Goal: Task Accomplishment & Management: Manage account settings

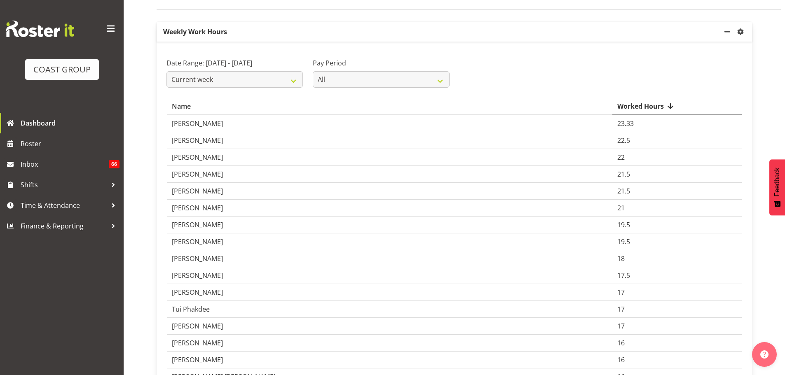
scroll to position [124, 0]
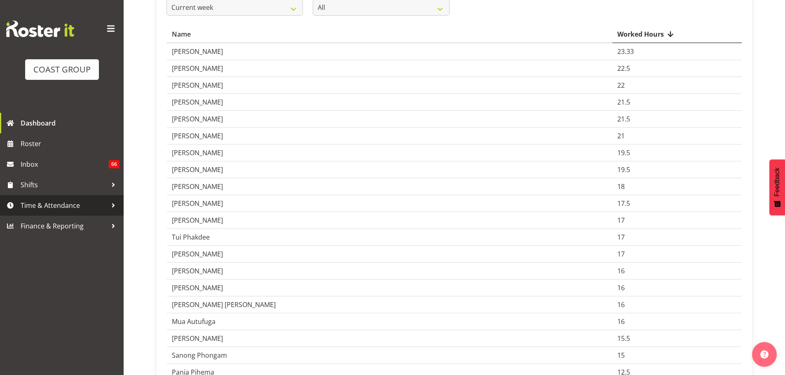
click at [62, 207] on span "Time & Attendance" at bounding box center [64, 205] width 87 height 12
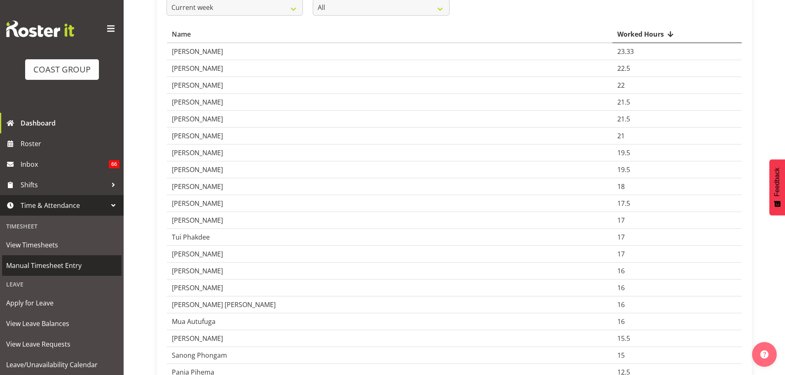
click at [47, 272] on span "Manual Timesheet Entry" at bounding box center [61, 266] width 111 height 12
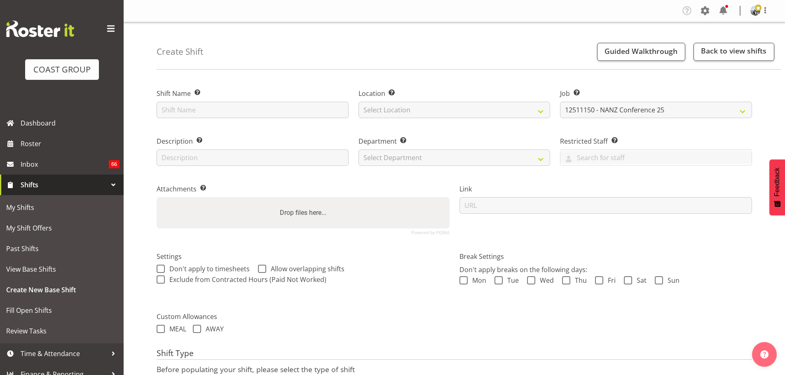
select select "10638"
click at [85, 146] on span "Roster" at bounding box center [70, 144] width 99 height 12
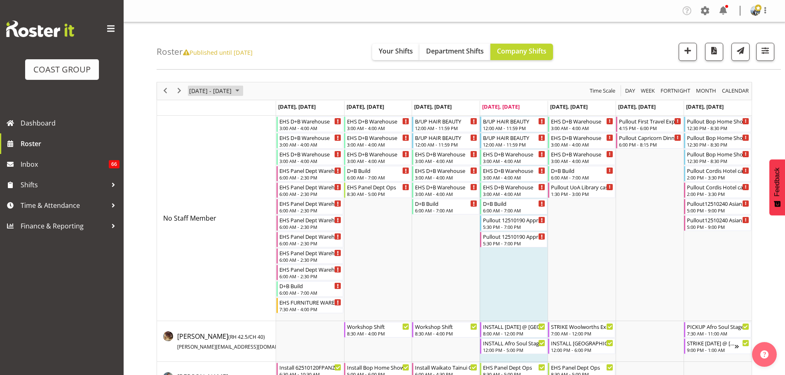
click at [232, 90] on span "October 06 - 12, 2025" at bounding box center [210, 91] width 44 height 10
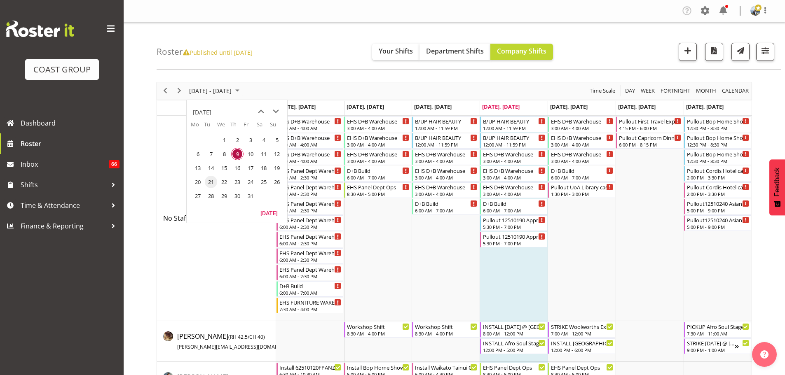
click at [211, 181] on span "21" at bounding box center [211, 182] width 12 height 12
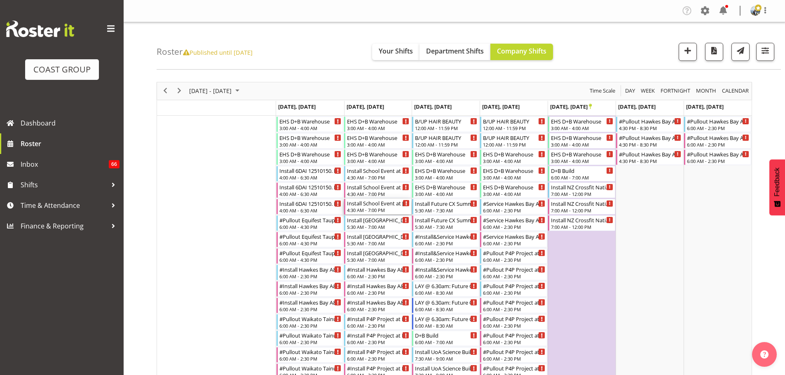
click at [389, 208] on div "4:30 AM - 7:00 PM" at bounding box center [378, 210] width 63 height 7
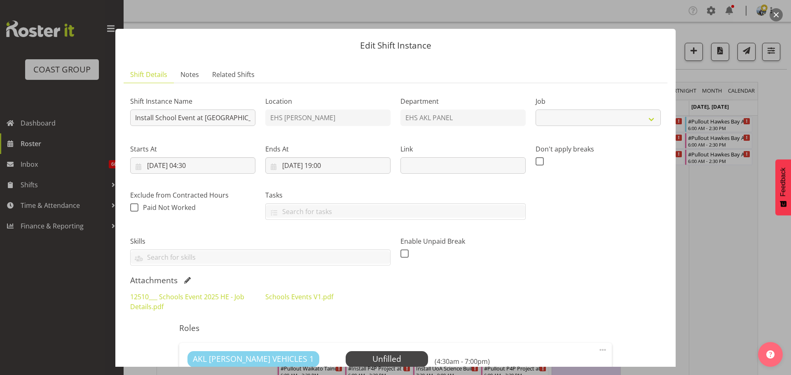
select select "8654"
click at [728, 221] on div at bounding box center [395, 187] width 791 height 375
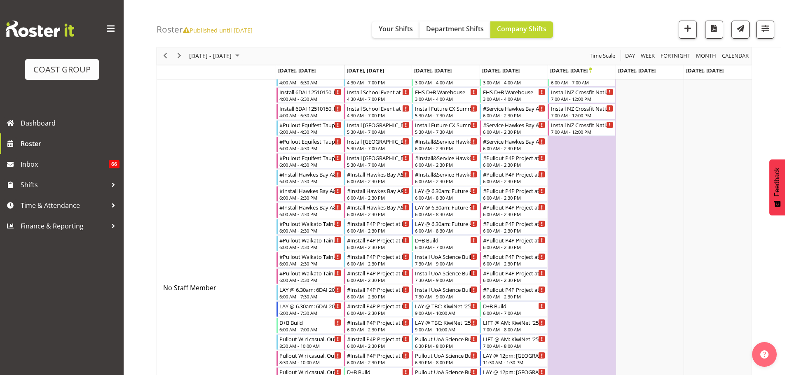
scroll to position [82, 0]
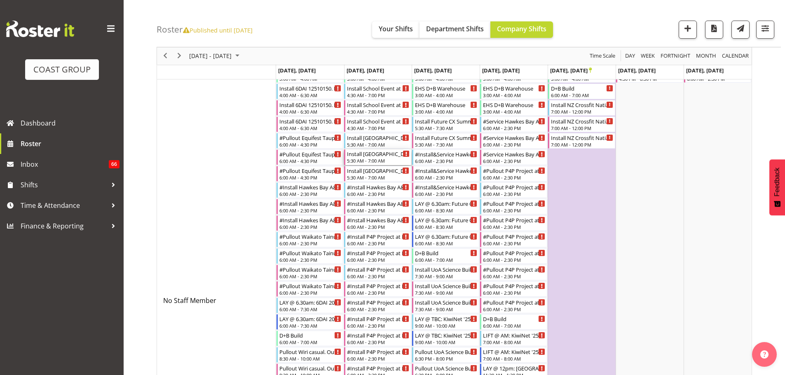
click at [385, 157] on div "Install Crowne Plaza casual. In at 6am." at bounding box center [378, 154] width 63 height 8
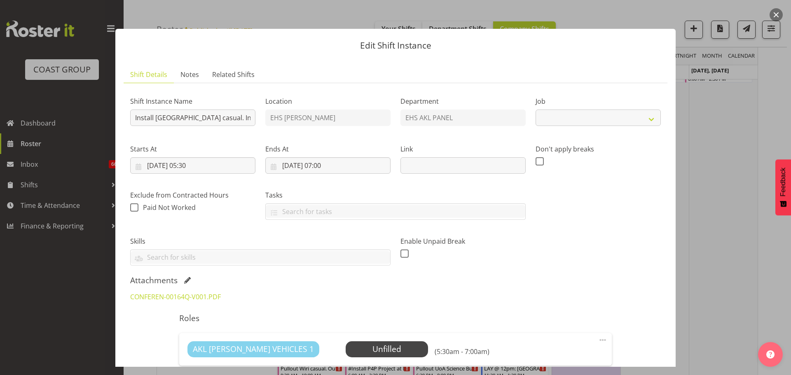
select select "8654"
click at [731, 185] on div at bounding box center [395, 187] width 791 height 375
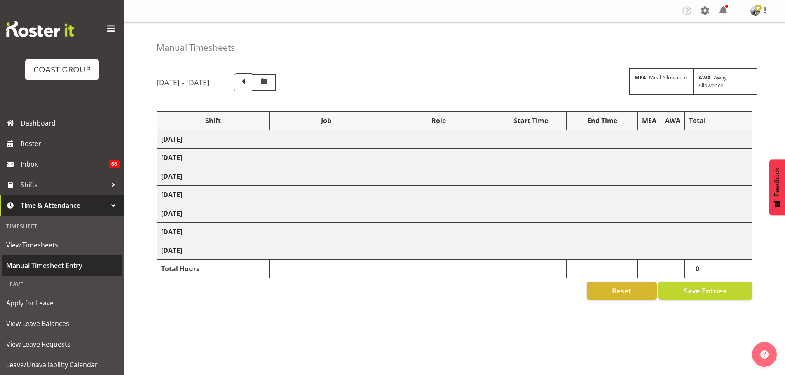
select select "70657"
select select "69"
select select "198"
select select "81244"
select select "9430"
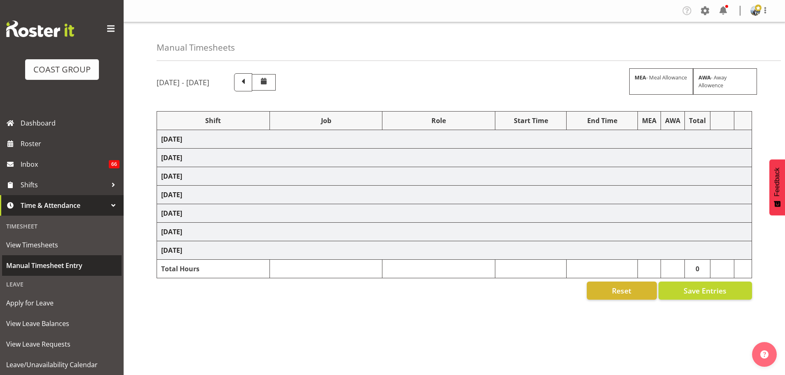
select select "190"
select select "70657"
select select "69"
select select "198"
select select "70657"
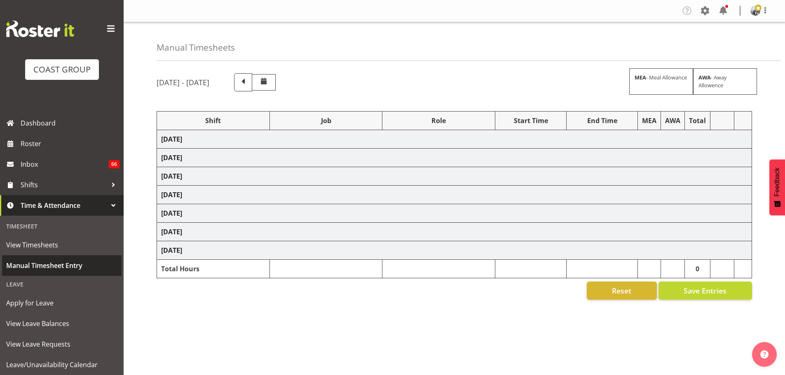
select select "69"
select select "198"
select select "83479"
select select "8576"
select select "190"
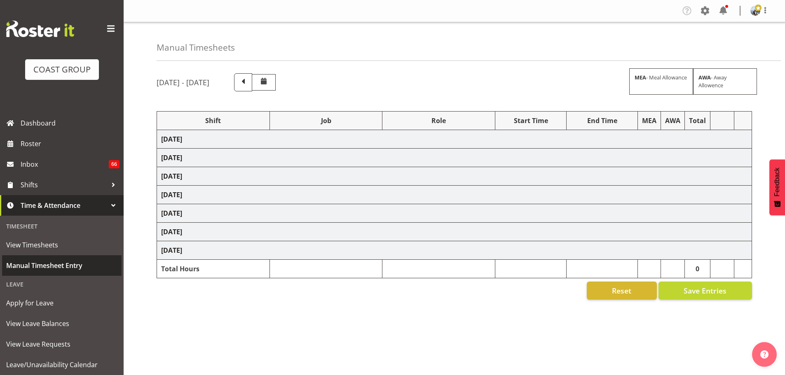
select select "70657"
select select "69"
select select "198"
select select "78426"
select select "10086"
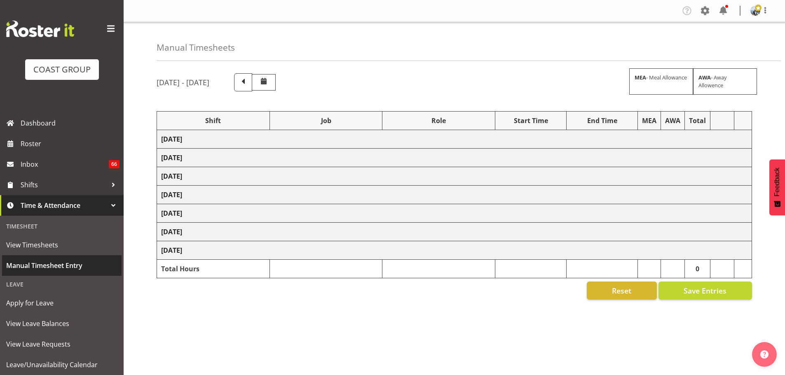
select select "190"
select select "70657"
select select "69"
select select "198"
select select "70657"
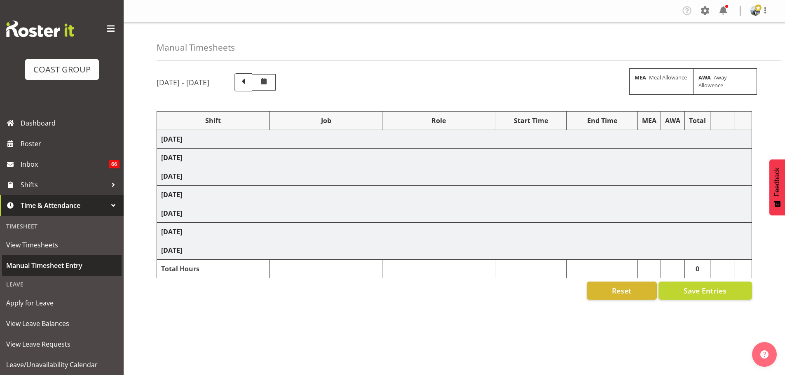
select select "69"
select select "198"
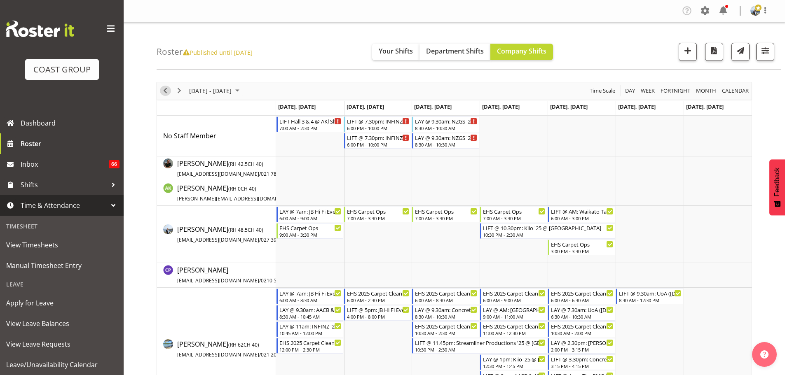
click at [168, 94] on span "Previous" at bounding box center [165, 91] width 10 height 10
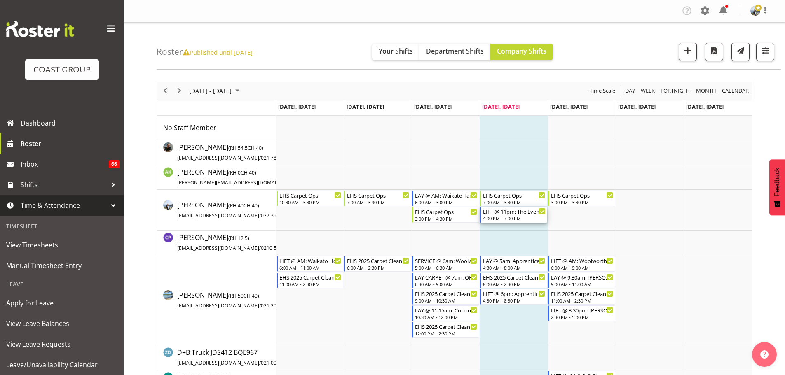
click at [522, 218] on div "4:00 PM - 7:00 PM" at bounding box center [514, 218] width 63 height 7
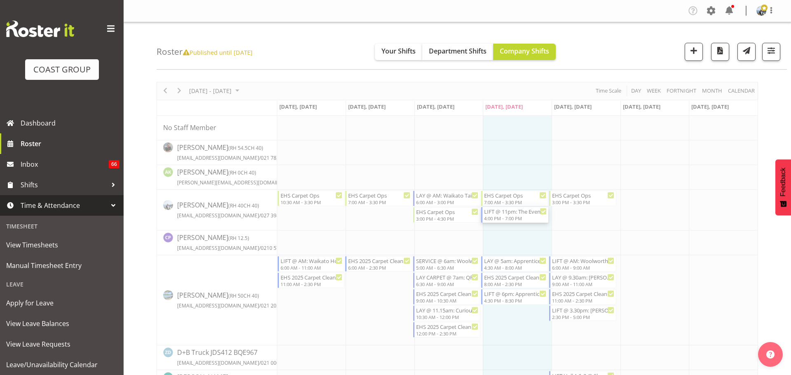
select select
select select "9"
select select "2025"
select select "16"
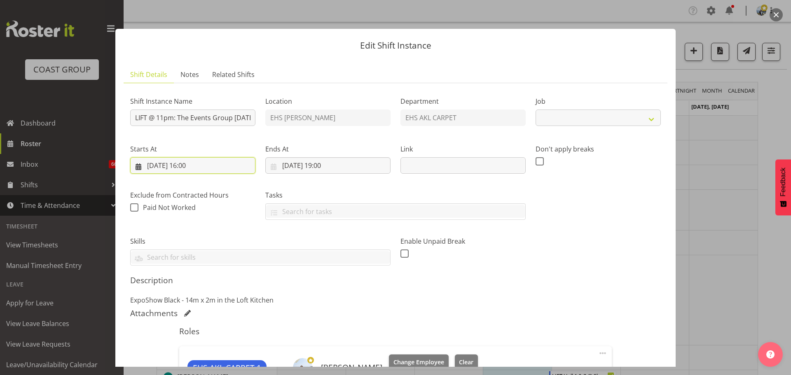
click at [191, 163] on input "09/10/2025, 16:00" at bounding box center [192, 165] width 125 height 16
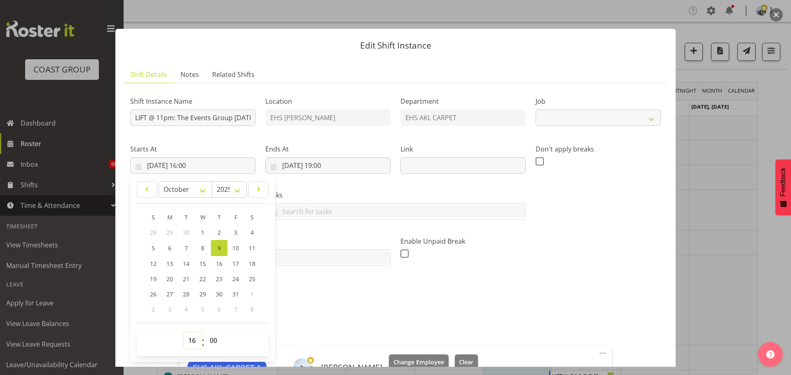
click at [196, 344] on select "00 01 02 03 04 05 06 07 08 09 10 11 12 13 14 15 16 17 18 19 20 21 22 23" at bounding box center [193, 341] width 19 height 16
select select "8576"
select select "22"
click at [184, 333] on select "00 01 02 03 04 05 06 07 08 09 10 11 12 13 14 15 16 17 18 19 20 21 22 23" at bounding box center [193, 341] width 19 height 16
type input "09/10/2025, 22:00"
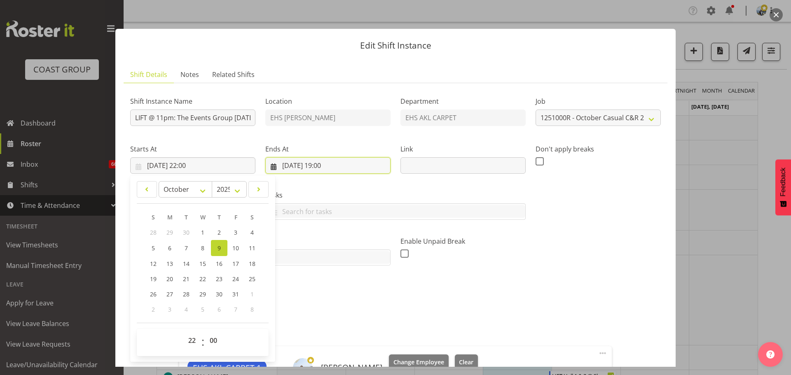
click at [329, 164] on input "09/10/2025, 19:00" at bounding box center [327, 165] width 125 height 16
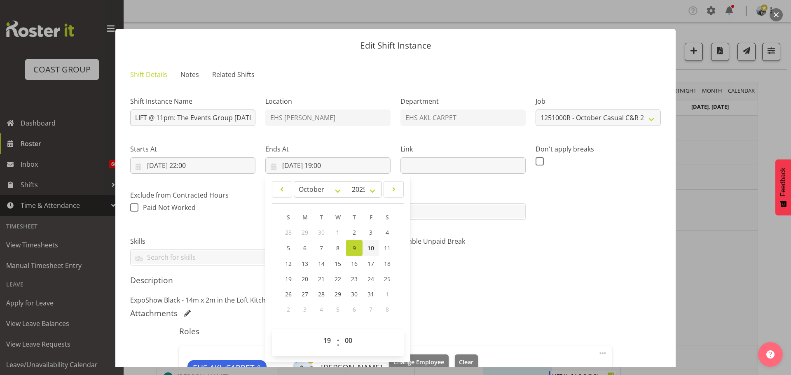
click at [368, 244] on span "10" at bounding box center [371, 248] width 7 height 8
type input "10/10/2025, 19:00"
click at [321, 347] on select "00 01 02 03 04 05 06 07 08 09 10 11 12 13 14 15 16 17 18 19 20 21 22 23" at bounding box center [328, 341] width 19 height 16
select select "2"
click at [319, 333] on select "00 01 02 03 04 05 06 07 08 09 10 11 12 13 14 15 16 17 18 19 20 21 22 23" at bounding box center [328, 341] width 19 height 16
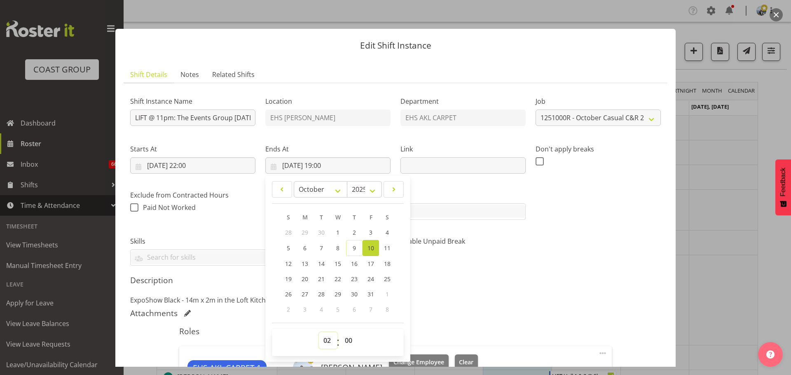
type input "10/10/2025, 02:00"
click at [596, 253] on div "Shift Instance Name LIFT @ 11pm: The Events Group Oct '25 @ Park Hyatt Location…" at bounding box center [395, 178] width 541 height 186
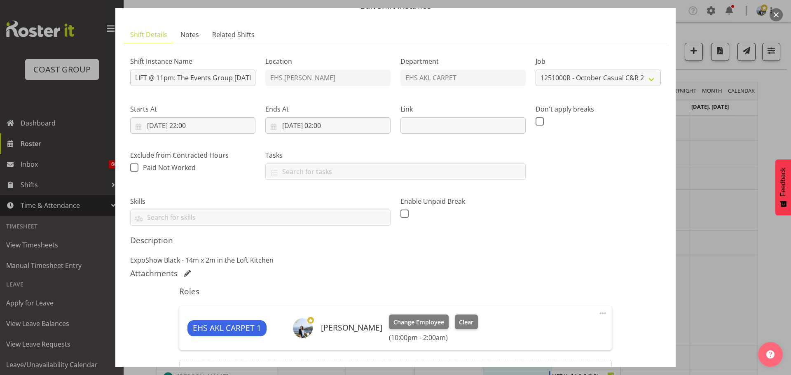
scroll to position [124, 0]
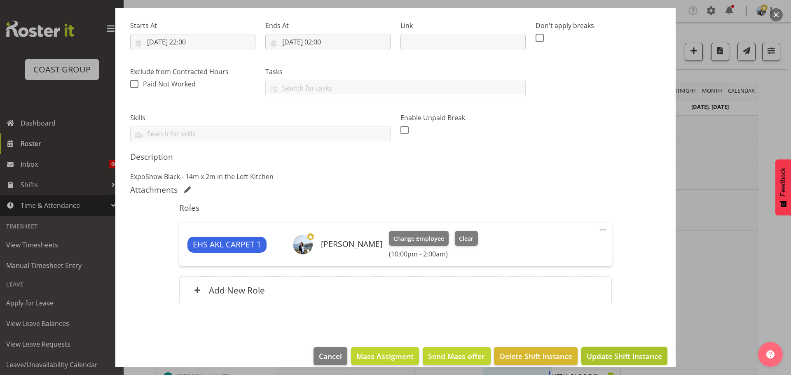
click at [643, 357] on span "Update Shift Instance" at bounding box center [624, 356] width 75 height 11
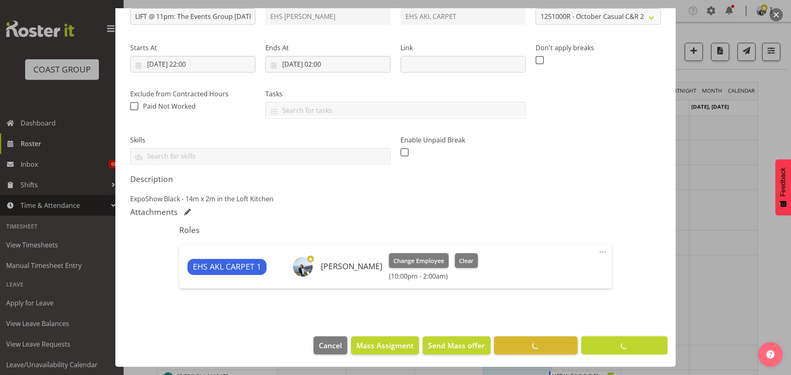
scroll to position [101, 0]
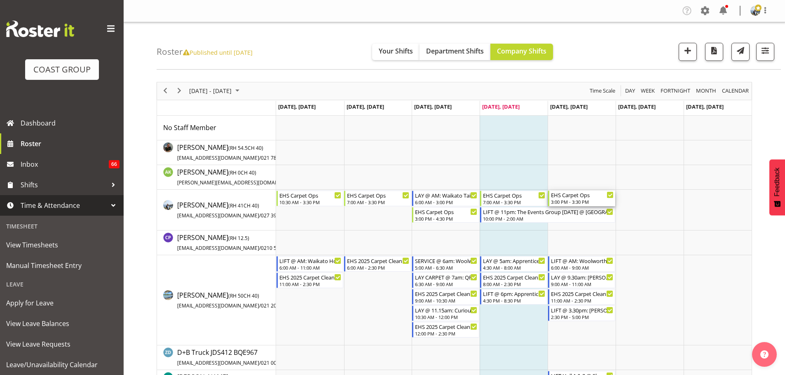
click at [590, 196] on div "EHS Carpet Ops" at bounding box center [582, 195] width 63 height 8
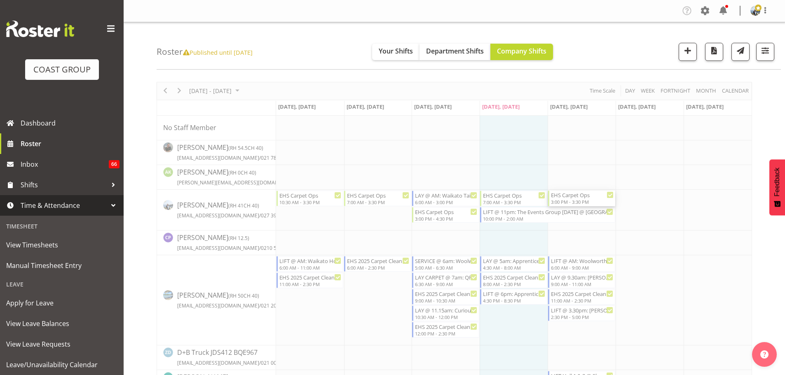
select select
select select "9"
select select "2025"
select select "15"
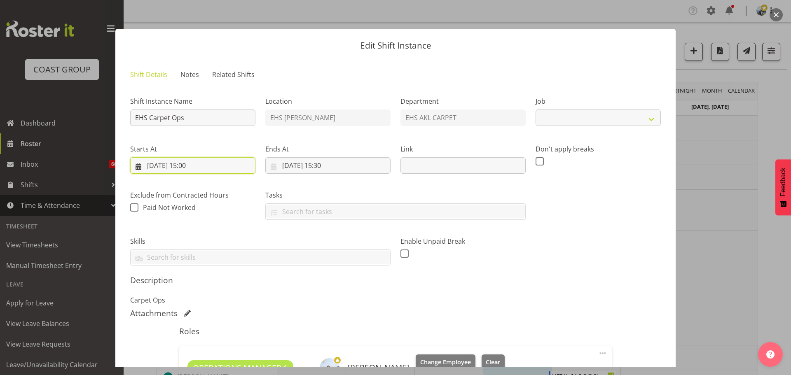
click at [193, 167] on input "10/10/2025, 15:00" at bounding box center [192, 165] width 125 height 16
select select "69"
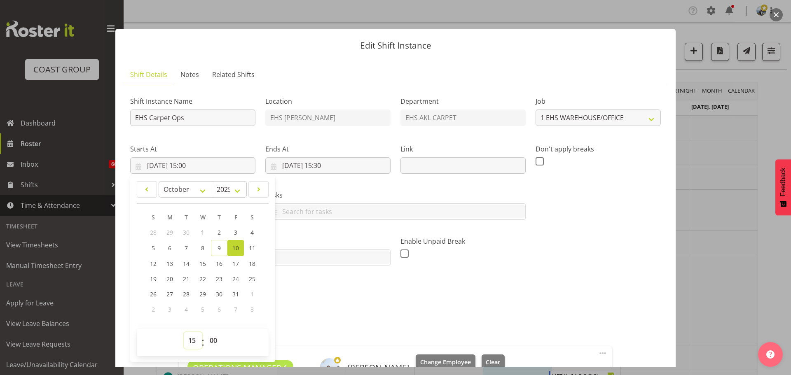
click at [187, 339] on select "00 01 02 03 04 05 06 07 08 09 10 11 12 13 14 15 16 17 18 19 20 21 22 23" at bounding box center [193, 341] width 19 height 16
select select "8"
click at [184, 333] on select "00 01 02 03 04 05 06 07 08 09 10 11 12 13 14 15 16 17 18 19 20 21 22 23" at bounding box center [193, 341] width 19 height 16
type input "10/10/2025, 08:00"
click at [566, 280] on h5 "Description" at bounding box center [395, 281] width 531 height 10
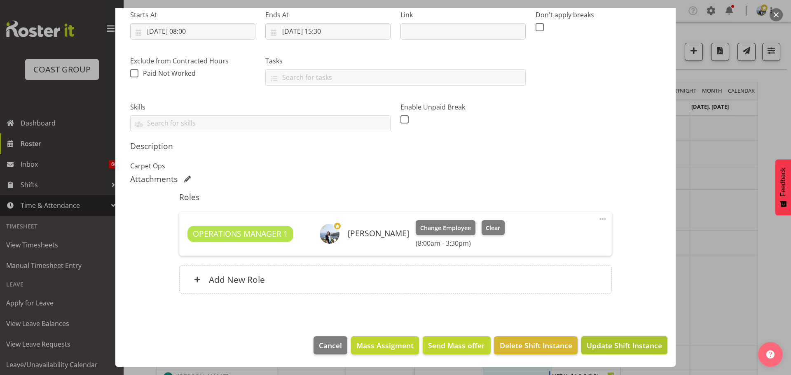
click at [630, 342] on span "Update Shift Instance" at bounding box center [624, 345] width 75 height 11
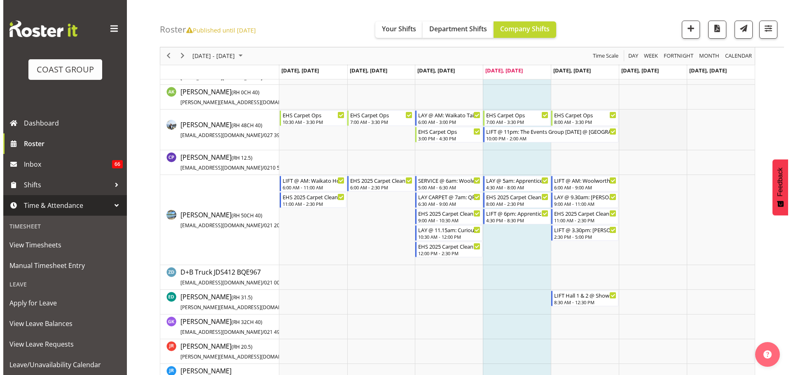
scroll to position [82, 0]
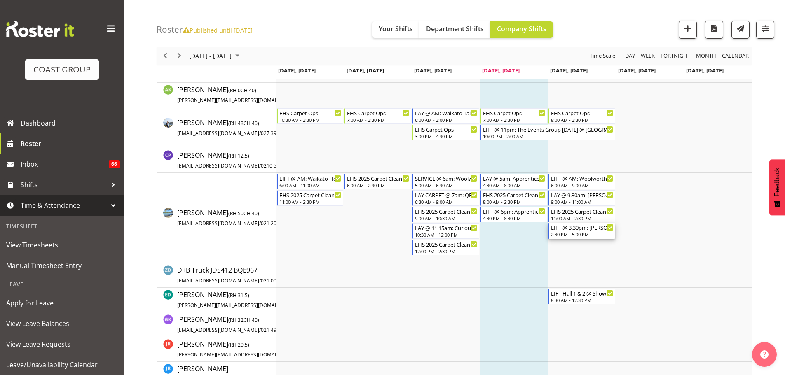
click at [574, 232] on div "2:30 PM - 5:00 PM" at bounding box center [582, 234] width 63 height 7
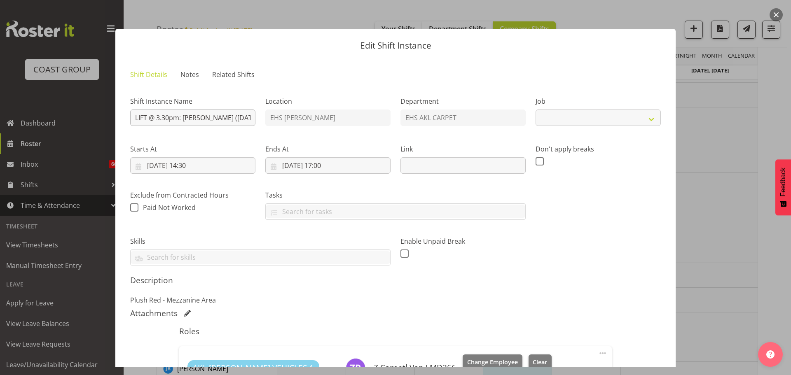
select select "8576"
drag, startPoint x: 170, startPoint y: 118, endPoint x: 161, endPoint y: 119, distance: 9.5
click at [161, 119] on input "LIFT @ 3.30pm: Uno Loco (Oct '25) @ The Cloud" at bounding box center [192, 118] width 125 height 16
type input "LIFT @ 3pm: [PERSON_NAME] ([DATE]) @ The Cloud"
click at [572, 238] on div "Shift Instance Name LIFT @ 3pm: Uno Loco (Oct '25) @ The Cloud Location EHS RYM…" at bounding box center [395, 178] width 541 height 186
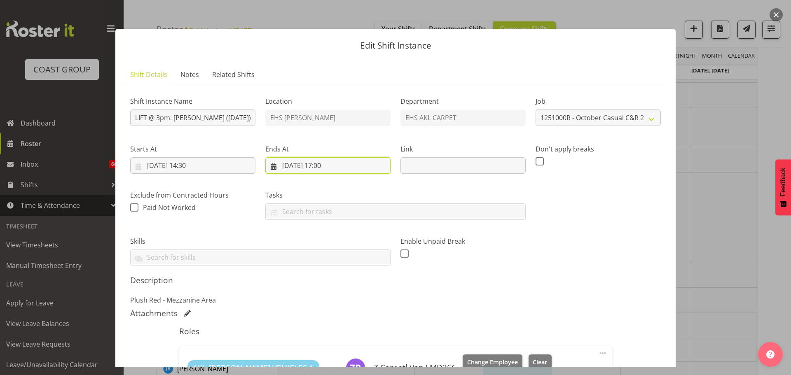
click at [329, 165] on input "10/10/2025, 17:00" at bounding box center [327, 165] width 125 height 16
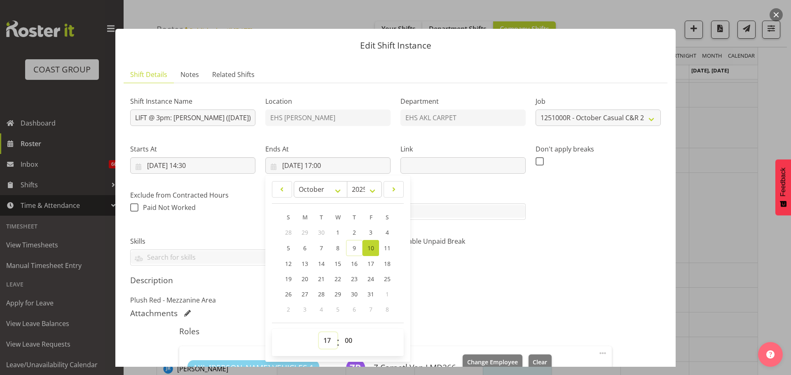
click at [323, 340] on select "00 01 02 03 04 05 06 07 08 09 10 11 12 13 14 15 16 17 18 19 20 21 22 23" at bounding box center [328, 341] width 19 height 16
select select "16"
click at [319, 333] on select "00 01 02 03 04 05 06 07 08 09 10 11 12 13 14 15 16 17 18 19 20 21 22 23" at bounding box center [328, 341] width 19 height 16
type input "10/10/2025, 16:00"
click at [347, 335] on select "00 01 02 03 04 05 06 07 08 09 10 11 12 13 14 15 16 17 18 19 20 21 22 23 24 25 2…" at bounding box center [349, 341] width 19 height 16
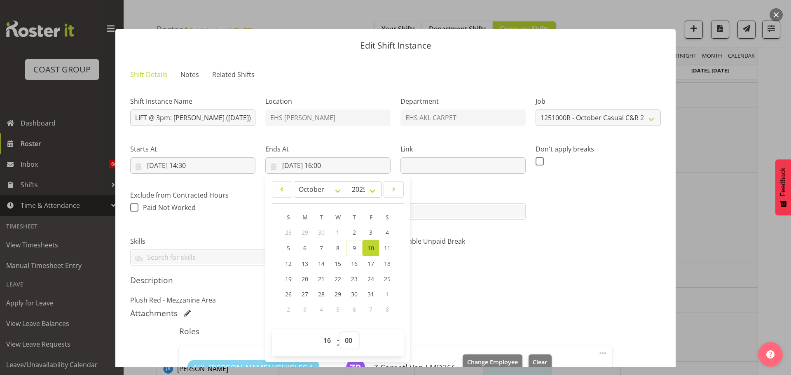
select select "30"
type input "10/10/2025, 16:30"
click at [688, 218] on div at bounding box center [395, 187] width 791 height 375
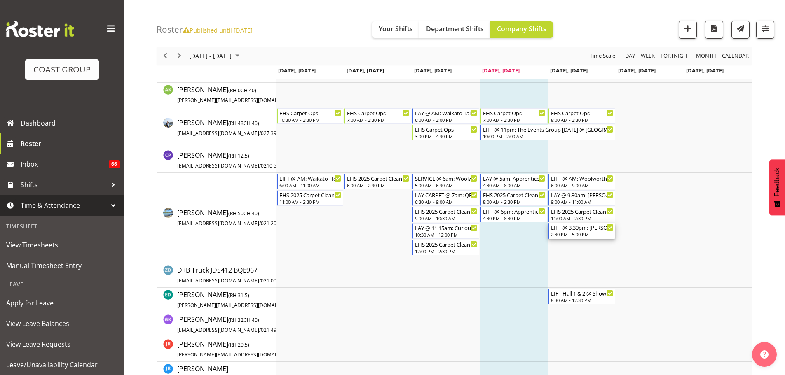
click at [589, 231] on div "LIFT @ 3.30pm: Uno Loco (Oct '25) @ The Cloud" at bounding box center [582, 227] width 63 height 8
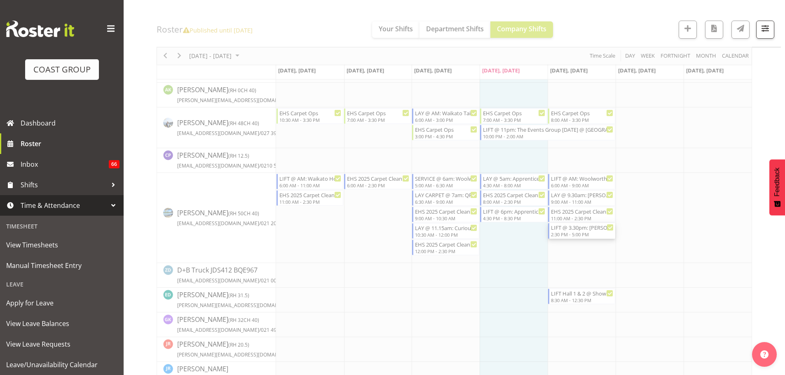
select select
select select "9"
select select "2025"
select select "17"
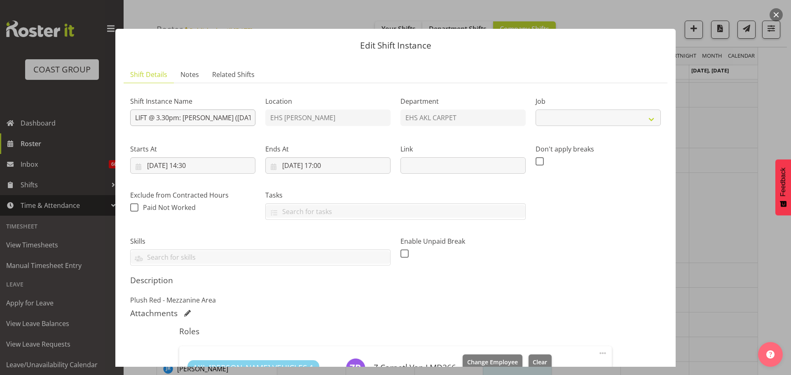
select select "8576"
drag, startPoint x: 170, startPoint y: 117, endPoint x: 160, endPoint y: 117, distance: 9.9
click at [160, 117] on input "LIFT @ 3.30pm: Uno Loco (Oct '25) @ The Cloud" at bounding box center [192, 118] width 125 height 16
type input "LIFT @ 3pm: [PERSON_NAME] ([DATE]) @ The Cloud"
click at [322, 162] on input "10/10/2025, 17:00" at bounding box center [327, 165] width 125 height 16
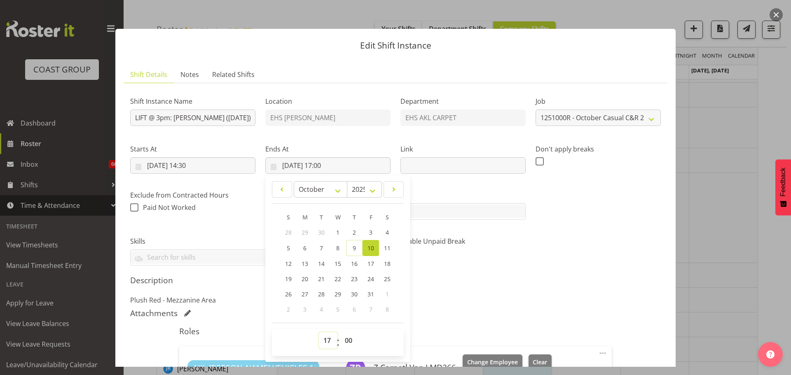
click at [323, 343] on select "00 01 02 03 04 05 06 07 08 09 10 11 12 13 14 15 16 17 18 19 20 21 22 23" at bounding box center [328, 341] width 19 height 16
select select "16"
click at [319, 333] on select "00 01 02 03 04 05 06 07 08 09 10 11 12 13 14 15 16 17 18 19 20 21 22 23" at bounding box center [328, 341] width 19 height 16
type input "10/10/2025, 16:00"
drag, startPoint x: 344, startPoint y: 342, endPoint x: 338, endPoint y: 342, distance: 5.8
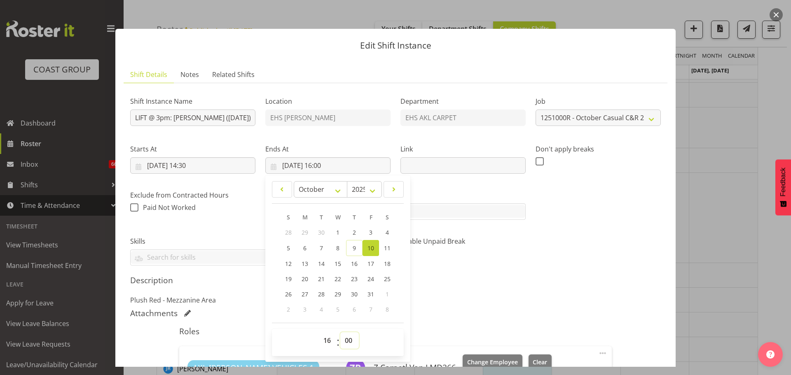
click at [344, 342] on select "00 01 02 03 04 05 06 07 08 09 10 11 12 13 14 15 16 17 18 19 20 21 22 23 24 25 2…" at bounding box center [349, 341] width 19 height 16
select select "30"
type input "10/10/2025, 16:30"
click at [584, 264] on div "Shift Instance Name LIFT @ 3pm: Uno Loco (Oct '25) @ The Cloud Location EHS RYM…" at bounding box center [395, 178] width 541 height 186
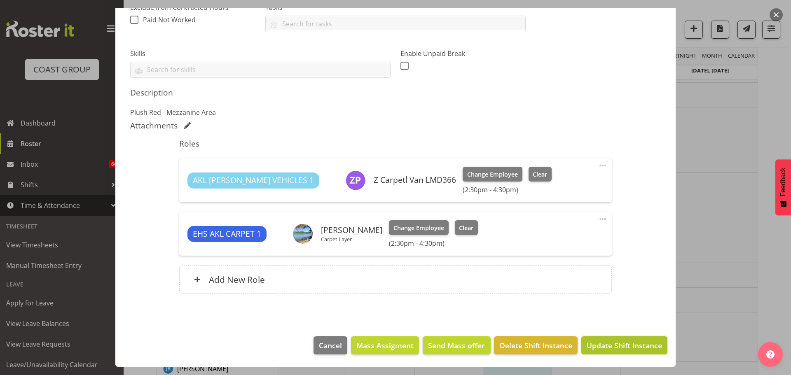
click at [628, 345] on span "Update Shift Instance" at bounding box center [624, 345] width 75 height 11
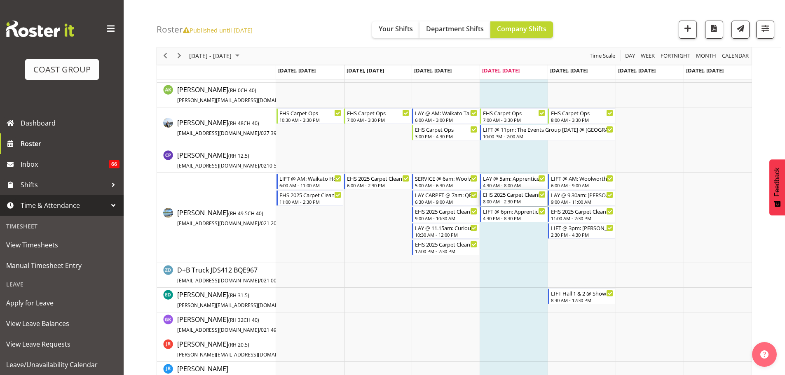
click at [528, 202] on div "8:00 AM - 2:30 PM" at bounding box center [514, 201] width 63 height 7
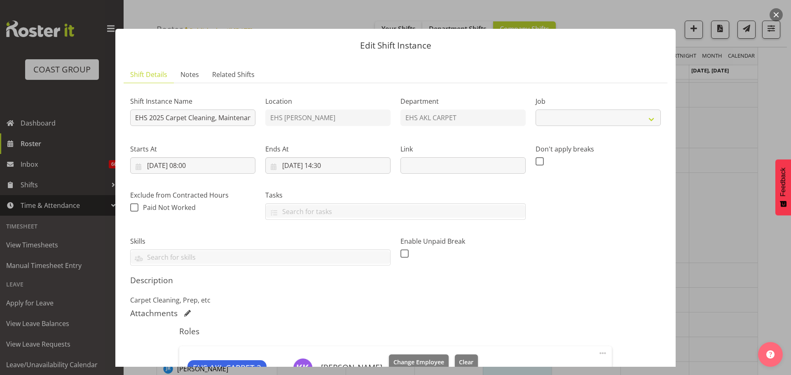
select select "69"
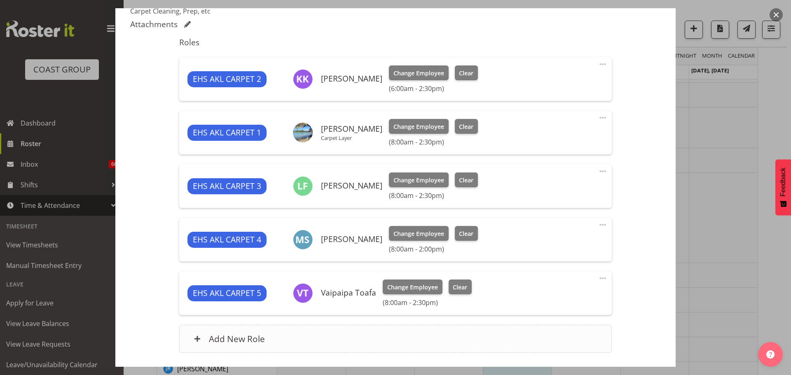
scroll to position [330, 0]
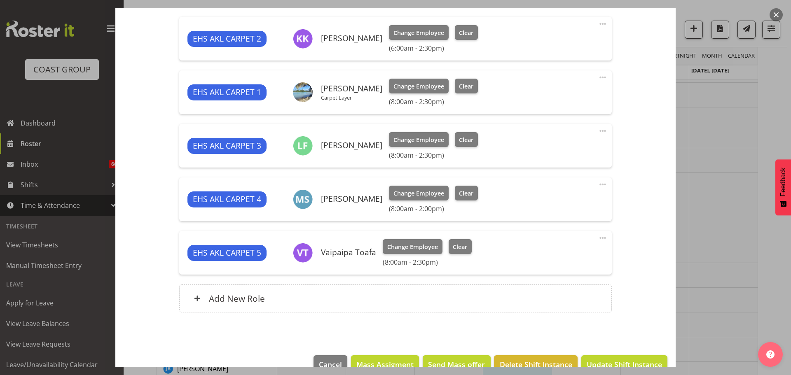
click at [598, 182] on span at bounding box center [603, 185] width 10 height 10
click at [560, 204] on link "Edit" at bounding box center [568, 202] width 79 height 15
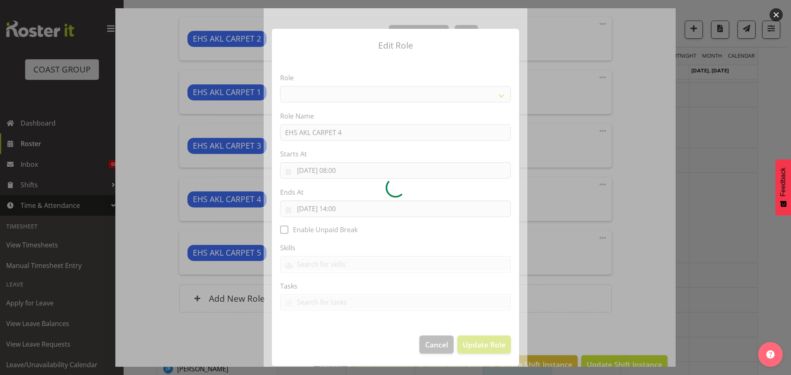
select select "190"
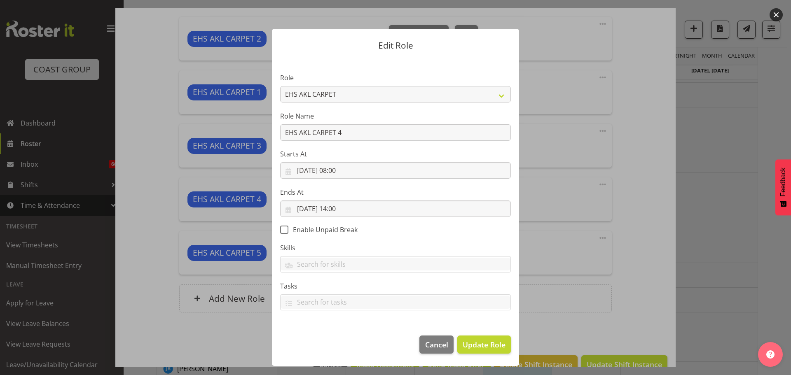
click at [716, 224] on div at bounding box center [395, 187] width 791 height 375
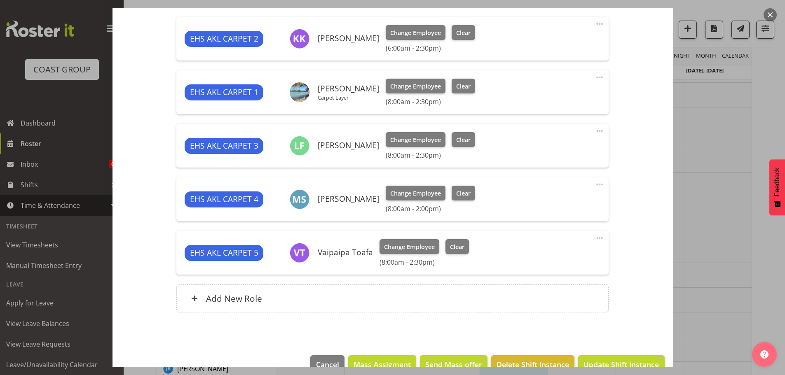
click at [596, 183] on span at bounding box center [600, 185] width 10 height 10
click at [532, 202] on link "Edit" at bounding box center [564, 202] width 79 height 15
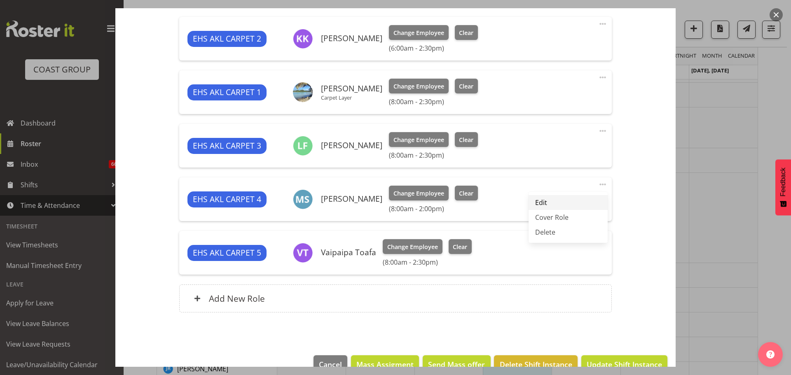
select select "9"
select select "2025"
select select "14"
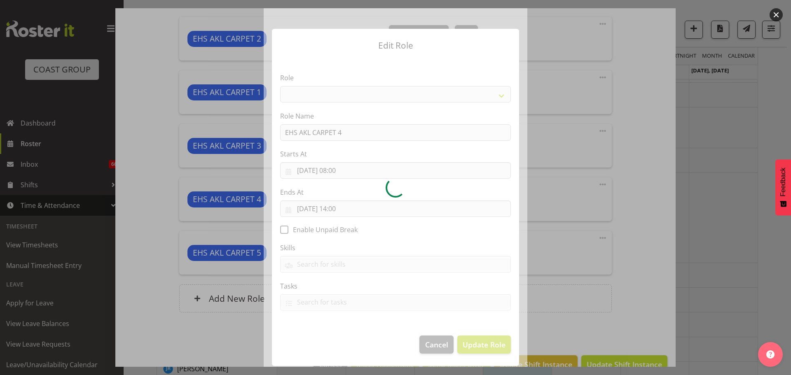
select select "190"
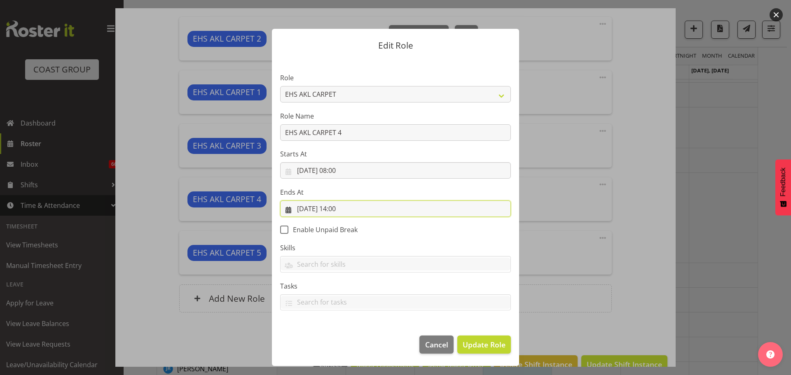
drag, startPoint x: 341, startPoint y: 209, endPoint x: 347, endPoint y: 228, distance: 20.1
click at [341, 210] on input "09/10/2025, 14:00" at bounding box center [395, 209] width 231 height 16
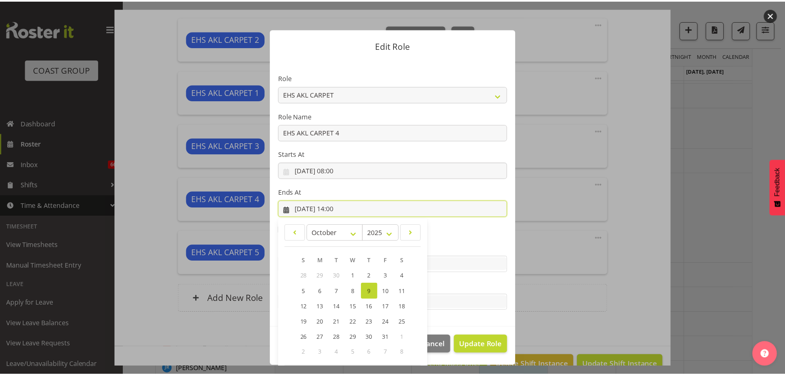
scroll to position [38, 0]
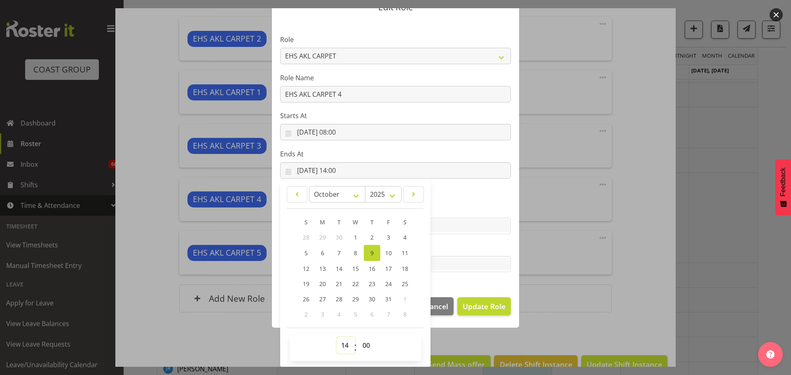
click at [344, 343] on select "00 01 02 03 04 05 06 07 08 09 10 11 12 13 14 15 16 17 18 19 20 21 22 23" at bounding box center [346, 345] width 19 height 16
select select "13"
click at [337, 337] on select "00 01 02 03 04 05 06 07 08 09 10 11 12 13 14 15 16 17 18 19 20 21 22 23" at bounding box center [346, 345] width 19 height 16
type input "09/10/2025, 13:00"
click at [367, 346] on select "00 01 02 03 04 05 06 07 08 09 10 11 12 13 14 15 16 17 18 19 20 21 22 23 24 25 2…" at bounding box center [367, 345] width 19 height 16
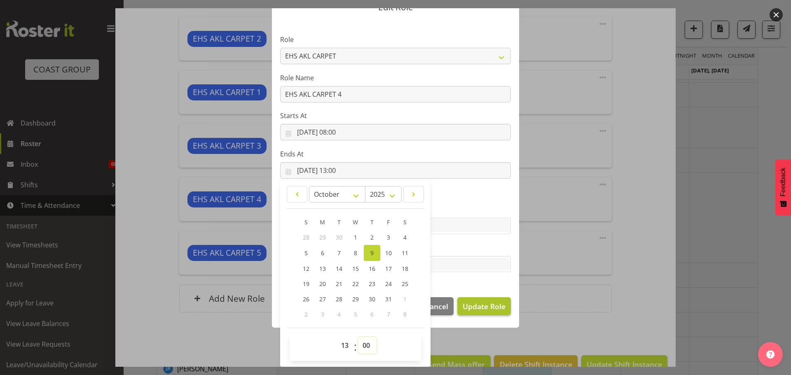
select select "30"
type input "09/10/2025, 13:30"
click at [490, 297] on button "Update Role" at bounding box center [484, 306] width 54 height 18
select select
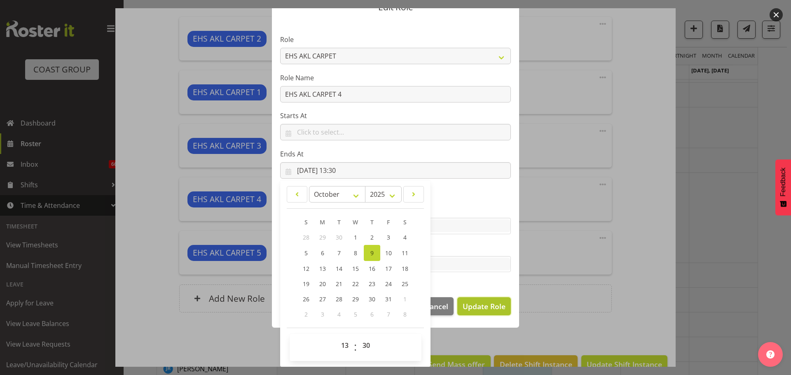
select select
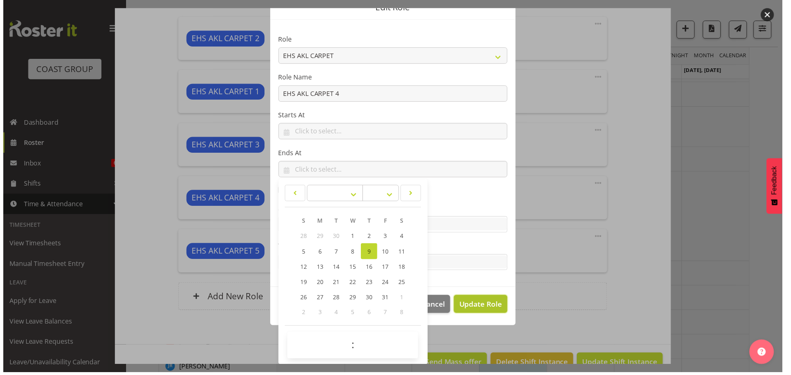
scroll to position [37, 0]
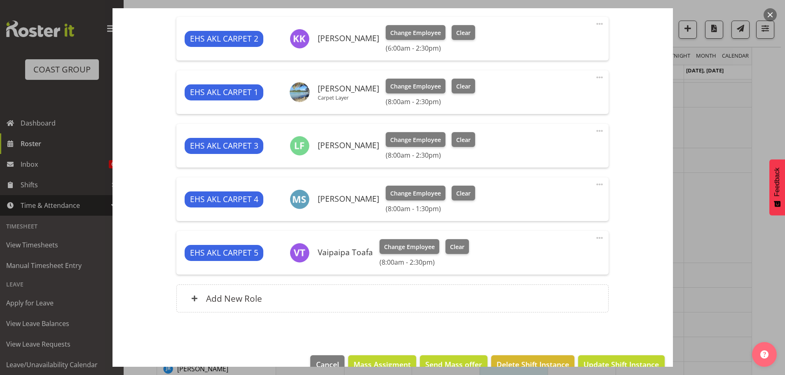
click at [595, 131] on span at bounding box center [600, 131] width 10 height 10
click at [580, 145] on link "Edit" at bounding box center [564, 149] width 79 height 15
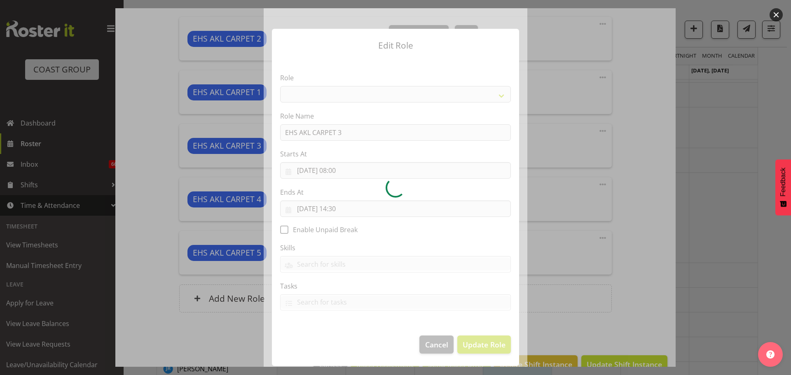
select select "190"
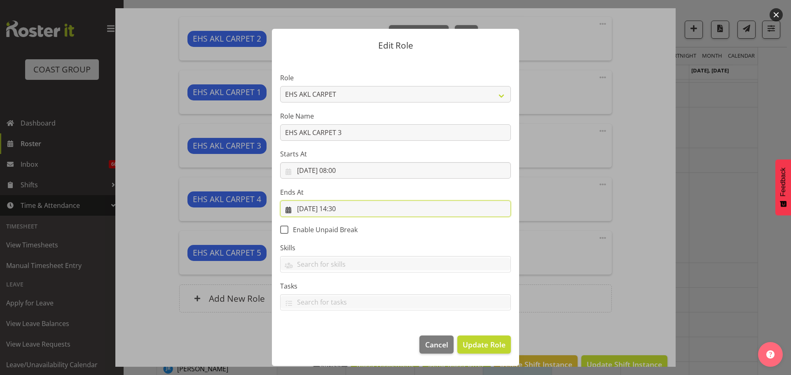
click at [341, 209] on input "09/10/2025, 14:30" at bounding box center [395, 209] width 231 height 16
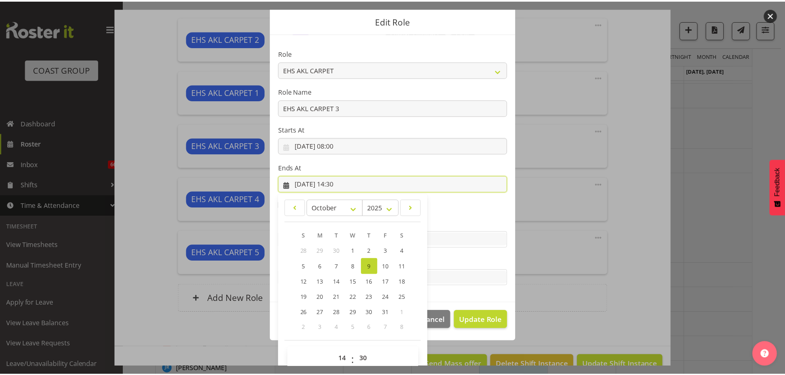
scroll to position [38, 0]
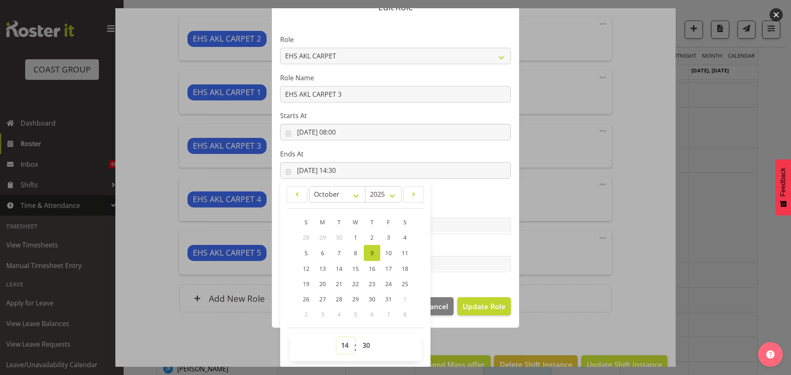
click at [342, 348] on select "00 01 02 03 04 05 06 07 08 09 10 11 12 13 14 15 16 17 18 19 20 21 22 23" at bounding box center [346, 345] width 19 height 16
select select "13"
click at [337, 337] on select "00 01 02 03 04 05 06 07 08 09 10 11 12 13 14 15 16 17 18 19 20 21 22 23" at bounding box center [346, 345] width 19 height 16
type input "09/10/2025, 13:30"
click at [483, 307] on span "Update Role" at bounding box center [484, 306] width 43 height 11
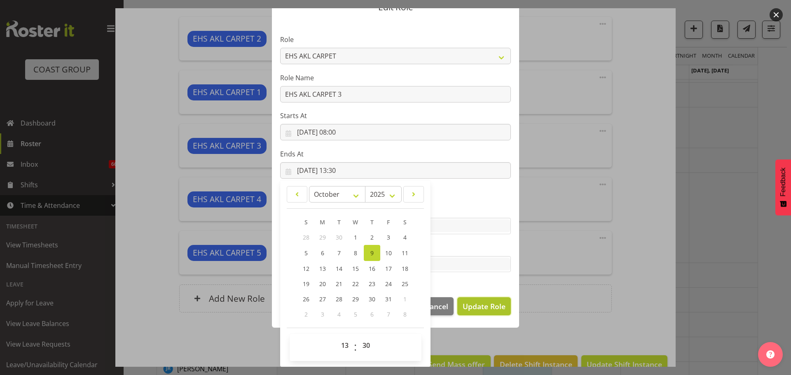
select select
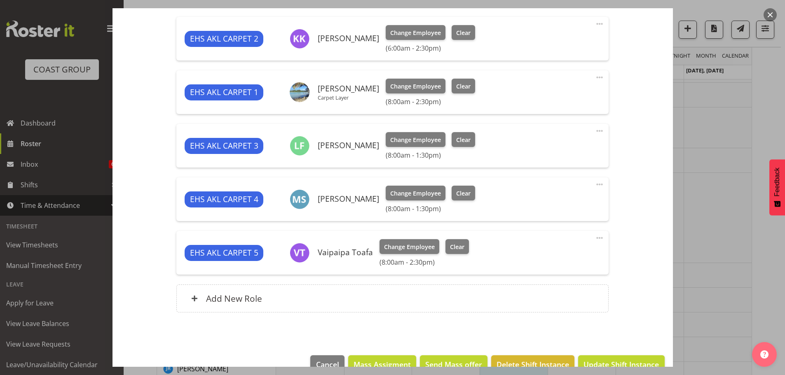
click at [595, 77] on span at bounding box center [600, 78] width 10 height 10
click at [583, 90] on link "Edit" at bounding box center [564, 95] width 79 height 15
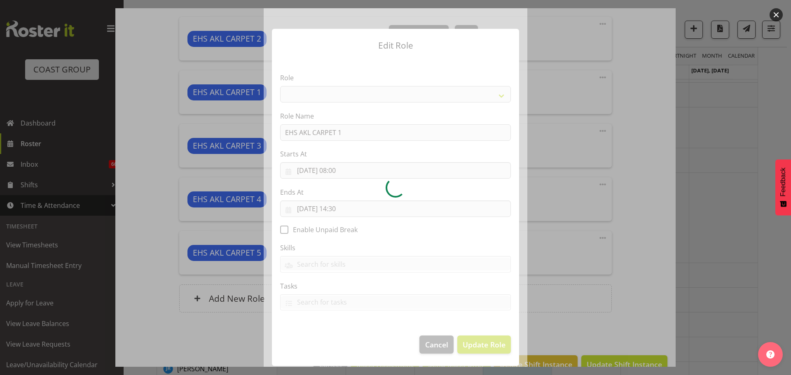
select select "190"
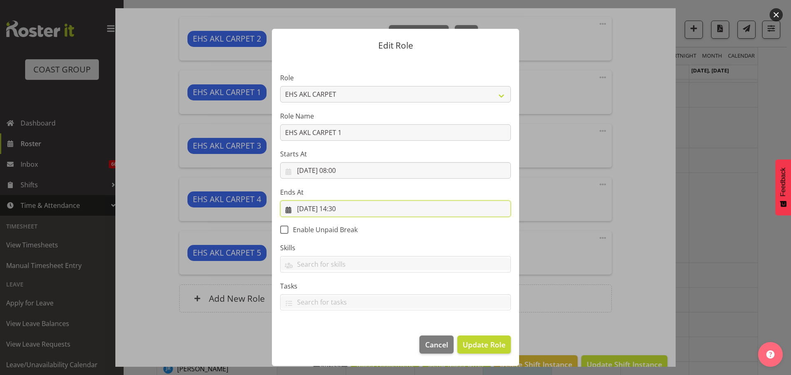
click at [340, 214] on input "09/10/2025, 14:30" at bounding box center [395, 209] width 231 height 16
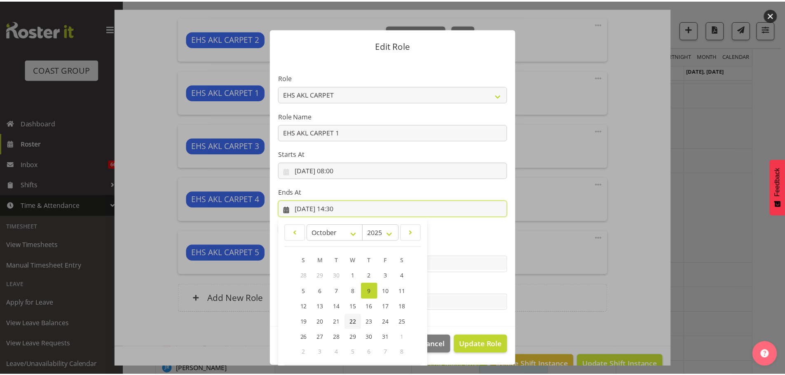
scroll to position [38, 0]
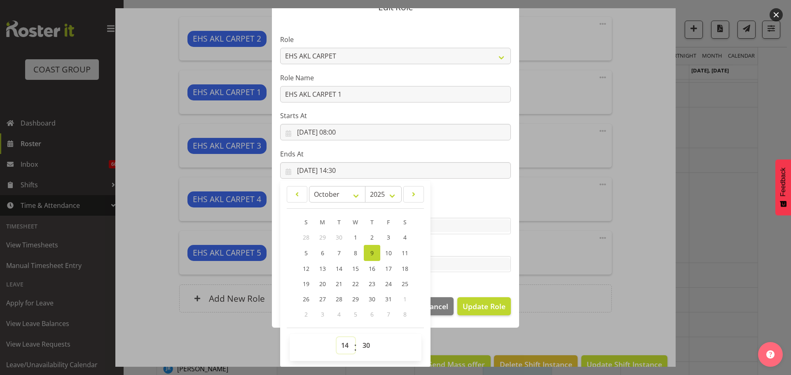
click at [340, 342] on select "00 01 02 03 04 05 06 07 08 09 10 11 12 13 14 15 16 17 18 19 20 21 22 23" at bounding box center [346, 345] width 19 height 16
select select "13"
click at [337, 337] on select "00 01 02 03 04 05 06 07 08 09 10 11 12 13 14 15 16 17 18 19 20 21 22 23" at bounding box center [346, 345] width 19 height 16
type input "09/10/2025, 13:30"
click at [504, 305] on button "Update Role" at bounding box center [484, 306] width 54 height 18
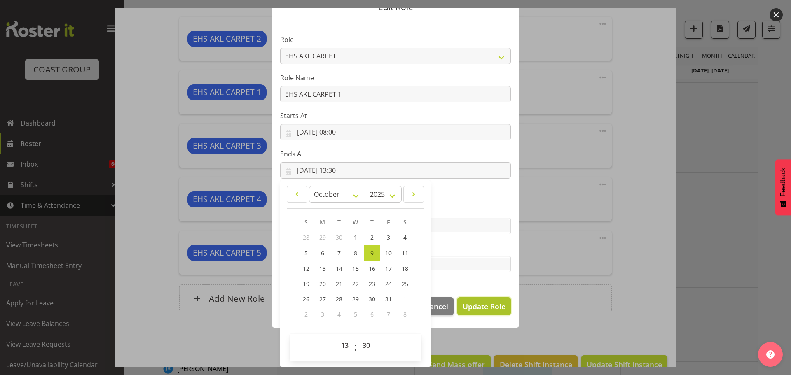
select select
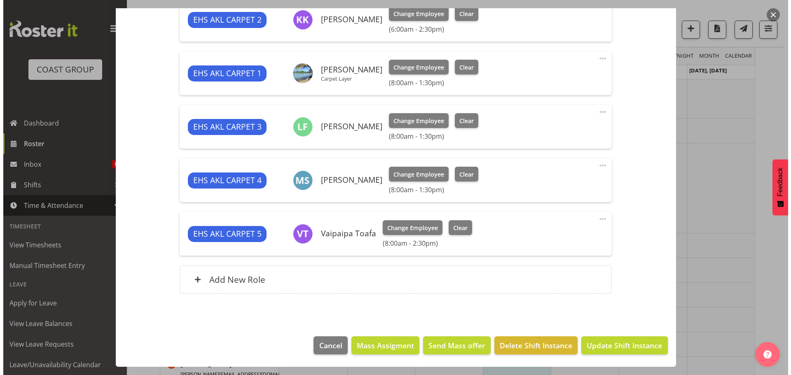
scroll to position [124, 0]
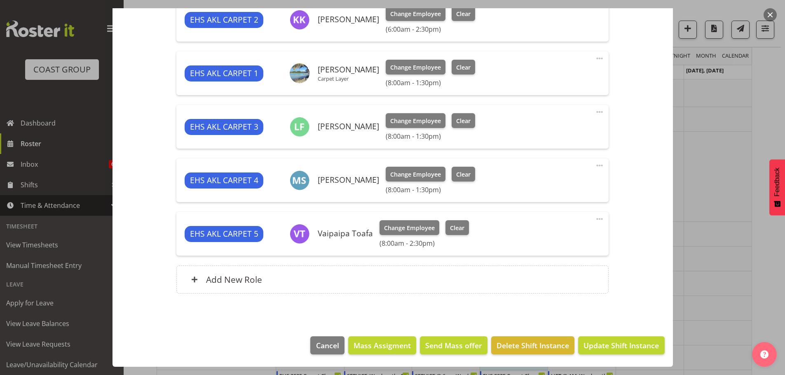
click at [595, 217] on span at bounding box center [600, 219] width 10 height 10
click at [548, 235] on link "Edit" at bounding box center [564, 237] width 79 height 15
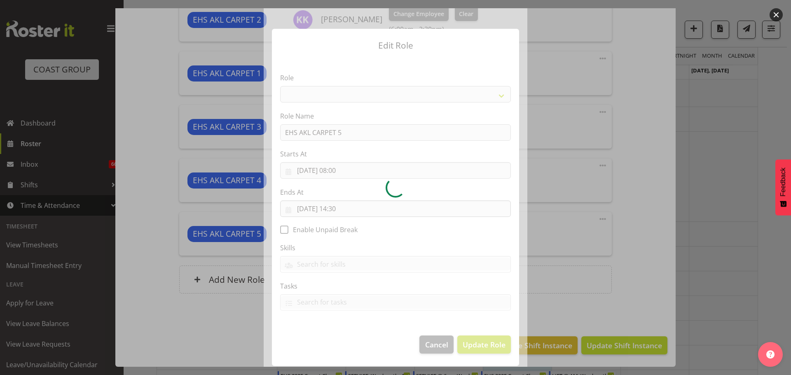
select select "190"
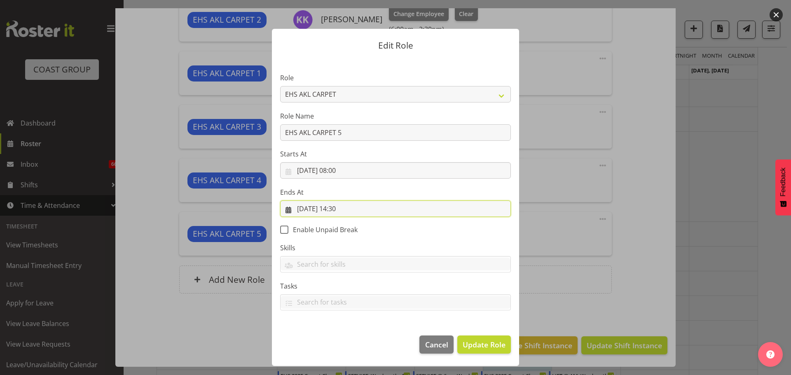
click at [349, 209] on input "09/10/2025, 14:30" at bounding box center [395, 209] width 231 height 16
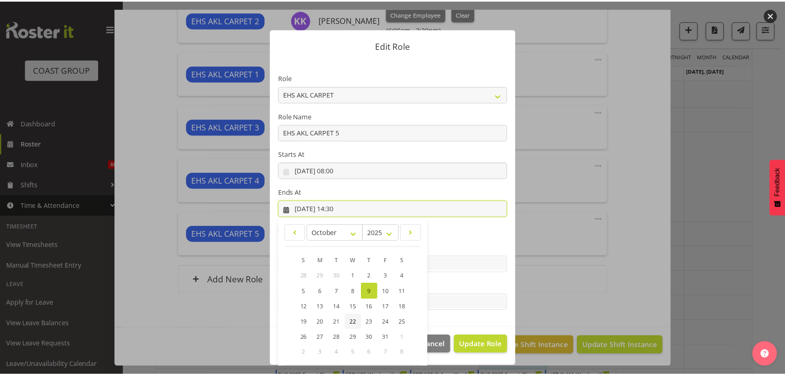
scroll to position [38, 0]
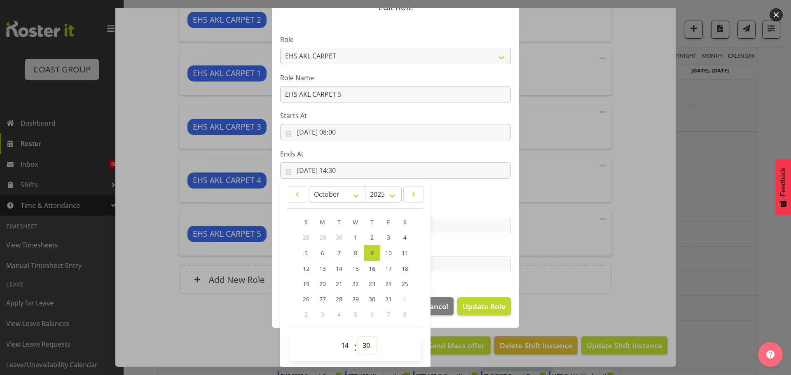
click at [363, 344] on select "00 01 02 03 04 05 06 07 08 09 10 11 12 13 14 15 16 17 18 19 20 21 22 23 24 25 2…" at bounding box center [367, 345] width 19 height 16
select select "0"
click at [358, 337] on select "00 01 02 03 04 05 06 07 08 09 10 11 12 13 14 15 16 17 18 19 20 21 22 23 24 25 2…" at bounding box center [367, 345] width 19 height 16
type input "09/10/2025, 14:00"
click at [496, 301] on span "Update Role" at bounding box center [484, 306] width 43 height 11
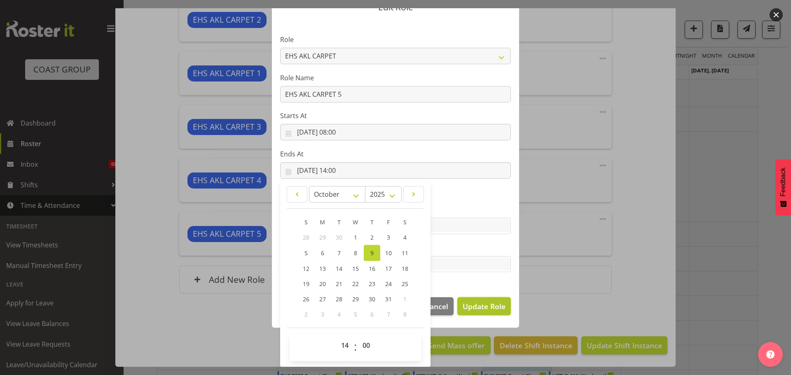
select select
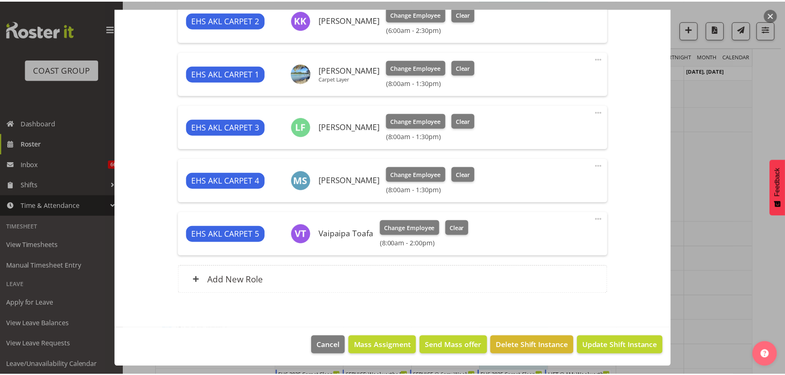
scroll to position [37, 0]
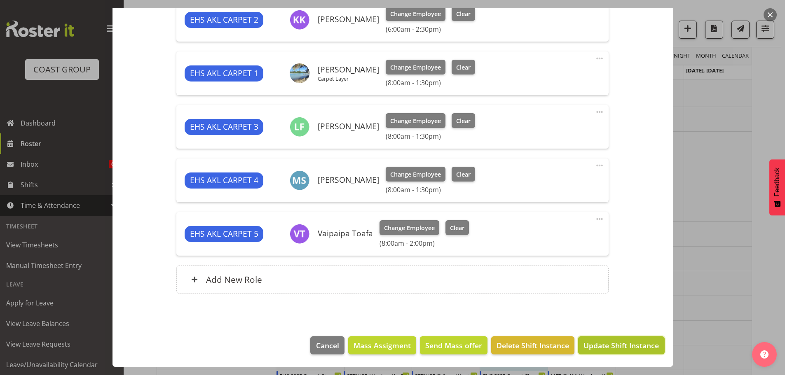
click at [644, 351] on span "Update Shift Instance" at bounding box center [620, 345] width 75 height 11
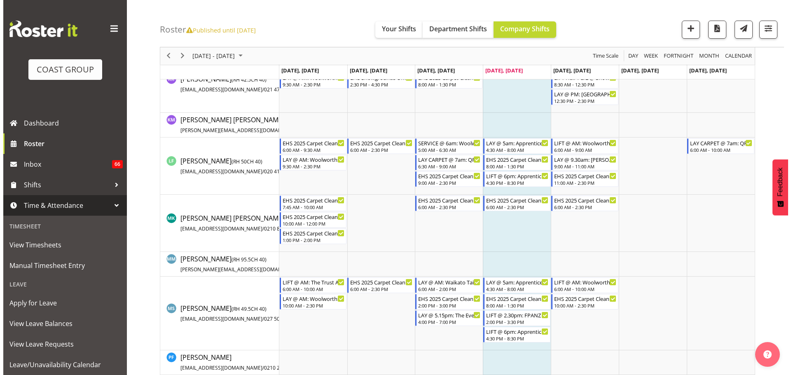
scroll to position [453, 0]
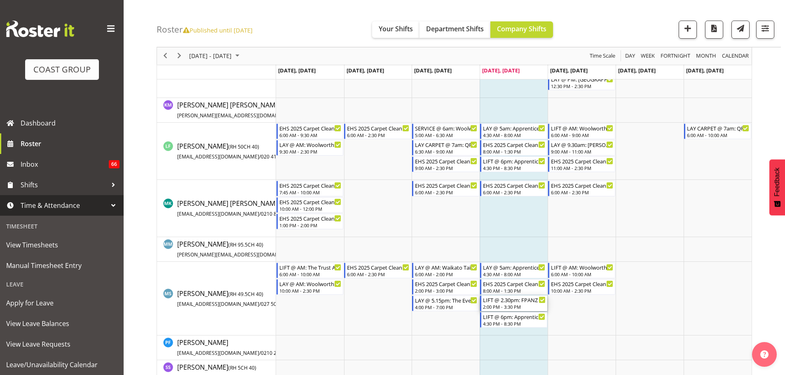
click at [512, 305] on div "2:00 PM - 3:30 PM" at bounding box center [514, 307] width 63 height 7
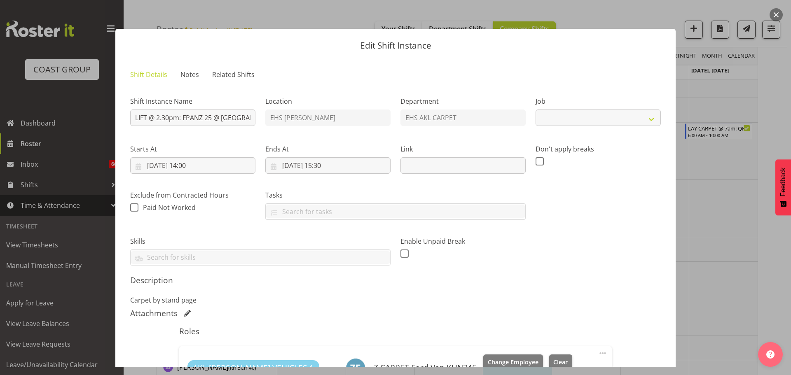
select select "10517"
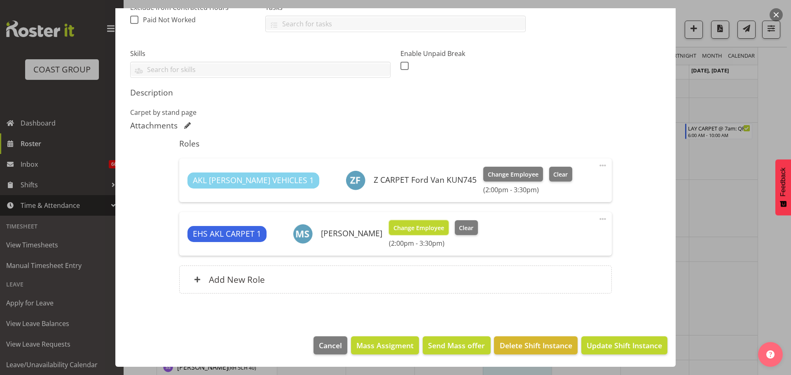
click at [419, 231] on span "Change Employee" at bounding box center [419, 228] width 51 height 9
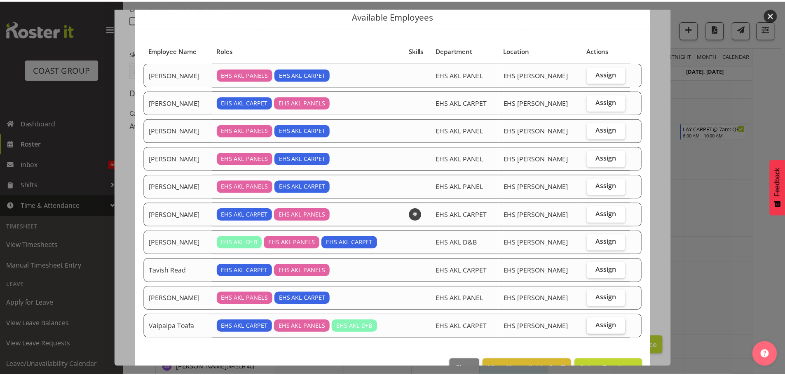
scroll to position [53, 0]
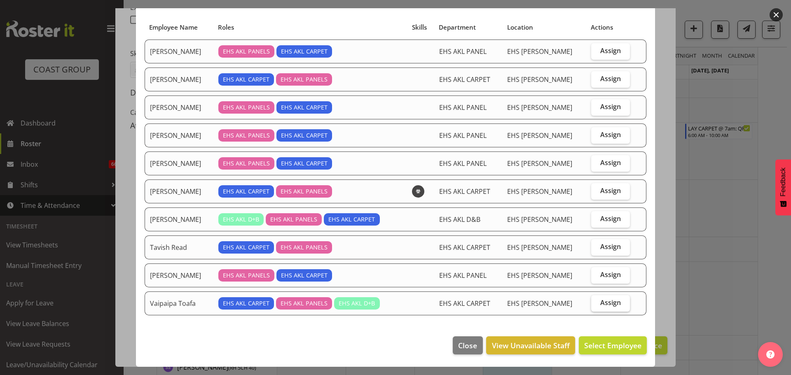
click at [602, 303] on span "Assign" at bounding box center [610, 303] width 21 height 8
click at [597, 303] on input "Assign" at bounding box center [593, 302] width 5 height 5
checkbox input "true"
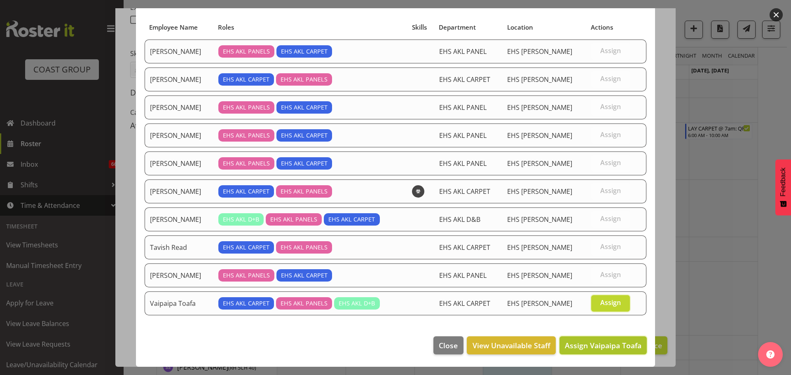
click at [623, 346] on span "Assign Vaipaipa Toafa" at bounding box center [603, 346] width 77 height 10
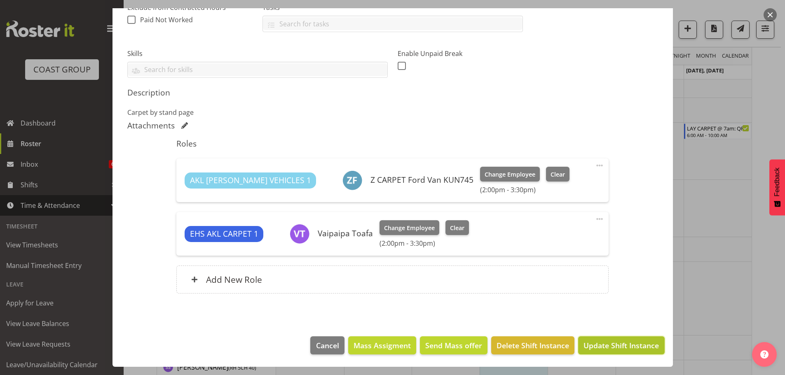
click at [642, 347] on span "Update Shift Instance" at bounding box center [620, 345] width 75 height 11
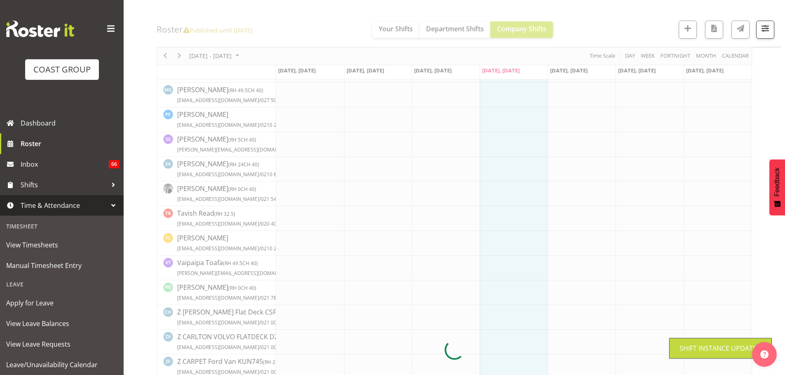
scroll to position [372, 0]
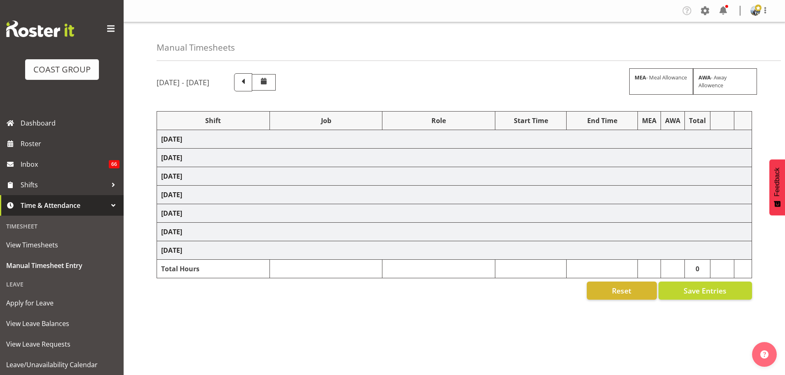
select select "70657"
select select "69"
select select "198"
select select "81244"
select select "9430"
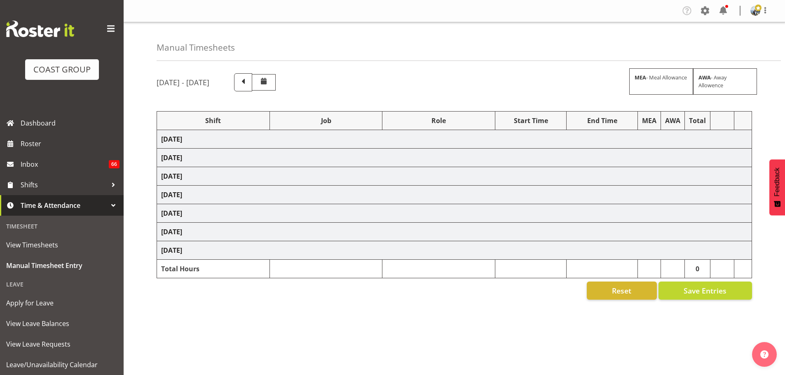
select select "190"
select select "70657"
select select "69"
select select "198"
select select "70657"
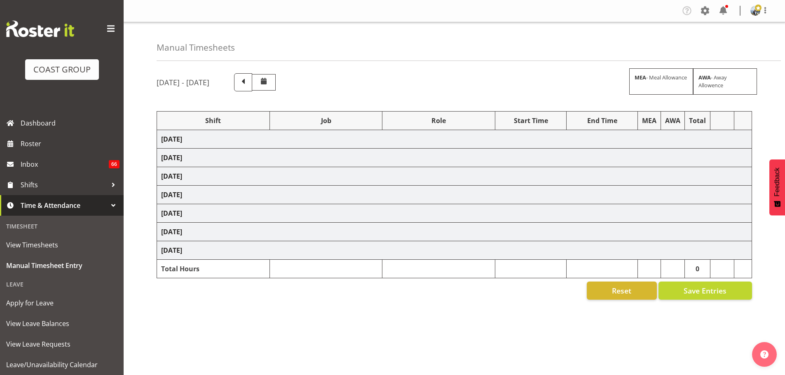
select select "69"
select select "198"
select select "83479"
select select "8576"
select select "190"
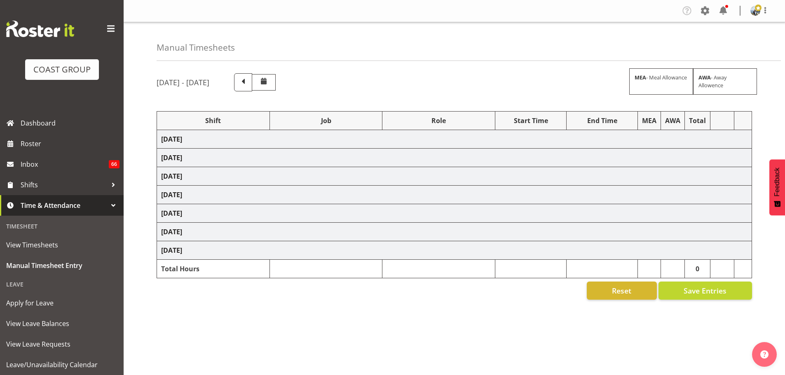
select select "70657"
select select "69"
select select "198"
select select "78426"
select select "10086"
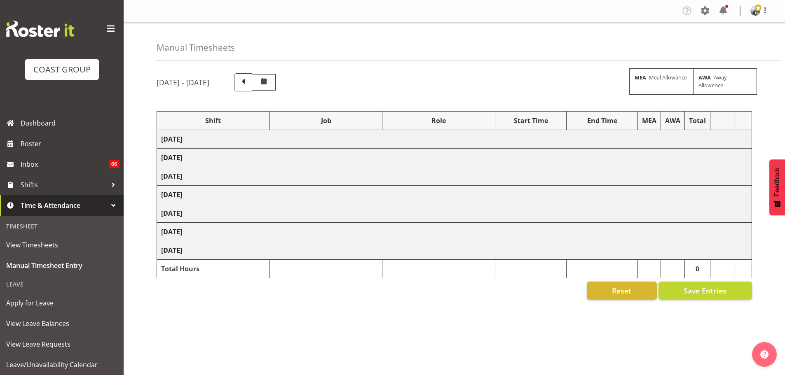
select select "190"
select select "70657"
select select "69"
select select "198"
select select "70657"
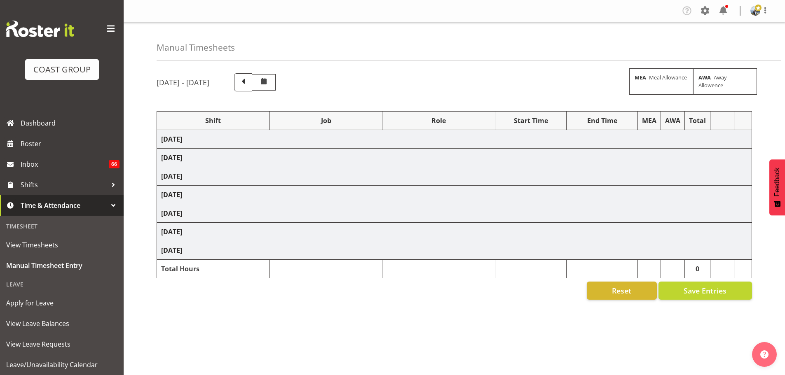
select select "69"
select select "198"
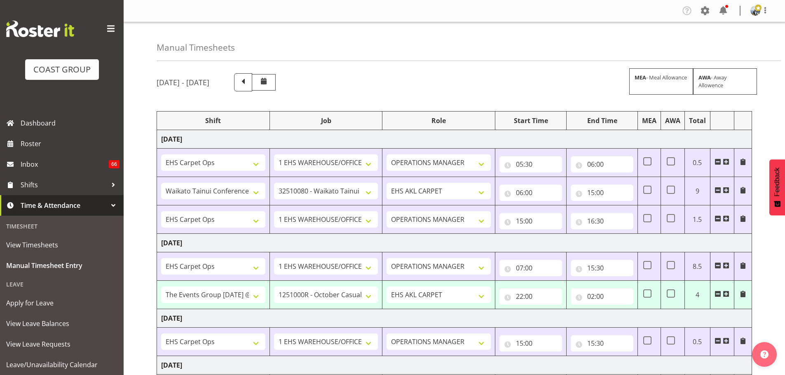
scroll to position [41, 0]
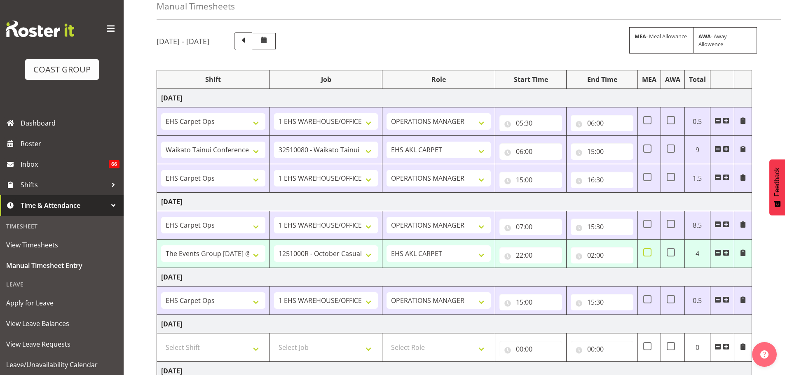
click at [644, 255] on span at bounding box center [647, 252] width 8 height 8
click at [644, 255] on input "checkbox" at bounding box center [645, 252] width 5 height 5
checkbox input "true"
click at [519, 232] on input "07:00" at bounding box center [530, 227] width 63 height 16
click at [550, 254] on select "00 01 02 03 04 05 06 07 08 09 10 11 12 13 14 15 16 17 18 19 20 21 22 23" at bounding box center [555, 248] width 19 height 16
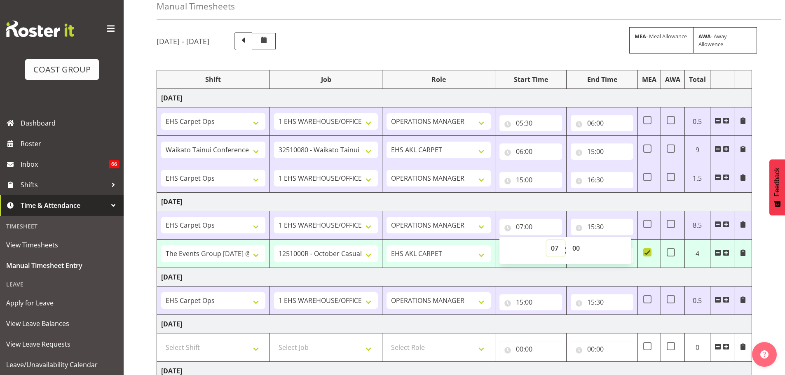
select select "8"
click at [546, 240] on select "00 01 02 03 04 05 06 07 08 09 10 11 12 13 14 15 16 17 18 19 20 21 22 23" at bounding box center [555, 248] width 19 height 16
type input "08:00"
click at [754, 145] on div "October 8th - October 14th 2025 MEA - Meal Allowance AWA - Away Allowence Shift…" at bounding box center [471, 302] width 628 height 552
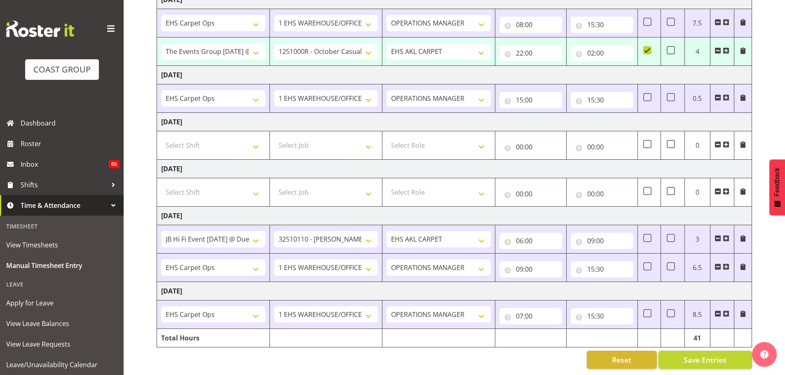
scroll to position [250, 0]
click at [709, 356] on span "Save Entries" at bounding box center [705, 360] width 43 height 11
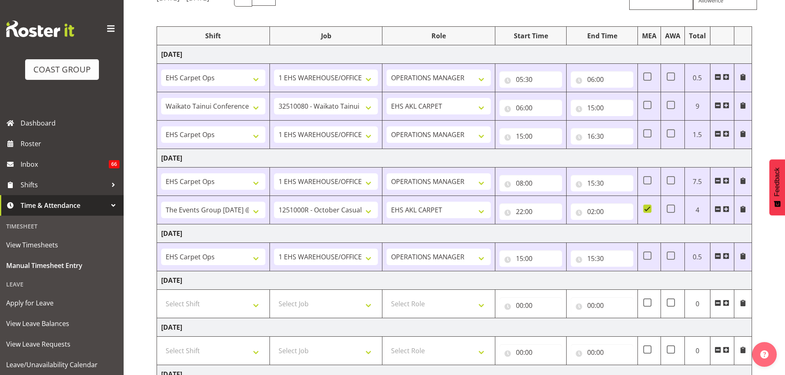
scroll to position [44, 0]
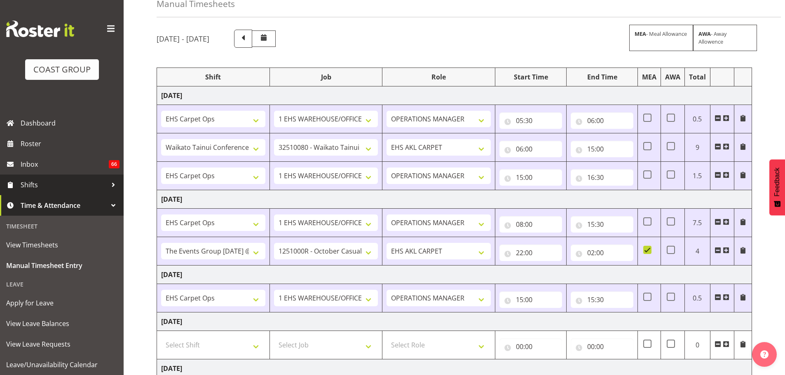
click at [58, 186] on span "Shifts" at bounding box center [64, 185] width 87 height 12
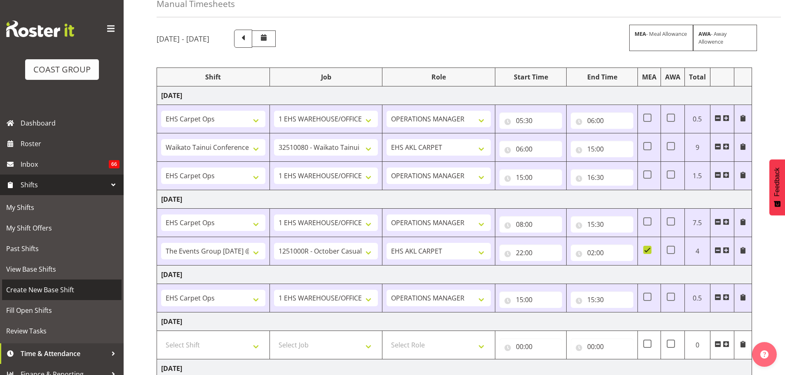
click at [51, 288] on span "Create New Base Shift" at bounding box center [61, 290] width 111 height 12
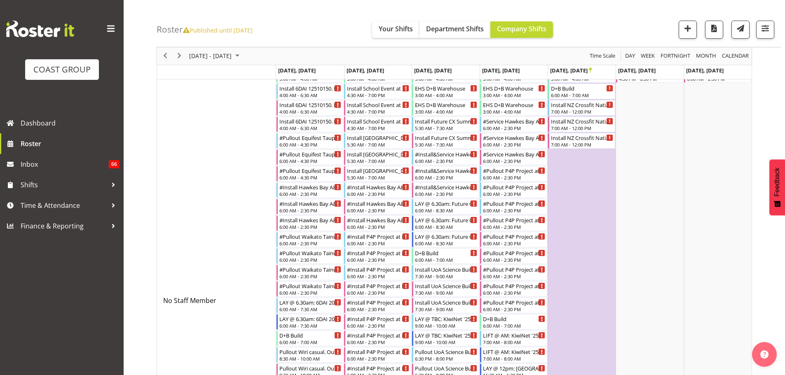
scroll to position [82, 0]
click at [160, 55] on button "Previous" at bounding box center [165, 56] width 11 height 10
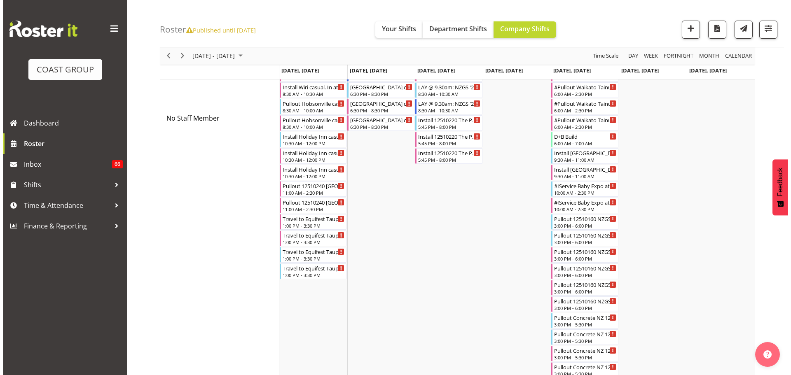
scroll to position [247, 0]
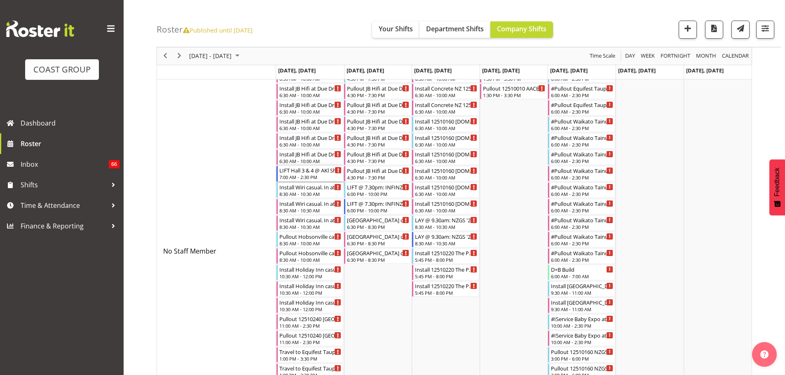
click at [307, 173] on div "LIFT Hall 3 & 4 @ AKl Showgrounds" at bounding box center [310, 170] width 63 height 8
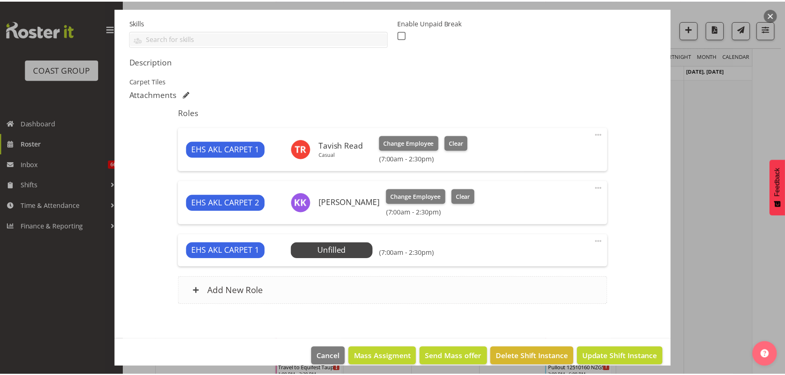
scroll to position [230, 0]
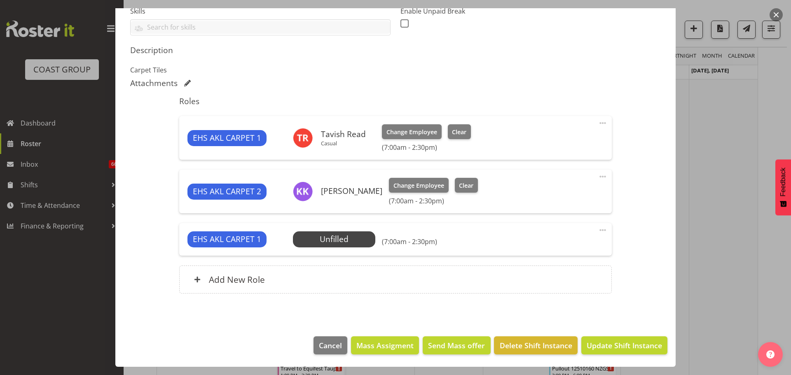
select select "10237"
click at [342, 243] on span "Select Employee" at bounding box center [333, 240] width 61 height 12
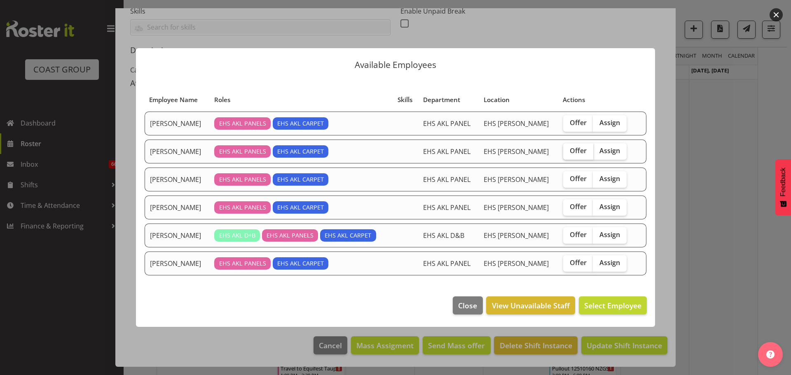
click at [580, 145] on label "Offer" at bounding box center [578, 151] width 30 height 16
click at [569, 148] on input "Offer" at bounding box center [565, 150] width 5 height 5
checkbox input "true"
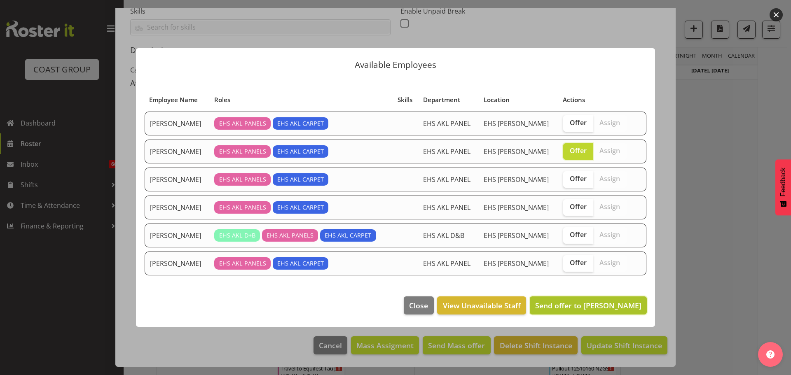
click at [617, 305] on span "Send offer to Emmett Denton" at bounding box center [588, 306] width 106 height 10
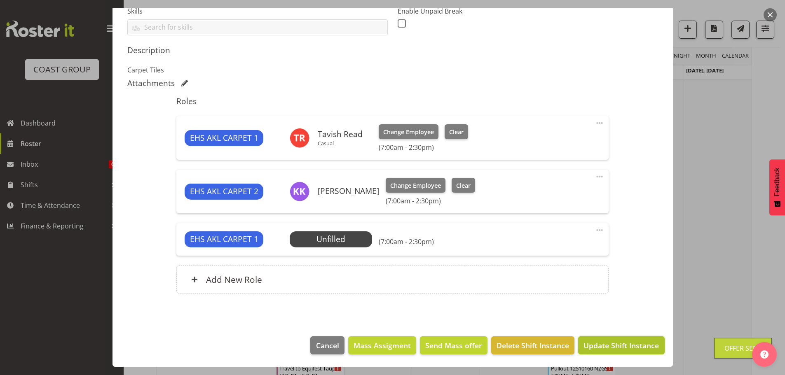
click at [621, 345] on span "Update Shift Instance" at bounding box center [620, 345] width 75 height 11
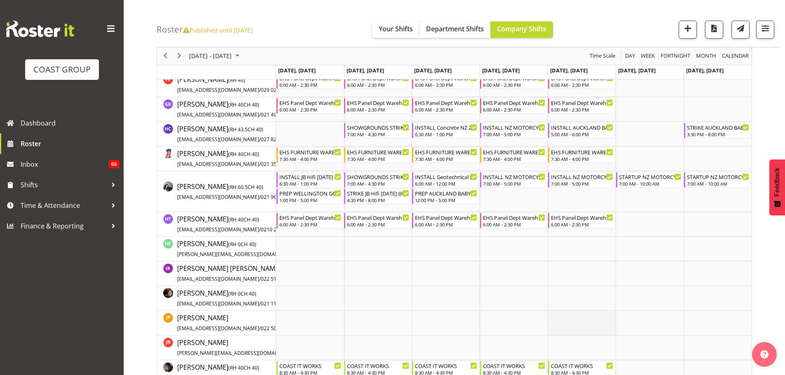
scroll to position [1870, 0]
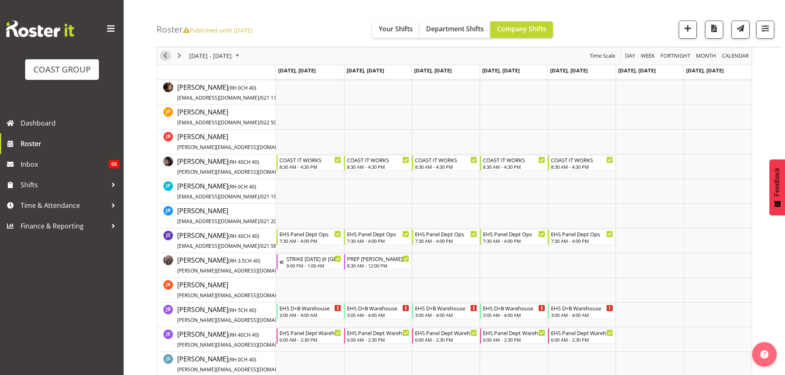
drag, startPoint x: 169, startPoint y: 55, endPoint x: 501, endPoint y: 237, distance: 379.3
click at [169, 55] on span "Previous" at bounding box center [165, 56] width 10 height 10
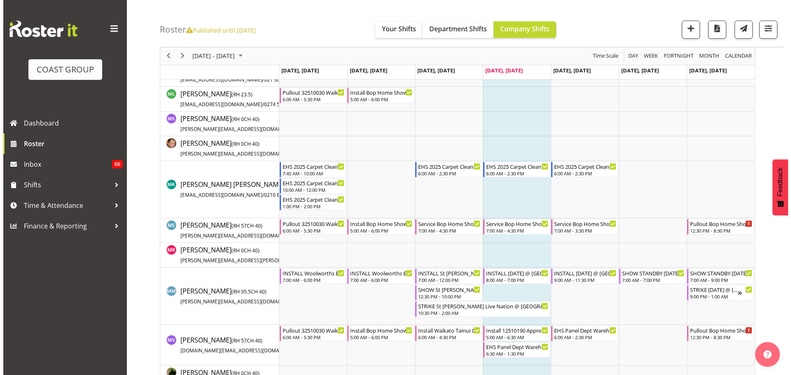
scroll to position [2307, 0]
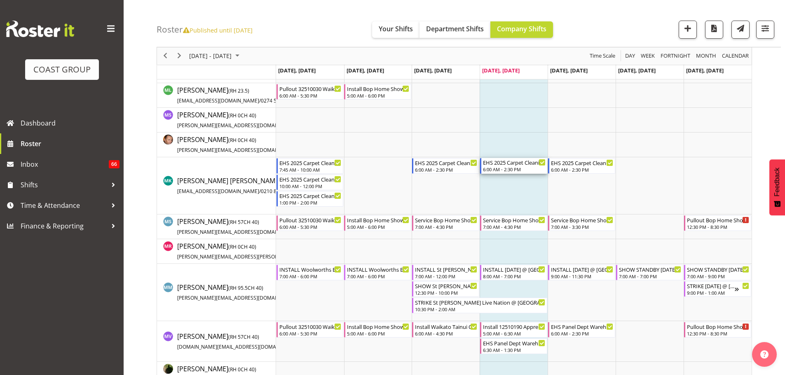
click at [520, 169] on div "6:00 AM - 2:30 PM" at bounding box center [514, 169] width 63 height 7
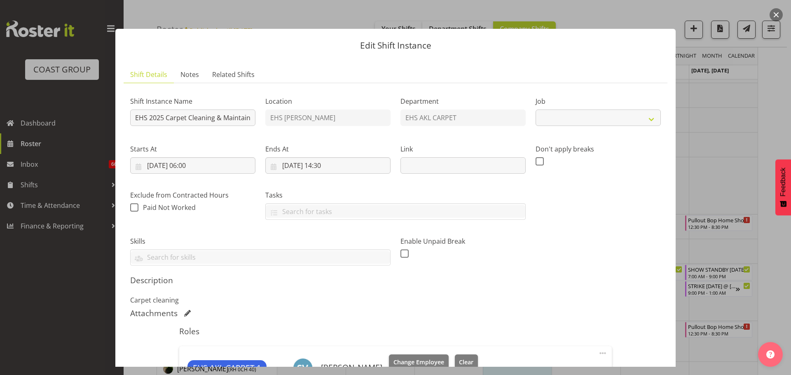
select select "69"
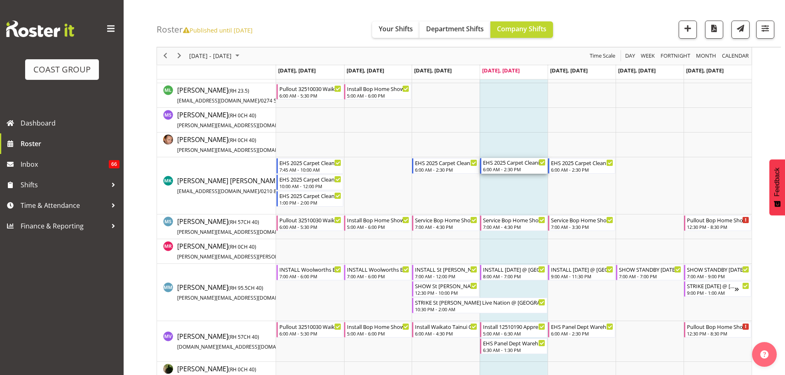
click at [508, 170] on div "6:00 AM - 2:30 PM" at bounding box center [514, 169] width 63 height 7
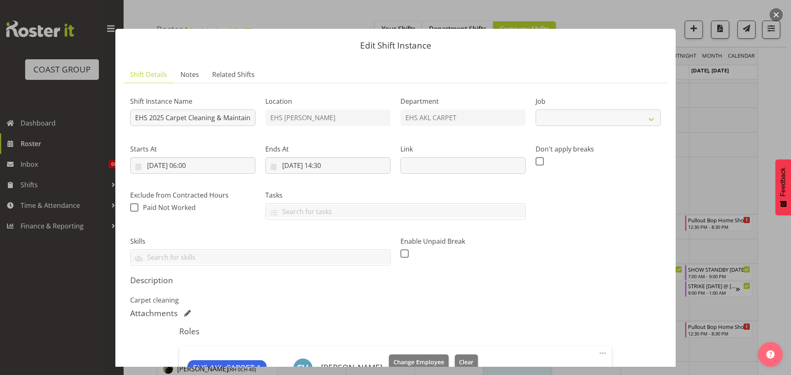
select select "69"
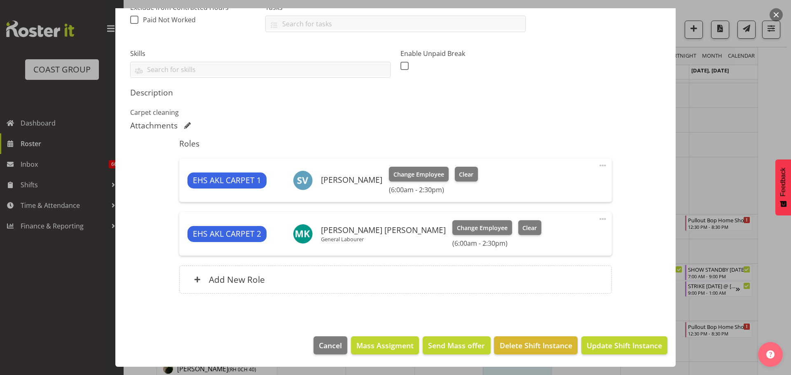
click at [598, 166] on span at bounding box center [603, 166] width 10 height 10
click at [539, 180] on link "Edit" at bounding box center [568, 183] width 79 height 15
select select "9"
select select "2025"
select select "14"
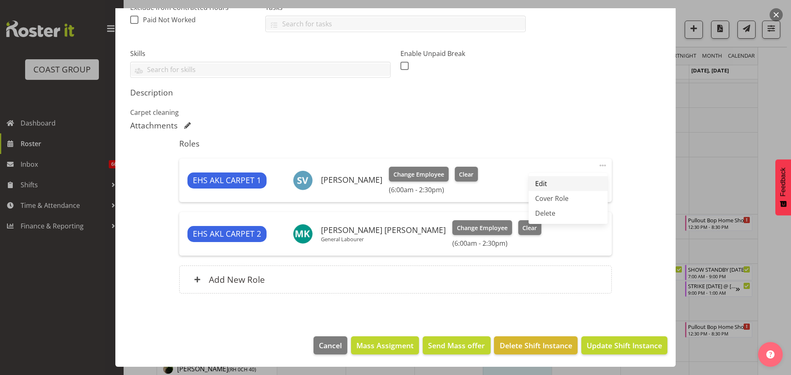
select select "30"
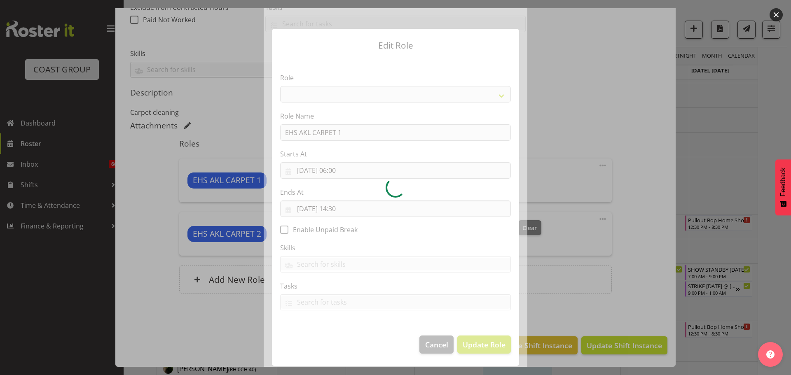
select select "190"
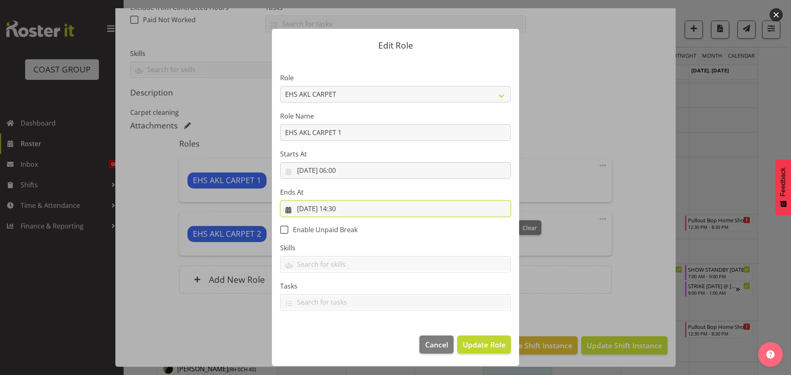
click at [346, 211] on input "09/10/2025, 14:30" at bounding box center [395, 209] width 231 height 16
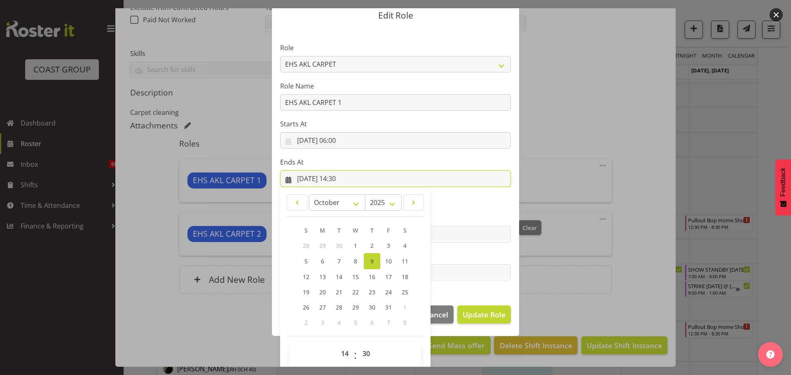
scroll to position [38, 0]
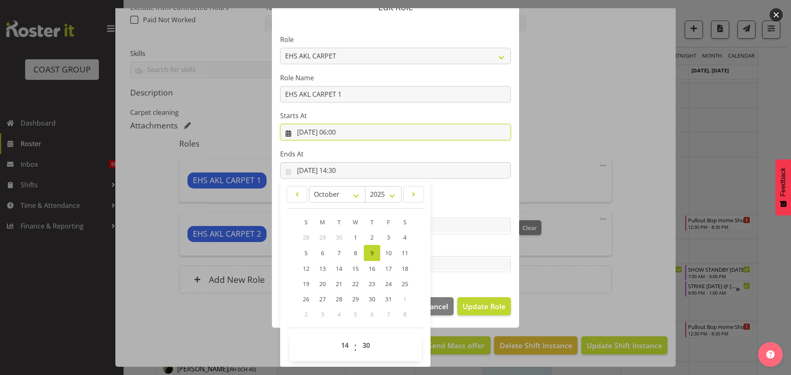
click at [338, 136] on input "09/10/2025, 06:00" at bounding box center [395, 132] width 231 height 16
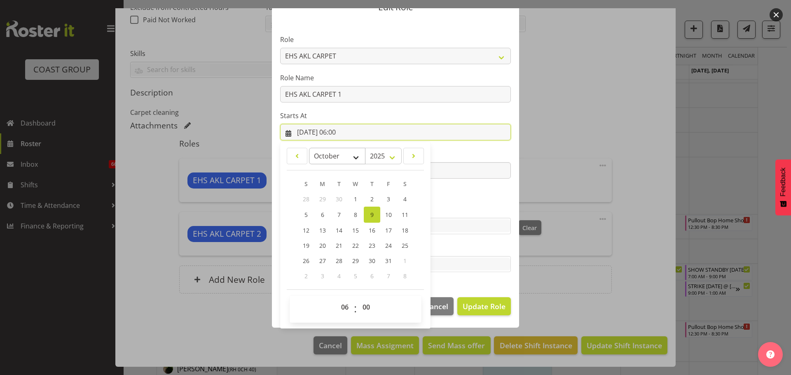
scroll to position [0, 0]
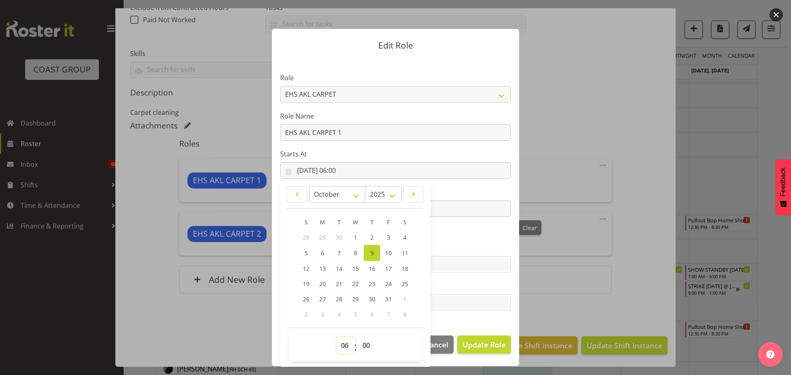
click at [348, 354] on select "00 01 02 03 04 05 06 07 08 09 10 11 12 13 14 15 16 17 18 19 20 21 22 23" at bounding box center [346, 345] width 19 height 16
select select "7"
click at [337, 337] on select "00 01 02 03 04 05 06 07 08 09 10 11 12 13 14 15 16 17 18 19 20 21 22 23" at bounding box center [346, 345] width 19 height 16
type input "09/10/2025, 07:00"
click at [464, 241] on section "Role ACCOUNT MANAGER ACCOUNT MANAGER DW ACCOUNTS AKL DIANNA VEHICLES AKL RYMER …" at bounding box center [395, 192] width 247 height 269
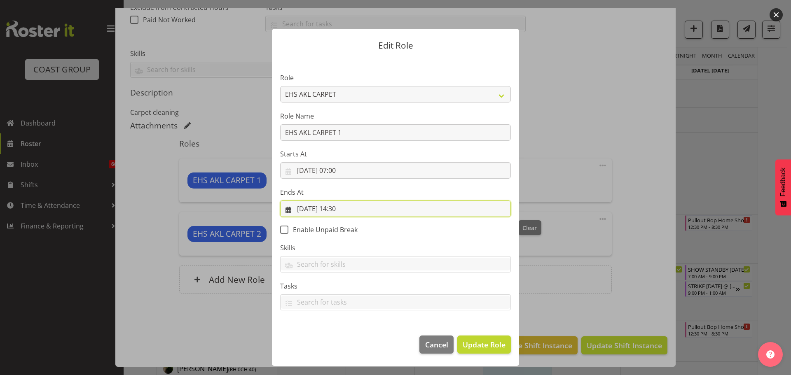
click at [347, 208] on input "09/10/2025, 14:30" at bounding box center [395, 209] width 231 height 16
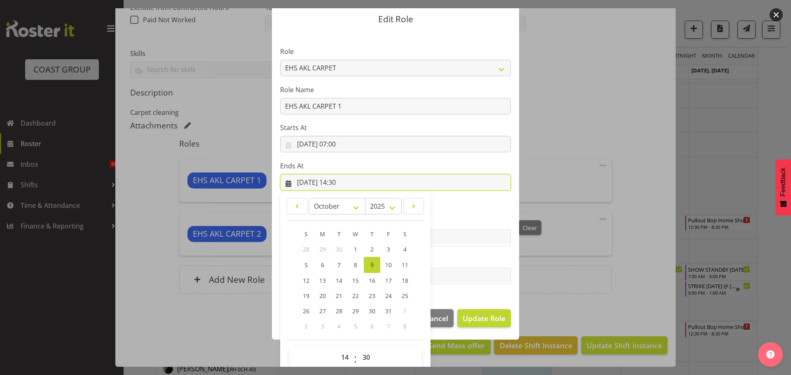
scroll to position [38, 0]
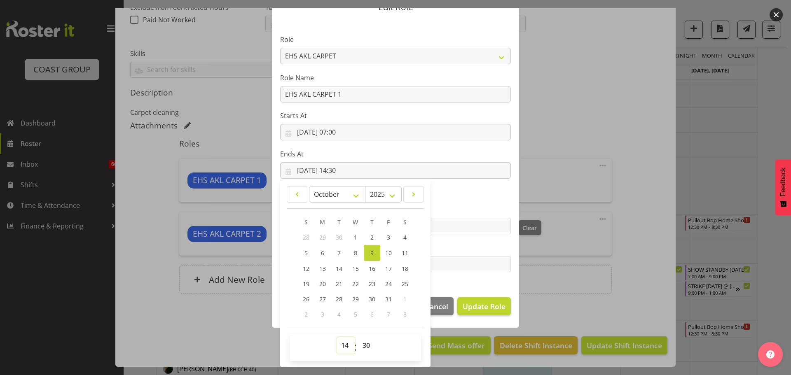
click at [337, 347] on select "00 01 02 03 04 05 06 07 08 09 10 11 12 13 14 15 16 17 18 19 20 21 22 23" at bounding box center [346, 345] width 19 height 16
select select "11"
click at [337, 337] on select "00 01 02 03 04 05 06 07 08 09 10 11 12 13 14 15 16 17 18 19 20 21 22 23" at bounding box center [346, 345] width 19 height 16
type input "09/10/2025, 11:30"
click at [363, 348] on select "00 01 02 03 04 05 06 07 08 09 10 11 12 13 14 15 16 17 18 19 20 21 22 23 24 25 2…" at bounding box center [367, 345] width 19 height 16
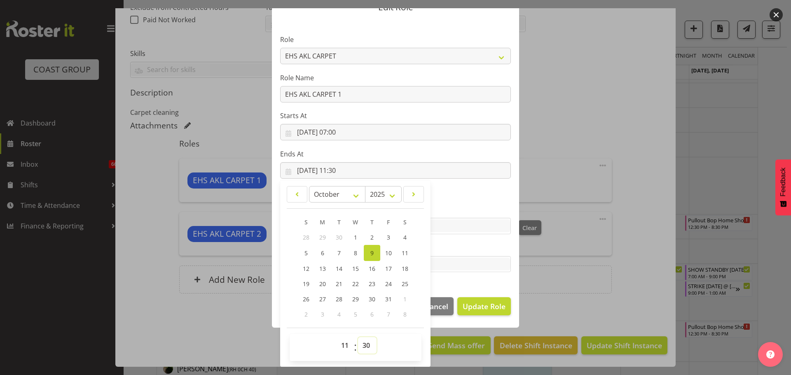
select select "45"
type input "09/10/2025, 11:45"
click at [463, 206] on label "Skills" at bounding box center [395, 210] width 231 height 10
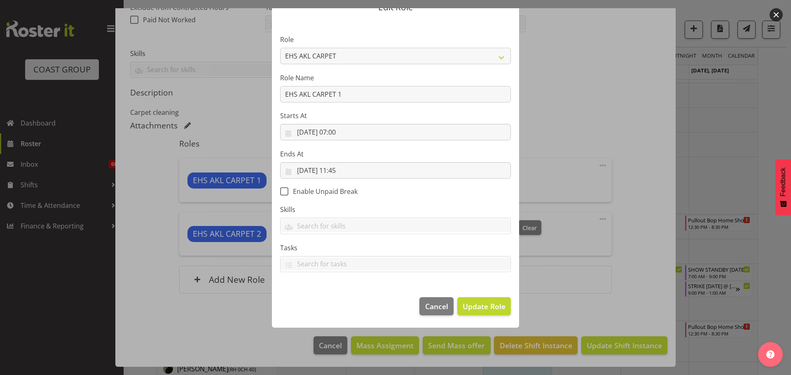
scroll to position [0, 0]
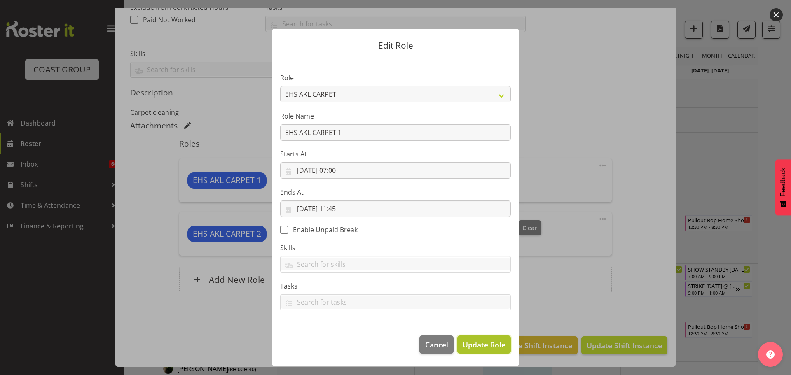
click at [487, 342] on span "Update Role" at bounding box center [484, 345] width 43 height 11
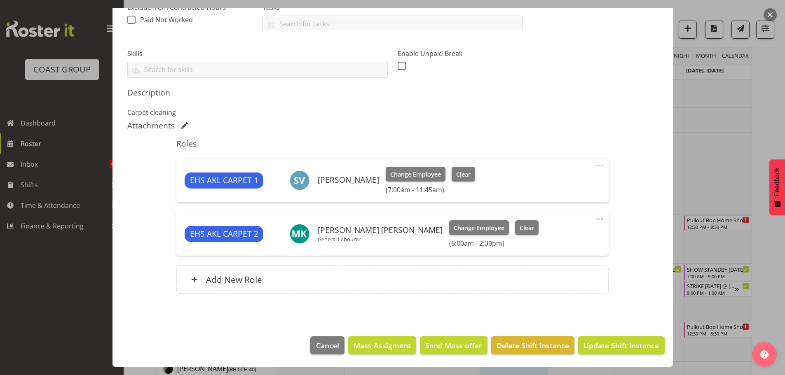
click at [595, 220] on span at bounding box center [600, 219] width 10 height 10
click at [554, 231] on link "Edit" at bounding box center [564, 237] width 79 height 15
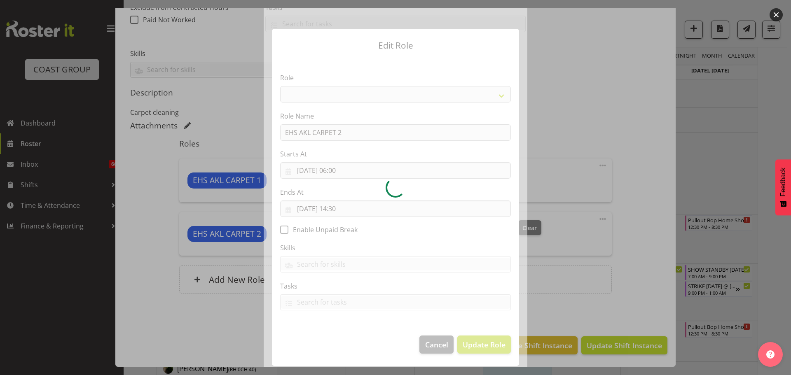
select select "190"
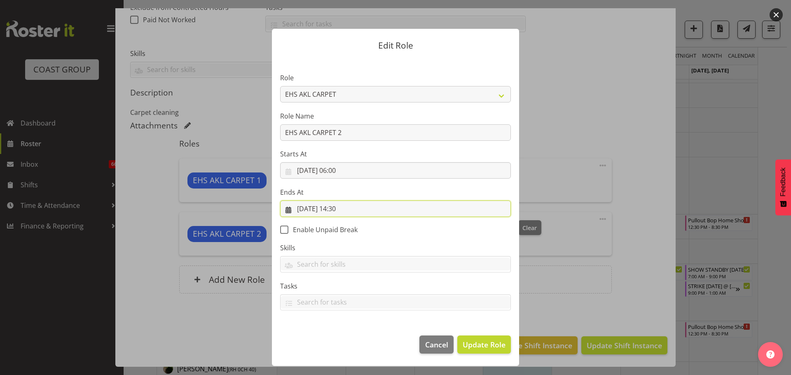
click at [343, 210] on input "09/10/2025, 14:30" at bounding box center [395, 209] width 231 height 16
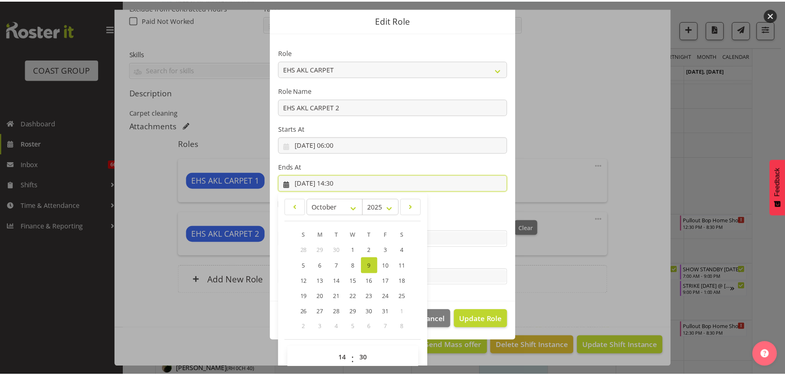
scroll to position [38, 0]
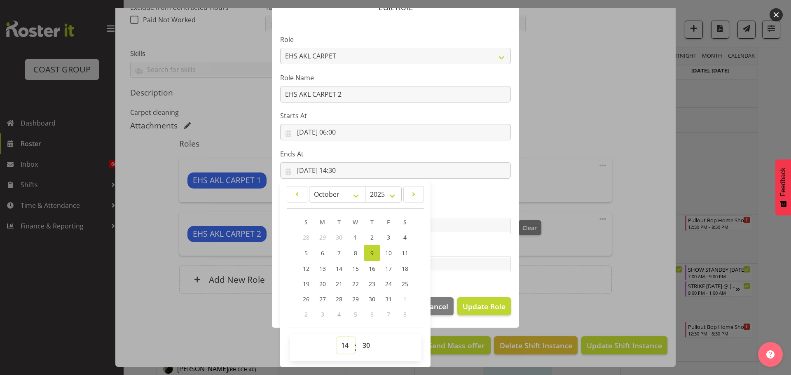
click at [344, 346] on select "00 01 02 03 04 05 06 07 08 09 10 11 12 13 14 15 16 17 18 19 20 21 22 23" at bounding box center [346, 345] width 19 height 16
select select "11"
click at [337, 337] on select "00 01 02 03 04 05 06 07 08 09 10 11 12 13 14 15 16 17 18 19 20 21 22 23" at bounding box center [346, 345] width 19 height 16
type input "09/10/2025, 11:30"
click at [365, 348] on select "00 01 02 03 04 05 06 07 08 09 10 11 12 13 14 15 16 17 18 19 20 21 22 23 24 25 2…" at bounding box center [367, 345] width 19 height 16
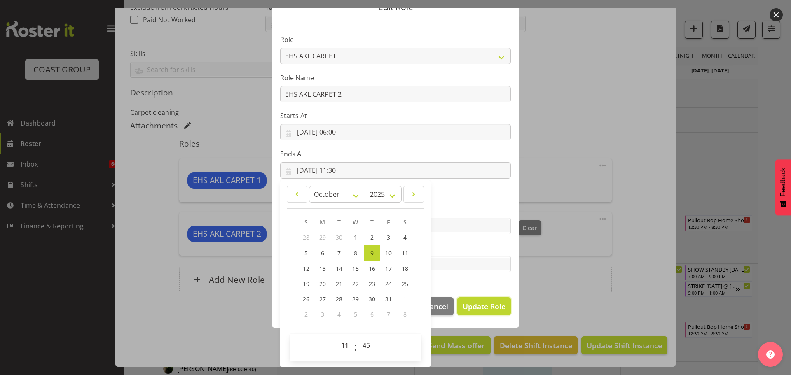
drag, startPoint x: 487, startPoint y: 305, endPoint x: 435, endPoint y: 314, distance: 52.6
click at [487, 305] on span "Update Role" at bounding box center [484, 306] width 43 height 11
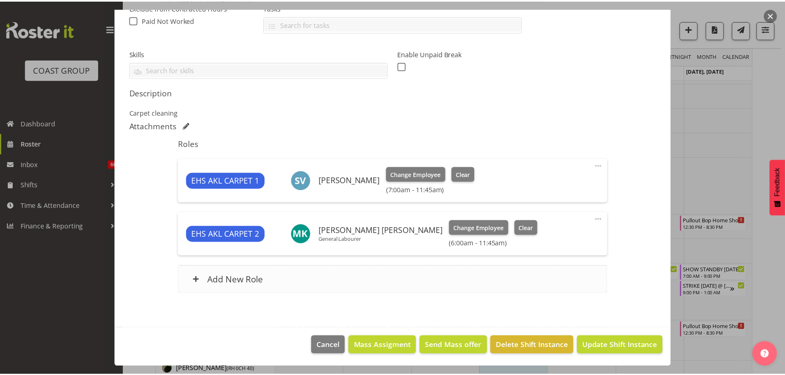
scroll to position [0, 0]
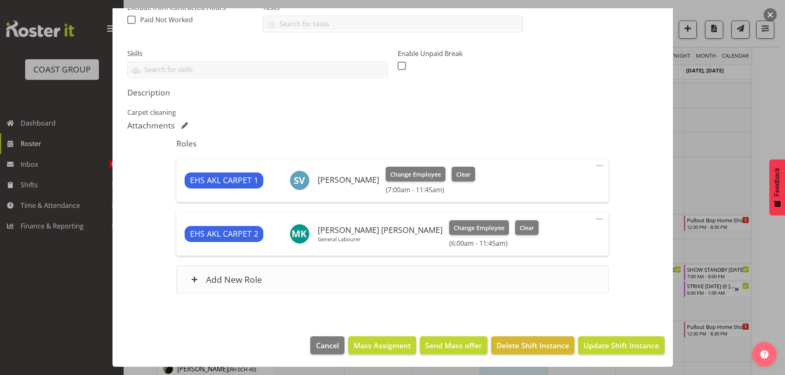
click at [389, 279] on div "Add New Role" at bounding box center [392, 280] width 432 height 28
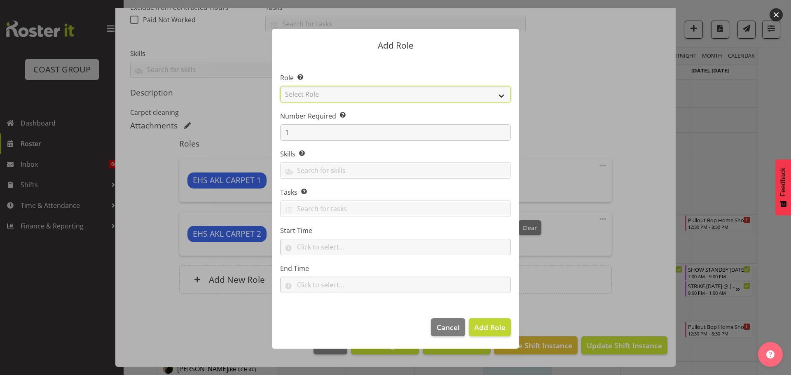
click at [354, 99] on select "Select Role ACCOUNT MANAGER ACCOUNT MANAGER DW ACCOUNTS AKL DIANNA VEHICLES AKL…" at bounding box center [395, 94] width 231 height 16
select select "190"
click at [280, 86] on select "Select Role ACCOUNT MANAGER ACCOUNT MANAGER DW ACCOUNTS AKL DIANNA VEHICLES AKL…" at bounding box center [395, 94] width 231 height 16
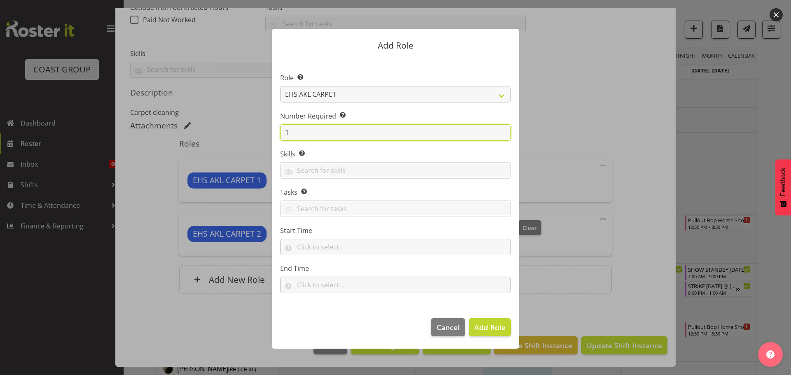
drag, startPoint x: 295, startPoint y: 130, endPoint x: 252, endPoint y: 130, distance: 43.3
click at [252, 130] on form "Add Role Role Select the role you wish to add to the shift. ACCOUNT MANAGER ACC…" at bounding box center [396, 187] width 396 height 359
type input "2"
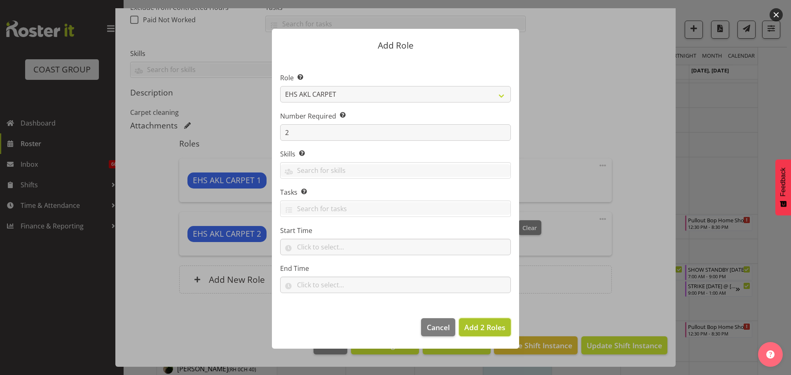
click at [487, 329] on span "Add 2 Roles" at bounding box center [484, 328] width 41 height 10
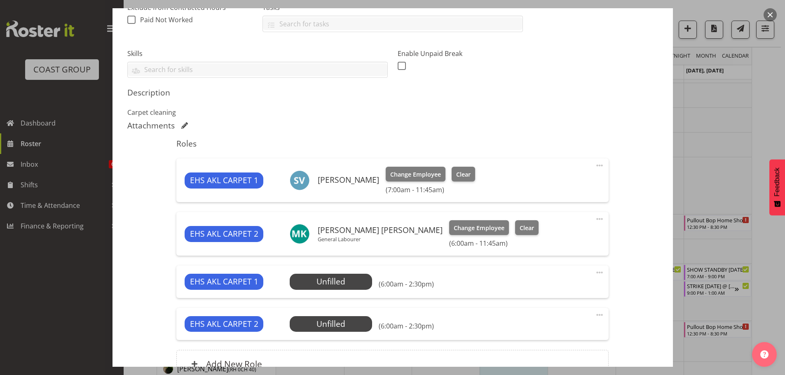
click at [595, 272] on span at bounding box center [600, 273] width 10 height 10
click at [555, 288] on link "Edit" at bounding box center [564, 290] width 79 height 15
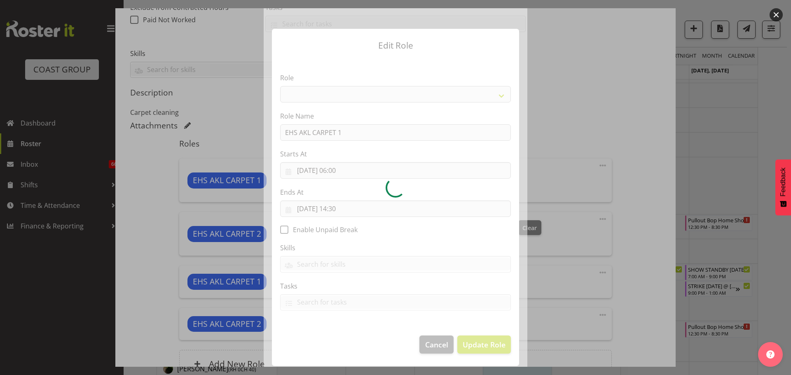
select select "190"
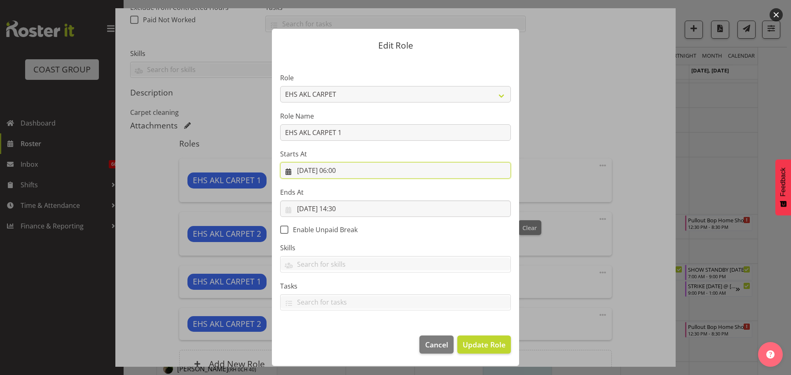
click at [345, 172] on input "09/10/2025, 06:00" at bounding box center [395, 170] width 231 height 16
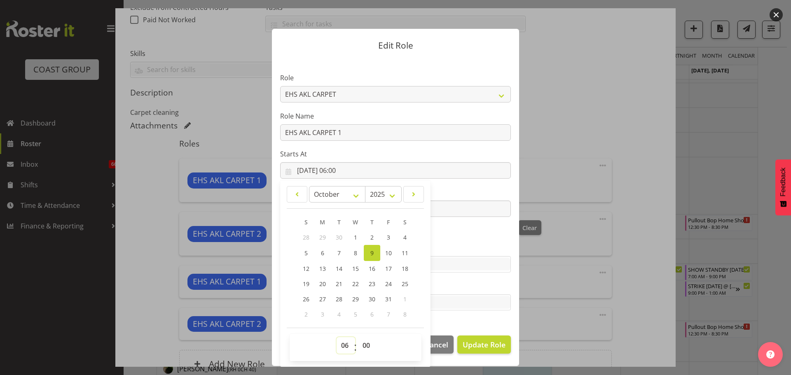
click at [347, 343] on select "00 01 02 03 04 05 06 07 08 09 10 11 12 13 14 15 16 17 18 19 20 21 22 23" at bounding box center [346, 345] width 19 height 16
select select "11"
click at [337, 337] on select "00 01 02 03 04 05 06 07 08 09 10 11 12 13 14 15 16 17 18 19 20 21 22 23" at bounding box center [346, 345] width 19 height 16
type input "09/10/2025, 11:00"
click at [339, 348] on select "00 01 02 03 04 05 06 07 08 09 10 11 12 13 14 15 16 17 18 19 20 21 22 23" at bounding box center [346, 345] width 19 height 16
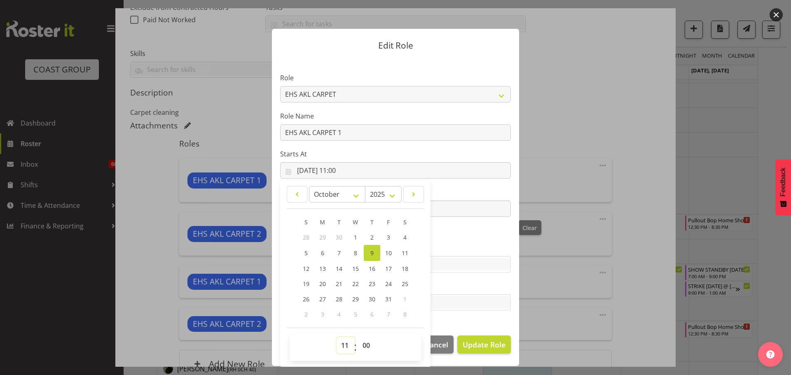
select select "12"
click at [337, 337] on select "00 01 02 03 04 05 06 07 08 09 10 11 12 13 14 15 16 17 18 19 20 21 22 23" at bounding box center [346, 345] width 19 height 16
type input "09/10/2025, 12:00"
click at [364, 342] on select "00 01 02 03 04 05 06 07 08 09 10 11 12 13 14 15 16 17 18 19 20 21 22 23 24 25 2…" at bounding box center [367, 345] width 19 height 16
select select "45"
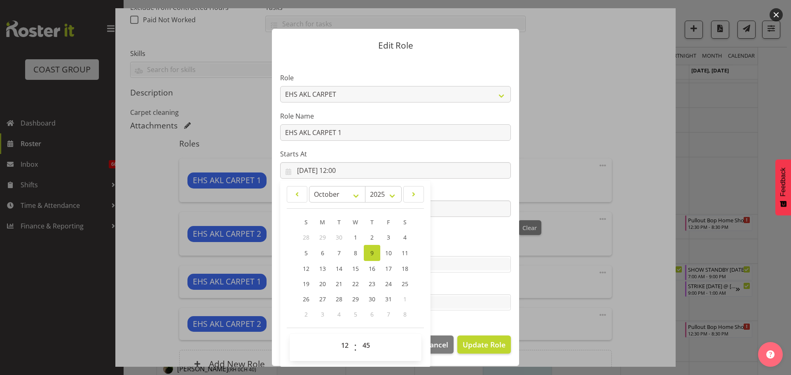
click at [474, 237] on section "Role ACCOUNT MANAGER ACCOUNT MANAGER DW ACCOUNTS AKL DIANNA VEHICLES AKL RYMER …" at bounding box center [395, 192] width 247 height 269
type input "09/10/2025, 12:45"
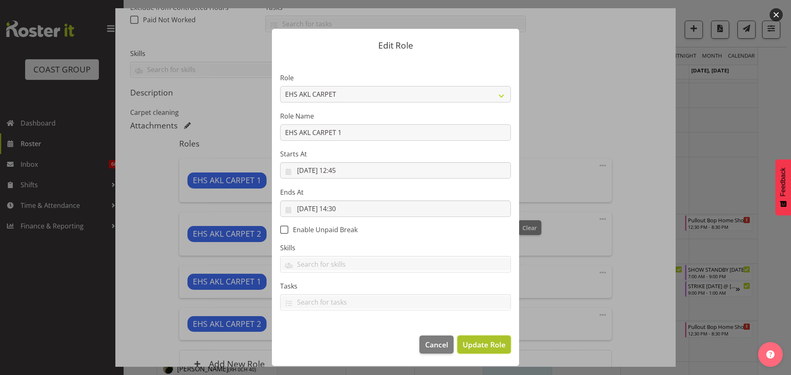
click at [491, 343] on span "Update Role" at bounding box center [484, 345] width 43 height 11
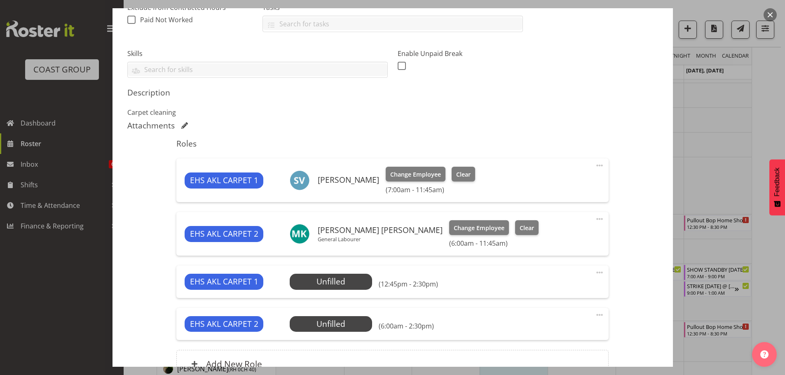
click at [595, 316] on span at bounding box center [600, 315] width 10 height 10
click at [551, 329] on link "Edit" at bounding box center [564, 333] width 79 height 15
select select "9"
select select "2025"
select select "6"
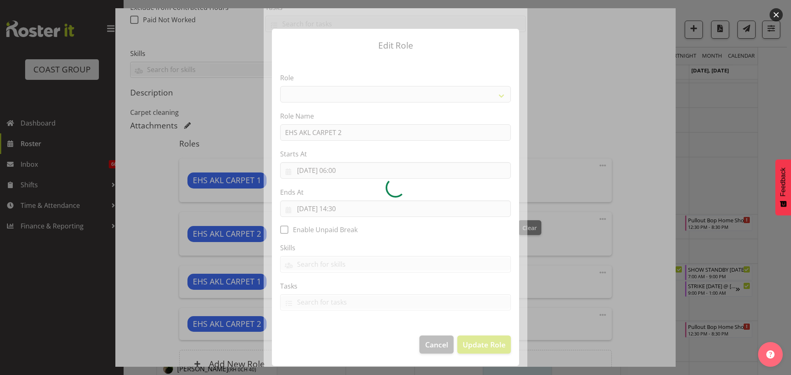
select select "190"
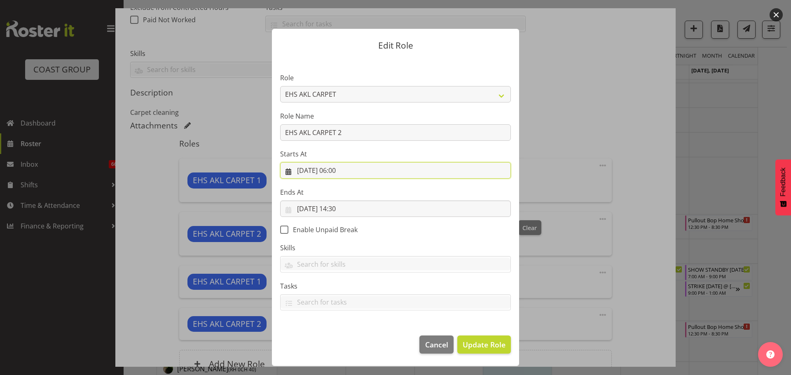
click at [348, 172] on input "09/10/2025, 06:00" at bounding box center [395, 170] width 231 height 16
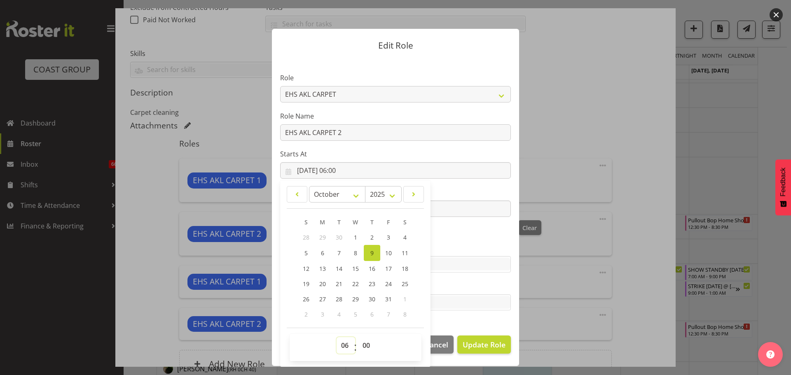
click at [344, 349] on select "00 01 02 03 04 05 06 07 08 09 10 11 12 13 14 15 16 17 18 19 20 21 22 23" at bounding box center [346, 345] width 19 height 16
select select "12"
click at [337, 337] on select "00 01 02 03 04 05 06 07 08 09 10 11 12 13 14 15 16 17 18 19 20 21 22 23" at bounding box center [346, 345] width 19 height 16
type input "09/10/2025, 12:00"
click at [366, 340] on select "00 01 02 03 04 05 06 07 08 09 10 11 12 13 14 15 16 17 18 19 20 21 22 23 24 25 2…" at bounding box center [367, 345] width 19 height 16
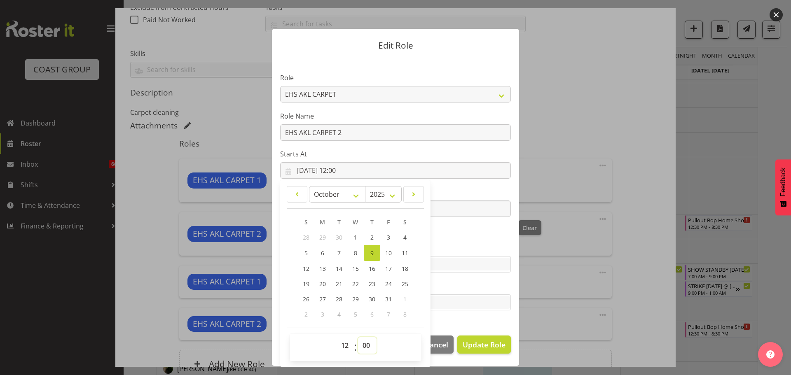
select select "45"
click at [473, 245] on label "Skills" at bounding box center [395, 248] width 231 height 10
type input "09/10/2025, 12:45"
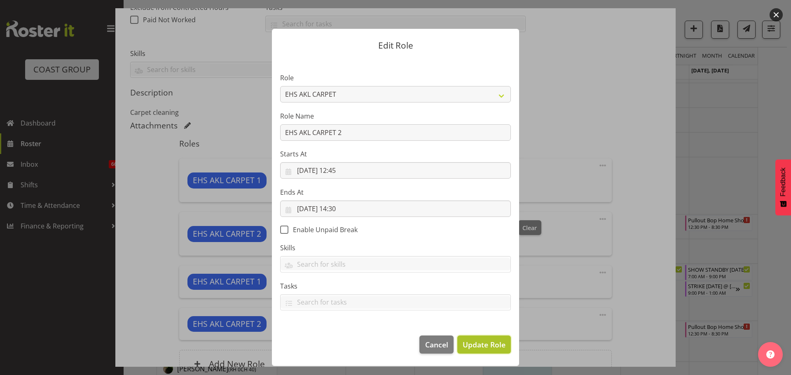
click at [500, 348] on span "Update Role" at bounding box center [484, 345] width 43 height 11
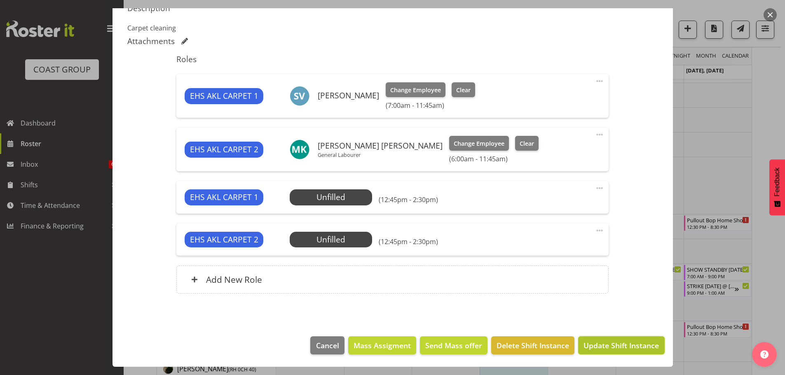
click at [605, 342] on span "Update Shift Instance" at bounding box center [620, 345] width 75 height 11
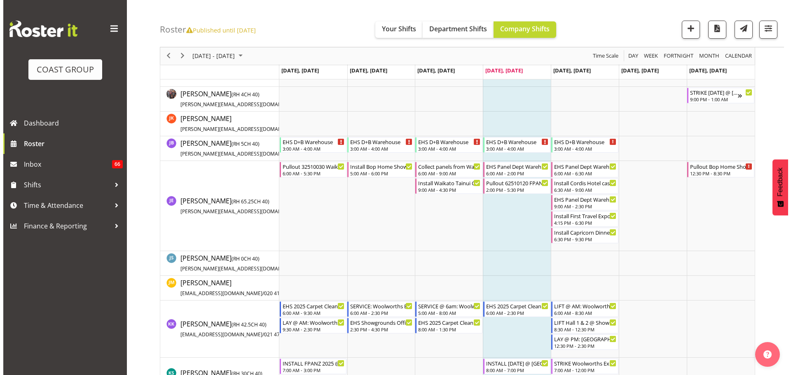
scroll to position [2307, 0]
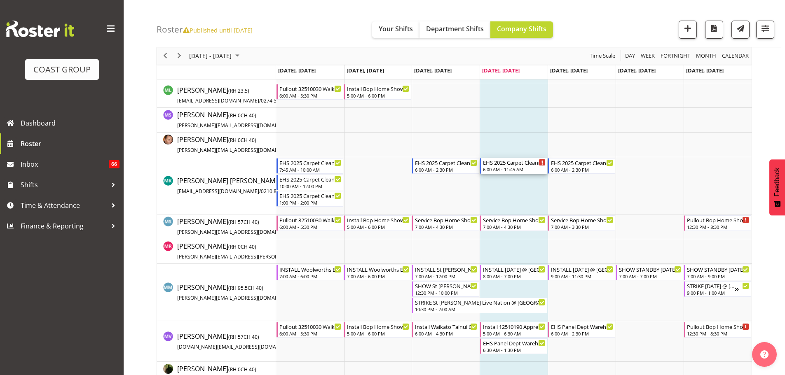
drag, startPoint x: 504, startPoint y: 164, endPoint x: 504, endPoint y: 168, distance: 4.1
click at [504, 164] on div "EHS 2025 Carpet Cleaning & Maintainence" at bounding box center [514, 162] width 63 height 8
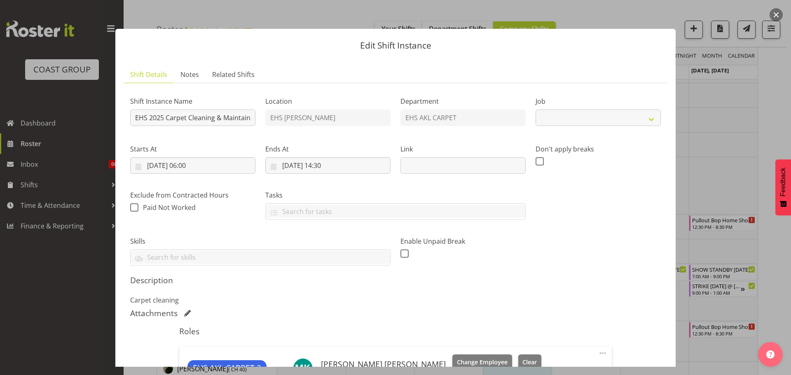
select select "69"
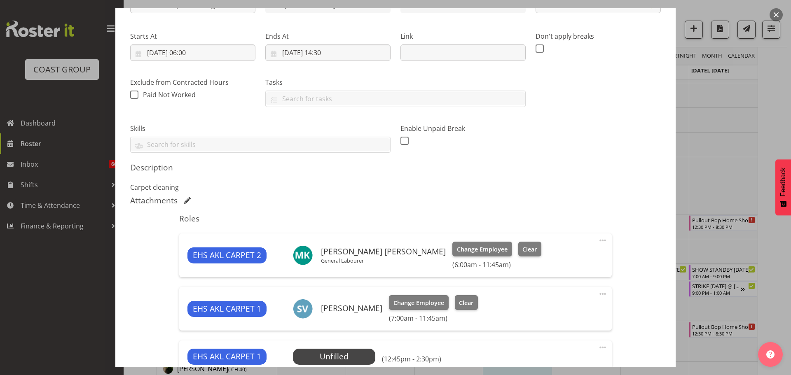
scroll to position [206, 0]
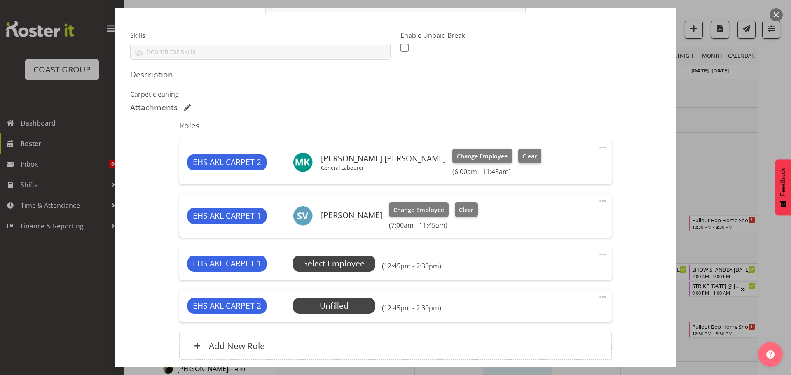
click at [350, 266] on span "Select Employee" at bounding box center [333, 264] width 61 height 12
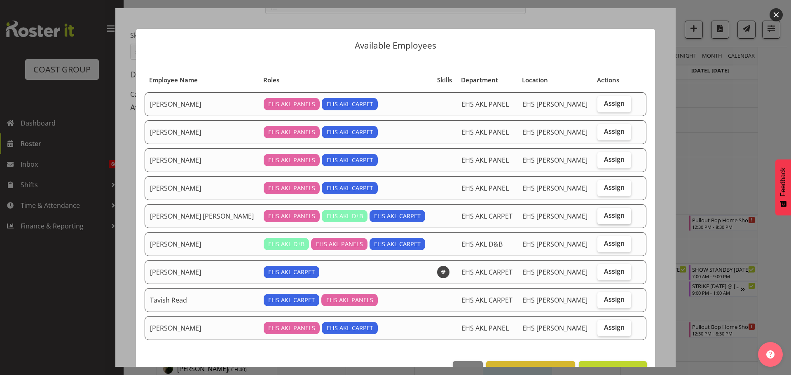
click at [608, 216] on span "Assign" at bounding box center [614, 215] width 21 height 8
click at [603, 216] on input "Assign" at bounding box center [599, 215] width 5 height 5
checkbox input "true"
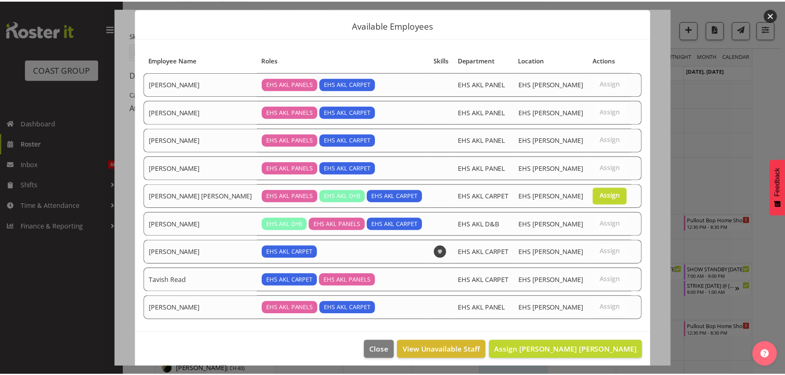
scroll to position [25, 0]
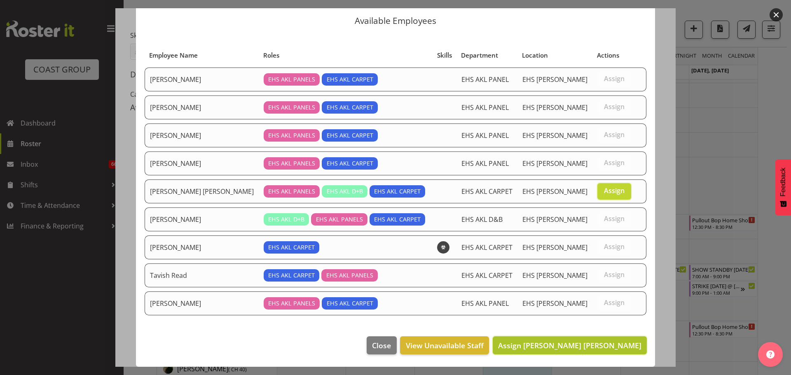
click at [610, 342] on span "Assign Marley King" at bounding box center [569, 346] width 143 height 10
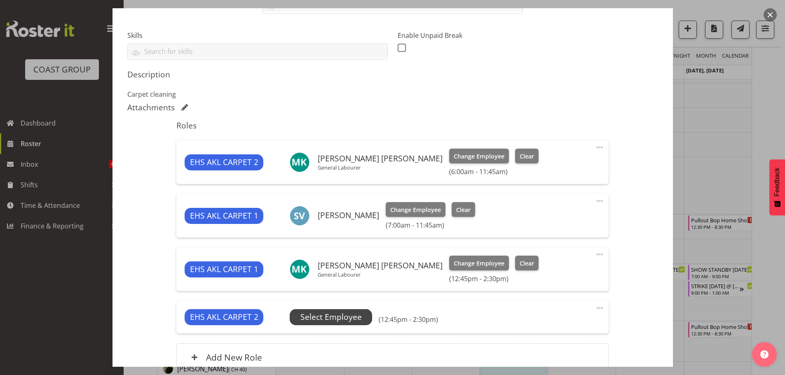
click at [351, 321] on span "Select Employee" at bounding box center [330, 318] width 61 height 12
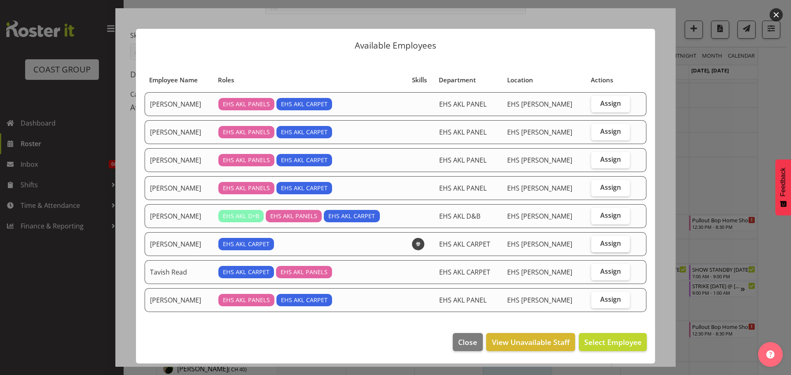
click at [607, 251] on label "Assign" at bounding box center [610, 244] width 39 height 16
click at [597, 246] on input "Assign" at bounding box center [593, 243] width 5 height 5
checkbox input "true"
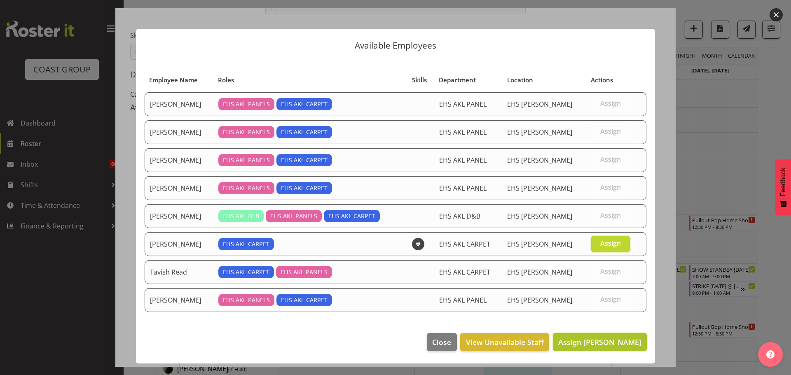
click at [618, 343] on span "Assign Solomon Vainakolo" at bounding box center [599, 342] width 83 height 10
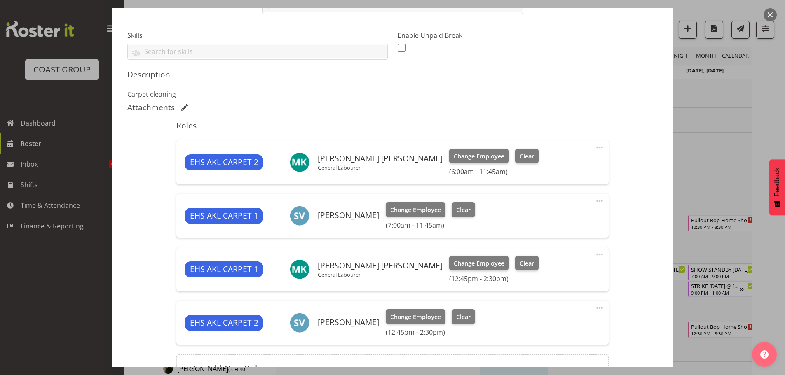
scroll to position [295, 0]
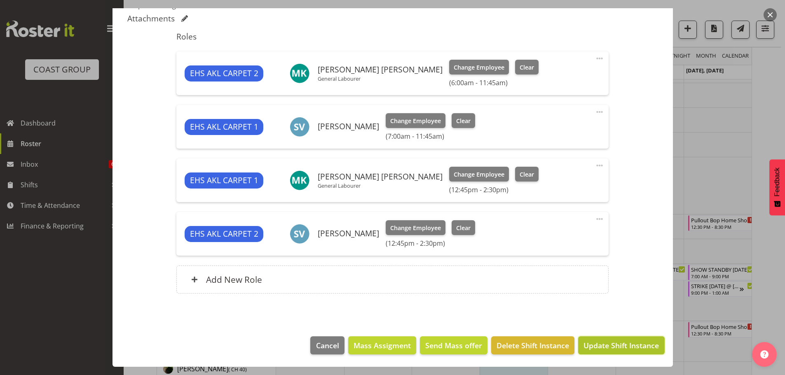
click at [630, 347] on span "Update Shift Instance" at bounding box center [620, 345] width 75 height 11
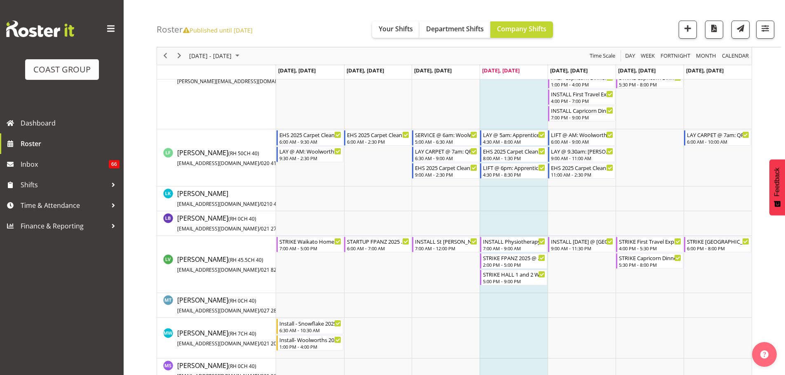
scroll to position [1937, 0]
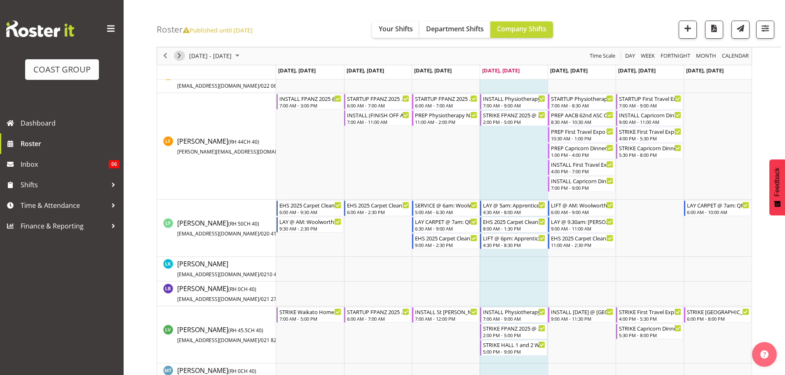
drag, startPoint x: 181, startPoint y: 58, endPoint x: 331, endPoint y: 204, distance: 209.2
click at [181, 58] on span "Next" at bounding box center [179, 56] width 10 height 10
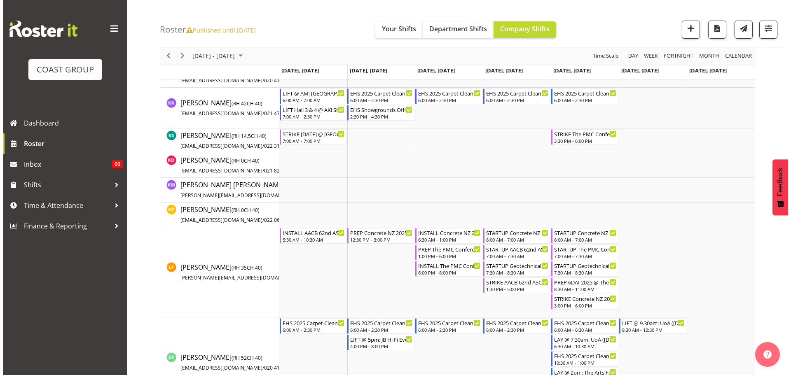
scroll to position [2101, 0]
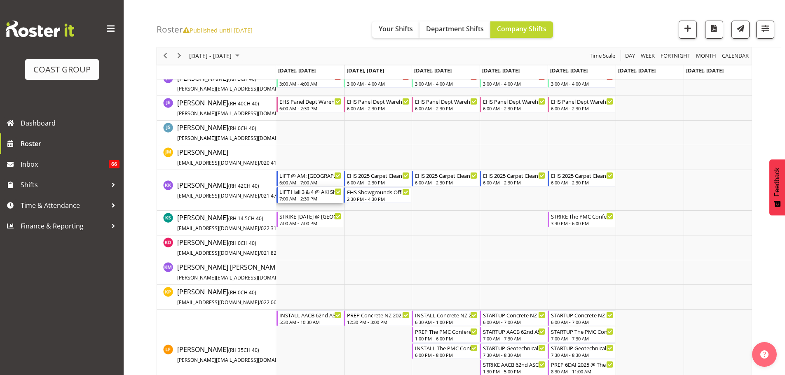
click at [319, 198] on div "7:00 AM - 2:30 PM" at bounding box center [310, 198] width 63 height 7
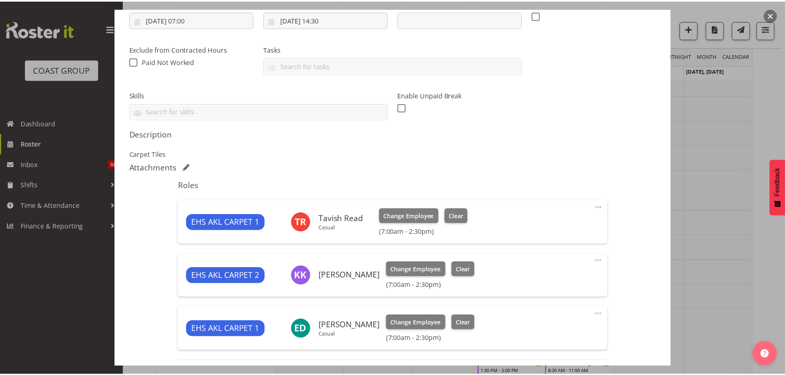
scroll to position [241, 0]
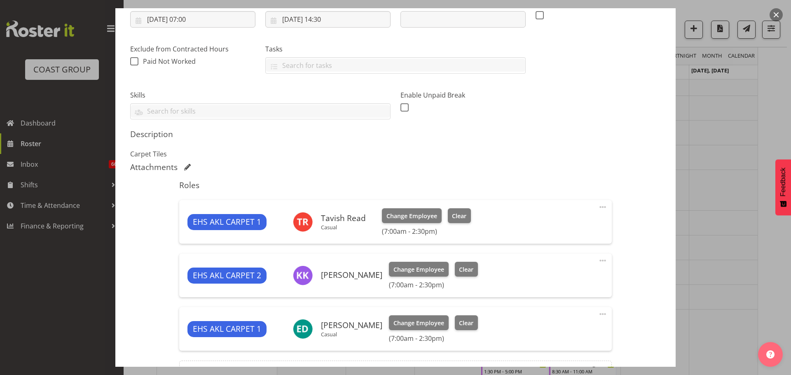
select select "10237"
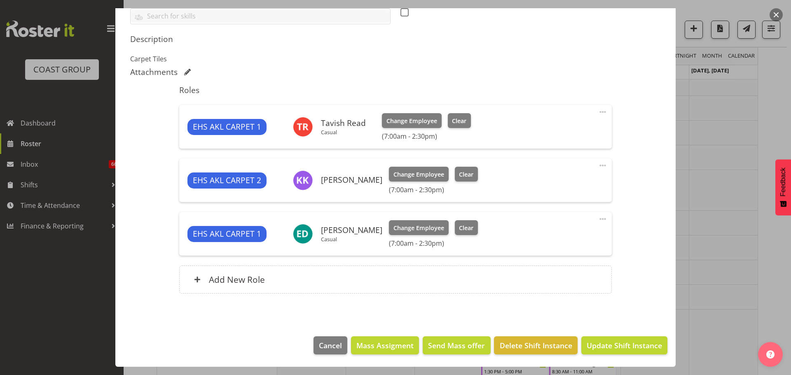
click at [372, 303] on div "Roles EHS AKL CARPET 1 Tavish Read Casual Change Employee Clear (7:00am - 2:30p…" at bounding box center [395, 191] width 442 height 223
click at [371, 282] on div "Add New Role" at bounding box center [395, 280] width 432 height 28
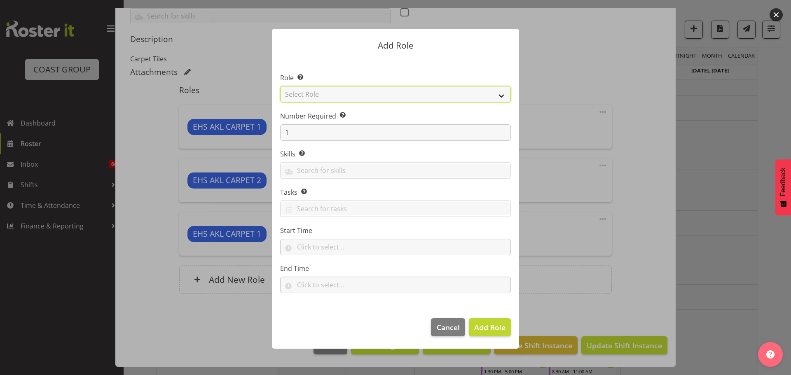
click at [349, 96] on select "Select Role ACCOUNT MANAGER ACCOUNT MANAGER DW ACCOUNTS AKL DIANNA VEHICLES AKL…" at bounding box center [395, 94] width 231 height 16
select select "190"
click at [280, 86] on select "Select Role ACCOUNT MANAGER ACCOUNT MANAGER DW ACCOUNTS AKL DIANNA VEHICLES AKL…" at bounding box center [395, 94] width 231 height 16
click at [291, 121] on div "Number Required Select the number of employees needed for this position. 1" at bounding box center [395, 126] width 231 height 30
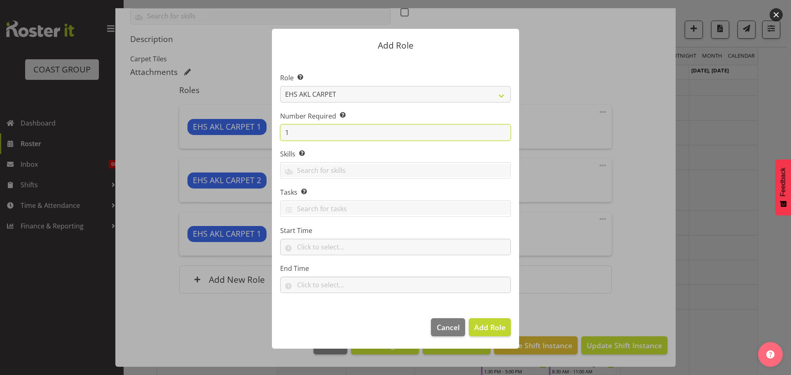
drag, startPoint x: 293, startPoint y: 130, endPoint x: 247, endPoint y: 131, distance: 46.6
click at [247, 131] on form "Add Role Role Select the role you wish to add to the shift. ACCOUNT MANAGER ACC…" at bounding box center [396, 187] width 396 height 359
type input "2"
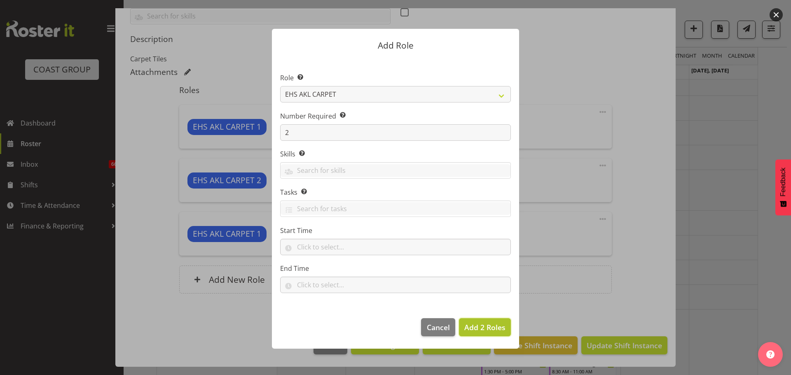
click at [498, 328] on span "Add 2 Roles" at bounding box center [484, 328] width 41 height 10
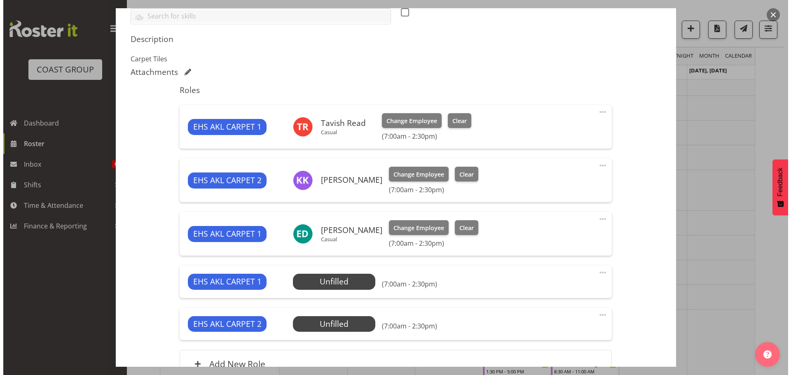
scroll to position [326, 0]
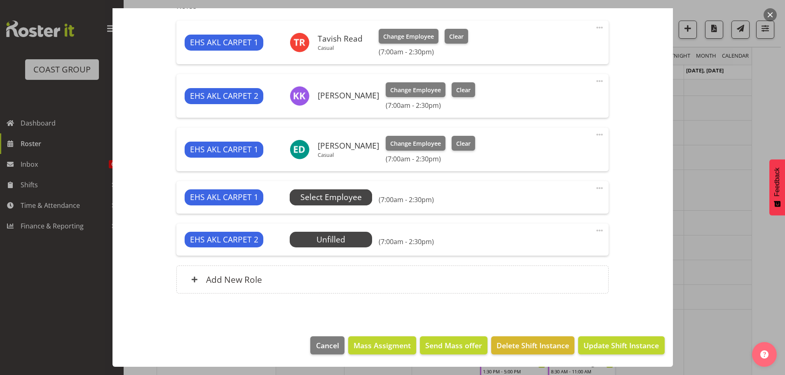
click at [312, 197] on span "Select Employee" at bounding box center [330, 198] width 61 height 12
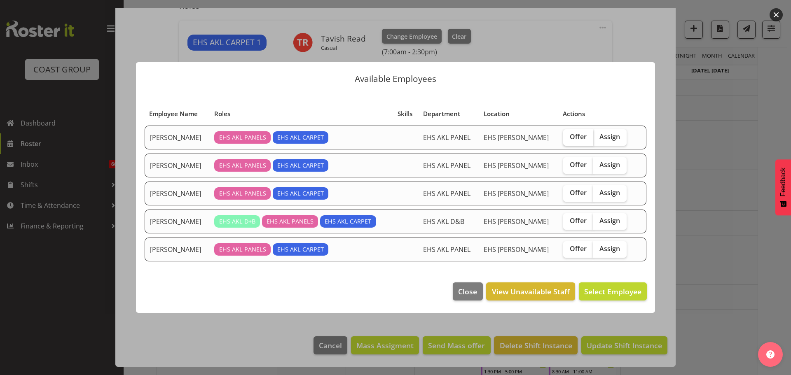
click at [576, 138] on span "Offer" at bounding box center [578, 137] width 17 height 8
click at [569, 138] on input "Offer" at bounding box center [565, 136] width 5 height 5
checkbox input "true"
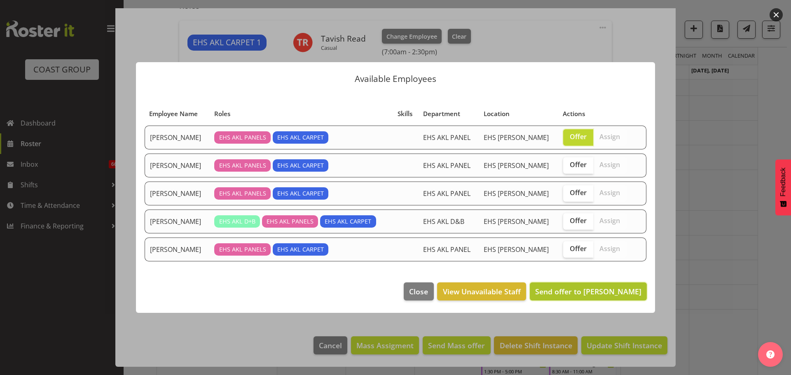
click at [591, 296] on span "Send offer to Cameron Phillips" at bounding box center [588, 292] width 106 height 10
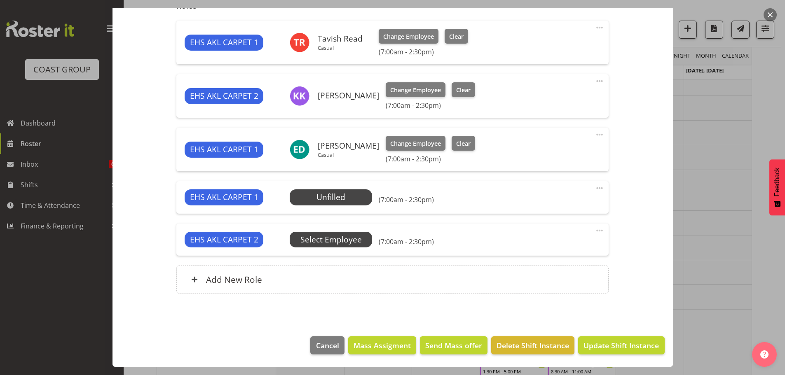
click at [347, 239] on span "Select Employee" at bounding box center [330, 240] width 61 height 12
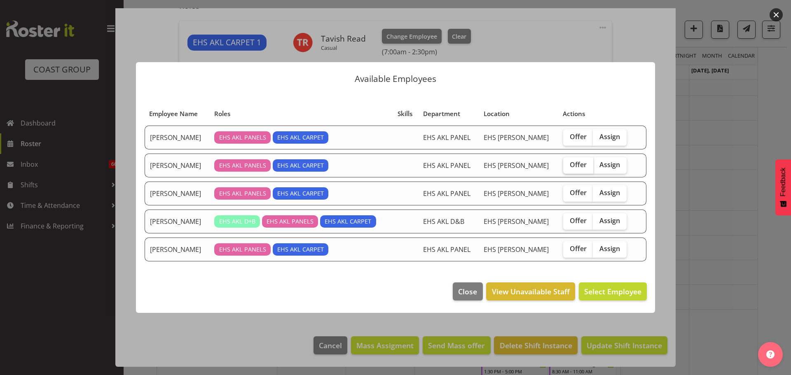
click at [576, 166] on span "Offer" at bounding box center [578, 165] width 17 height 8
click at [569, 166] on input "Offer" at bounding box center [565, 164] width 5 height 5
checkbox input "true"
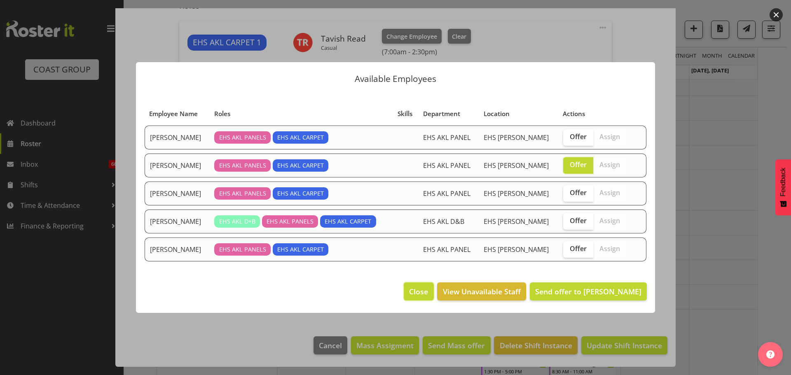
click at [412, 293] on span "Close" at bounding box center [418, 291] width 19 height 11
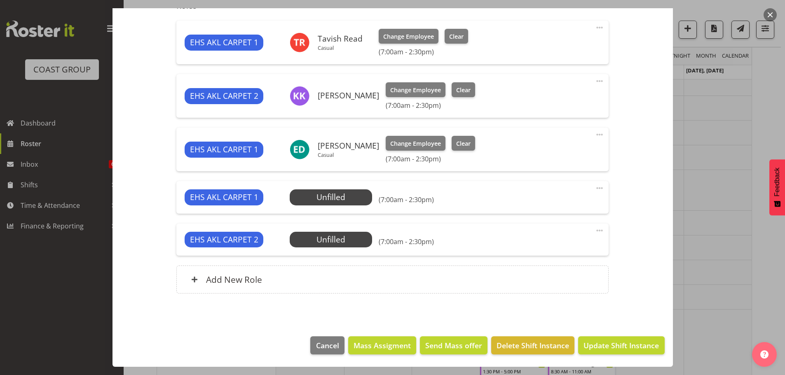
click at [595, 231] on span at bounding box center [600, 231] width 10 height 10
click at [560, 248] on link "Edit" at bounding box center [564, 248] width 79 height 15
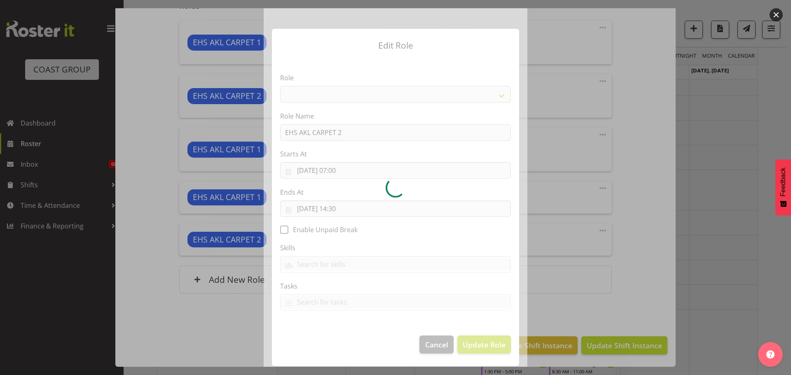
select select "190"
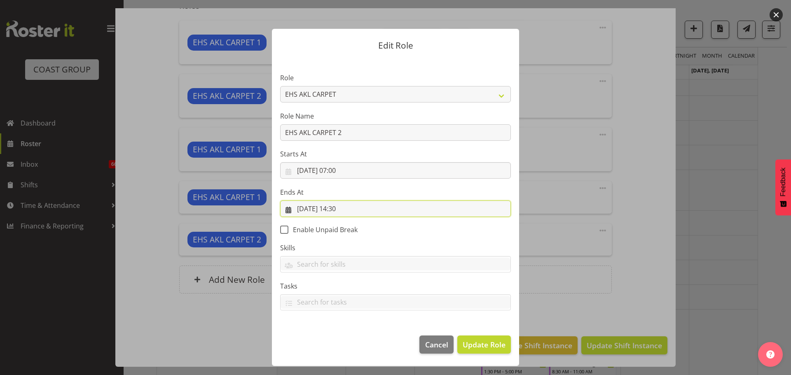
click at [343, 209] on input "13/10/2025, 14:30" at bounding box center [395, 209] width 231 height 16
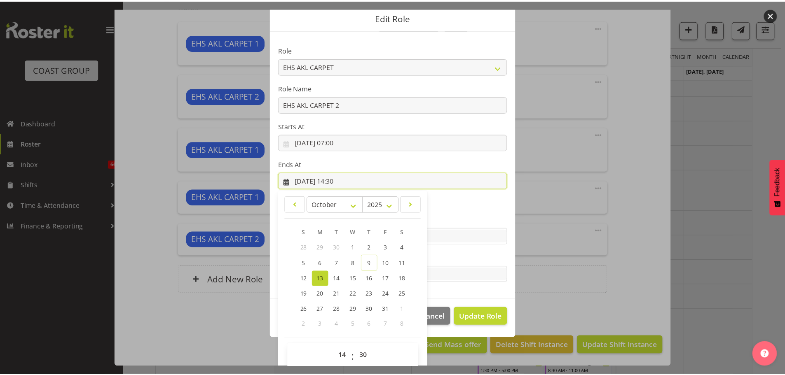
scroll to position [38, 0]
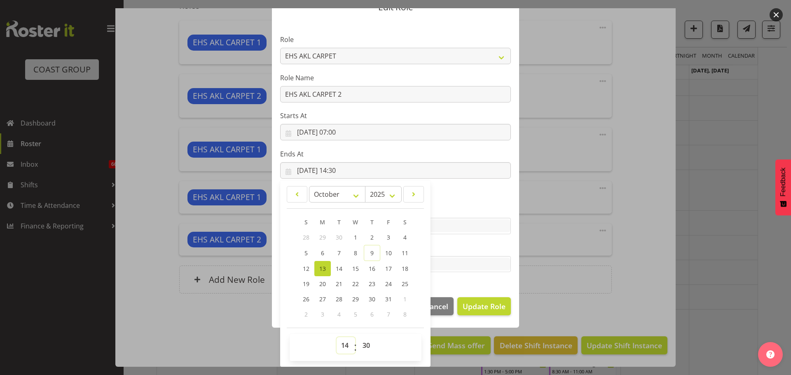
click at [340, 345] on select "00 01 02 03 04 05 06 07 08 09 10 11 12 13 14 15 16 17 18 19 20 21 22 23" at bounding box center [346, 345] width 19 height 16
click at [342, 344] on select "00 01 02 03 04 05 06 07 08 09 10 11 12 13 14 15 16 17 18 19 20 21 22 23" at bounding box center [346, 345] width 19 height 16
select select "13"
click at [337, 337] on select "00 01 02 03 04 05 06 07 08 09 10 11 12 13 14 15 16 17 18 19 20 21 22 23" at bounding box center [346, 345] width 19 height 16
type input "13/10/2025, 13:30"
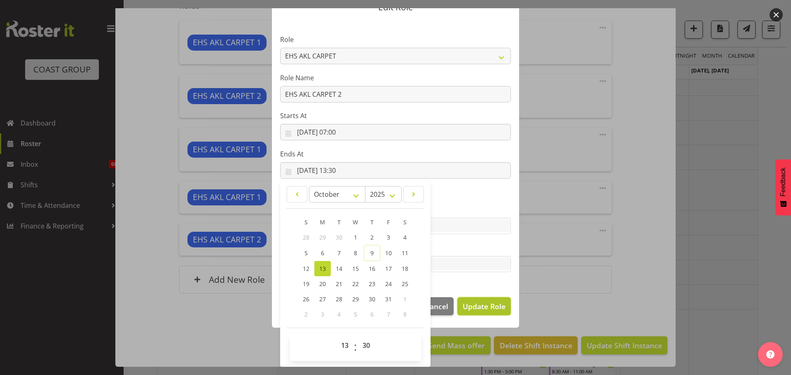
click at [491, 312] on button "Update Role" at bounding box center [484, 306] width 54 height 18
select select
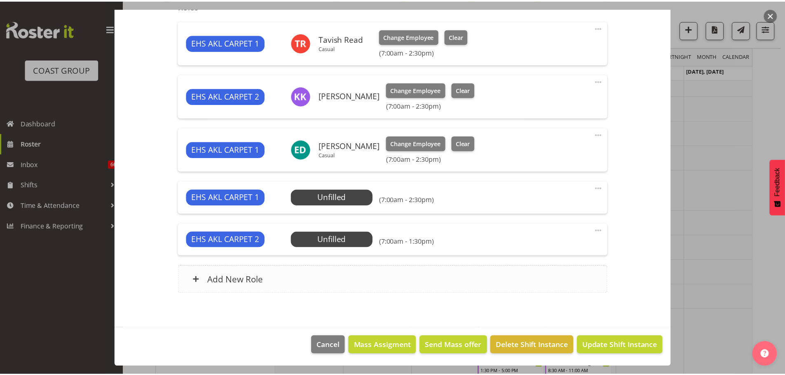
scroll to position [0, 0]
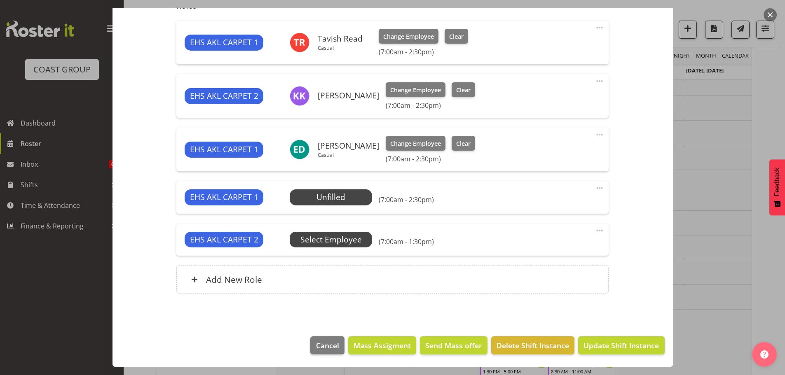
click at [342, 238] on span "Select Employee" at bounding box center [330, 240] width 61 height 12
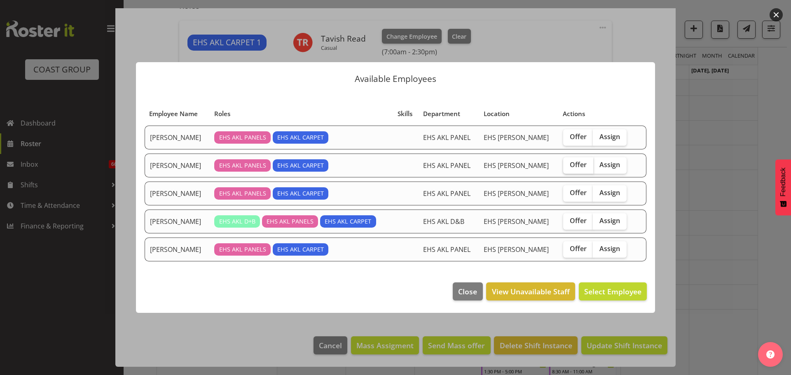
click at [579, 170] on label "Offer" at bounding box center [578, 165] width 30 height 16
click at [569, 168] on input "Offer" at bounding box center [565, 164] width 5 height 5
checkbox input "true"
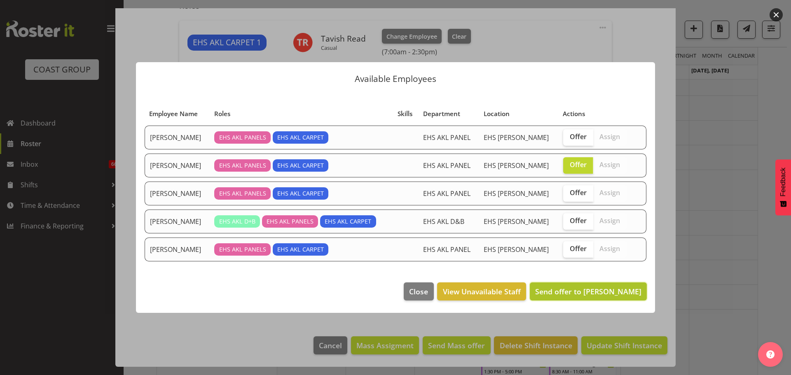
click at [577, 287] on span "Send offer to James Reid-Akehurst" at bounding box center [588, 292] width 106 height 10
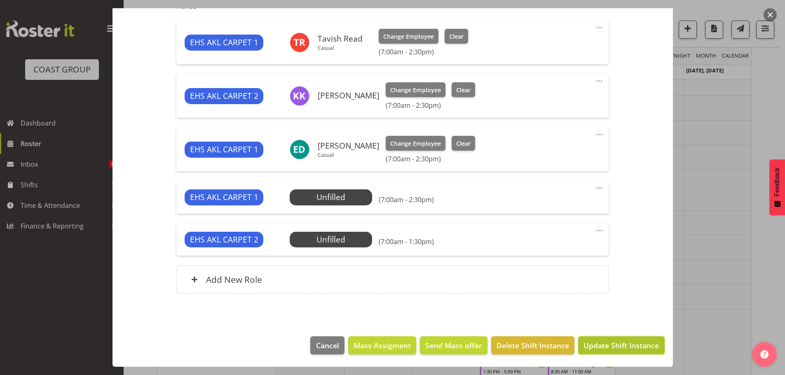
click at [621, 346] on span "Update Shift Instance" at bounding box center [620, 345] width 75 height 11
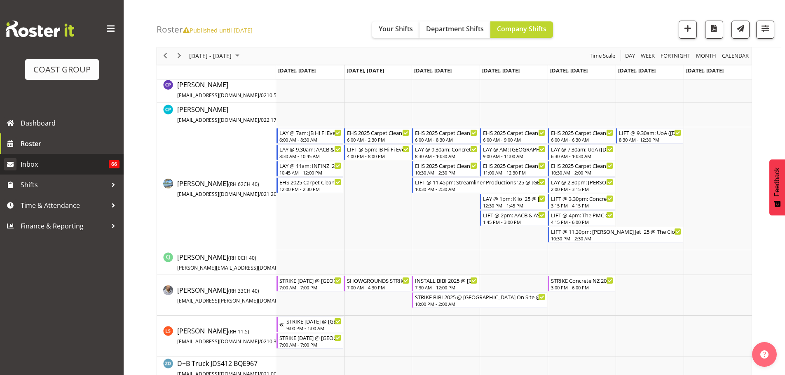
scroll to position [2101, 0]
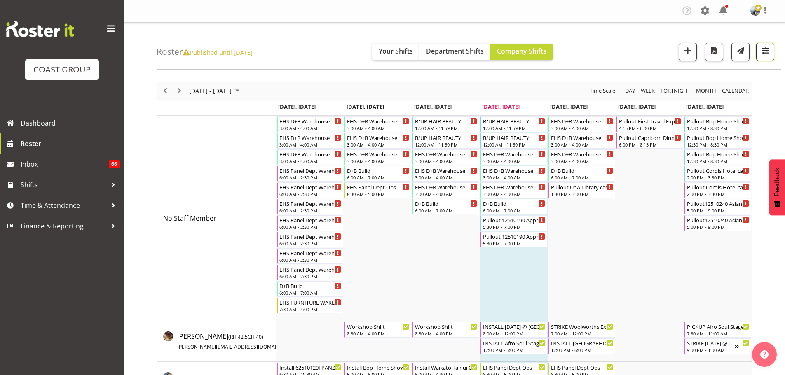
click at [763, 48] on span "button" at bounding box center [765, 50] width 11 height 11
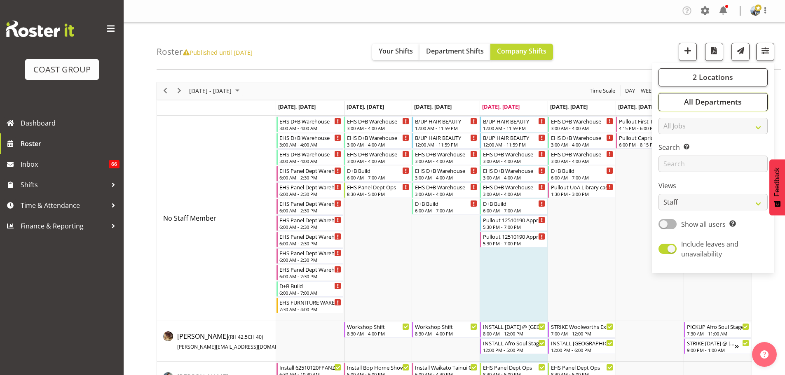
click at [757, 96] on button "All Departments" at bounding box center [712, 102] width 109 height 18
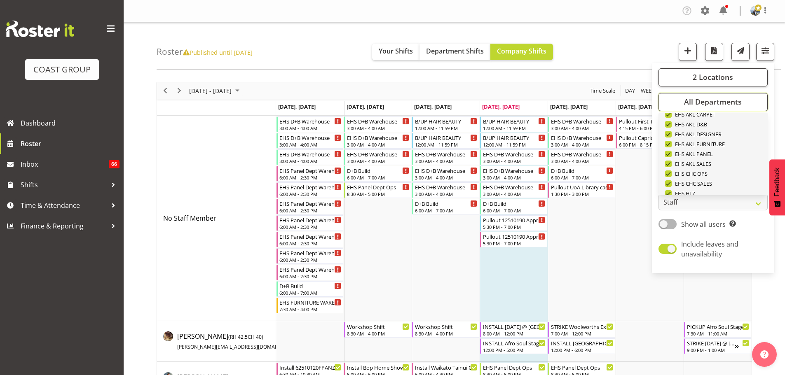
scroll to position [316, 0]
click at [715, 177] on button "Deselect All" at bounding box center [722, 182] width 42 height 15
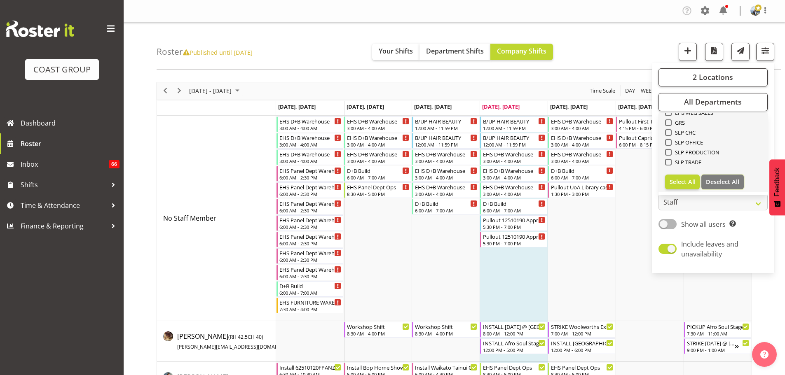
checkbox input "false"
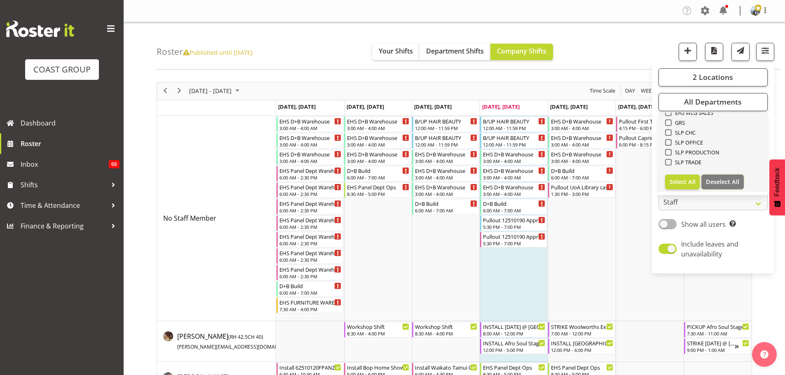
checkbox input "false"
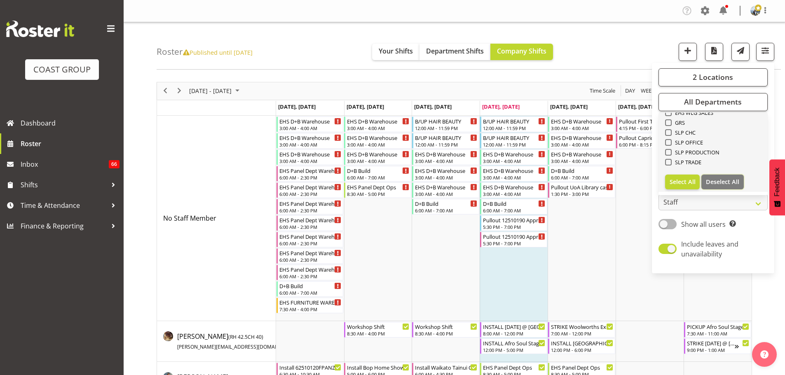
checkbox input "false"
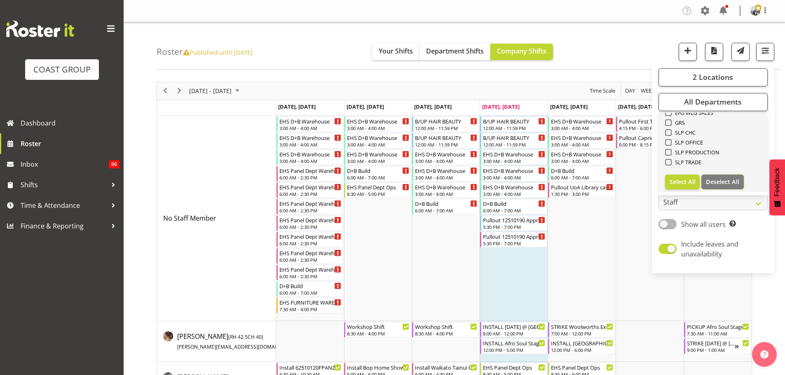
checkbox input "false"
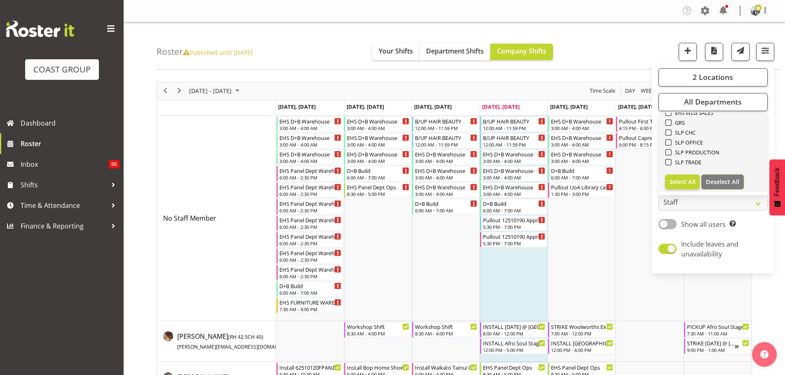
checkbox input "false"
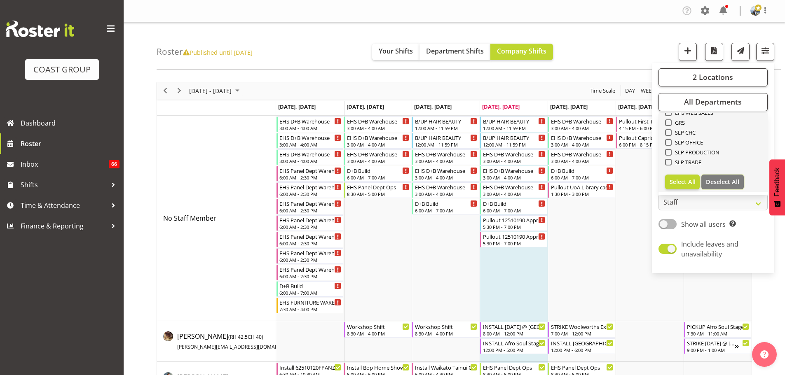
checkbox input "false"
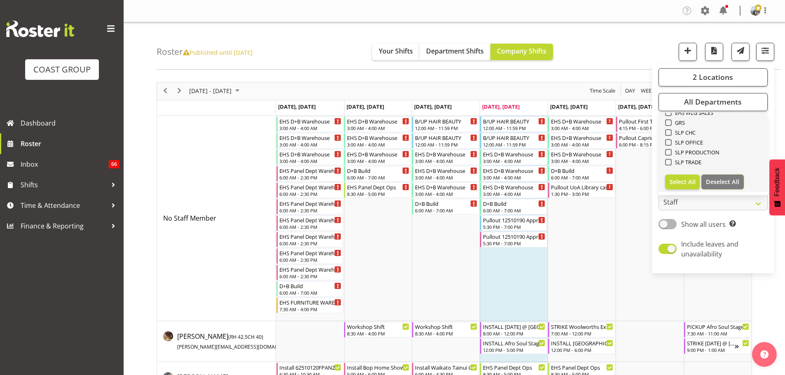
checkbox input "false"
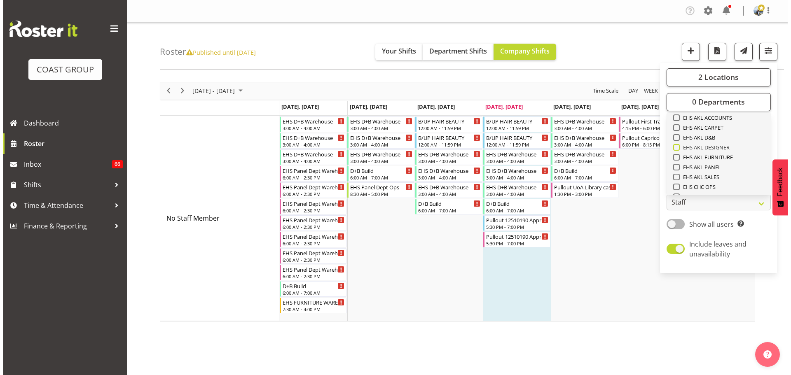
scroll to position [152, 0]
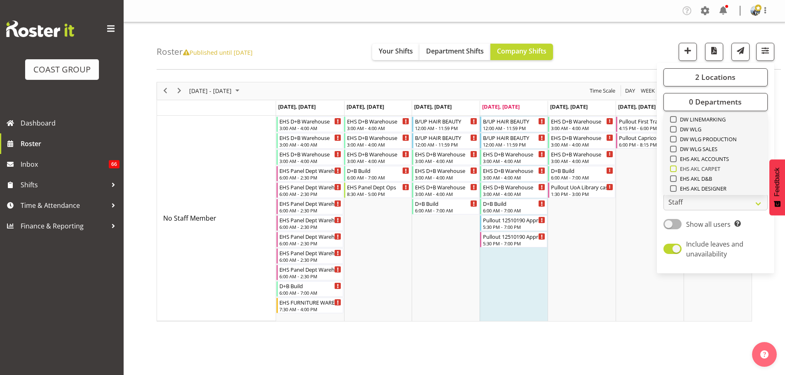
click at [714, 171] on span "EHS AKL CARPET" at bounding box center [699, 169] width 44 height 7
click at [675, 171] on input "EHS AKL CARPET" at bounding box center [672, 168] width 5 height 5
checkbox input "true"
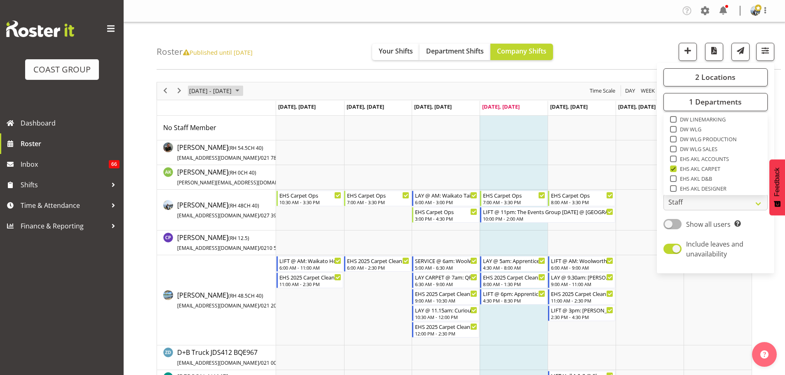
click at [224, 95] on span "[DATE] - [DATE]" at bounding box center [210, 91] width 44 height 10
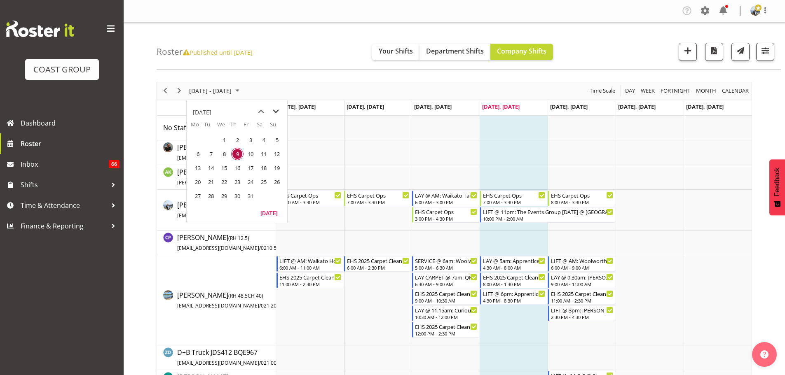
click at [279, 109] on span "next month" at bounding box center [276, 111] width 14 height 15
click at [269, 169] on span "15" at bounding box center [264, 168] width 12 height 12
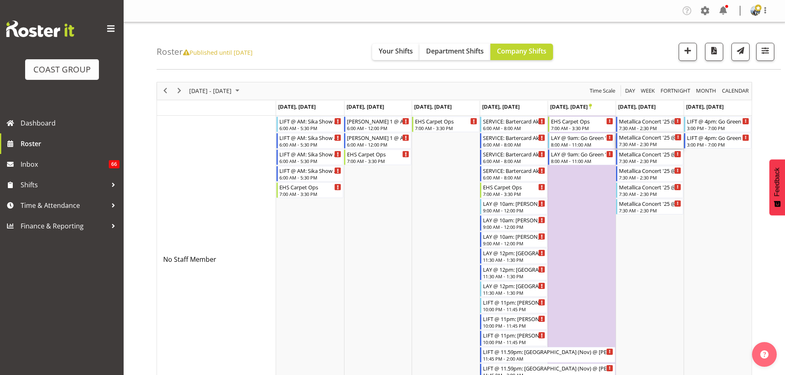
click at [649, 139] on div "Metallica Concert '25 @ [GEOGRAPHIC_DATA]" at bounding box center [650, 137] width 63 height 8
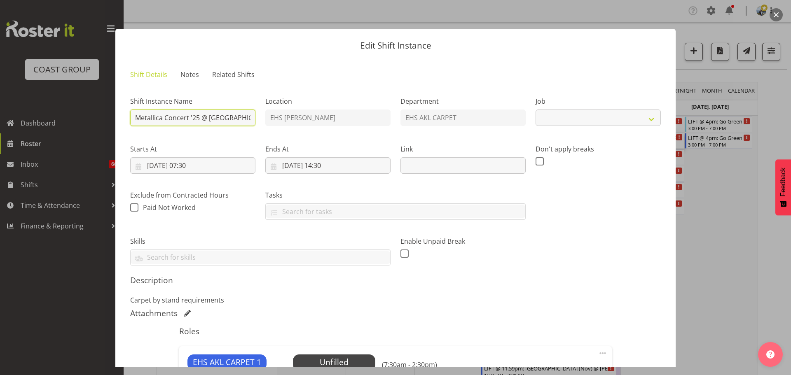
click at [136, 115] on input "Metallica Concert '25 @ [GEOGRAPHIC_DATA]" at bounding box center [192, 118] width 125 height 16
select select "10588"
type input "LAY @ TBC: Metallica Concert '25 @ [GEOGRAPHIC_DATA]"
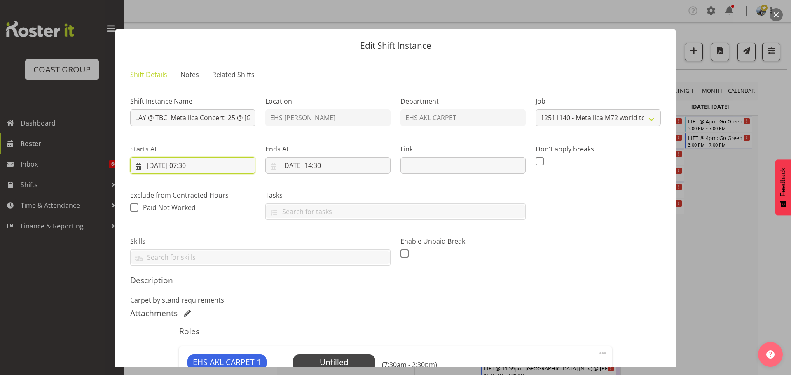
click at [165, 166] on input "[DATE] 07:30" at bounding box center [192, 165] width 125 height 16
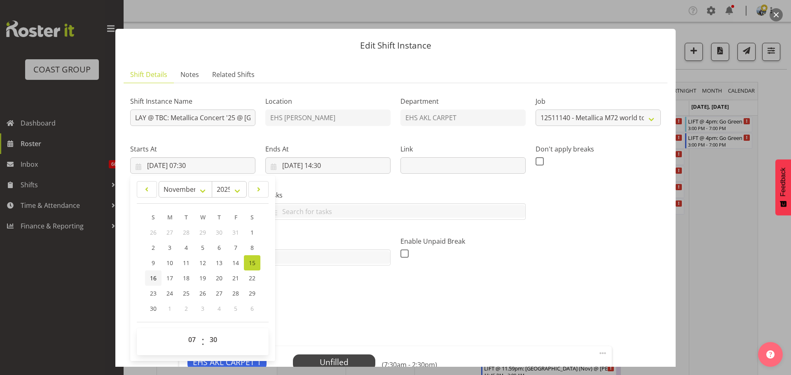
click at [146, 276] on link "16" at bounding box center [153, 278] width 16 height 15
type input "[DATE] 07:30"
click at [296, 166] on input "[DATE] 14:30" at bounding box center [327, 165] width 125 height 16
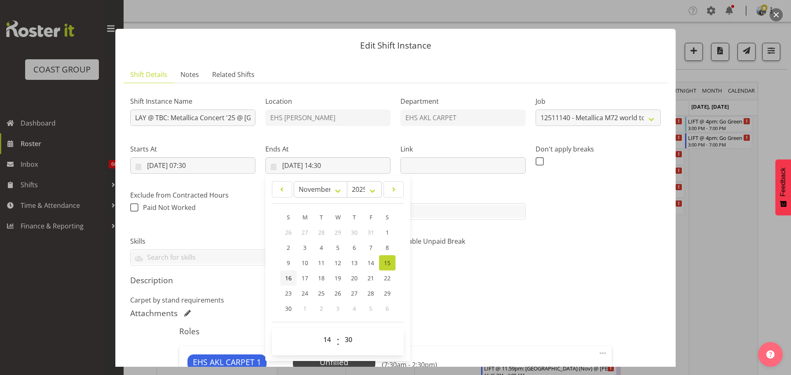
click at [288, 279] on span "16" at bounding box center [288, 278] width 7 height 8
type input "[DATE] 14:30"
click at [563, 279] on h5 "Description" at bounding box center [395, 281] width 531 height 10
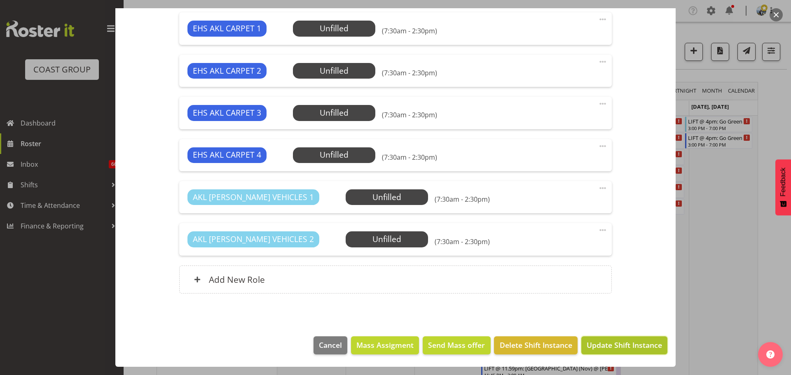
click at [625, 345] on span "Update Shift Instance" at bounding box center [624, 345] width 75 height 11
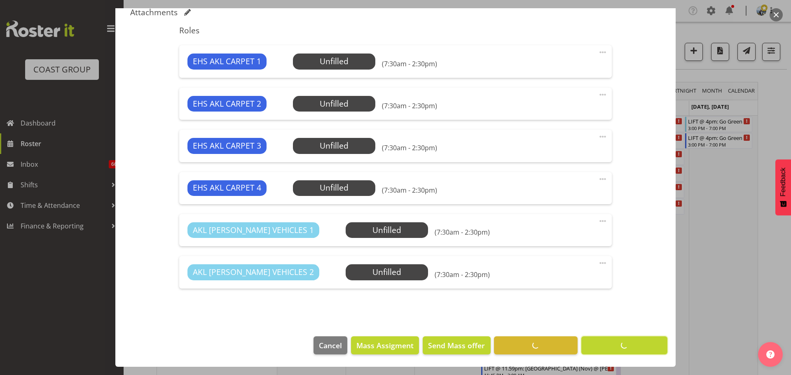
scroll to position [301, 0]
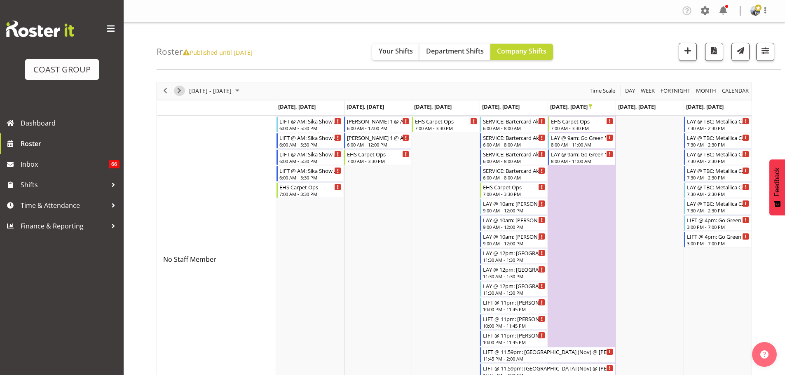
click at [183, 91] on span "Next" at bounding box center [179, 91] width 10 height 10
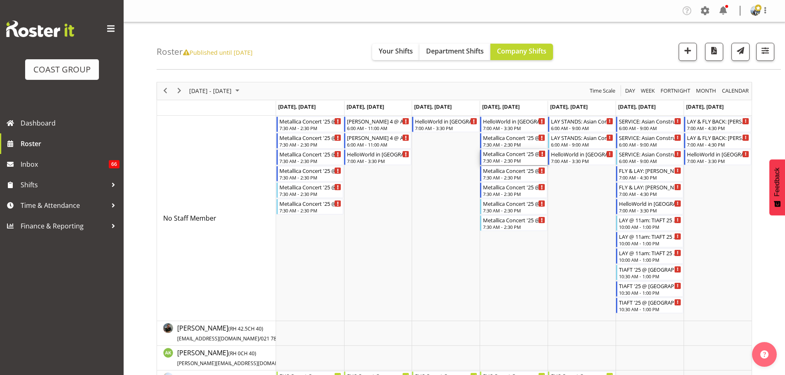
click at [515, 157] on div "Metallica Concert '25 @ [GEOGRAPHIC_DATA]" at bounding box center [514, 154] width 63 height 8
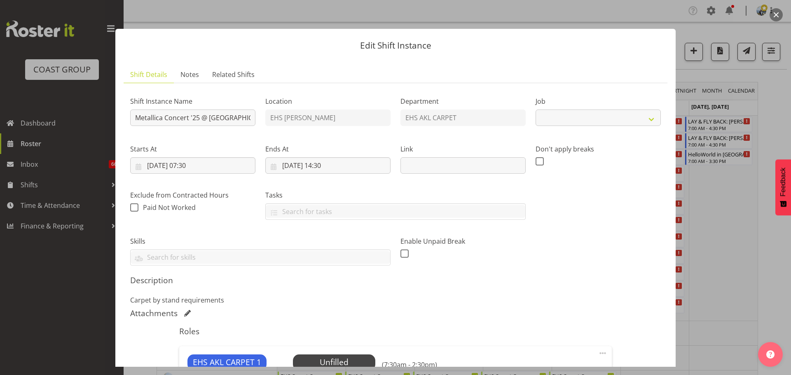
select select "10588"
click at [134, 119] on input "Metallica Concert '25 @ [GEOGRAPHIC_DATA]" at bounding box center [192, 118] width 125 height 16
type input "LIFT @ TBC: Metallica Concert '25 @ [GEOGRAPHIC_DATA]"
click at [195, 166] on input "[DATE] 07:30" at bounding box center [192, 165] width 125 height 16
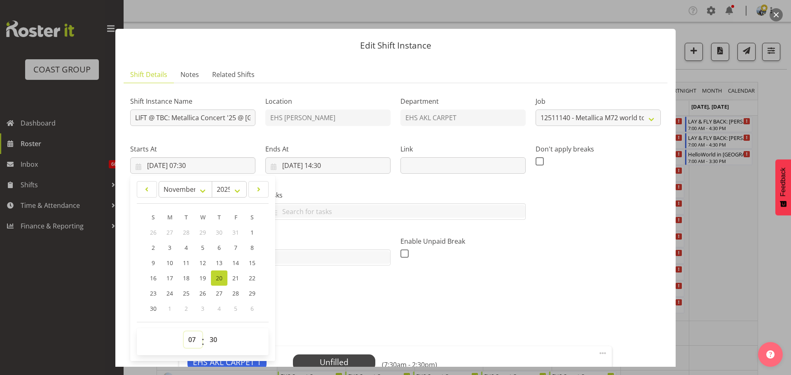
click at [191, 340] on select "00 01 02 03 04 05 06 07 08 09 10 11 12 13 14 15 16 17 18 19 20 21 22 23" at bounding box center [193, 340] width 19 height 16
select select "10"
click at [184, 332] on select "00 01 02 03 04 05 06 07 08 09 10 11 12 13 14 15 16 17 18 19 20 21 22 23" at bounding box center [193, 340] width 19 height 16
type input "[DATE] 10:30"
click at [530, 279] on h5 "Description" at bounding box center [395, 281] width 531 height 10
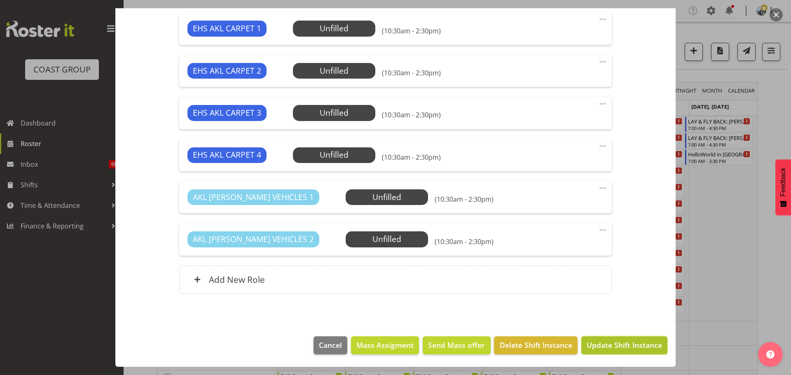
click at [637, 353] on button "Update Shift Instance" at bounding box center [624, 346] width 86 height 18
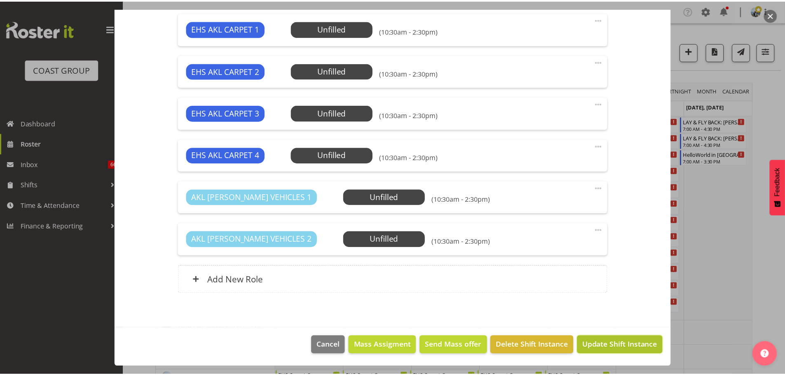
scroll to position [301, 0]
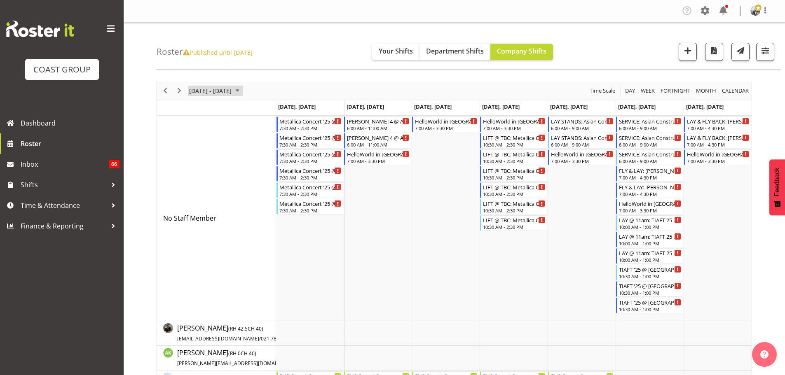
click at [225, 89] on span "[DATE] - [DATE]" at bounding box center [210, 91] width 44 height 10
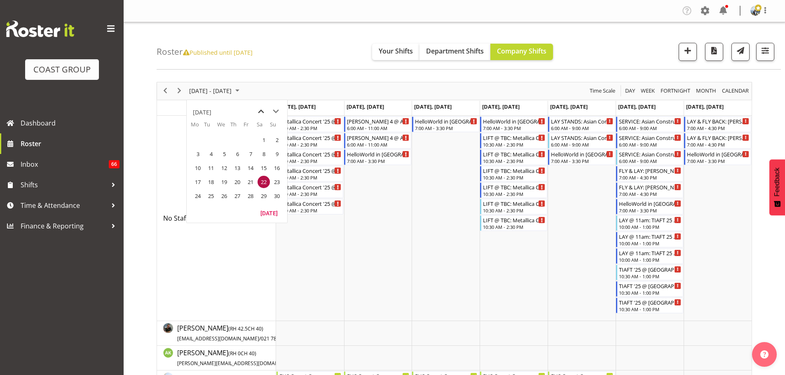
click at [265, 112] on span "previous month" at bounding box center [261, 111] width 14 height 15
click at [254, 153] on span "10" at bounding box center [250, 154] width 12 height 12
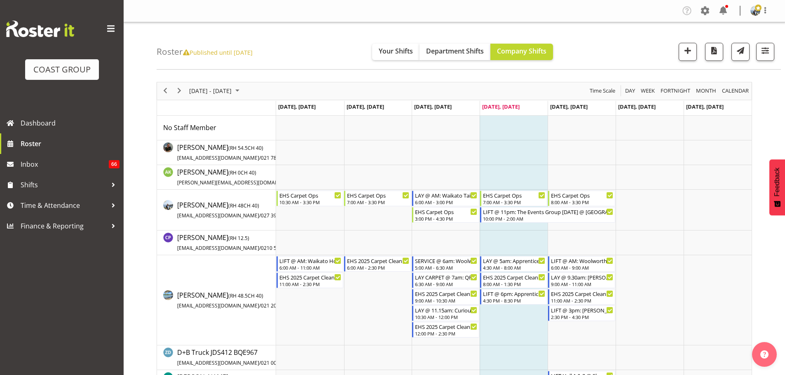
click at [185, 91] on div "next period" at bounding box center [179, 90] width 14 height 17
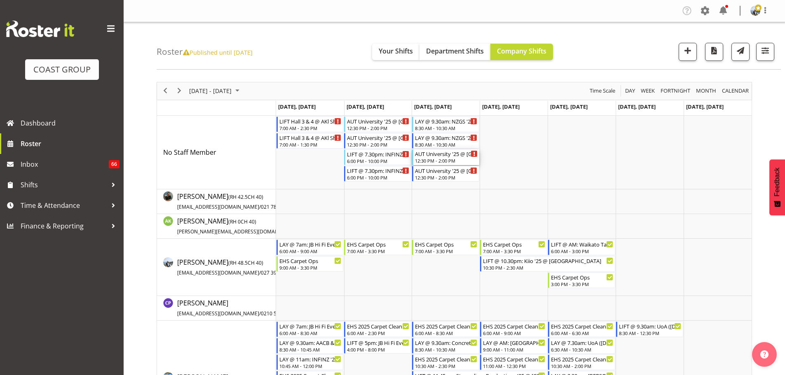
click at [453, 155] on div "AUT University '25 @ [GEOGRAPHIC_DATA]" at bounding box center [446, 154] width 63 height 8
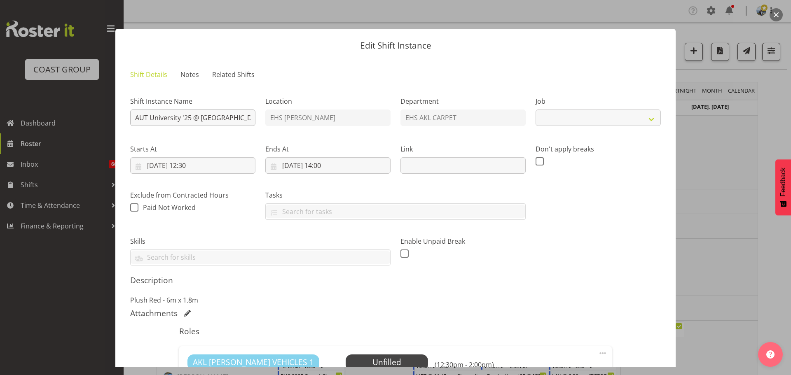
select select "8654"
click at [136, 120] on input "AUT University '25 @ [GEOGRAPHIC_DATA]" at bounding box center [192, 118] width 125 height 16
type input "LIFT @ 8am: [GEOGRAPHIC_DATA] '25 @ [GEOGRAPHIC_DATA]"
click at [196, 164] on input "[DATE] 12:30" at bounding box center [192, 165] width 125 height 16
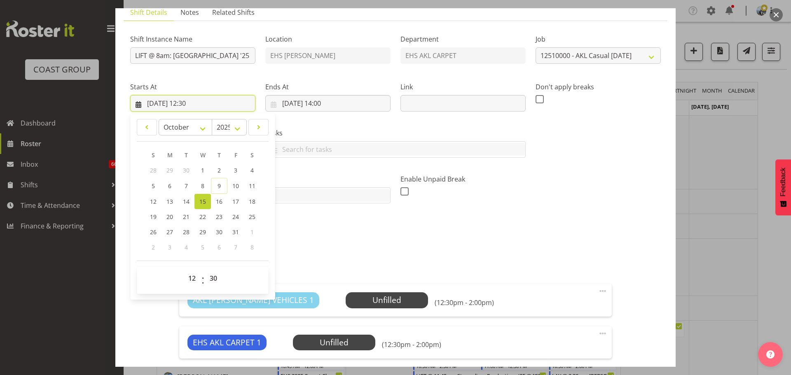
scroll to position [124, 0]
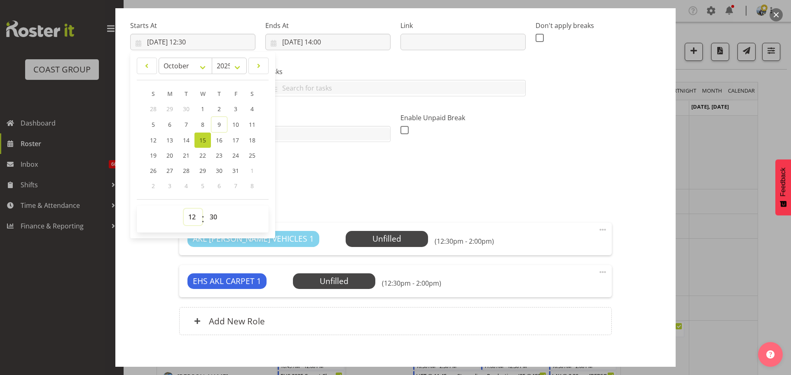
click at [196, 211] on select "00 01 02 03 04 05 06 07 08 09 10 11 12 13 14 15 16 17 18 19 20 21 22 23" at bounding box center [193, 217] width 19 height 16
select select "7"
click at [184, 209] on select "00 01 02 03 04 05 06 07 08 09 10 11 12 13 14 15 16 17 18 19 20 21 22 23" at bounding box center [193, 217] width 19 height 16
type input "[DATE] 07:30"
click at [215, 216] on select "00 01 02 03 04 05 06 07 08 09 10 11 12 13 14 15 16 17 18 19 20 21 22 23 24 25 2…" at bounding box center [214, 217] width 19 height 16
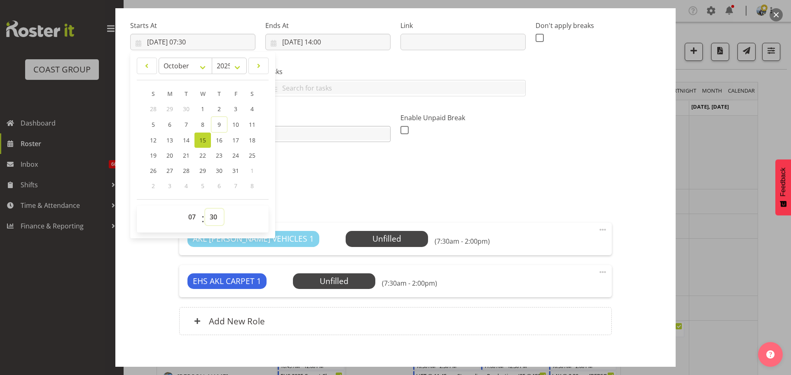
select select "0"
type input "[DATE] 07:00"
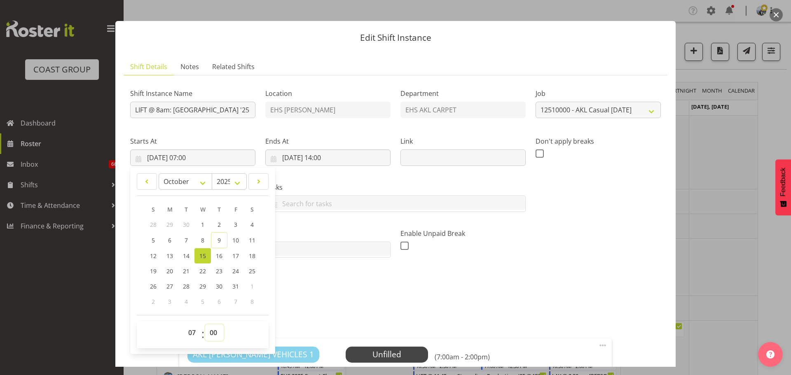
scroll to position [0, 0]
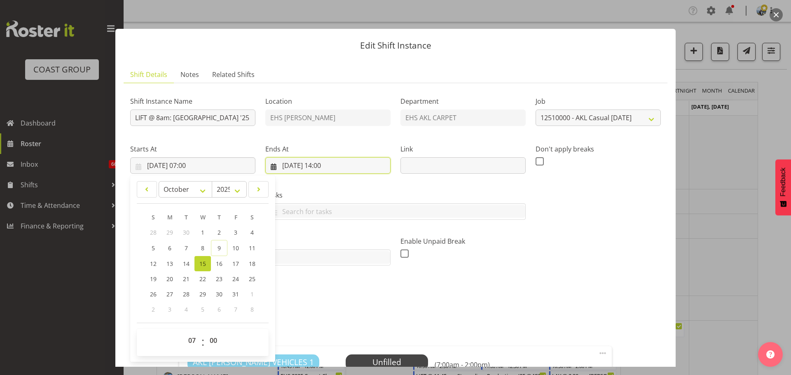
click at [326, 171] on input "[DATE] 14:00" at bounding box center [327, 165] width 125 height 16
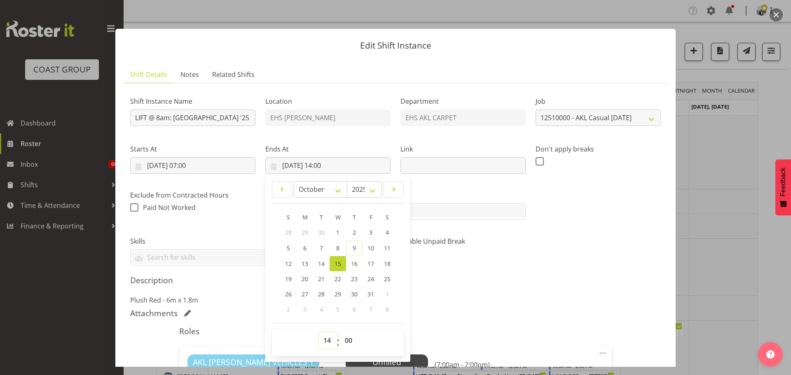
click at [328, 342] on select "00 01 02 03 04 05 06 07 08 09 10 11 12 13 14 15 16 17 18 19 20 21 22 23" at bounding box center [328, 341] width 19 height 16
select select "8"
click at [319, 333] on select "00 01 02 03 04 05 06 07 08 09 10 11 12 13 14 15 16 17 18 19 20 21 22 23" at bounding box center [328, 341] width 19 height 16
type input "[DATE] 08:00"
click at [350, 338] on select "00 01 02 03 04 05 06 07 08 09 10 11 12 13 14 15 16 17 18 19 20 21 22 23 24 25 2…" at bounding box center [349, 341] width 19 height 16
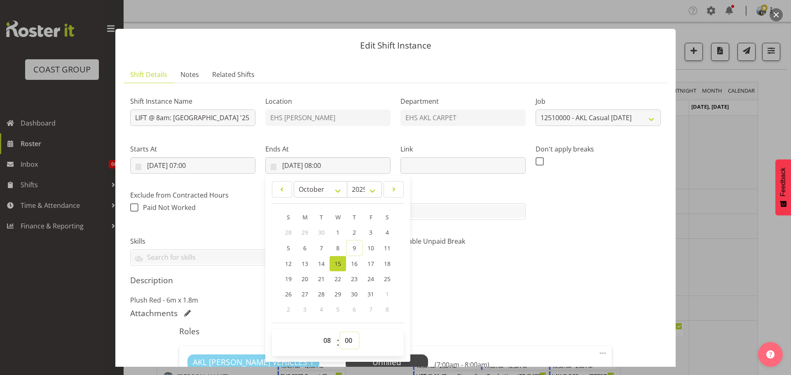
select select "30"
type input "[DATE] 08:30"
click at [501, 318] on div "Attachments" at bounding box center [395, 314] width 531 height 10
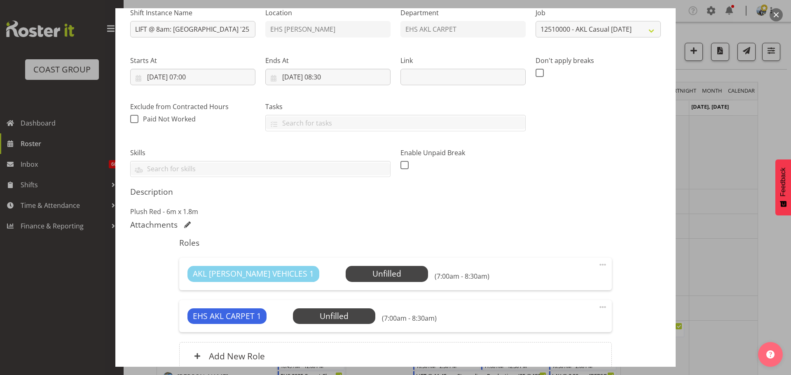
scroll to position [165, 0]
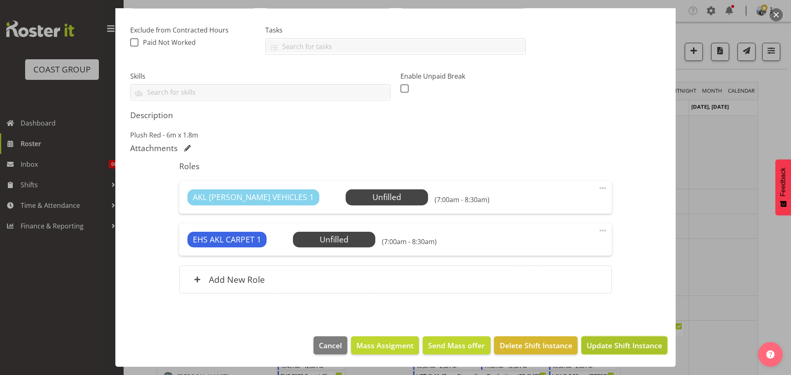
click at [605, 346] on span "Update Shift Instance" at bounding box center [624, 345] width 75 height 11
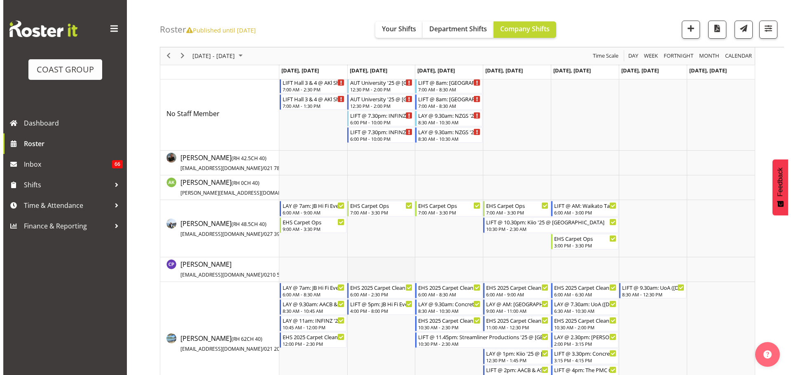
scroll to position [0, 0]
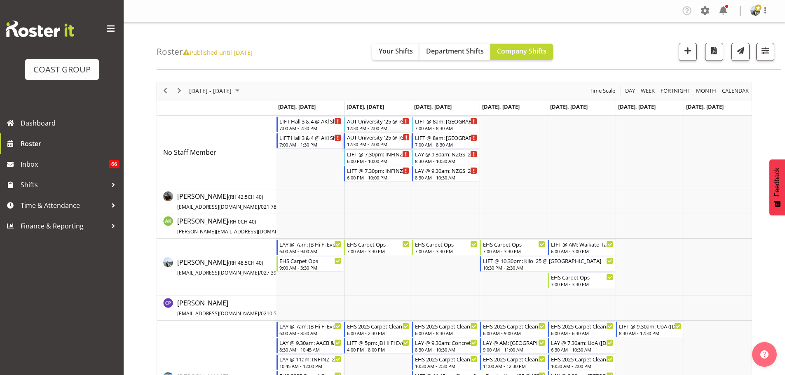
click at [367, 143] on div "12:30 PM - 2:00 PM" at bounding box center [378, 144] width 63 height 7
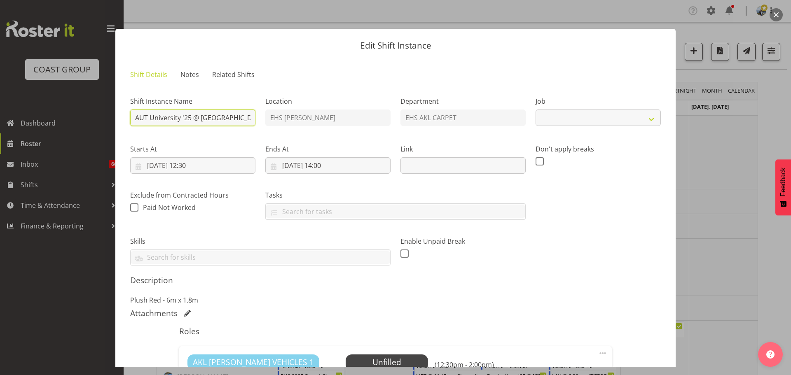
click at [132, 117] on input "AUT University '25 @ [GEOGRAPHIC_DATA]" at bounding box center [192, 118] width 125 height 16
select select "8654"
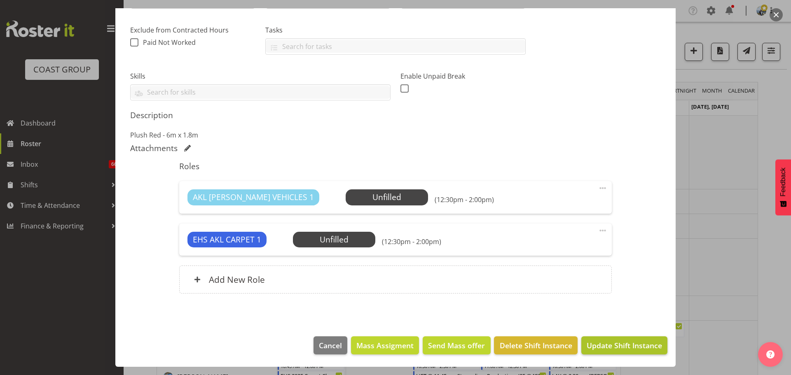
type input "LAY @ 1pm: [GEOGRAPHIC_DATA] '25 @ [GEOGRAPHIC_DATA]"
click at [616, 345] on span "Update Shift Instance" at bounding box center [624, 345] width 75 height 11
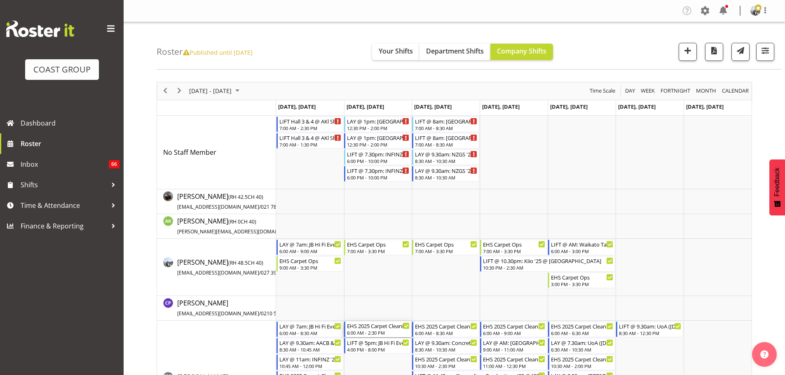
click at [369, 326] on div "EHS 2025 Carpet Cleaning, Maintenance, etc" at bounding box center [378, 326] width 63 height 8
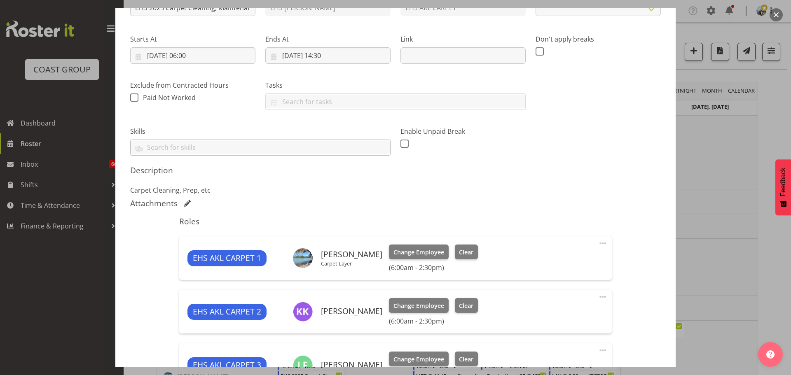
scroll to position [206, 0]
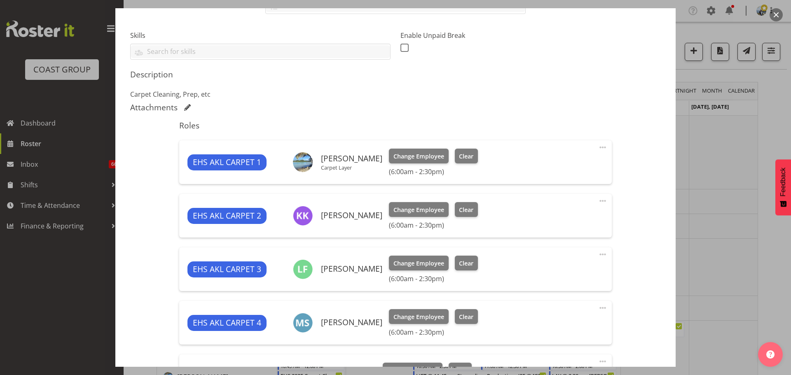
select select "69"
click at [598, 147] on span at bounding box center [603, 148] width 10 height 10
click at [562, 164] on link "Edit" at bounding box center [568, 165] width 79 height 15
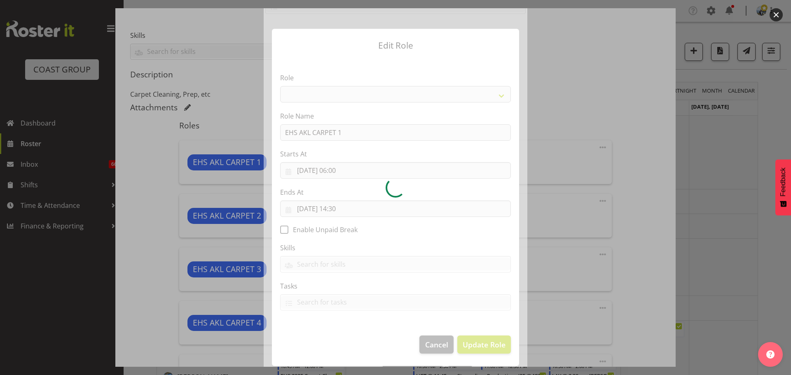
select select "190"
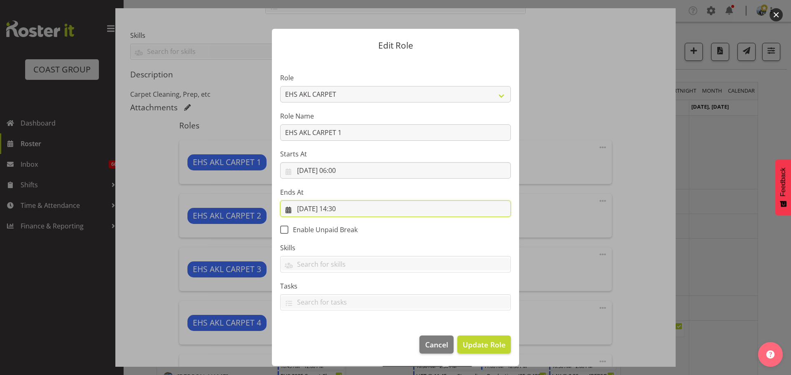
click at [346, 211] on input "[DATE] 14:30" at bounding box center [395, 209] width 231 height 16
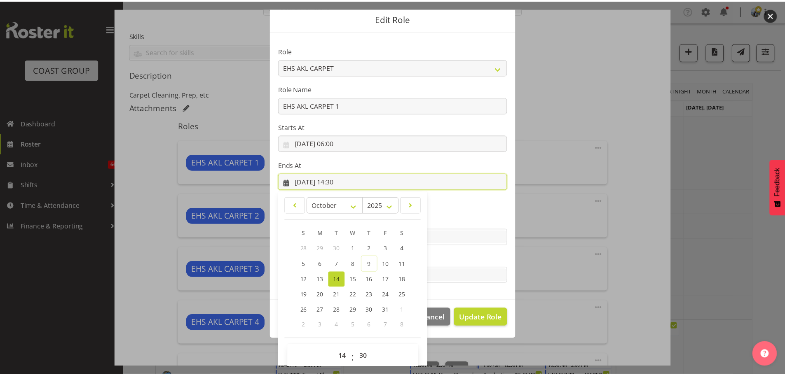
scroll to position [38, 0]
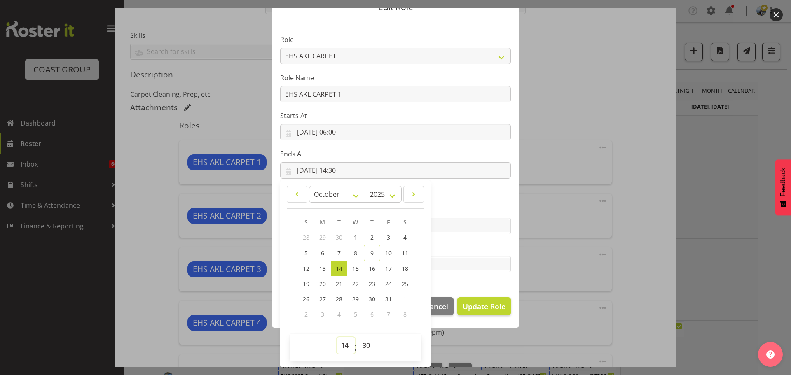
click at [337, 351] on select "00 01 02 03 04 05 06 07 08 09 10 11 12 13 14 15 16 17 18 19 20 21 22 23" at bounding box center [346, 345] width 19 height 16
select select "12"
click at [337, 337] on select "00 01 02 03 04 05 06 07 08 09 10 11 12 13 14 15 16 17 18 19 20 21 22 23" at bounding box center [346, 345] width 19 height 16
type input "[DATE] 12:30"
click at [494, 305] on span "Update Role" at bounding box center [484, 306] width 43 height 11
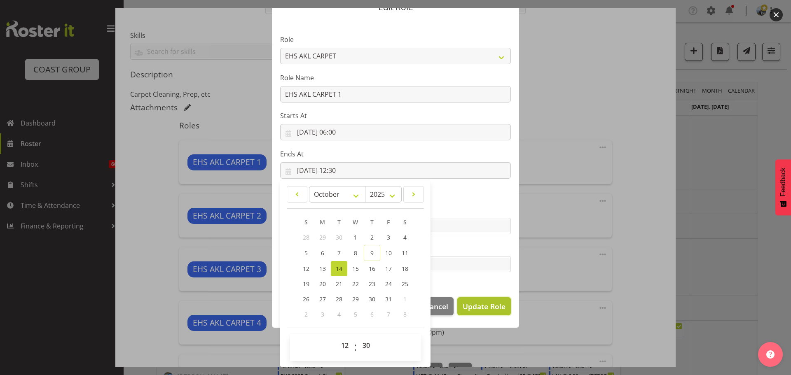
select select
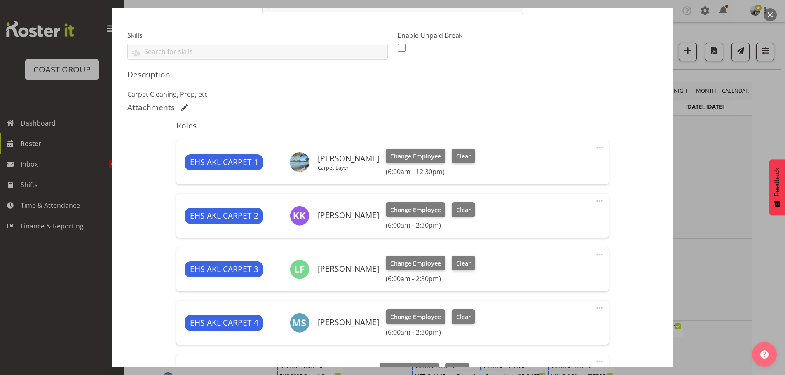
scroll to position [37, 0]
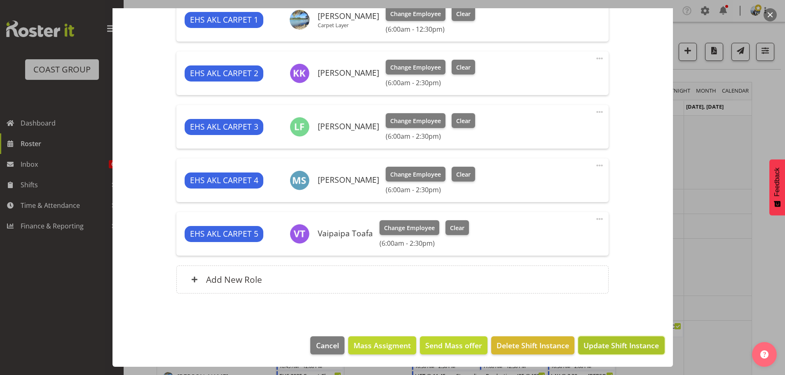
click at [589, 347] on span "Update Shift Instance" at bounding box center [620, 345] width 75 height 11
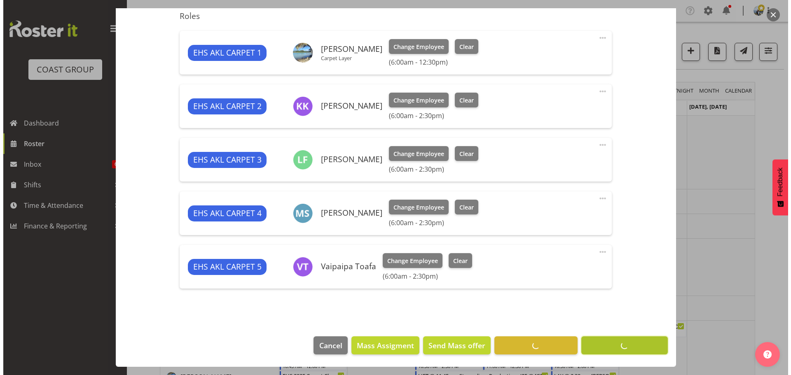
scroll to position [316, 0]
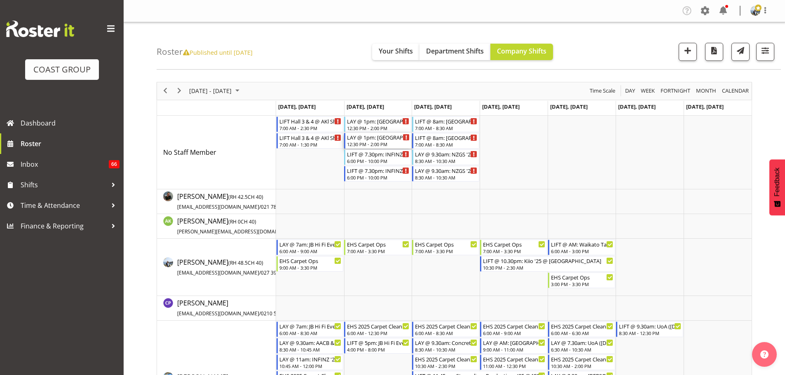
click at [368, 141] on div "LAY @ 1pm: [GEOGRAPHIC_DATA] '25 @ [GEOGRAPHIC_DATA] 12:30 PM - 2:00 PM" at bounding box center [378, 141] width 63 height 16
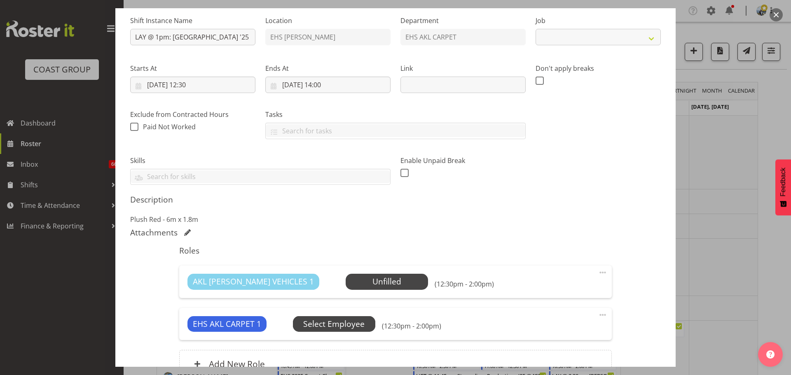
select select "8654"
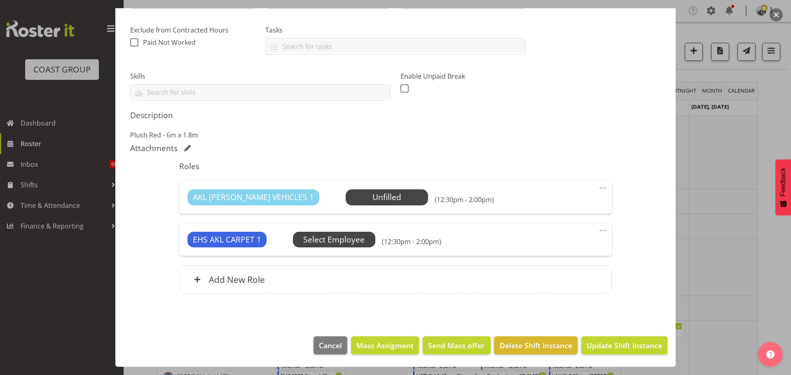
click at [352, 239] on span "Select Employee" at bounding box center [333, 240] width 61 height 12
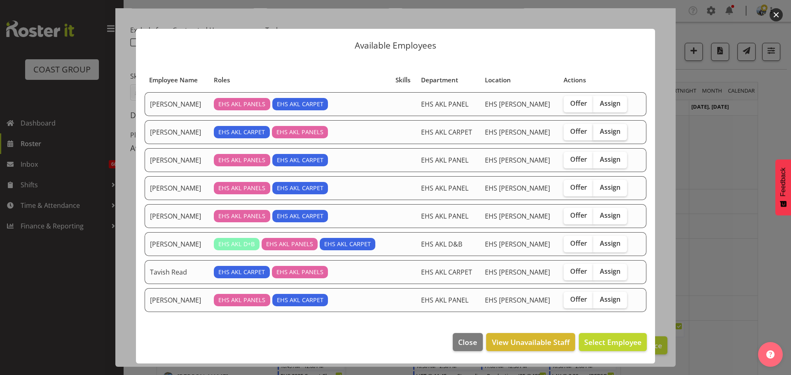
click at [610, 129] on span "Assign" at bounding box center [610, 131] width 21 height 8
click at [599, 129] on input "Assign" at bounding box center [595, 131] width 5 height 5
checkbox input "true"
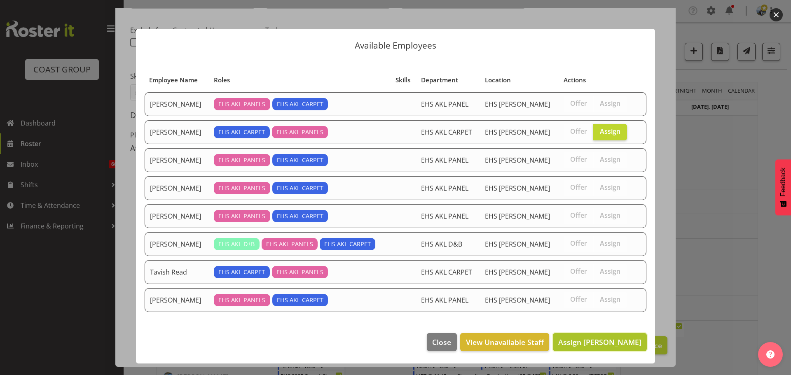
click at [606, 338] on span "Assign [PERSON_NAME]" at bounding box center [599, 342] width 83 height 10
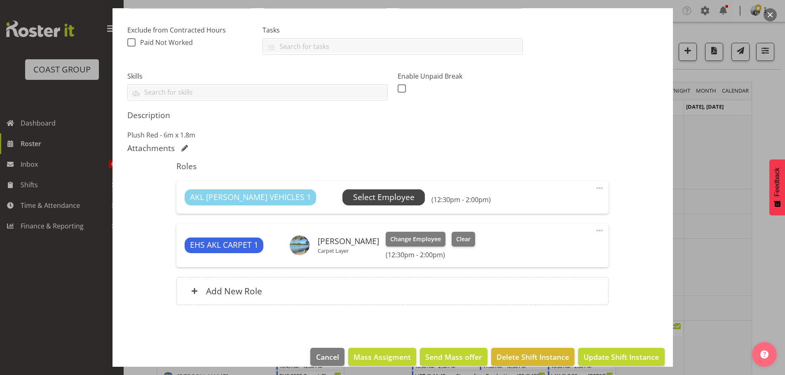
click at [379, 200] on span "Select Employee" at bounding box center [383, 198] width 82 height 16
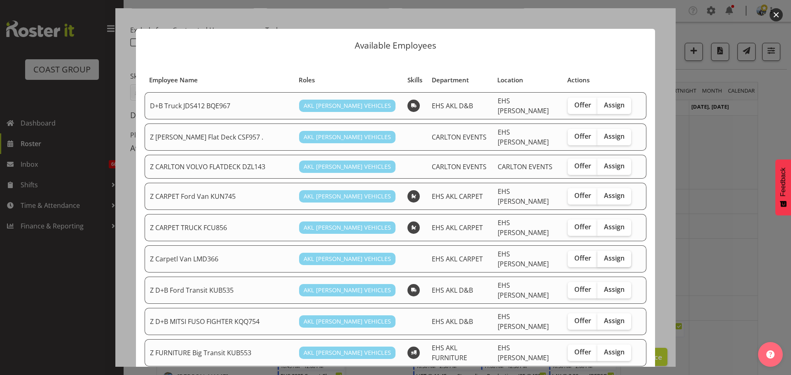
click at [604, 254] on span "Assign" at bounding box center [614, 258] width 21 height 8
click at [603, 256] on input "Assign" at bounding box center [599, 258] width 5 height 5
checkbox input "true"
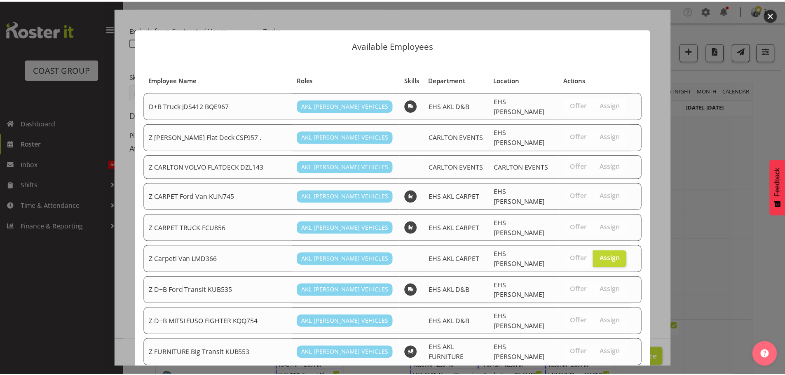
scroll to position [686, 0]
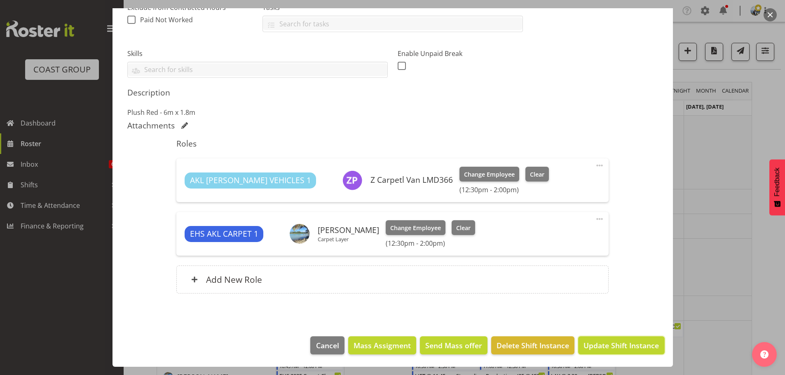
click at [620, 349] on span "Update Shift Instance" at bounding box center [620, 345] width 75 height 11
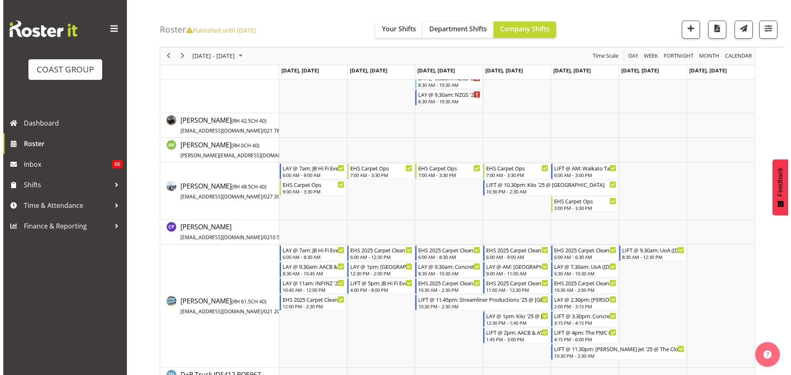
scroll to position [82, 0]
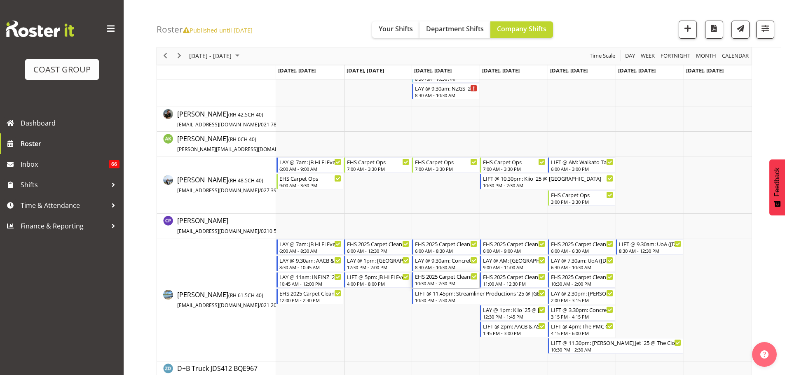
click at [440, 282] on div "10:30 AM - 2:30 PM" at bounding box center [446, 283] width 63 height 7
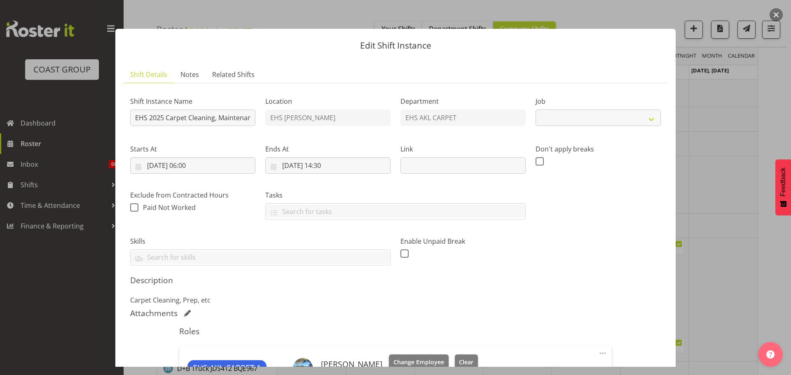
select select "69"
click at [737, 246] on div at bounding box center [395, 187] width 791 height 375
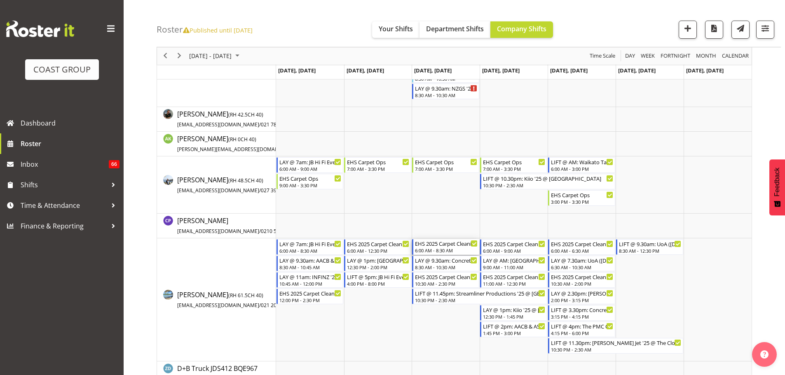
click at [448, 247] on div "EHS 2025 Carpet Cleaning, Maintenance, etc" at bounding box center [446, 243] width 63 height 8
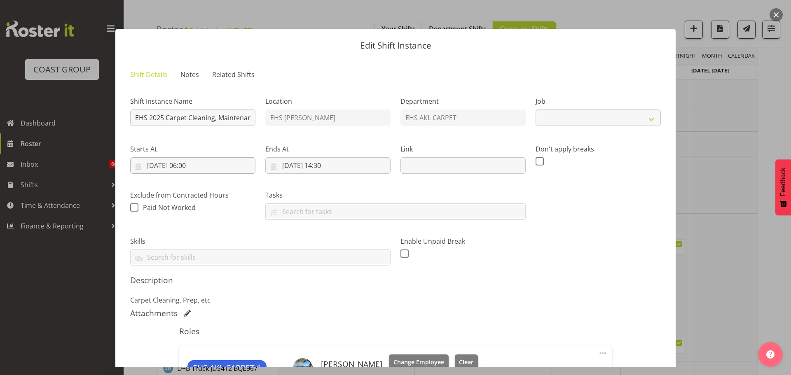
select select "69"
click at [329, 168] on input "[DATE] 14:30" at bounding box center [327, 165] width 125 height 16
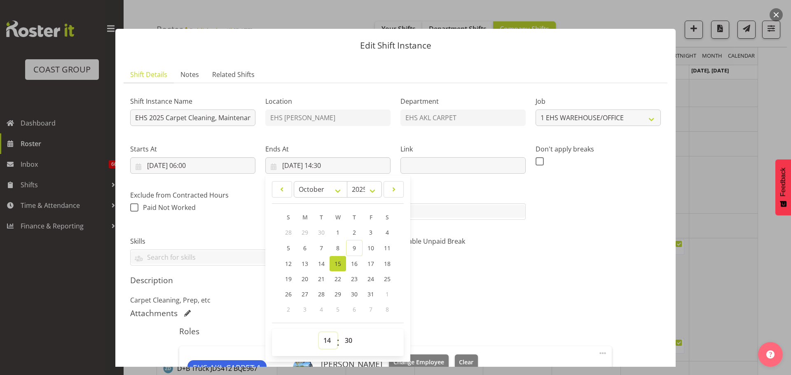
click at [322, 336] on select "00 01 02 03 04 05 06 07 08 09 10 11 12 13 14 15 16 17 18 19 20 21 22 23" at bounding box center [328, 341] width 19 height 16
select select "7"
click at [319, 333] on select "00 01 02 03 04 05 06 07 08 09 10 11 12 13 14 15 16 17 18 19 20 21 22 23" at bounding box center [328, 341] width 19 height 16
type input "[DATE] 07:30"
click at [480, 299] on p "Carpet Cleaning, Prep, etc" at bounding box center [395, 300] width 531 height 10
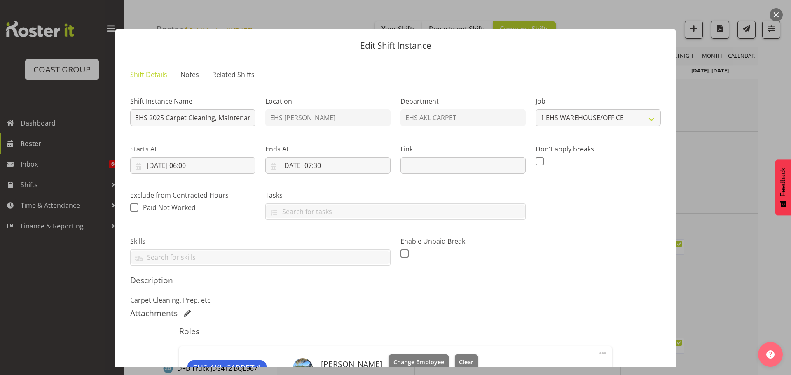
click at [717, 293] on div at bounding box center [395, 187] width 791 height 375
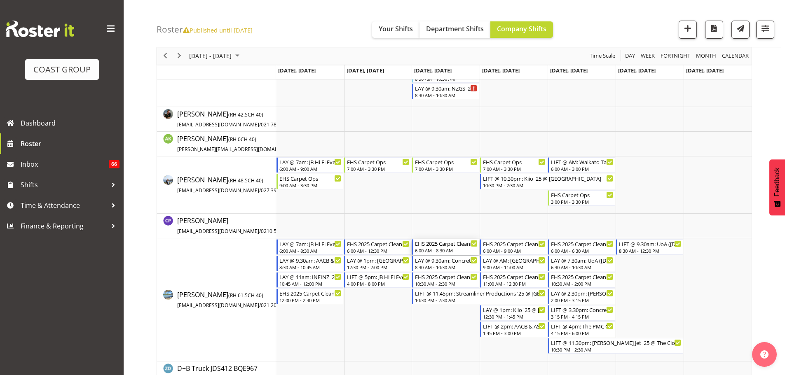
click at [442, 248] on div "EHS 2025 Carpet Cleaning, Maintenance, etc 6:00 AM - 8:30 AM" at bounding box center [446, 247] width 63 height 16
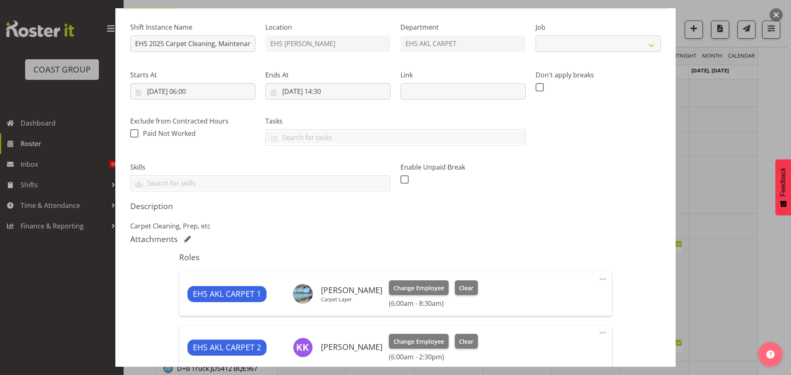
select select "69"
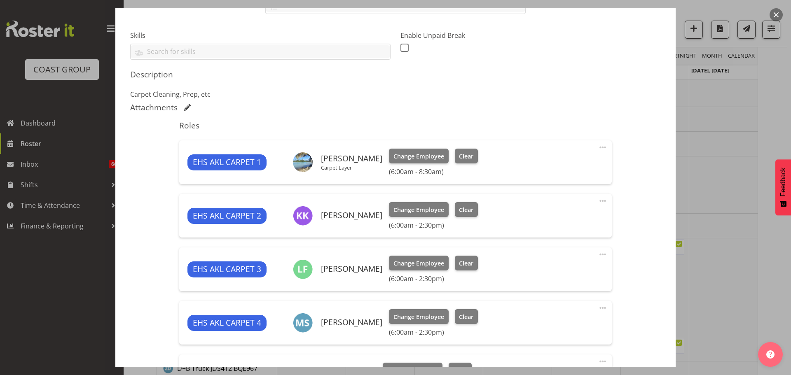
click at [598, 148] on span at bounding box center [603, 148] width 10 height 10
click at [558, 163] on link "Edit" at bounding box center [568, 165] width 79 height 15
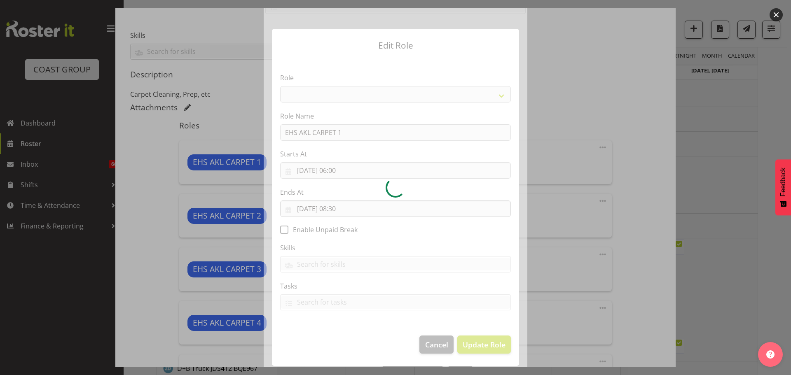
select select "190"
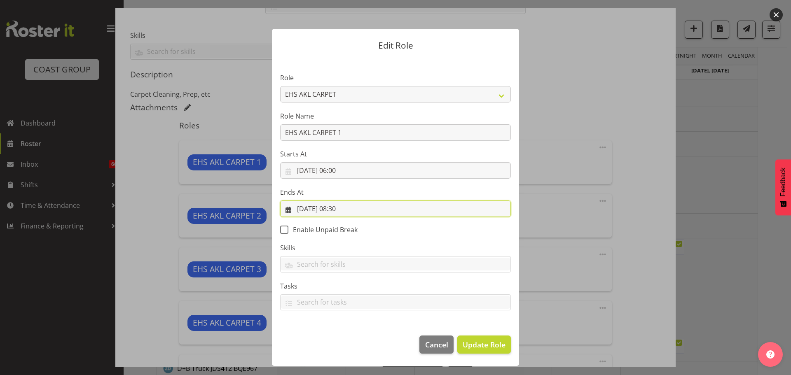
click at [347, 210] on input "15/10/2025, 08:30" at bounding box center [395, 209] width 231 height 16
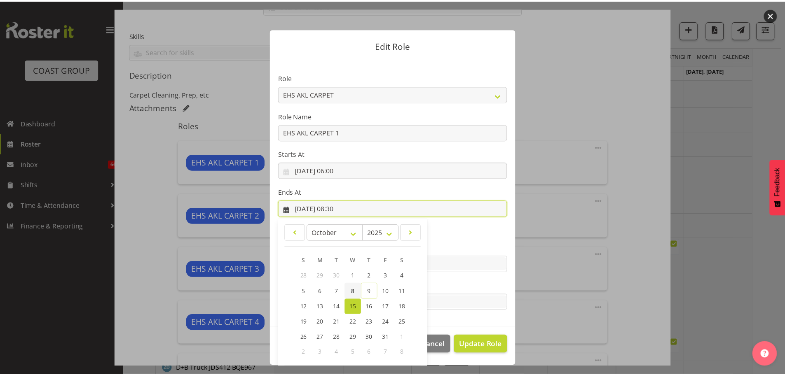
scroll to position [38, 0]
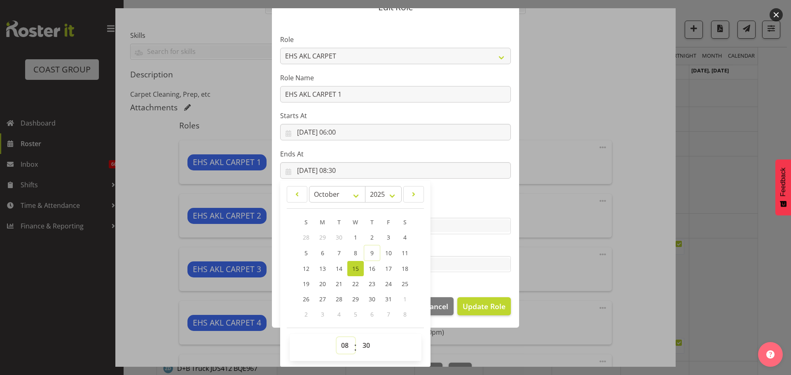
click at [346, 344] on select "00 01 02 03 04 05 06 07 08 09 10 11 12 13 14 15 16 17 18 19 20 21 22 23" at bounding box center [346, 345] width 19 height 16
select select "7"
click at [337, 337] on select "00 01 02 03 04 05 06 07 08 09 10 11 12 13 14 15 16 17 18 19 20 21 22 23" at bounding box center [346, 345] width 19 height 16
type input "15/10/2025, 07:30"
click at [365, 348] on select "00 01 02 03 04 05 06 07 08 09 10 11 12 13 14 15 16 17 18 19 20 21 22 23 24 25 2…" at bounding box center [367, 345] width 19 height 16
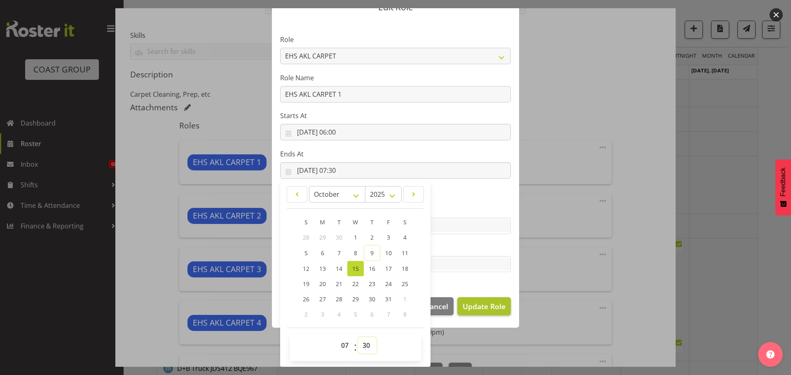
select select "0"
type input "15/10/2025, 07:00"
click at [478, 310] on span "Update Role" at bounding box center [484, 306] width 43 height 11
select select
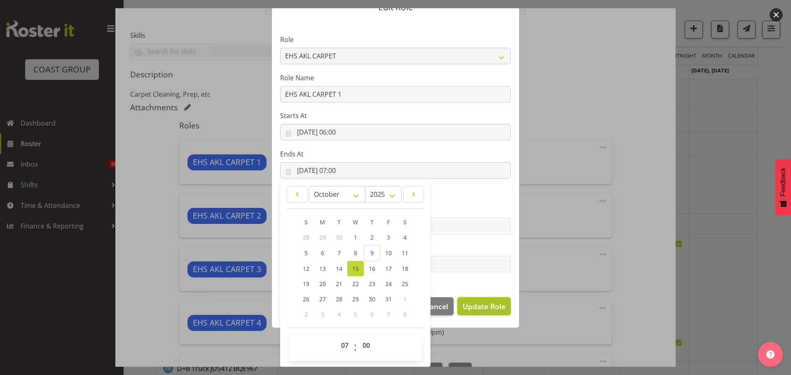
select select
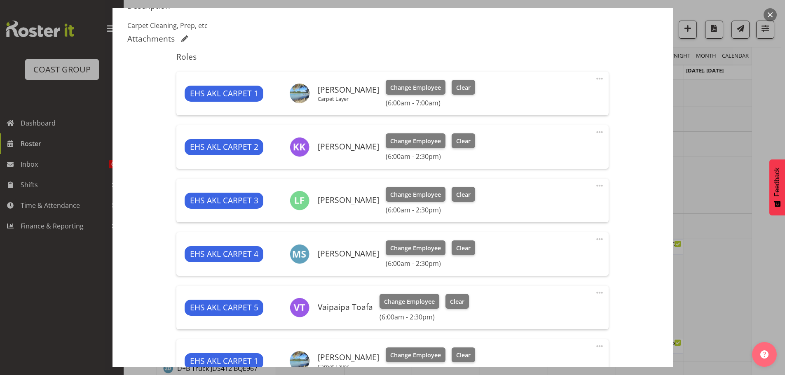
scroll to position [402, 0]
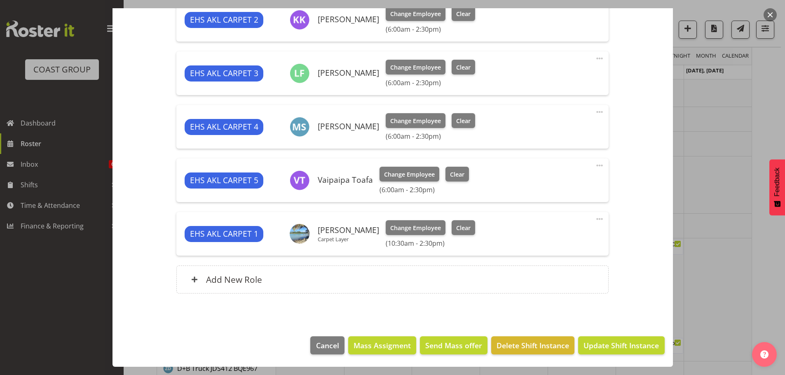
click at [595, 221] on span at bounding box center [600, 219] width 10 height 10
click at [573, 237] on link "Edit" at bounding box center [564, 237] width 79 height 15
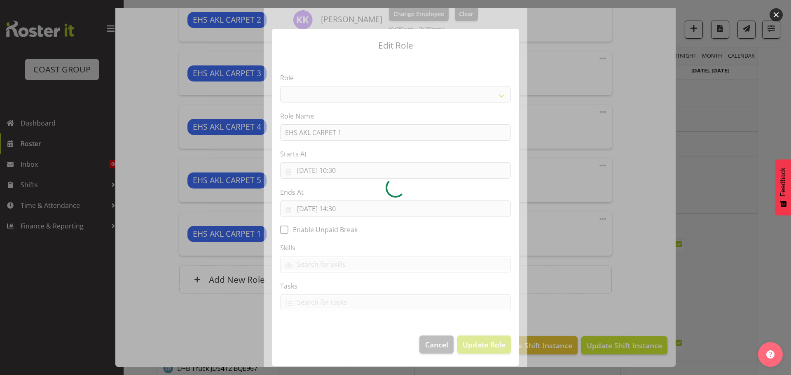
select select "190"
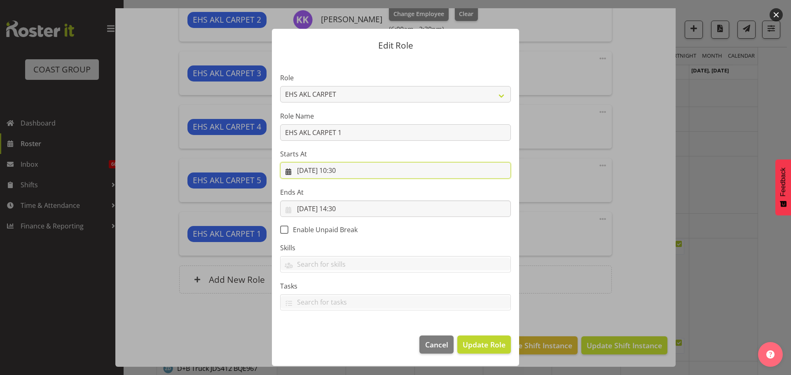
click at [347, 171] on input "15/10/2025, 10:30" at bounding box center [395, 170] width 231 height 16
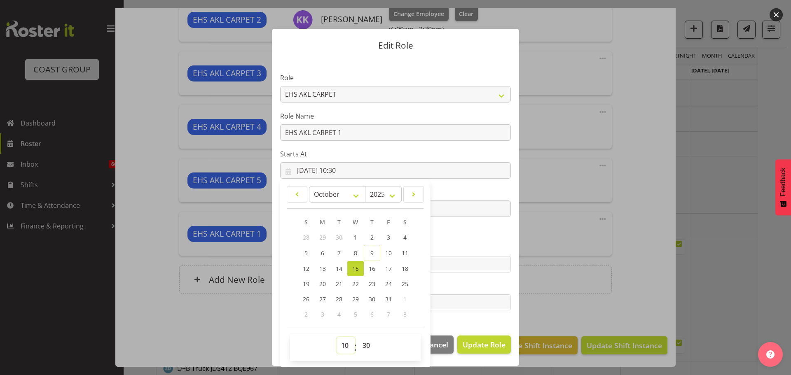
click at [343, 346] on select "00 01 02 03 04 05 06 07 08 09 10 11 12 13 14 15 16 17 18 19 20 21 22 23" at bounding box center [346, 345] width 19 height 16
select select "11"
click at [337, 337] on select "00 01 02 03 04 05 06 07 08 09 10 11 12 13 14 15 16 17 18 19 20 21 22 23" at bounding box center [346, 345] width 19 height 16
type input "15/10/2025, 11:30"
click at [369, 338] on select "00 01 02 03 04 05 06 07 08 09 10 11 12 13 14 15 16 17 18 19 20 21 22 23 24 25 2…" at bounding box center [367, 345] width 19 height 16
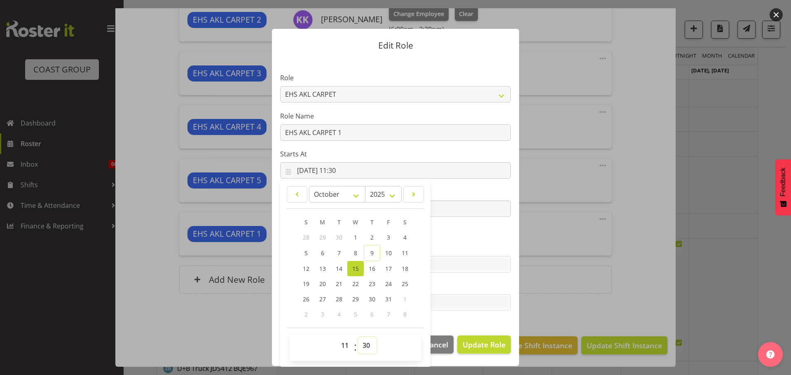
select select "0"
type input "15/10/2025, 11:00"
click at [365, 343] on select "00 01 02 03 04 05 06 07 08 09 10 11 12 13 14 15 16 17 18 19 20 21 22 23 24 25 2…" at bounding box center [367, 345] width 19 height 16
select select "30"
type input "15/10/2025, 11:30"
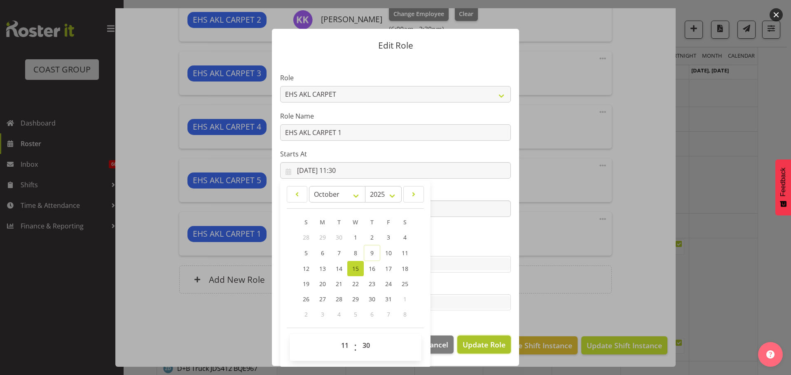
click at [492, 347] on span "Update Role" at bounding box center [484, 345] width 43 height 11
select select
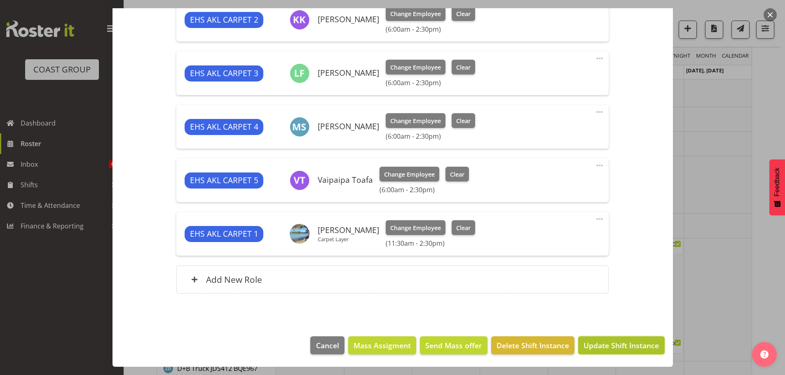
click at [627, 347] on span "Update Shift Instance" at bounding box center [620, 345] width 75 height 11
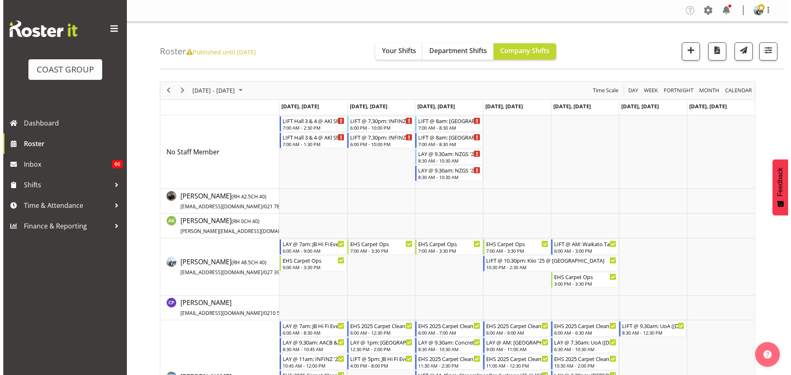
scroll to position [0, 0]
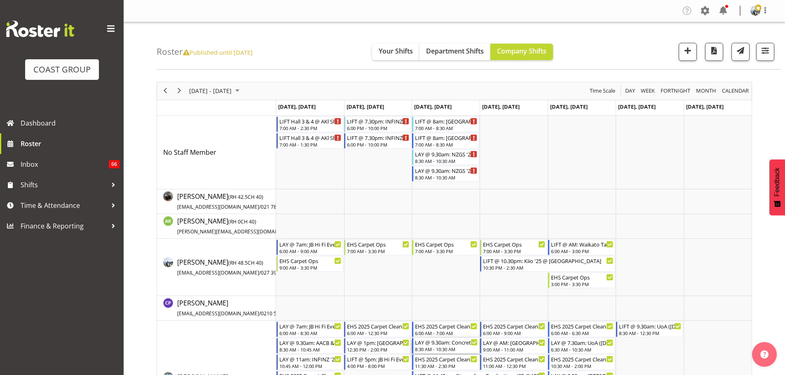
click at [439, 340] on div "LAY @ 9.30am: Concrete NZ 25 @ Viaduct Events Centre" at bounding box center [446, 342] width 63 height 8
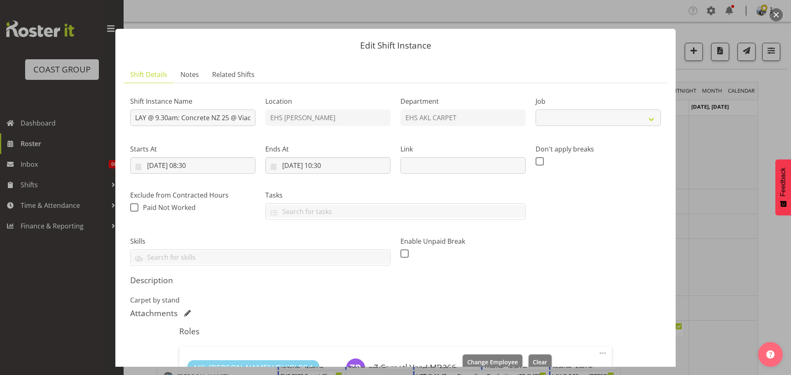
select select "9452"
click at [735, 268] on div at bounding box center [395, 187] width 791 height 375
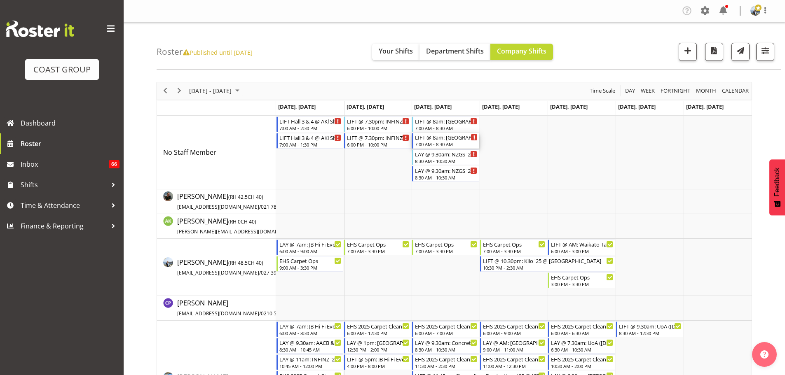
click at [443, 144] on div "7:00 AM - 8:30 AM" at bounding box center [446, 144] width 63 height 7
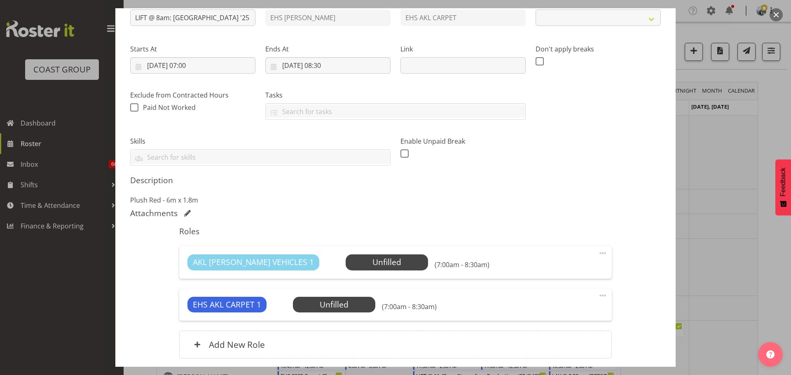
select select "8654"
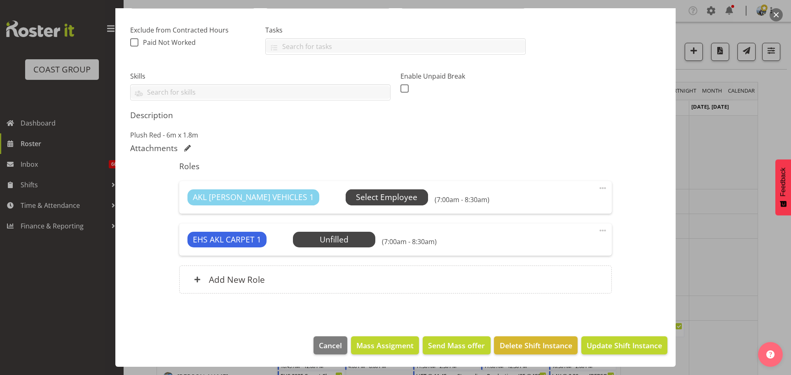
click at [356, 199] on span "Select Employee" at bounding box center [386, 198] width 61 height 12
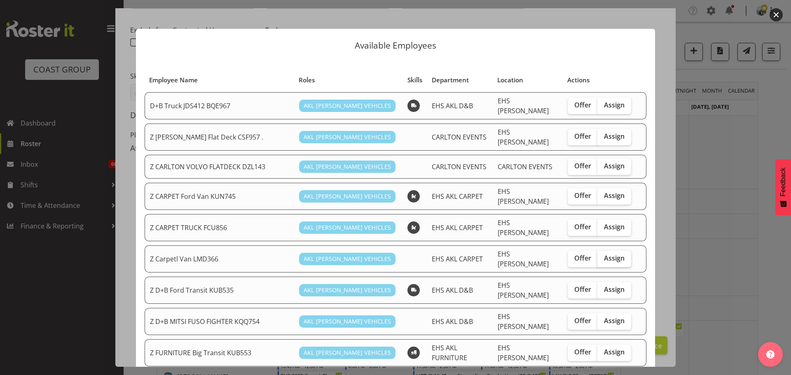
click at [604, 254] on span "Assign" at bounding box center [614, 258] width 21 height 8
click at [602, 256] on input "Assign" at bounding box center [599, 258] width 5 height 5
checkbox input "true"
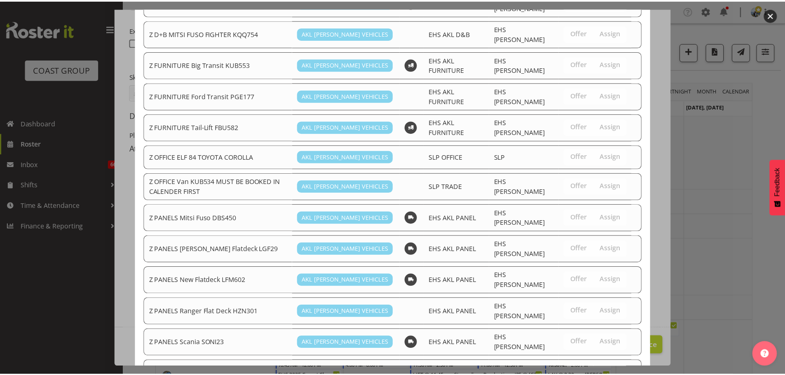
scroll to position [602, 0]
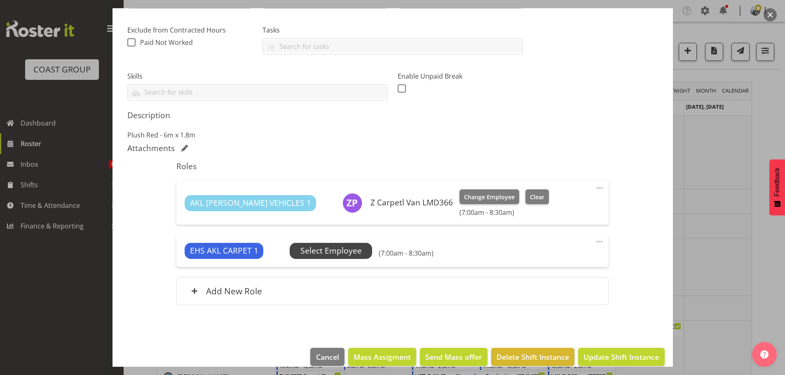
click at [306, 247] on span "Select Employee" at bounding box center [330, 251] width 61 height 12
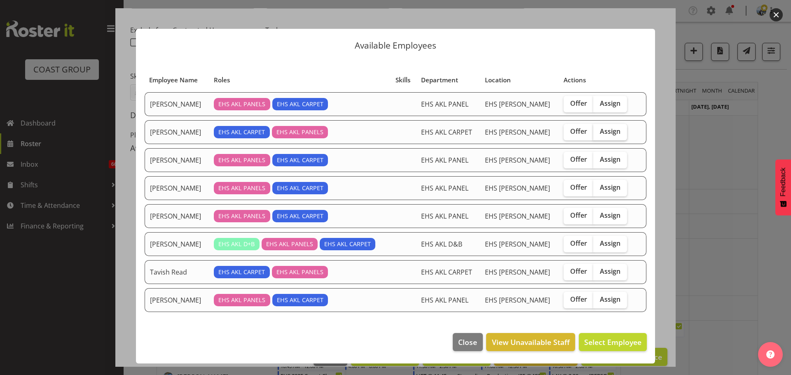
click at [606, 130] on span "Assign" at bounding box center [610, 131] width 21 height 8
click at [599, 130] on input "Assign" at bounding box center [595, 131] width 5 height 5
checkbox input "true"
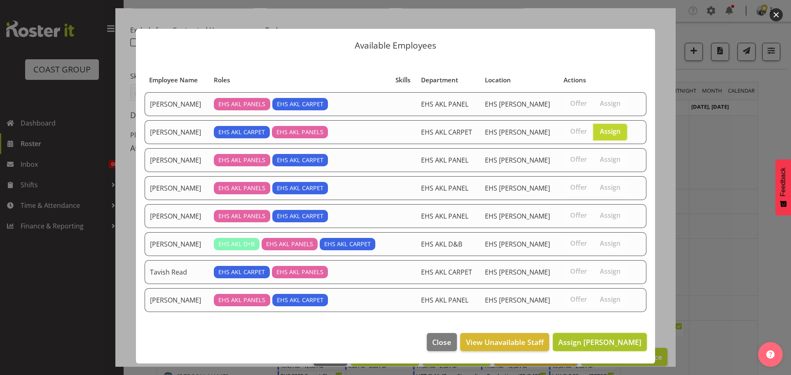
click at [594, 341] on span "Assign Charwen Vaevaepare" at bounding box center [599, 342] width 83 height 10
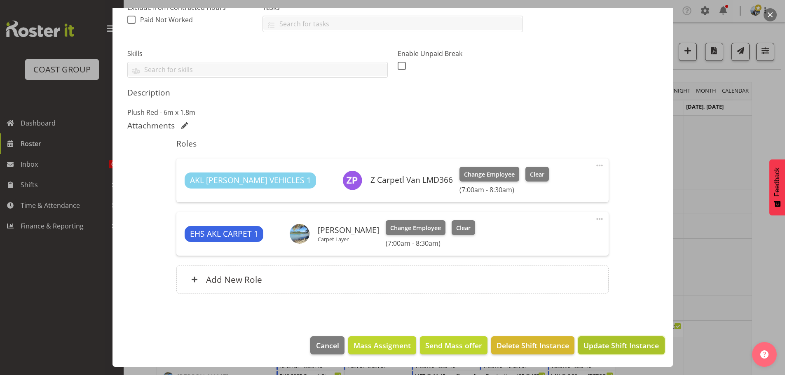
click at [618, 344] on span "Update Shift Instance" at bounding box center [620, 345] width 75 height 11
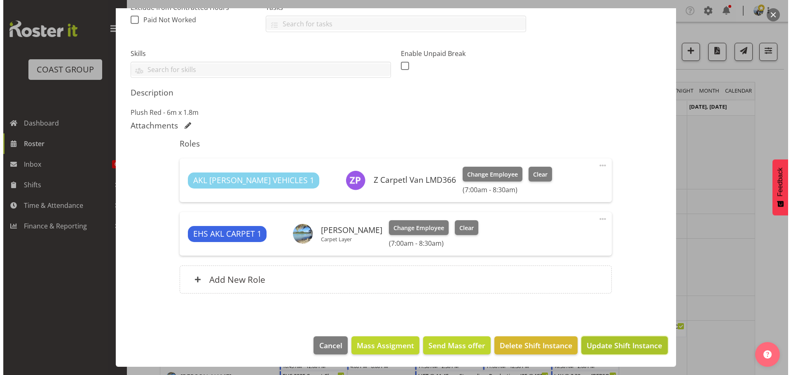
scroll to position [155, 0]
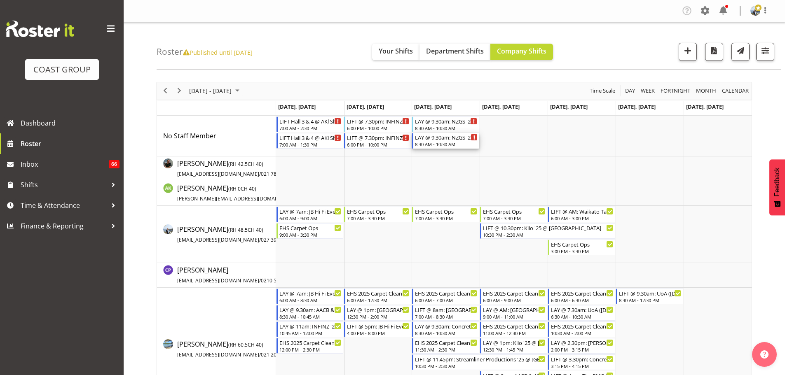
click at [459, 143] on div "8:30 AM - 10:30 AM" at bounding box center [446, 144] width 63 height 7
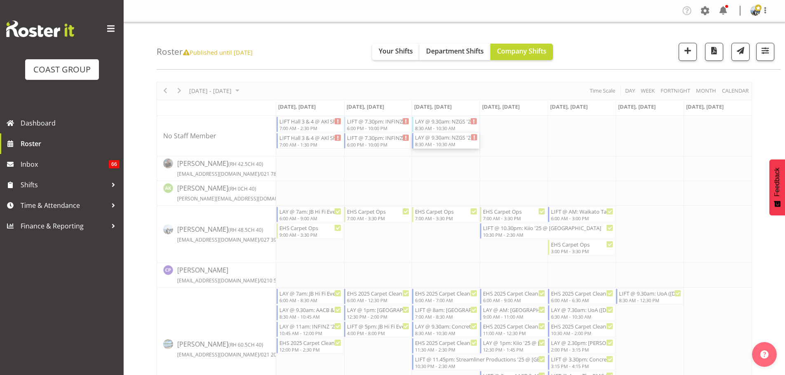
select select
select select "9"
select select "2025"
select select "8"
select select "30"
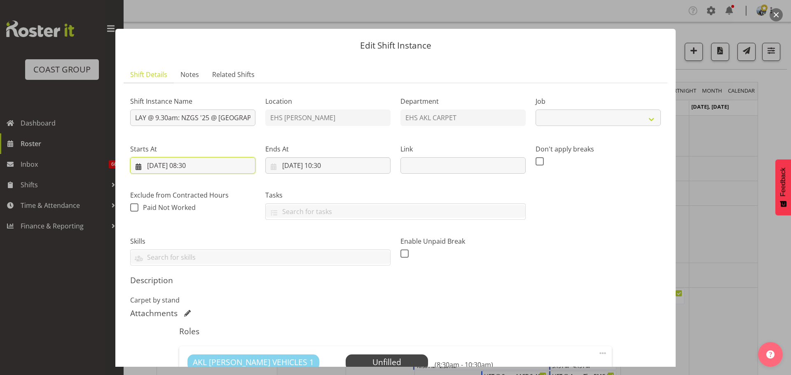
click at [197, 164] on input "15/10/2025, 08:30" at bounding box center [192, 165] width 125 height 16
select select "10649"
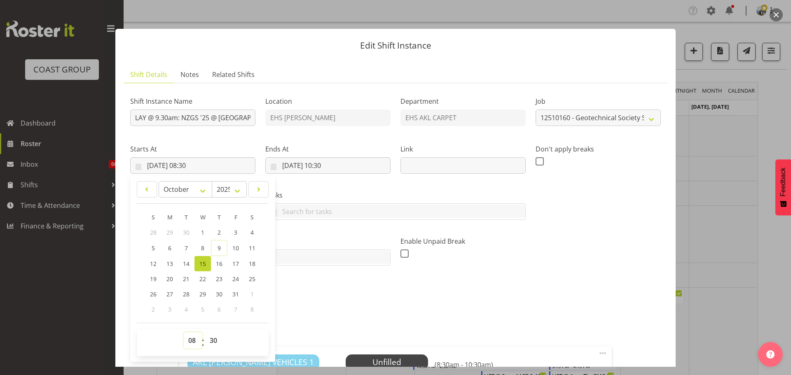
click at [192, 335] on select "00 01 02 03 04 05 06 07 08 09 10 11 12 13 14 15 16 17 18 19 20 21 22 23" at bounding box center [193, 341] width 19 height 16
select select "10"
click at [184, 333] on select "00 01 02 03 04 05 06 07 08 09 10 11 12 13 14 15 16 17 18 19 20 21 22 23" at bounding box center [193, 341] width 19 height 16
type input "15/10/2025, 10:30"
click at [334, 169] on input "15/10/2025, 10:30" at bounding box center [327, 165] width 125 height 16
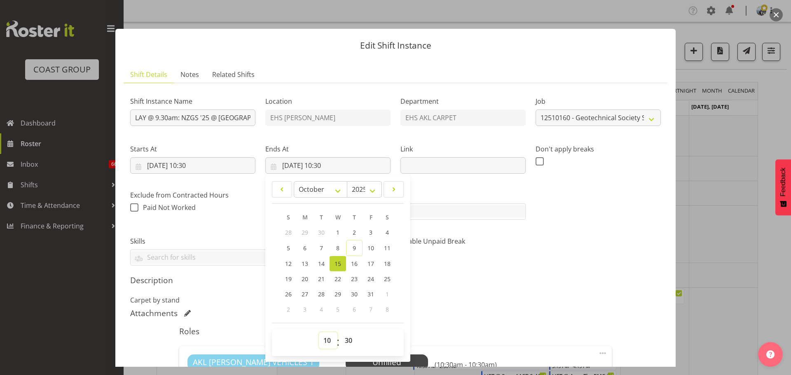
click at [330, 341] on select "00 01 02 03 04 05 06 07 08 09 10 11 12 13 14 15 16 17 18 19 20 21 22 23" at bounding box center [328, 341] width 19 height 16
select select "11"
click at [319, 333] on select "00 01 02 03 04 05 06 07 08 09 10 11 12 13 14 15 16 17 18 19 20 21 22 23" at bounding box center [328, 341] width 19 height 16
type input "15/10/2025, 11:30"
click at [594, 252] on div "Shift Instance Name LAY @ 9.30am: NZGS '25 @ Aotea Centre - Level 5 Location EH…" at bounding box center [395, 178] width 541 height 186
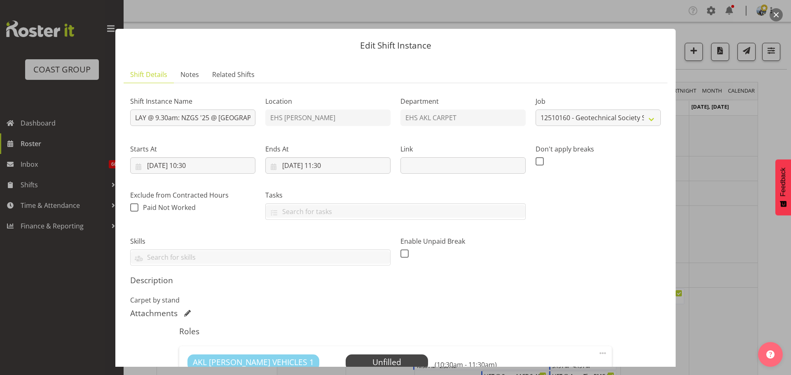
click at [737, 222] on div at bounding box center [395, 187] width 791 height 375
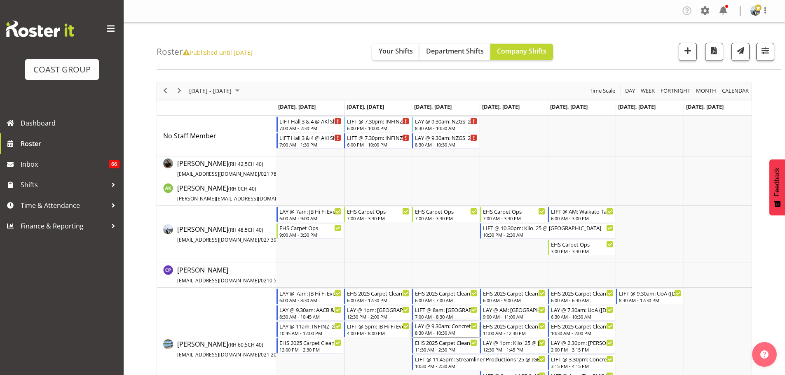
click at [450, 329] on div "LAY @ 9.30am: Concrete NZ 25 @ Viaduct Events Centre" at bounding box center [446, 326] width 63 height 8
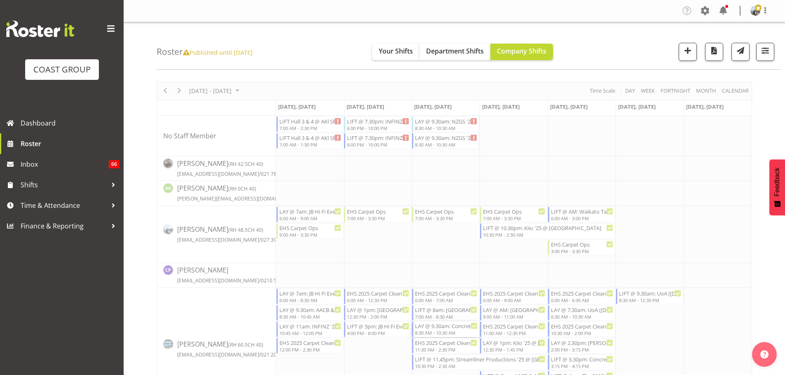
select select
select select "9"
select select "2025"
select select "10"
select select "30"
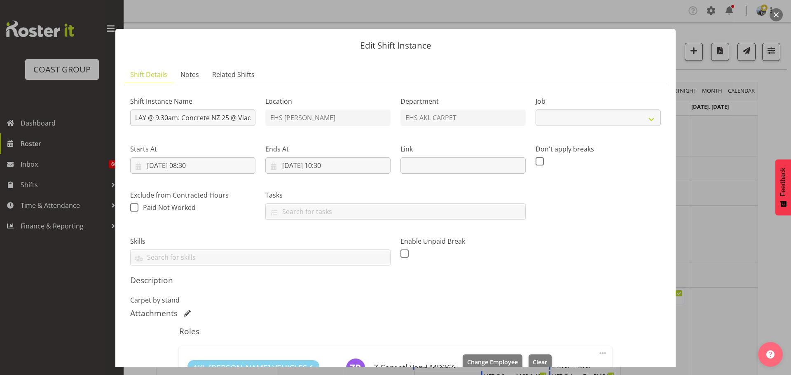
select select "9452"
click at [328, 166] on input "15/10/2025, 10:30" at bounding box center [327, 165] width 125 height 16
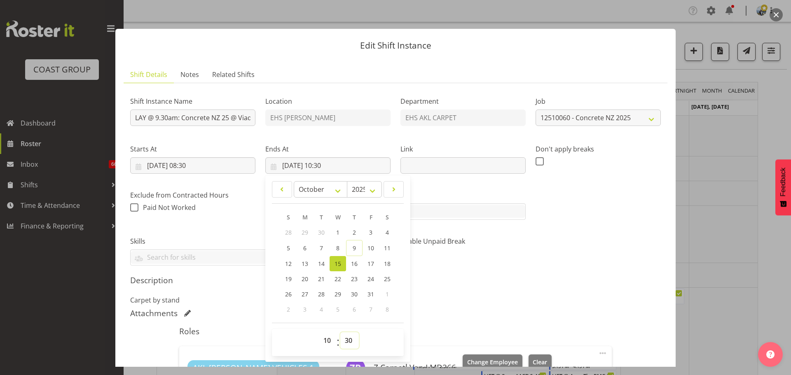
click at [342, 337] on select "00 01 02 03 04 05 06 07 08 09 10 11 12 13 14 15 16 17 18 19 20 21 22 23 24 25 2…" at bounding box center [349, 341] width 19 height 16
select select "15"
type input "15/10/2025, 10:15"
click at [505, 265] on div "Enable Unpaid Break" at bounding box center [463, 248] width 135 height 46
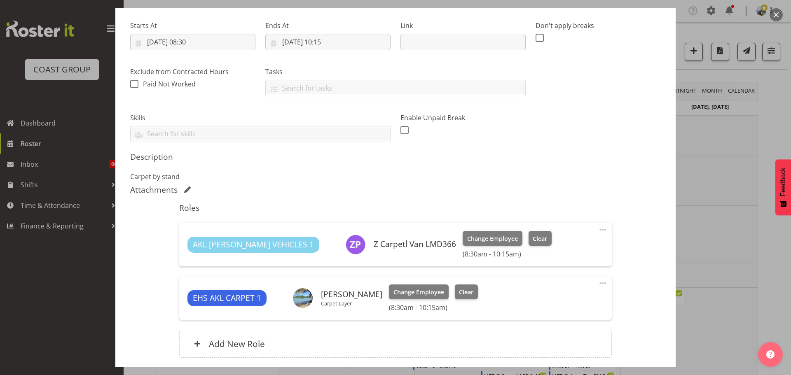
scroll to position [188, 0]
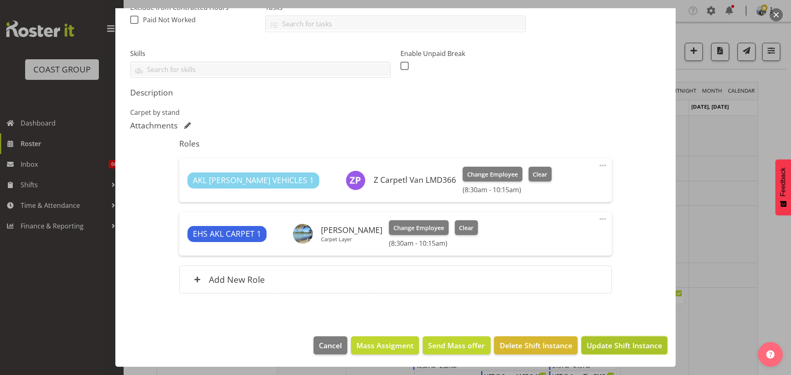
click at [624, 346] on span "Update Shift Instance" at bounding box center [624, 345] width 75 height 11
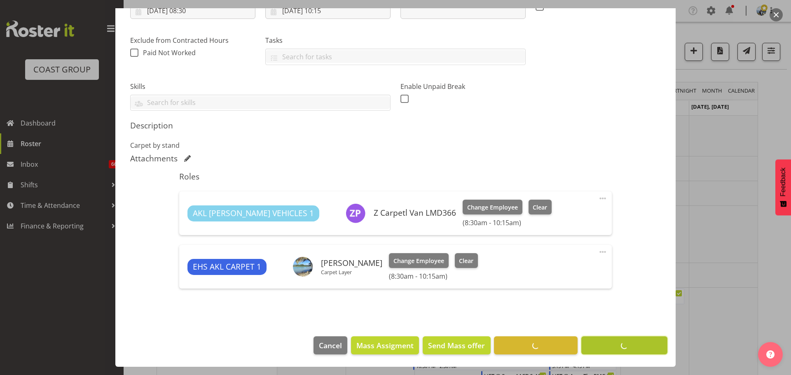
scroll to position [155, 0]
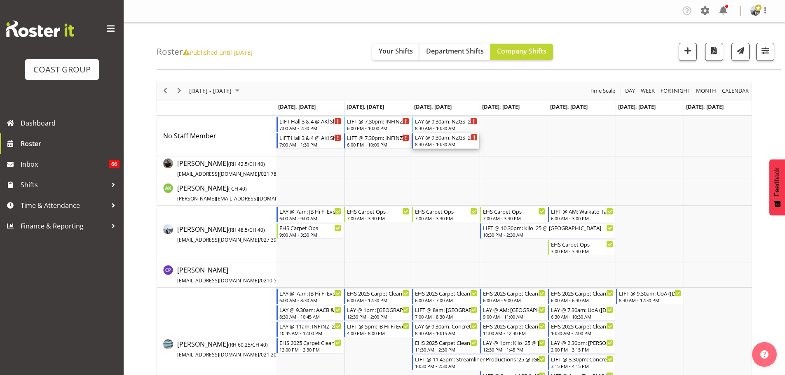
click at [436, 141] on div "LAY @ 9.30am: NZGS '25 @ Aotea Centre - Level 5 8:30 AM - 10:30 AM" at bounding box center [446, 141] width 63 height 16
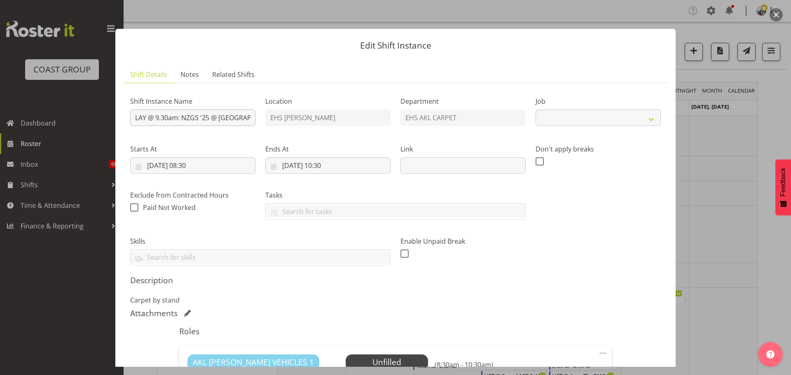
select select "10649"
click at [158, 117] on input "LAY @ 9.30am: NZGS '25 @ Aotea Centre - Level 5" at bounding box center [192, 118] width 125 height 16
type input "LAY @ 10.30am: NZGS '25 @ [GEOGRAPHIC_DATA] - Level 5"
click at [190, 165] on input "15/10/2025, 08:30" at bounding box center [192, 165] width 125 height 16
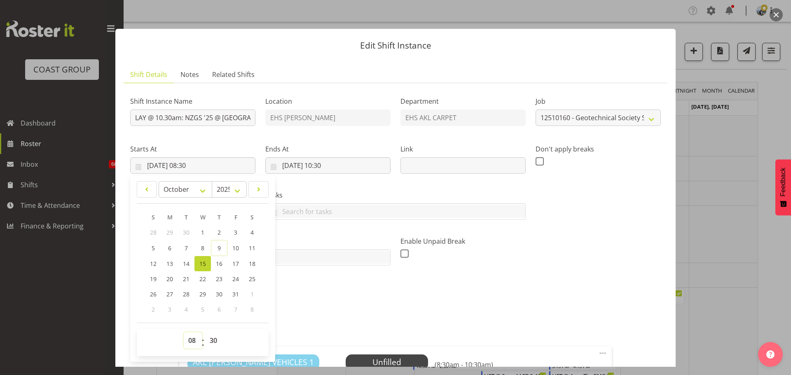
click at [190, 336] on select "00 01 02 03 04 05 06 07 08 09 10 11 12 13 14 15 16 17 18 19 20 21 22 23" at bounding box center [193, 341] width 19 height 16
select select "10"
click at [184, 333] on select "00 01 02 03 04 05 06 07 08 09 10 11 12 13 14 15 16 17 18 19 20 21 22 23" at bounding box center [193, 341] width 19 height 16
type input "15/10/2025, 10:30"
click at [216, 343] on select "00 01 02 03 04 05 06 07 08 09 10 11 12 13 14 15 16 17 18 19 20 21 22 23 24 25 2…" at bounding box center [214, 341] width 19 height 16
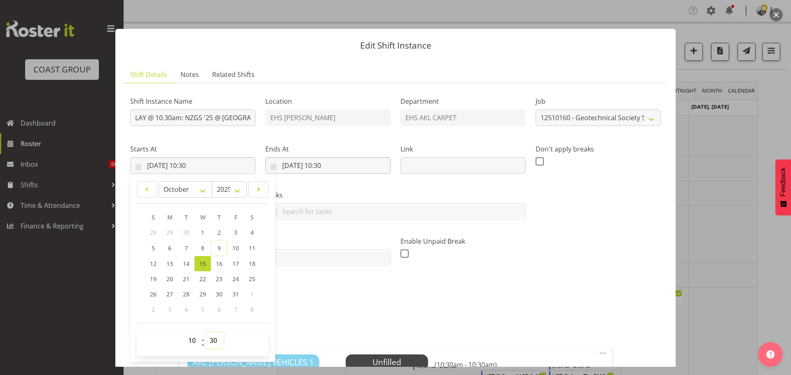
select select "15"
type input "15/10/2025, 10:15"
click at [326, 166] on input "15/10/2025, 10:30" at bounding box center [327, 165] width 125 height 16
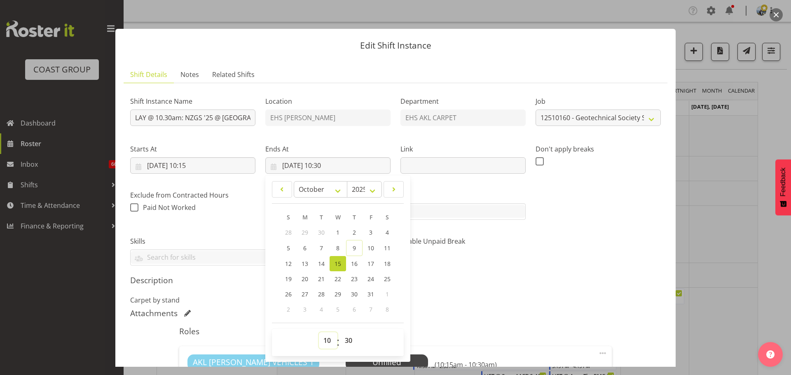
click at [328, 341] on select "00 01 02 03 04 05 06 07 08 09 10 11 12 13 14 15 16 17 18 19 20 21 22 23" at bounding box center [328, 341] width 19 height 16
select select "11"
click at [319, 333] on select "00 01 02 03 04 05 06 07 08 09 10 11 12 13 14 15 16 17 18 19 20 21 22 23" at bounding box center [328, 341] width 19 height 16
type input "15/10/2025, 11:30"
click at [505, 265] on div "Enable Unpaid Break" at bounding box center [463, 248] width 135 height 46
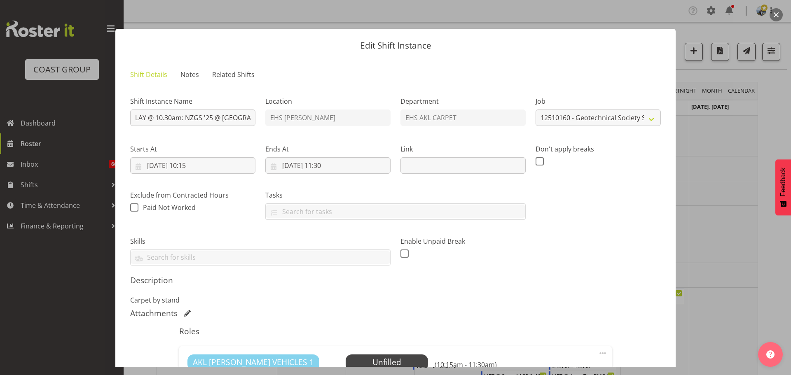
scroll to position [165, 0]
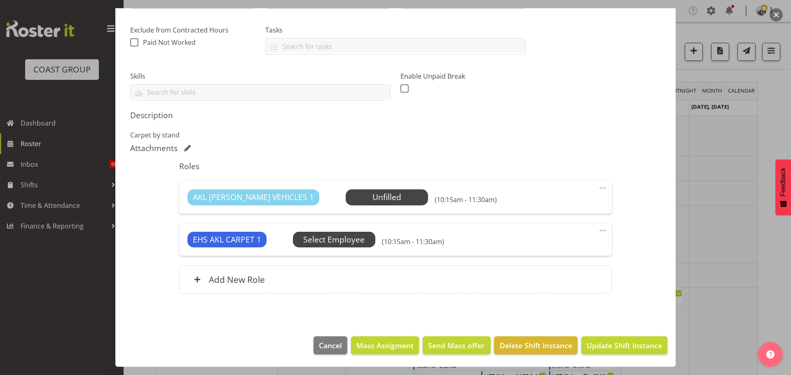
click at [307, 234] on span "Select Employee" at bounding box center [333, 240] width 61 height 12
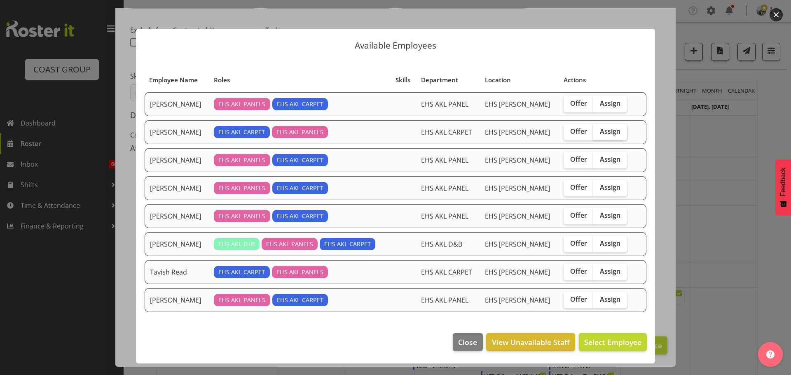
click at [602, 133] on span "Assign" at bounding box center [610, 131] width 21 height 8
click at [599, 133] on input "Assign" at bounding box center [595, 131] width 5 height 5
checkbox input "true"
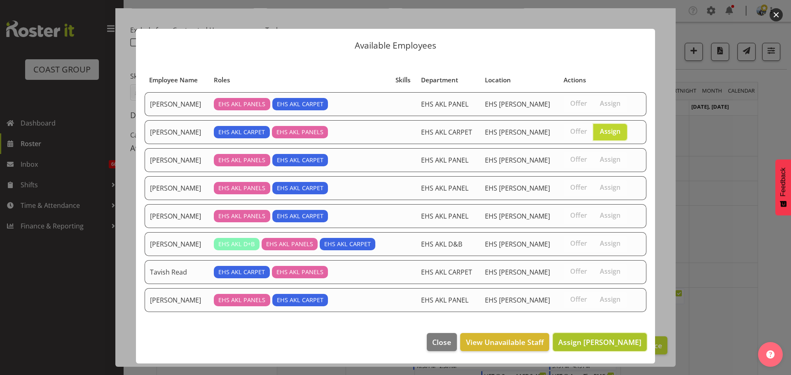
click at [593, 340] on span "Assign Charwen Vaevaepare" at bounding box center [599, 342] width 83 height 10
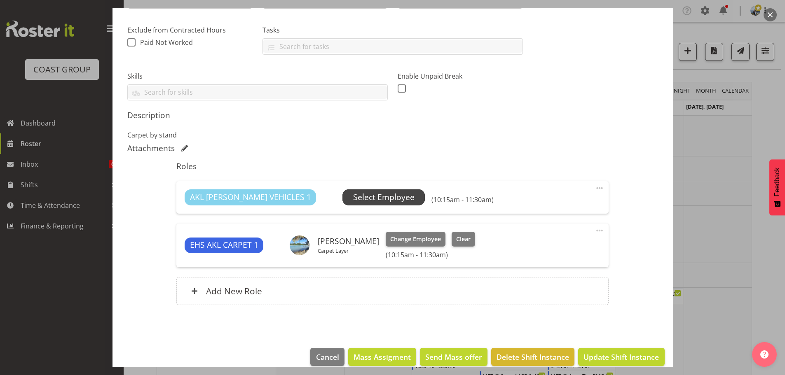
click at [353, 192] on span "Select Employee" at bounding box center [383, 198] width 61 height 12
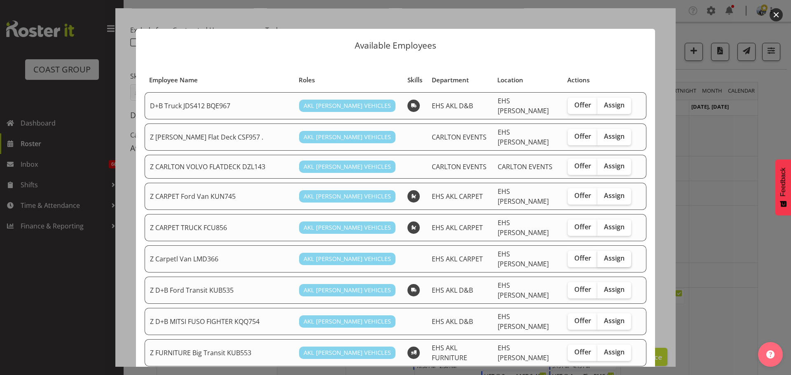
click at [615, 254] on span "Assign" at bounding box center [614, 258] width 21 height 8
click at [603, 256] on input "Assign" at bounding box center [599, 258] width 5 height 5
checkbox input "true"
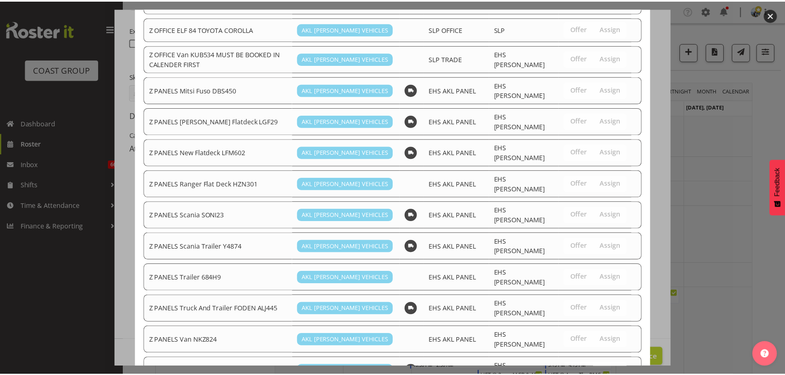
scroll to position [602, 0]
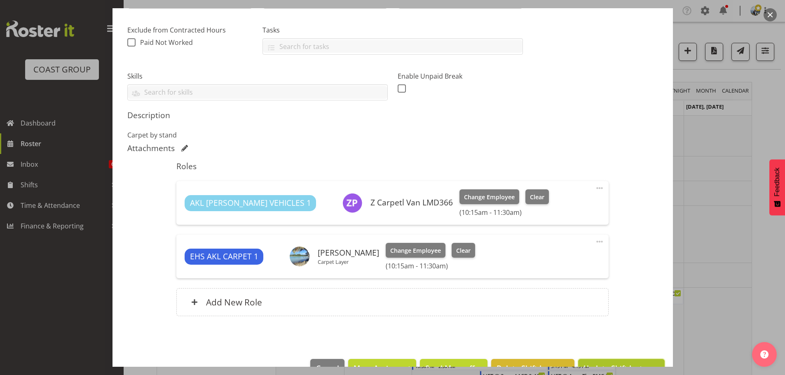
click at [618, 362] on button "Update Shift Instance" at bounding box center [621, 368] width 86 height 18
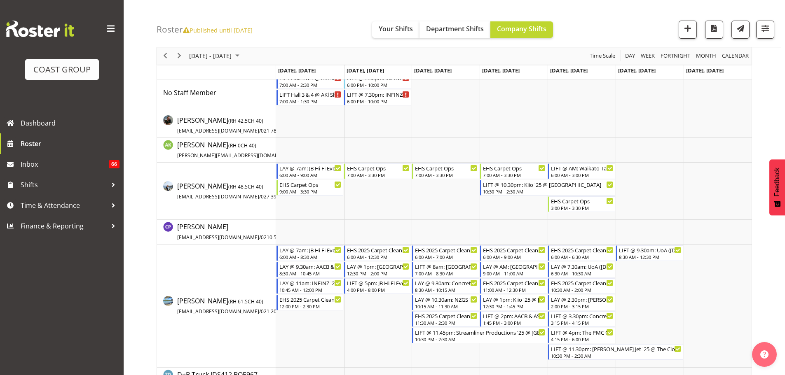
scroll to position [82, 0]
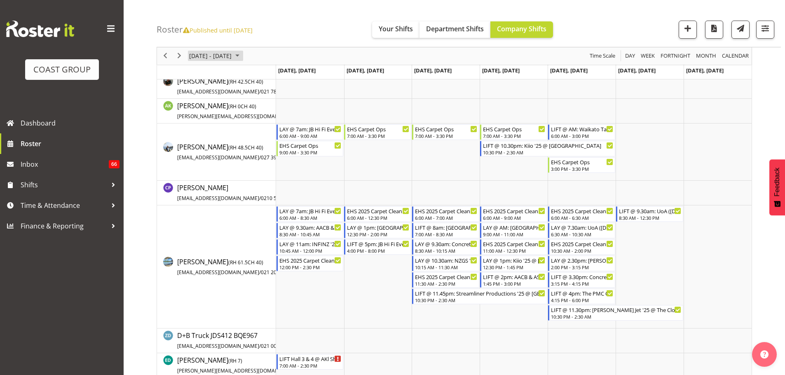
click at [227, 56] on span "[DATE] - [DATE]" at bounding box center [210, 56] width 44 height 10
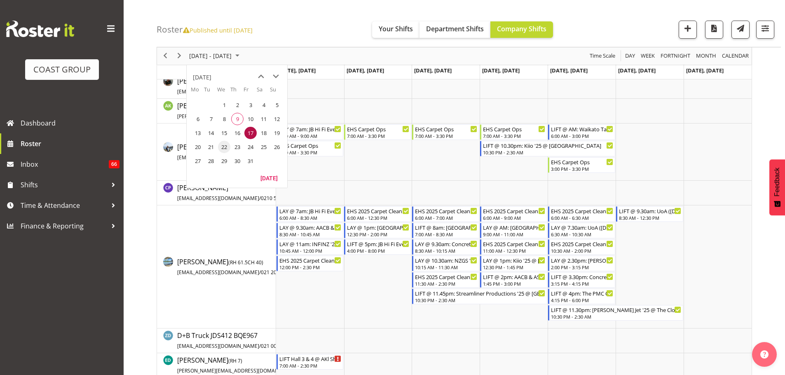
click at [223, 145] on span "22" at bounding box center [224, 147] width 12 height 12
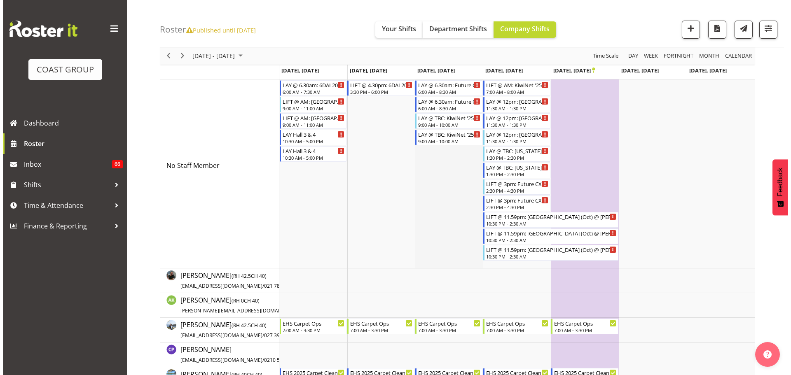
scroll to position [41, 0]
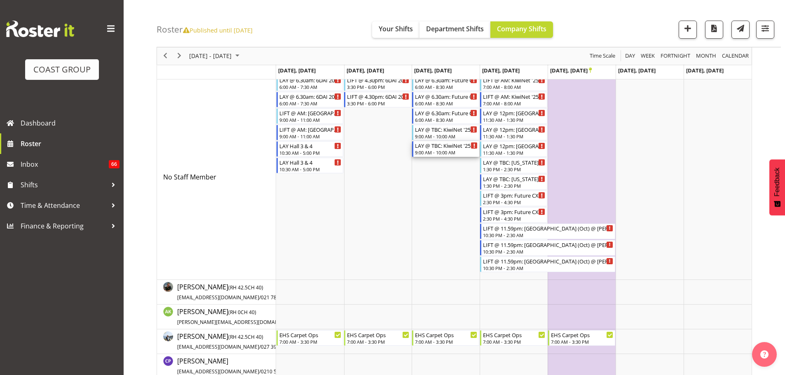
click at [435, 148] on div "LAY @ TBC: KiwiNet '25 @ Shed 10" at bounding box center [446, 145] width 63 height 8
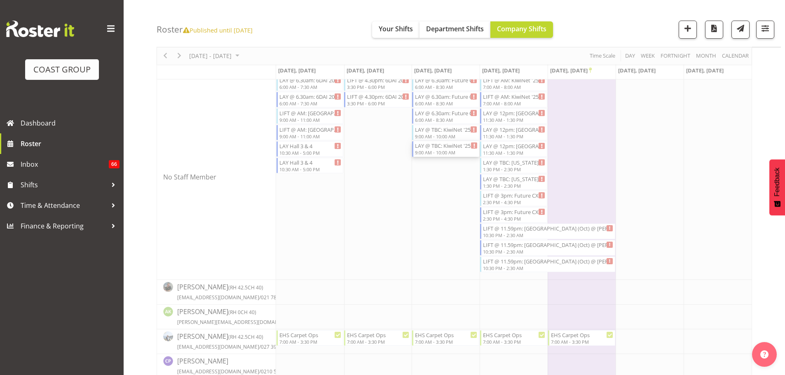
select select
select select "9"
select select "2025"
select select "9"
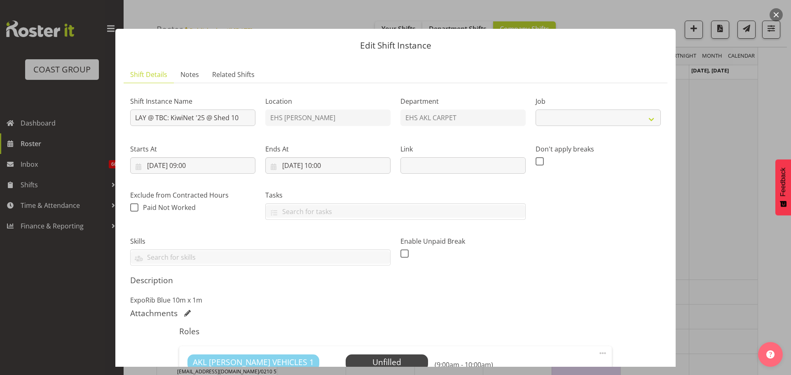
select select "8576"
click at [201, 164] on input "22/10/2025, 09:00" at bounding box center [192, 165] width 125 height 16
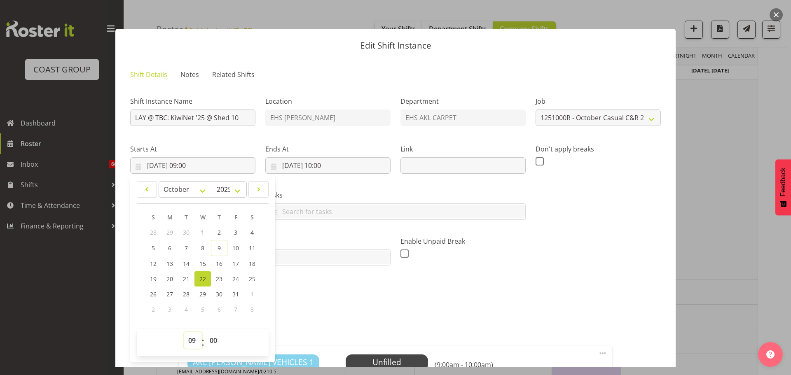
click at [191, 337] on select "00 01 02 03 04 05 06 07 08 09 10 11 12 13 14 15 16 17 18 19 20 21 22 23" at bounding box center [193, 341] width 19 height 16
select select "12"
click at [184, 333] on select "00 01 02 03 04 05 06 07 08 09 10 11 12 13 14 15 16 17 18 19 20 21 22 23" at bounding box center [193, 341] width 19 height 16
type input "22/10/2025, 12:00"
click at [211, 344] on select "00 01 02 03 04 05 06 07 08 09 10 11 12 13 14 15 16 17 18 19 20 21 22 23 24 25 2…" at bounding box center [214, 341] width 19 height 16
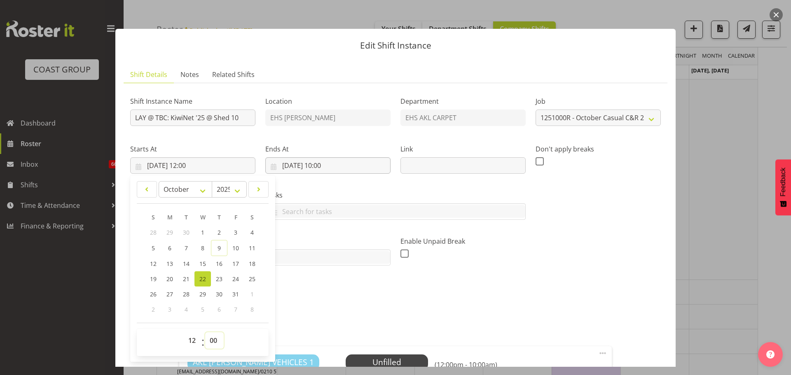
select select "30"
type input "22/10/2025, 12:30"
click at [325, 165] on input "22/10/2025, 10:00" at bounding box center [327, 165] width 125 height 16
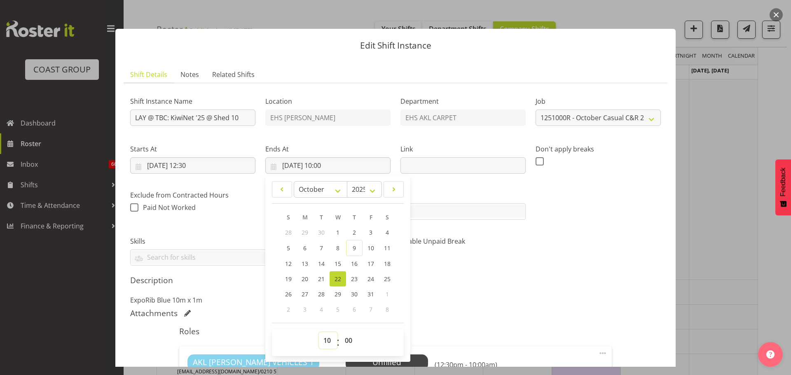
click at [325, 335] on select "00 01 02 03 04 05 06 07 08 09 10 11 12 13 14 15 16 17 18 19 20 21 22 23" at bounding box center [328, 341] width 19 height 16
select select "14"
click at [319, 333] on select "00 01 02 03 04 05 06 07 08 09 10 11 12 13 14 15 16 17 18 19 20 21 22 23" at bounding box center [328, 341] width 19 height 16
type input "22/10/2025, 14:00"
click at [525, 300] on p "ExpoRib Blue 10m x 1m" at bounding box center [395, 300] width 531 height 10
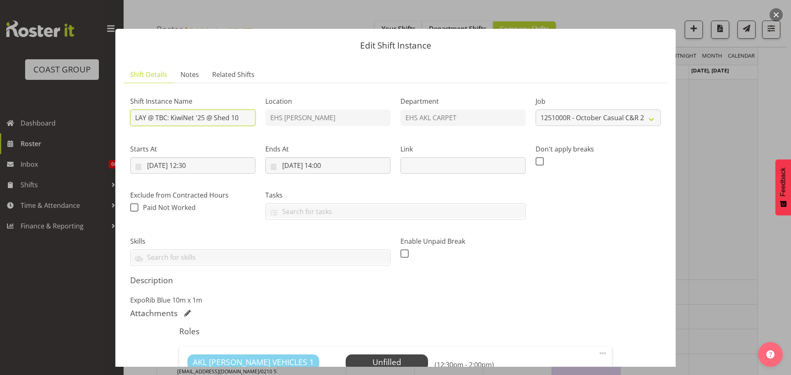
drag, startPoint x: 167, startPoint y: 117, endPoint x: 157, endPoint y: 117, distance: 10.7
click at [157, 117] on input "LAY @ TBC: KiwiNet '25 @ Shed 10" at bounding box center [192, 118] width 125 height 16
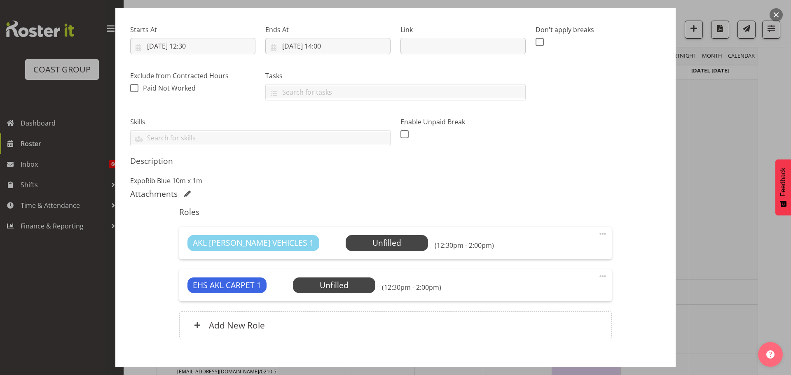
scroll to position [165, 0]
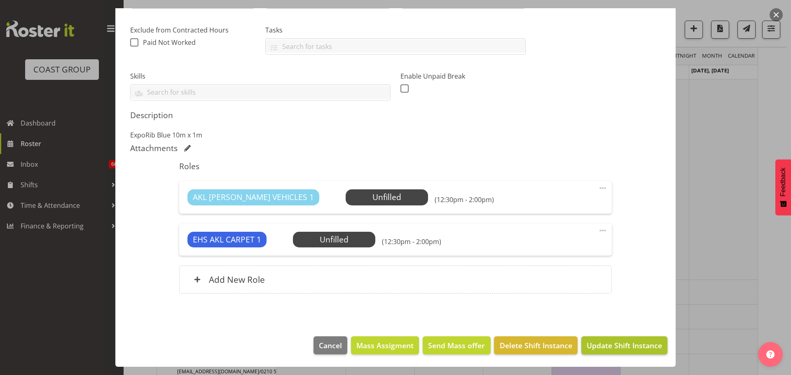
type input "LAY @ 1pm: KiwiNet '25 @ Shed 10"
click at [625, 340] on span "Update Shift Instance" at bounding box center [624, 345] width 75 height 11
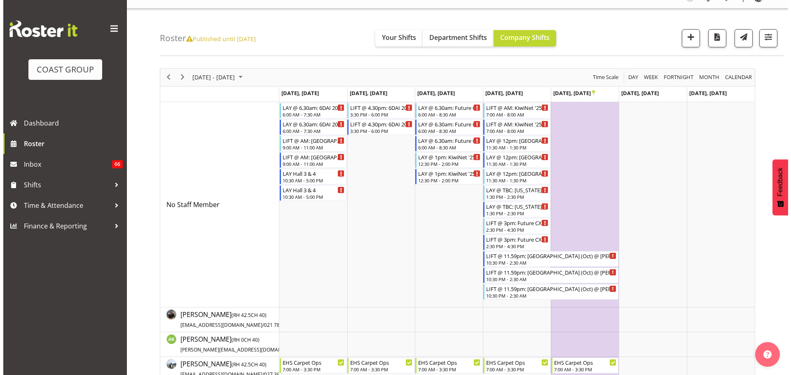
scroll to position [0, 0]
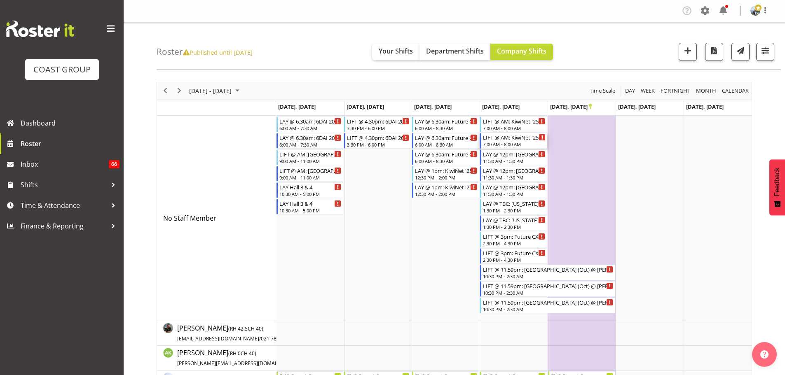
click at [515, 139] on div "LIFT @ AM: KiwiNet '25 @ Shed 10" at bounding box center [514, 137] width 63 height 8
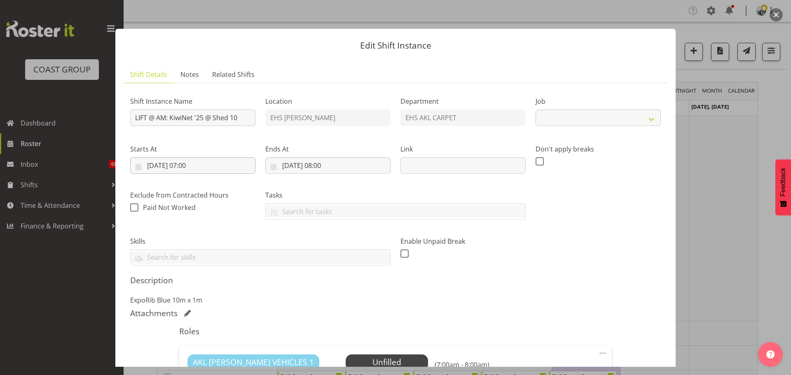
select select "8576"
click at [192, 168] on input "23/10/2025, 07:00" at bounding box center [192, 165] width 125 height 16
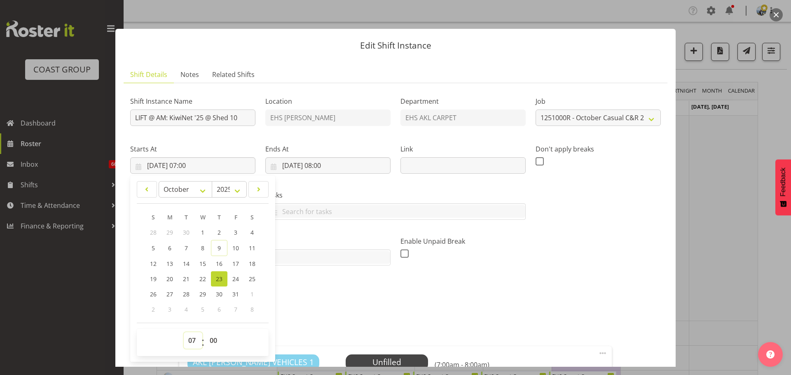
click at [194, 345] on select "00 01 02 03 04 05 06 07 08 09 10 11 12 13 14 15 16 17 18 19 20 21 22 23" at bounding box center [193, 341] width 19 height 16
select select "8"
click at [184, 333] on select "00 01 02 03 04 05 06 07 08 09 10 11 12 13 14 15 16 17 18 19 20 21 22 23" at bounding box center [193, 341] width 19 height 16
type input "23/10/2025, 08:00"
click at [329, 168] on input "23/10/2025, 08:00" at bounding box center [327, 165] width 125 height 16
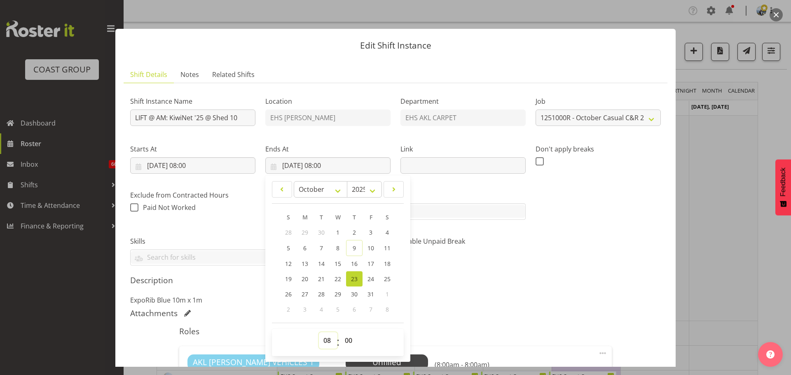
click at [329, 342] on select "00 01 02 03 04 05 06 07 08 09 10 11 12 13 14 15 16 17 18 19 20 21 22 23" at bounding box center [328, 341] width 19 height 16
select select "9"
click at [319, 333] on select "00 01 02 03 04 05 06 07 08 09 10 11 12 13 14 15 16 17 18 19 20 21 22 23" at bounding box center [328, 341] width 19 height 16
type input "23/10/2025, 09:00"
click at [353, 340] on select "00 01 02 03 04 05 06 07 08 09 10 11 12 13 14 15 16 17 18 19 20 21 22 23 24 25 2…" at bounding box center [349, 341] width 19 height 16
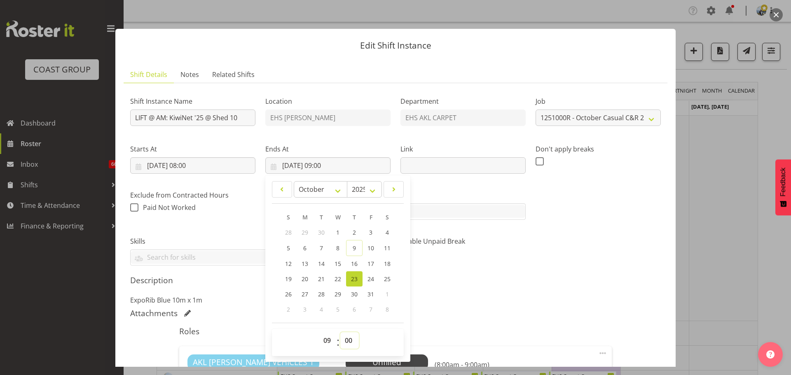
select select "30"
type input "[DATE] 09:30"
click at [548, 259] on div "Shift Instance Name LIFT @ AM: KiwiNet '25 @ Shed 10 Location EHS RYMER Departm…" at bounding box center [395, 178] width 541 height 186
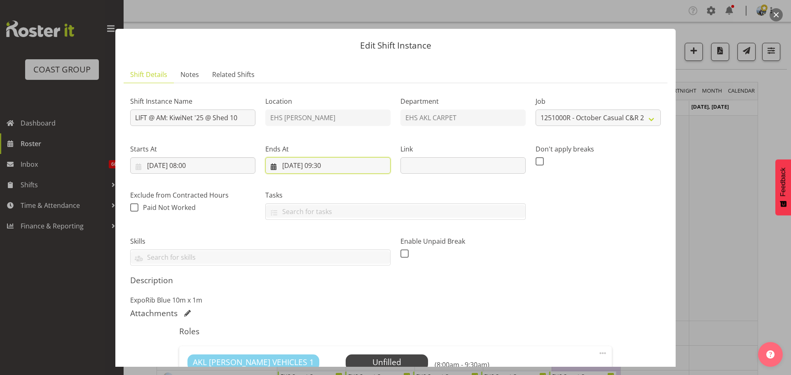
click at [327, 164] on input "[DATE] 09:30" at bounding box center [327, 165] width 125 height 16
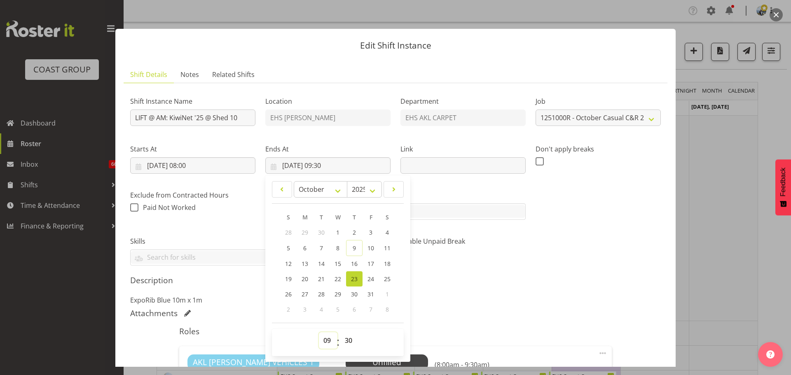
click at [330, 337] on select "00 01 02 03 04 05 06 07 08 09 10 11 12 13 14 15 16 17 18 19 20 21 22 23" at bounding box center [328, 341] width 19 height 16
select select "10"
click at [319, 333] on select "00 01 02 03 04 05 06 07 08 09 10 11 12 13 14 15 16 17 18 19 20 21 22 23" at bounding box center [328, 341] width 19 height 16
type input "23/10/2025, 10:30"
click at [351, 338] on select "00 01 02 03 04 05 06 07 08 09 10 11 12 13 14 15 16 17 18 19 20 21 22 23 24 25 2…" at bounding box center [349, 341] width 19 height 16
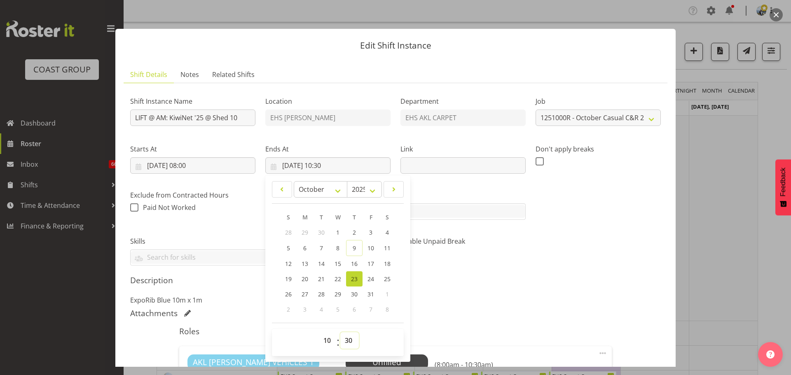
select select "0"
click at [547, 319] on div "Attachments" at bounding box center [395, 315] width 531 height 12
type input "23/10/2025, 10:00"
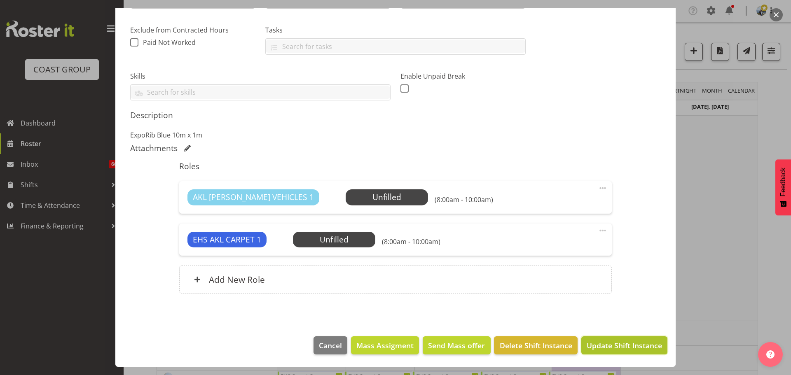
click at [603, 343] on span "Update Shift Instance" at bounding box center [624, 345] width 75 height 11
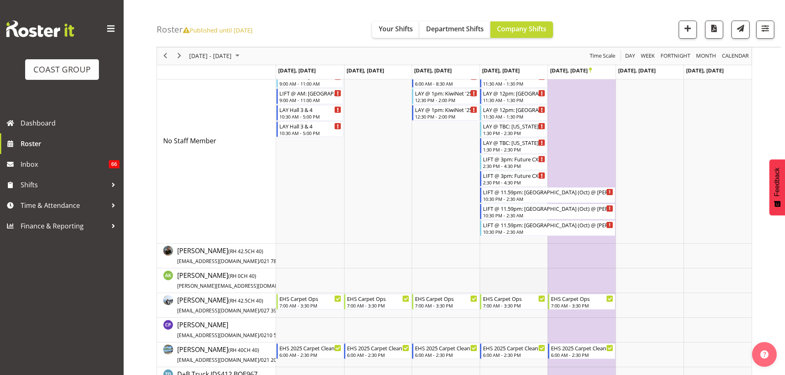
scroll to position [165, 0]
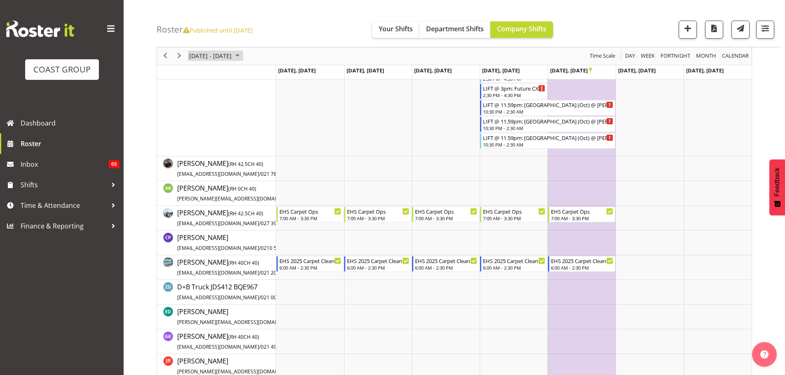
click at [232, 55] on span "[DATE] - [DATE]" at bounding box center [210, 56] width 44 height 10
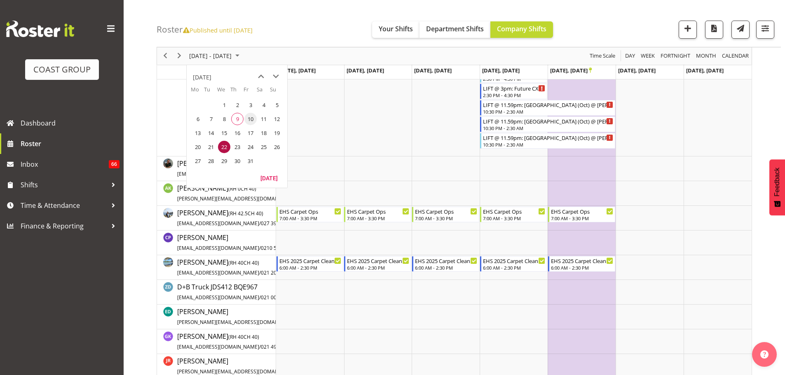
click at [249, 117] on span "10" at bounding box center [250, 119] width 12 height 12
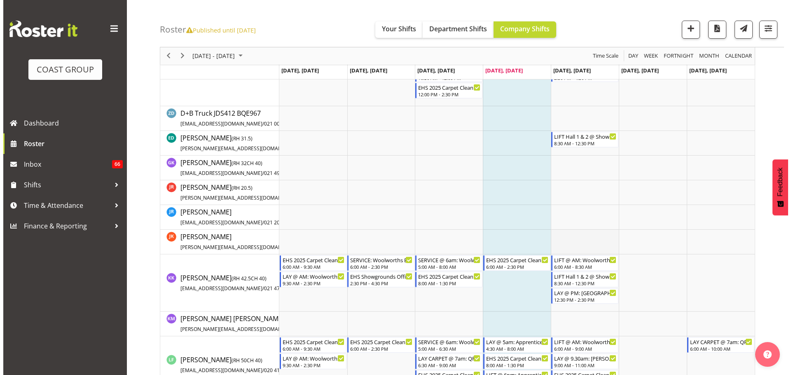
scroll to position [371, 0]
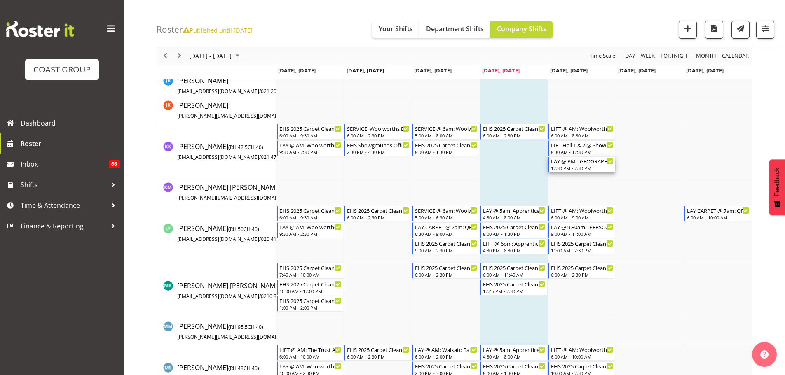
click at [579, 169] on div "12:30 PM - 2:30 PM" at bounding box center [582, 168] width 63 height 7
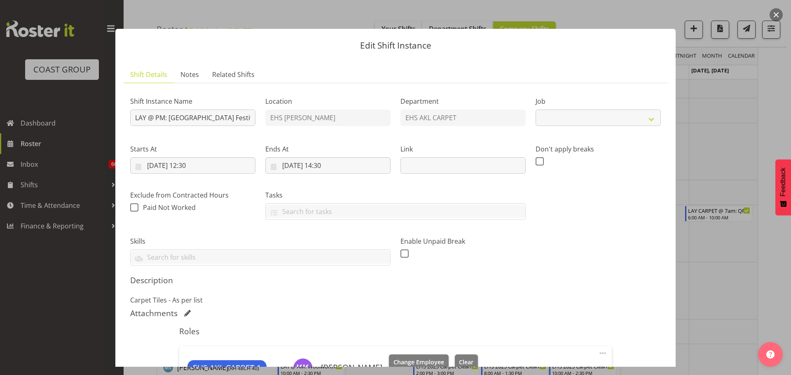
select select "10720"
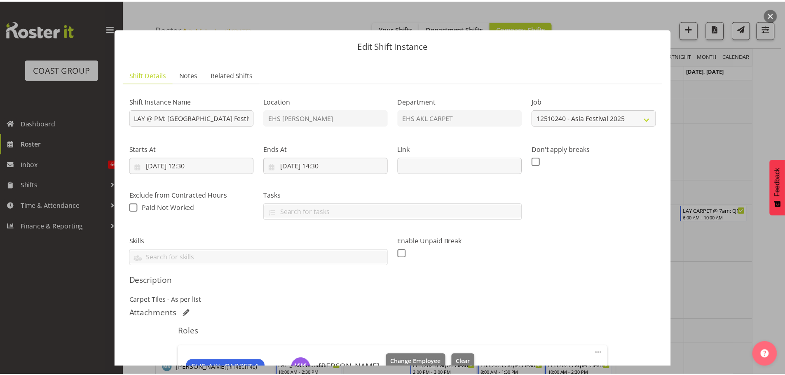
scroll to position [188, 0]
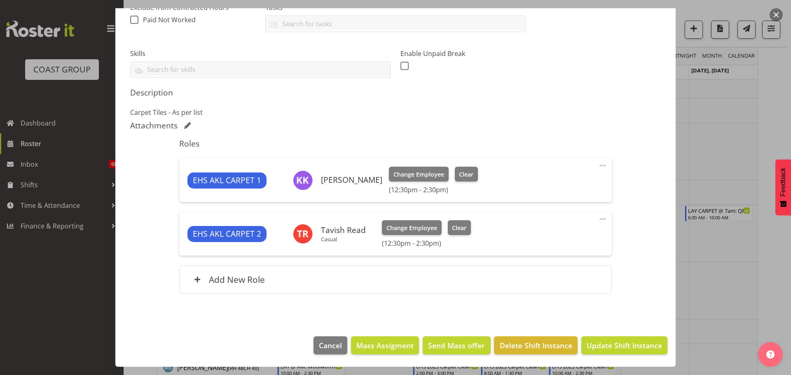
click at [737, 286] on div at bounding box center [395, 187] width 791 height 375
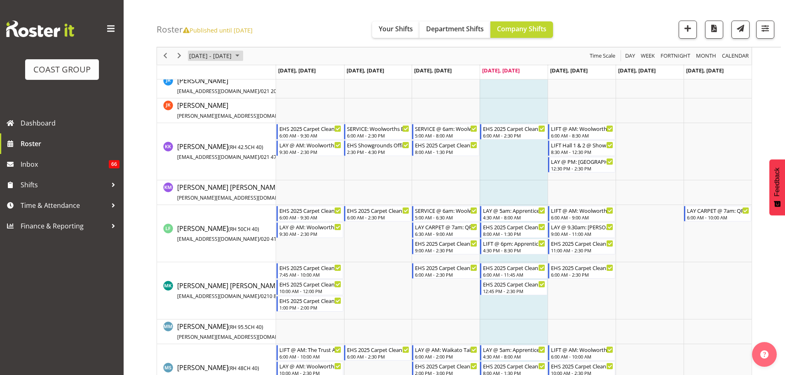
click at [222, 56] on span "October 06 - 12, 2025" at bounding box center [210, 56] width 44 height 10
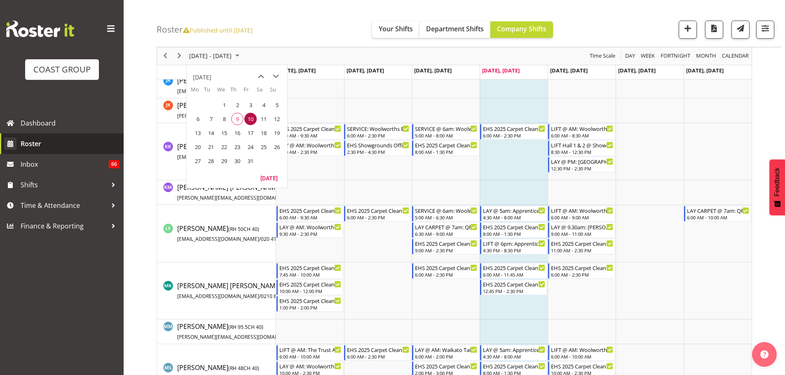
click at [230, 148] on span "22" at bounding box center [224, 147] width 12 height 12
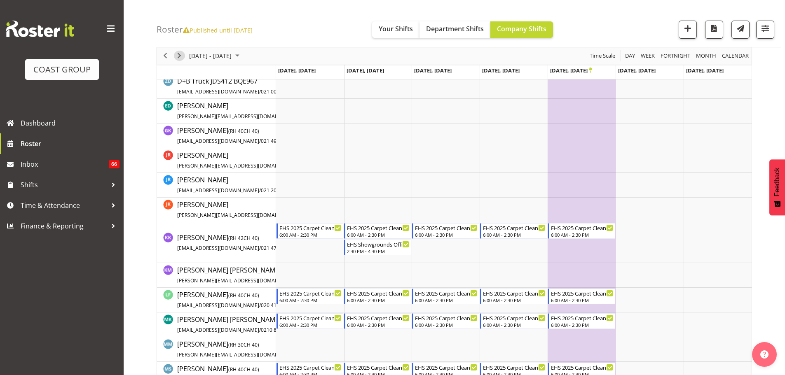
click at [180, 54] on span "Next" at bounding box center [179, 56] width 10 height 10
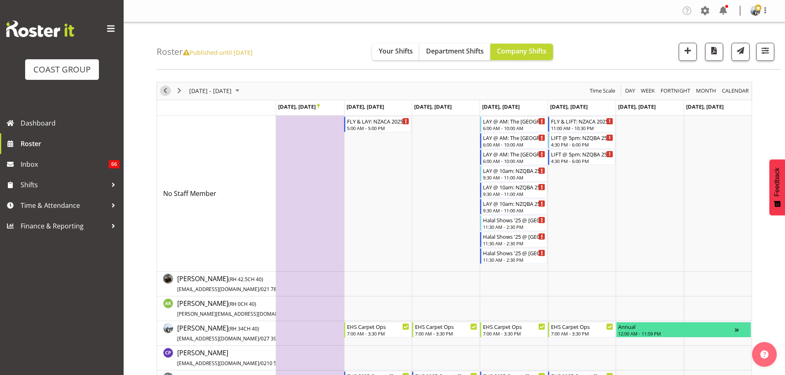
click at [166, 91] on span "Previous" at bounding box center [165, 91] width 10 height 10
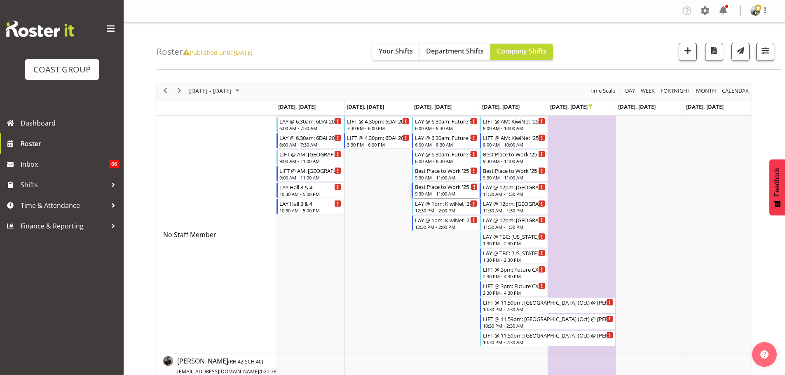
click at [458, 192] on div "9:30 AM - 11:00 AM" at bounding box center [446, 193] width 63 height 7
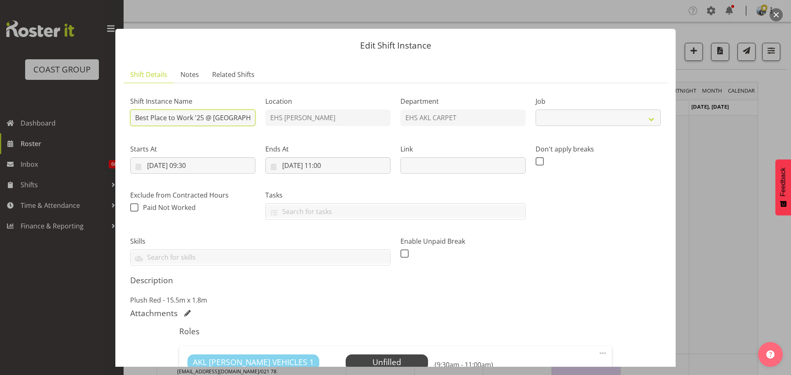
click at [137, 119] on input "Best Place to Work '25 @ [GEOGRAPHIC_DATA]" at bounding box center [192, 118] width 125 height 16
select select "8576"
type input "LAY @ 10am: Best Place to Work '25 @ [GEOGRAPHIC_DATA]"
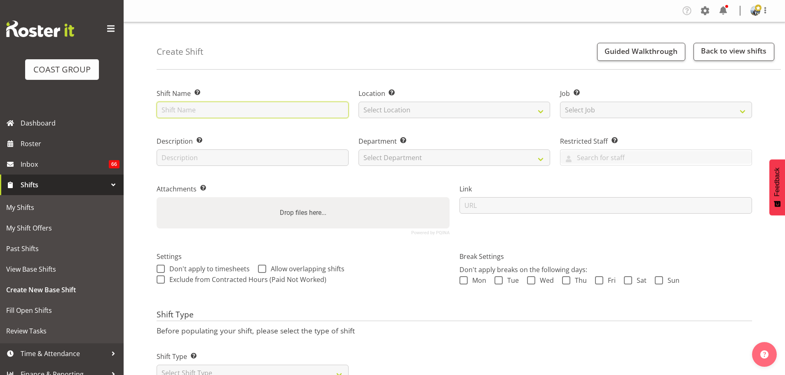
click at [217, 110] on input "text" at bounding box center [253, 110] width 192 height 16
click at [218, 109] on input "text" at bounding box center [253, 110] width 192 height 16
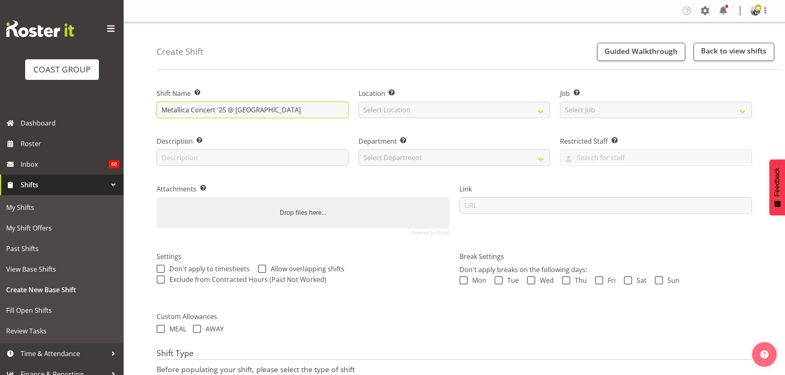
type input "Metallica Concert '25 @ [GEOGRAPHIC_DATA]"
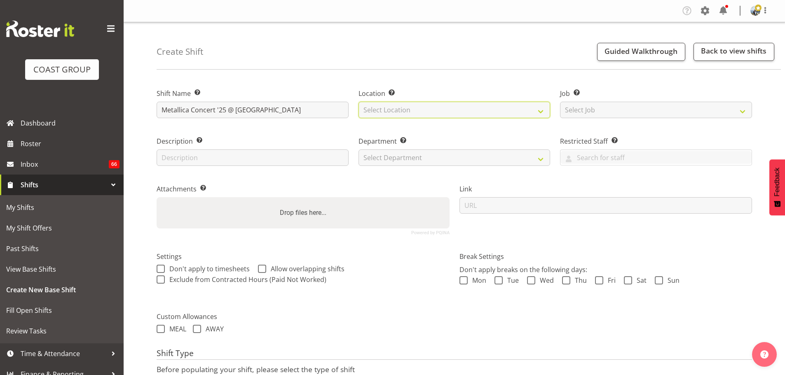
select select "35"
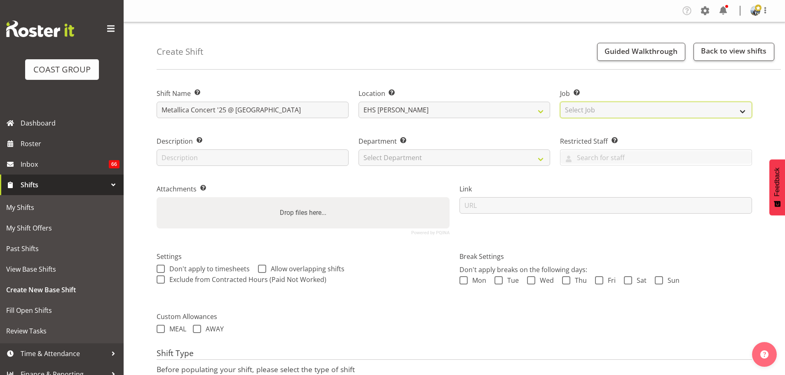
click at [649, 109] on select "Select Job Create new job 1 Carlton Events 1 [PERSON_NAME][GEOGRAPHIC_DATA] 1 […" at bounding box center [656, 110] width 192 height 16
select select "10588"
click at [560, 102] on select "Select Job Create new job 1 Carlton Events 1 [PERSON_NAME][GEOGRAPHIC_DATA] 1 […" at bounding box center [656, 110] width 192 height 16
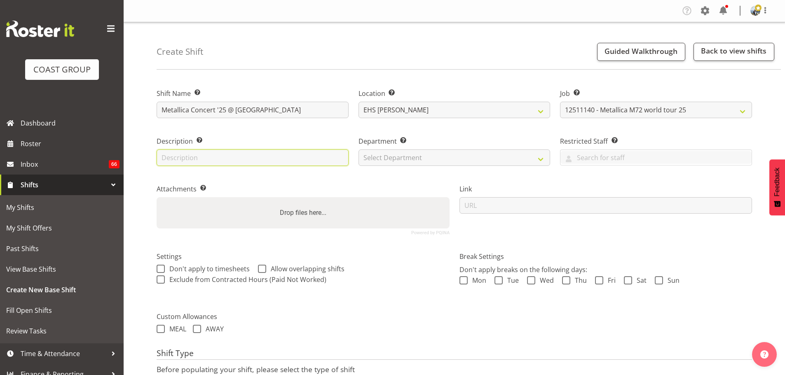
click at [308, 161] on input "text" at bounding box center [253, 158] width 192 height 16
type input "Carpet by stand requirements"
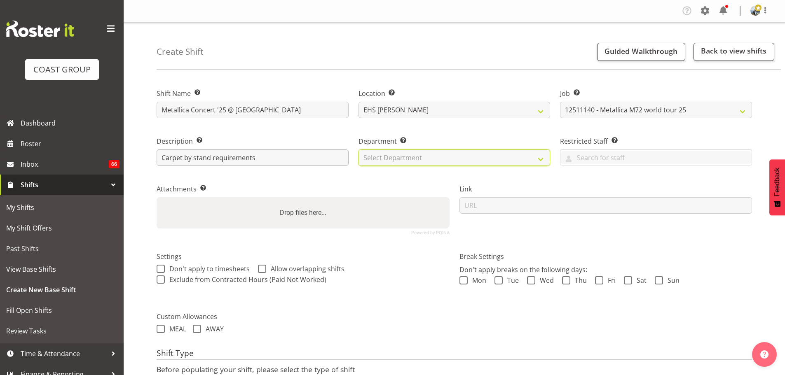
select select "35"
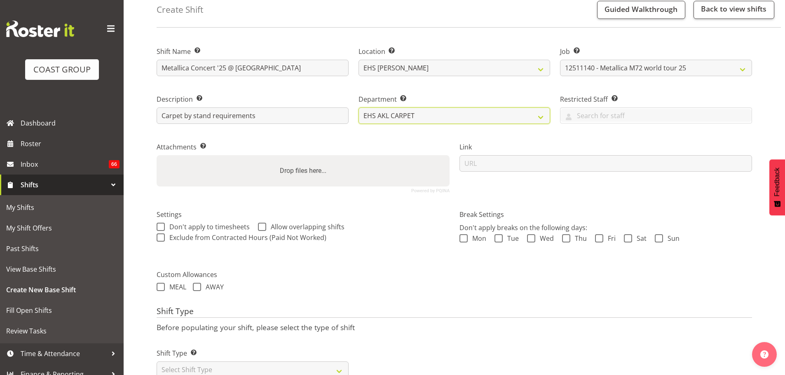
scroll to position [70, 0]
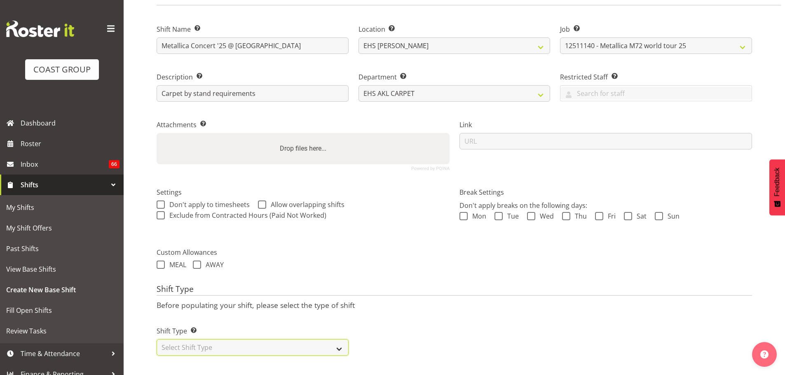
click at [326, 340] on select "Select Shift Type One Off Shift Recurring Shift Rotating Shift" at bounding box center [253, 348] width 192 height 16
select select "recurring"
click at [157, 340] on select "Select Shift Type One Off Shift Recurring Shift Rotating Shift" at bounding box center [253, 348] width 192 height 16
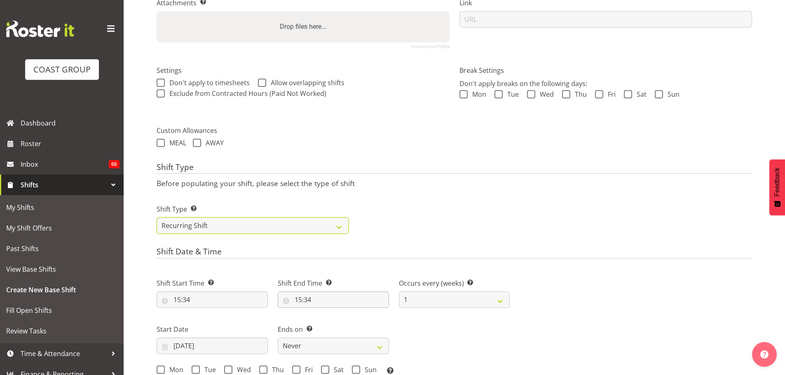
scroll to position [194, 0]
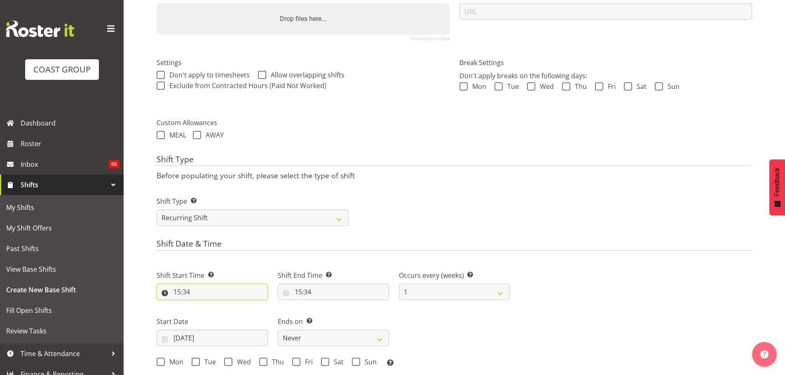
click at [185, 293] on input "15:34" at bounding box center [212, 292] width 111 height 16
click at [206, 318] on select "00 01 02 03 04 05 06 07 08 09 10 11 12 13 14 15 16 17 18 19 20 21 22 23" at bounding box center [213, 313] width 19 height 16
select select "7"
click at [204, 305] on select "00 01 02 03 04 05 06 07 08 09 10 11 12 13 14 15 16 17 18 19 20 21 22 23" at bounding box center [213, 313] width 19 height 16
type input "07:34"
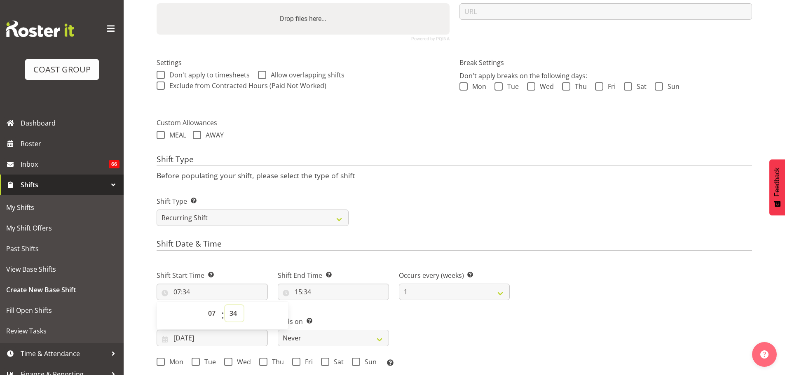
click at [237, 313] on select "00 01 02 03 04 05 06 07 08 09 10 11 12 13 14 15 16 17 18 19 20 21 22 23 24 25 2…" at bounding box center [234, 313] width 19 height 16
select select "30"
click at [225, 305] on select "00 01 02 03 04 05 06 07 08 09 10 11 12 13 14 15 16 17 18 19 20 21 22 23 24 25 2…" at bounding box center [234, 313] width 19 height 16
type input "07:30"
click at [300, 298] on input "15:34" at bounding box center [333, 292] width 111 height 16
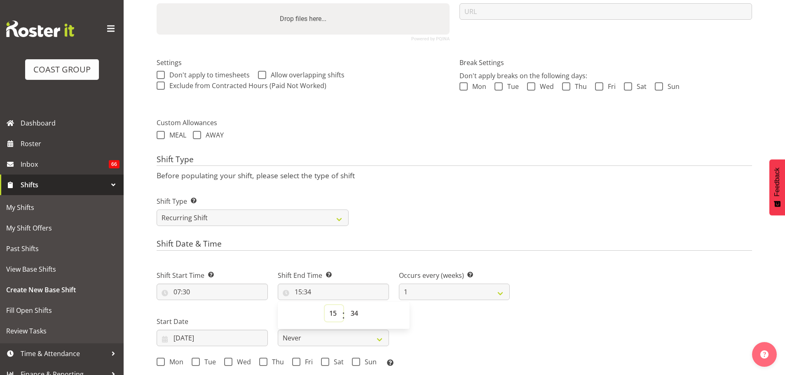
click at [332, 315] on select "00 01 02 03 04 05 06 07 08 09 10 11 12 13 14 15 16 17 18 19 20 21 22 23" at bounding box center [334, 313] width 19 height 16
select select "14"
click at [325, 305] on select "00 01 02 03 04 05 06 07 08 09 10 11 12 13 14 15 16 17 18 19 20 21 22 23" at bounding box center [334, 313] width 19 height 16
type input "14:34"
click at [356, 309] on select "00 01 02 03 04 05 06 07 08 09 10 11 12 13 14 15 16 17 18 19 20 21 22 23 24 25 2…" at bounding box center [355, 313] width 19 height 16
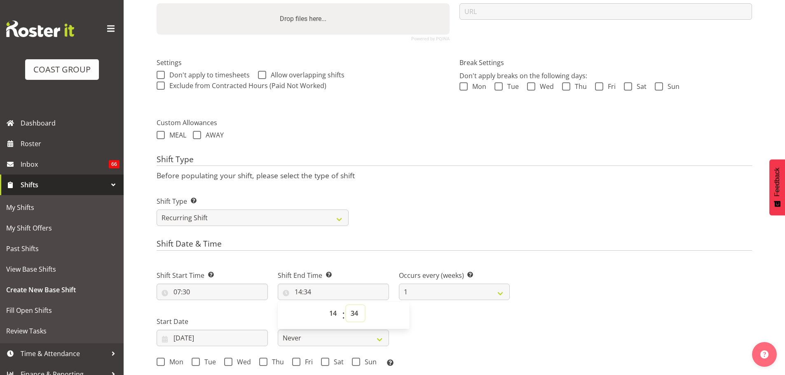
select select "30"
click at [346, 305] on select "00 01 02 03 04 05 06 07 08 09 10 11 12 13 14 15 16 17 18 19 20 21 22 23 24 25 2…" at bounding box center [355, 313] width 19 height 16
type input "14:30"
click at [487, 356] on div "Mon Tue Wed Thu Fri Sat Sun Select the days of the week you wish to create this…" at bounding box center [333, 362] width 363 height 22
click at [221, 336] on input "[DATE]" at bounding box center [212, 338] width 111 height 16
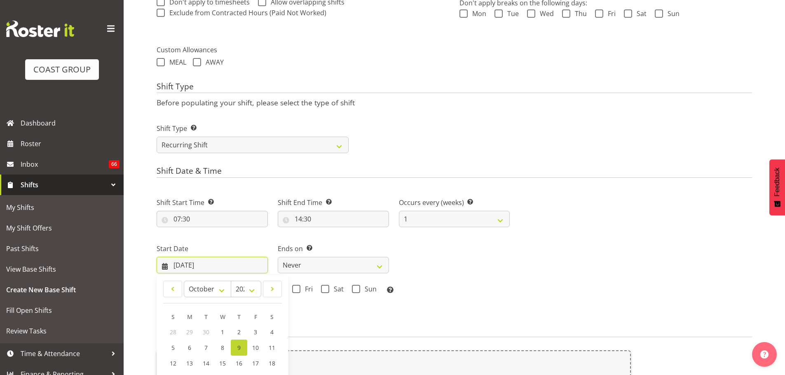
scroll to position [359, 0]
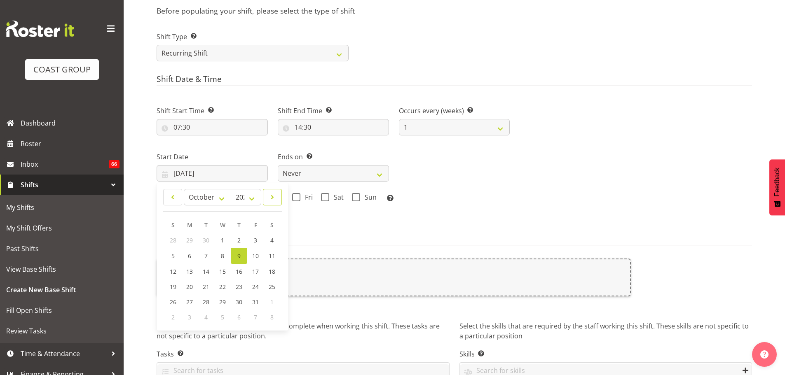
click at [276, 196] on span at bounding box center [272, 197] width 8 height 10
select select "10"
click at [269, 273] on span "15" at bounding box center [272, 271] width 7 height 8
type input "[DATE]"
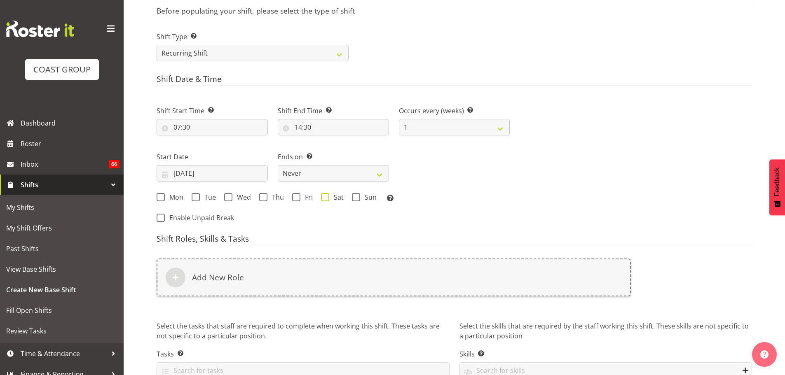
click at [331, 195] on span "Sat" at bounding box center [336, 197] width 14 height 8
click at [326, 195] on input "Sat" at bounding box center [323, 196] width 5 height 5
checkbox input "true"
click at [173, 196] on span "Mon" at bounding box center [174, 197] width 19 height 8
click at [162, 196] on input "Mon" at bounding box center [159, 196] width 5 height 5
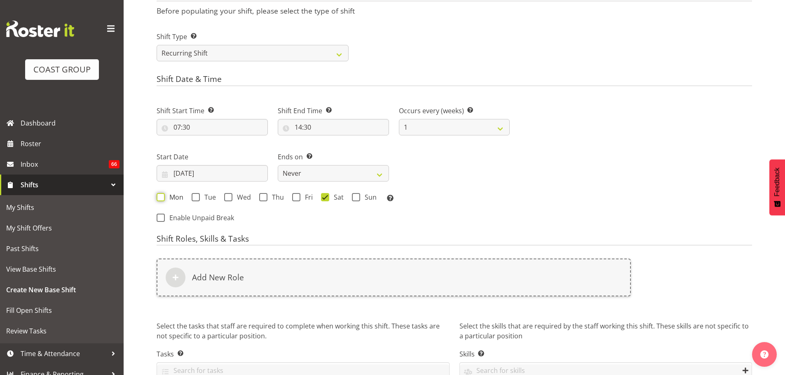
checkbox input "true"
click at [272, 197] on span "Thu" at bounding box center [275, 197] width 16 height 8
click at [265, 197] on input "Thu" at bounding box center [261, 196] width 5 height 5
checkbox input "true"
click at [315, 176] on select "Never On Date" at bounding box center [333, 173] width 111 height 16
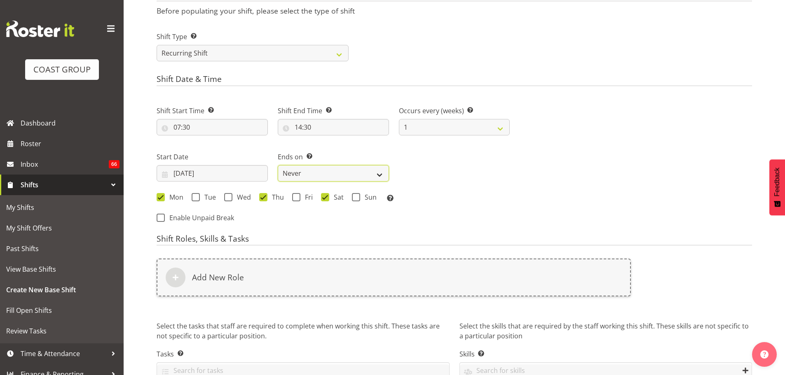
select select "date"
click at [278, 165] on select "Never On Date" at bounding box center [333, 173] width 111 height 16
select select "9"
select select "2025"
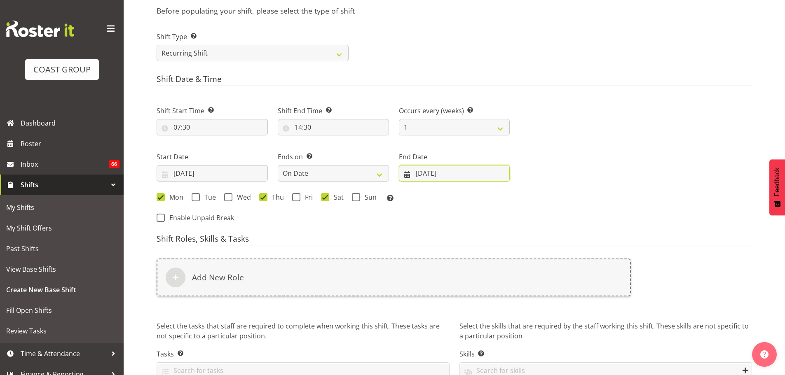
click at [419, 175] on input "[DATE]" at bounding box center [454, 173] width 111 height 16
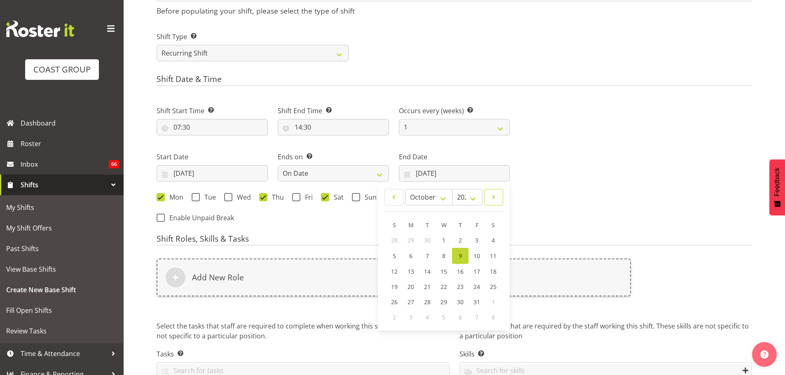
click at [494, 199] on span at bounding box center [494, 197] width 8 height 10
select select "10"
click at [477, 283] on span "21" at bounding box center [476, 286] width 7 height 8
type input "[DATE]"
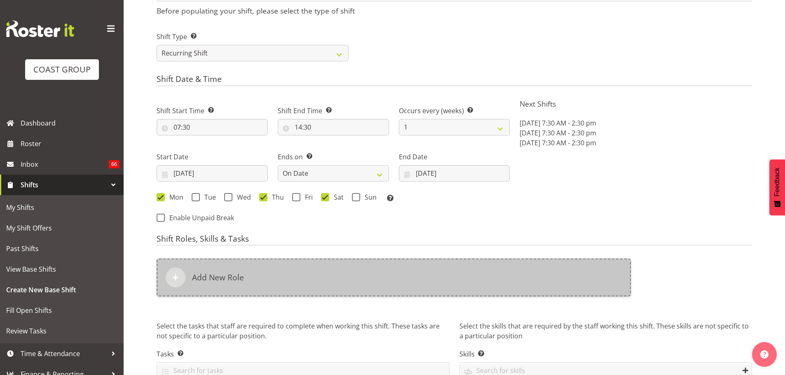
click at [473, 278] on div "Add New Role" at bounding box center [394, 278] width 474 height 38
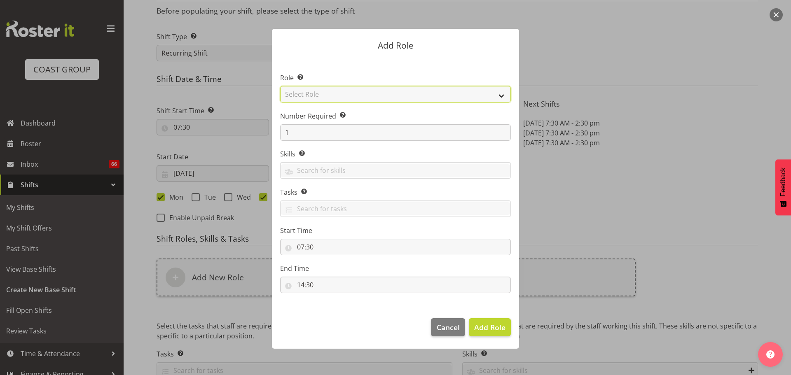
click at [457, 96] on select "Select Role ACCOUNT MANAGER ACCOUNT MANAGER DW ACCOUNTS [PERSON_NAME] VEHICLES …" at bounding box center [395, 94] width 231 height 16
select select "190"
click at [280, 86] on select "Select Role ACCOUNT MANAGER ACCOUNT MANAGER DW ACCOUNTS [PERSON_NAME] VEHICLES …" at bounding box center [395, 94] width 231 height 16
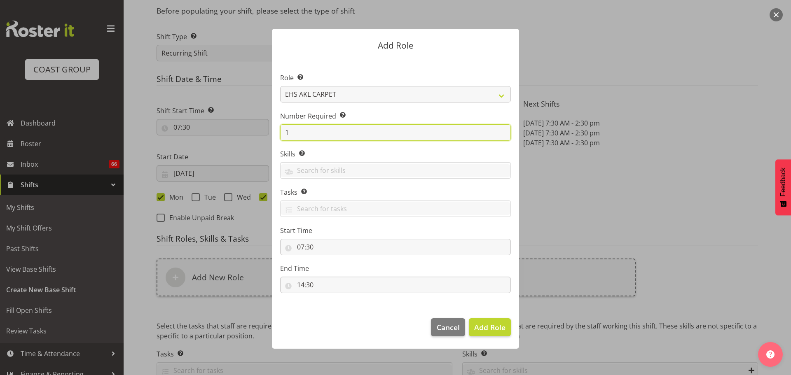
drag, startPoint x: 322, startPoint y: 134, endPoint x: 211, endPoint y: 128, distance: 111.8
click at [216, 128] on form "Add Role Role Select the role you wish to add to the shift. ACCOUNT MANAGER ACC…" at bounding box center [396, 187] width 396 height 359
type input "4"
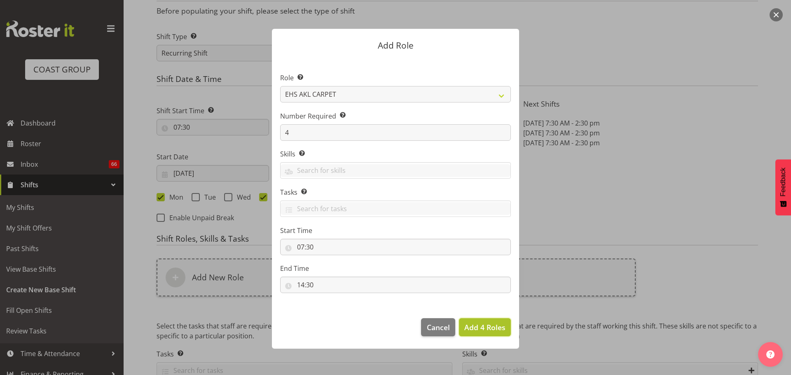
click at [485, 327] on span "Add 4 Roles" at bounding box center [484, 328] width 41 height 10
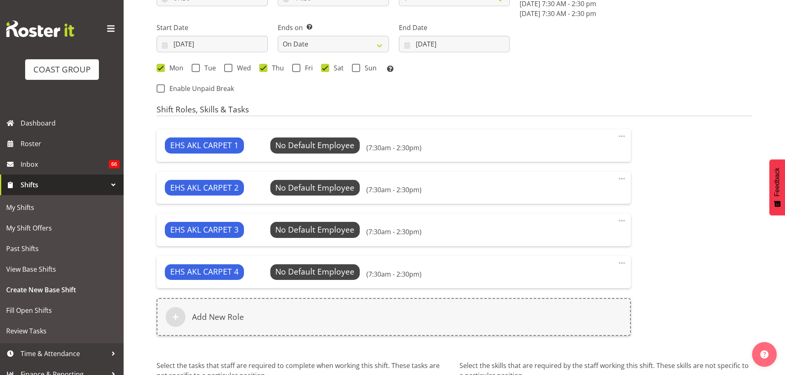
scroll to position [565, 0]
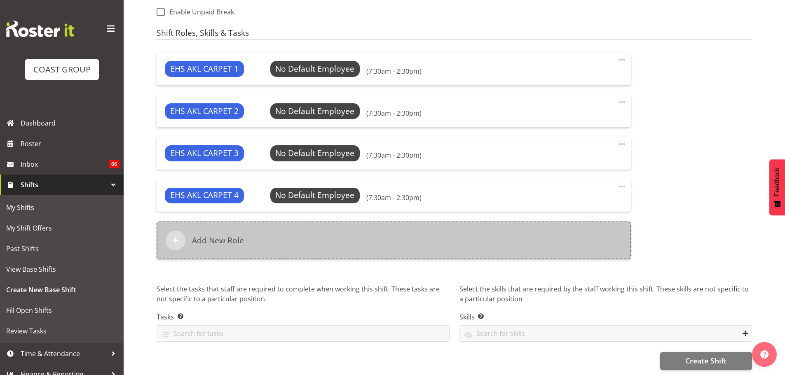
click at [365, 234] on div "Add New Role" at bounding box center [394, 241] width 474 height 38
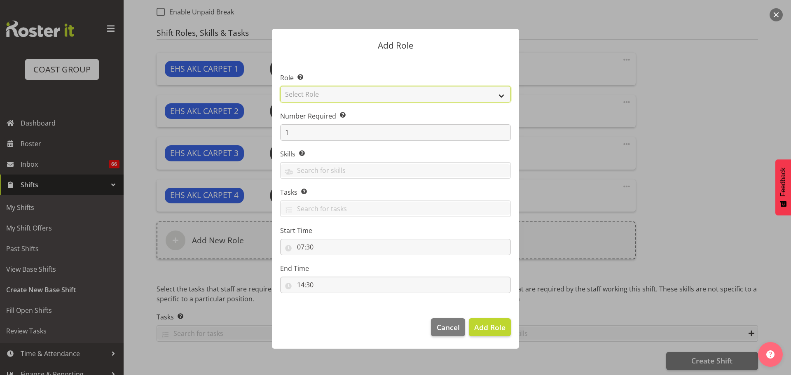
click at [415, 101] on select "Select Role ACCOUNT MANAGER ACCOUNT MANAGER DW ACCOUNTS [PERSON_NAME] VEHICLES …" at bounding box center [395, 94] width 231 height 16
select select "81"
click at [280, 86] on select "Select Role ACCOUNT MANAGER ACCOUNT MANAGER DW ACCOUNTS [PERSON_NAME] VEHICLES …" at bounding box center [395, 94] width 231 height 16
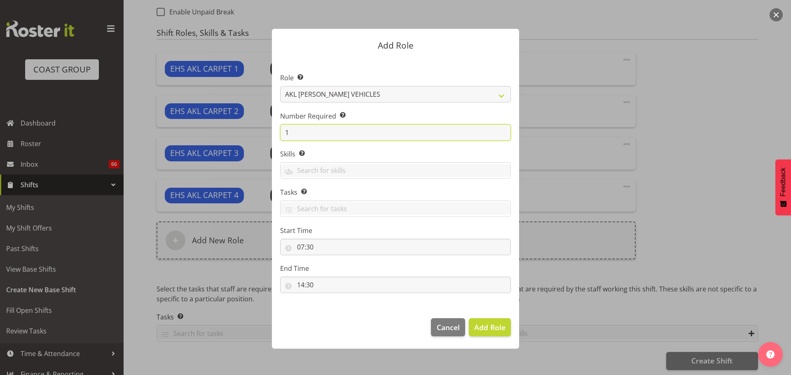
drag, startPoint x: 314, startPoint y: 127, endPoint x: 207, endPoint y: 118, distance: 107.9
click at [207, 118] on form "Add Role Role Select the role you wish to add to the shift. ACCOUNT MANAGER ACC…" at bounding box center [396, 187] width 396 height 359
type input "2"
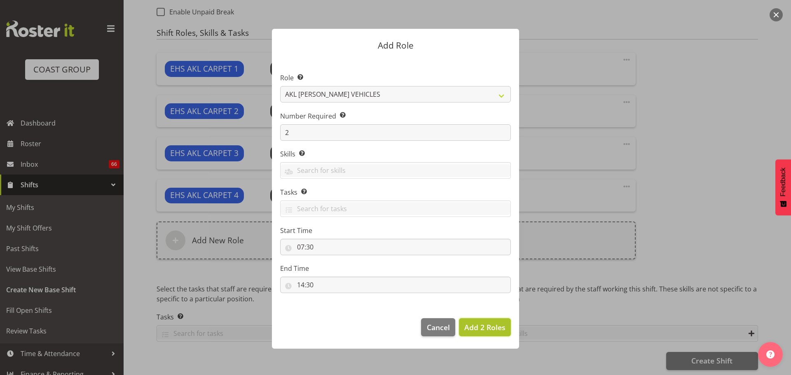
click at [503, 330] on span "Add 2 Roles" at bounding box center [484, 328] width 41 height 10
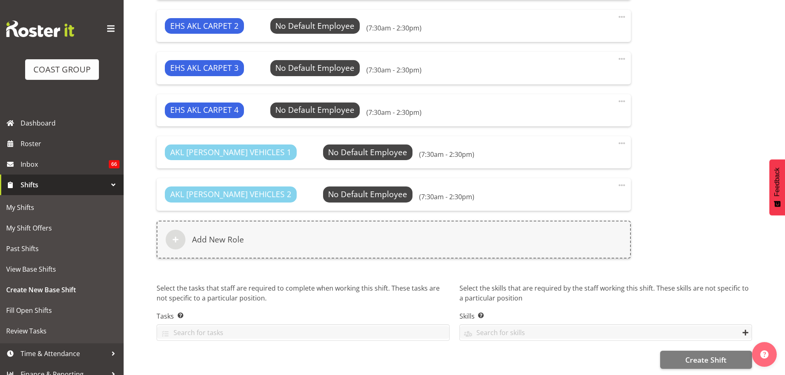
scroll to position [656, 0]
click at [677, 351] on button "Create Shift" at bounding box center [706, 360] width 92 height 18
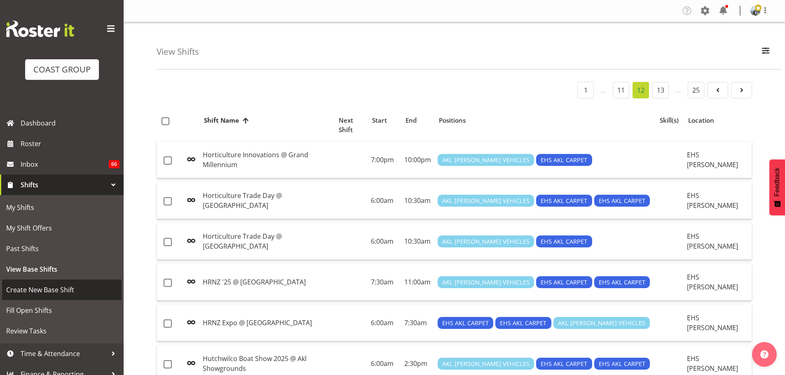
click at [64, 286] on span "Create New Base Shift" at bounding box center [61, 290] width 111 height 12
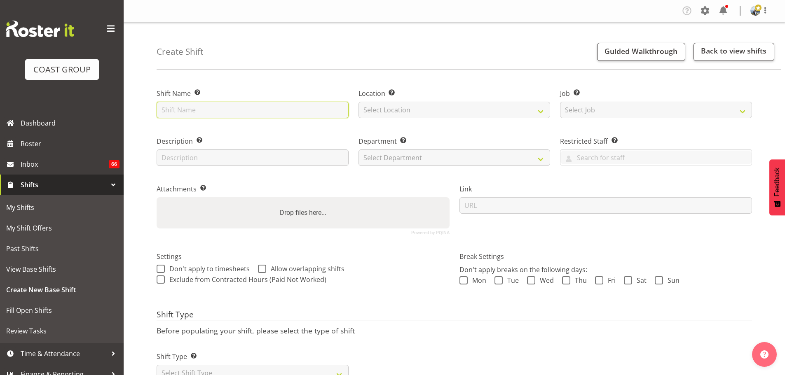
click at [224, 112] on input "text" at bounding box center [253, 110] width 192 height 16
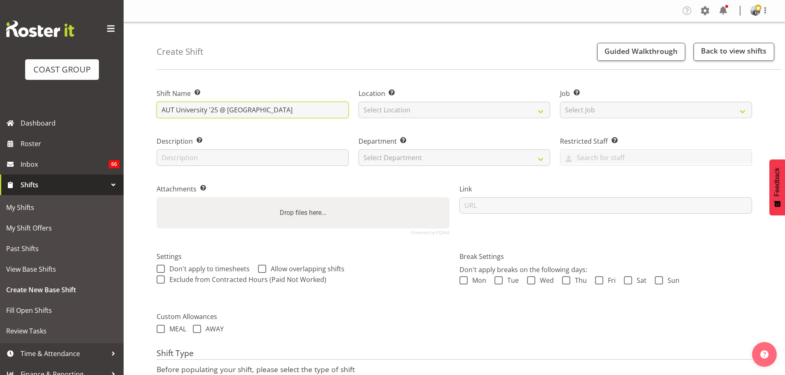
type input "AUT University '25 @ [GEOGRAPHIC_DATA]"
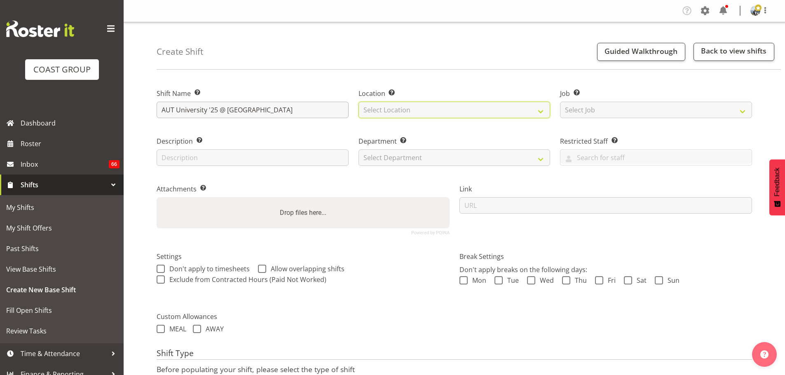
select select "35"
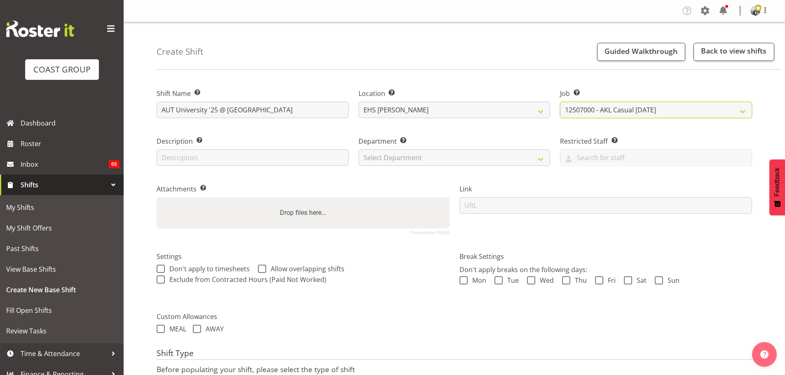
select select "8654"
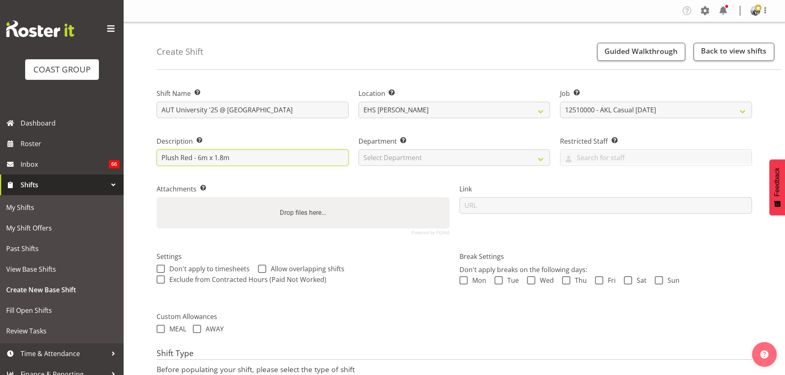
type input "Plush Red - 6m x 1.8m"
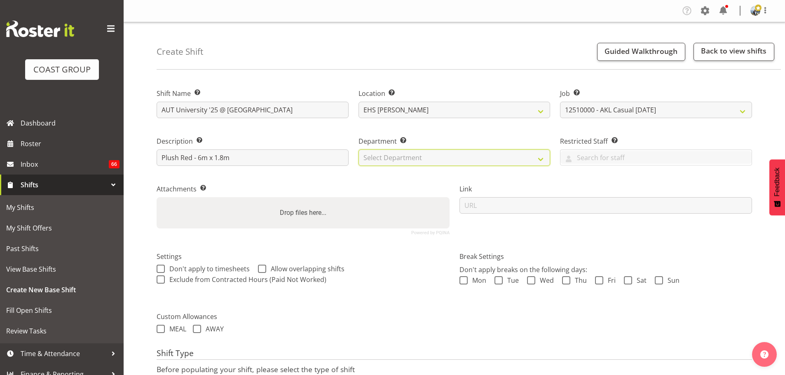
select select "35"
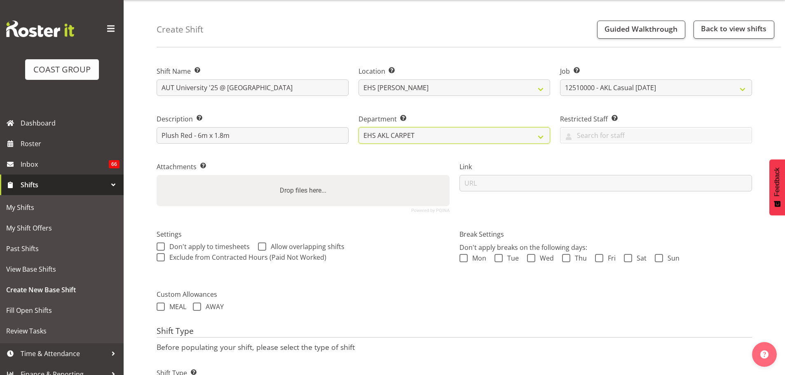
scroll to position [70, 0]
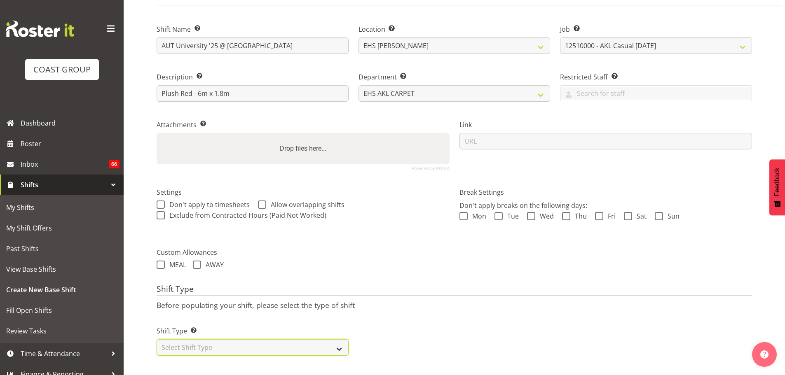
click at [225, 343] on select "Select Shift Type One Off Shift Recurring Shift Rotating Shift" at bounding box center [253, 348] width 192 height 16
select select "recurring"
click at [157, 340] on select "Select Shift Type One Off Shift Recurring Shift Rotating Shift" at bounding box center [253, 348] width 192 height 16
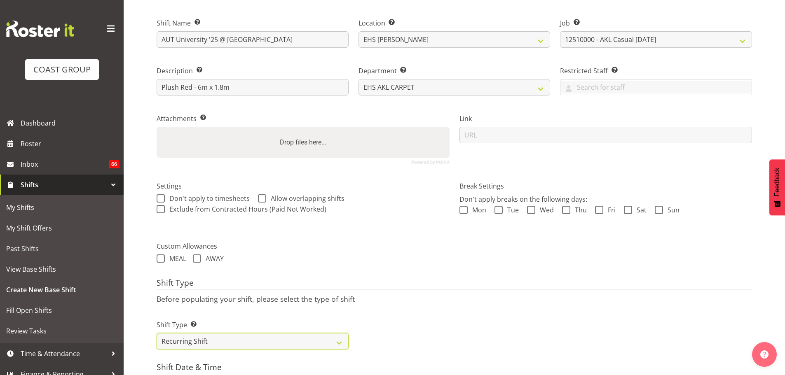
scroll to position [318, 0]
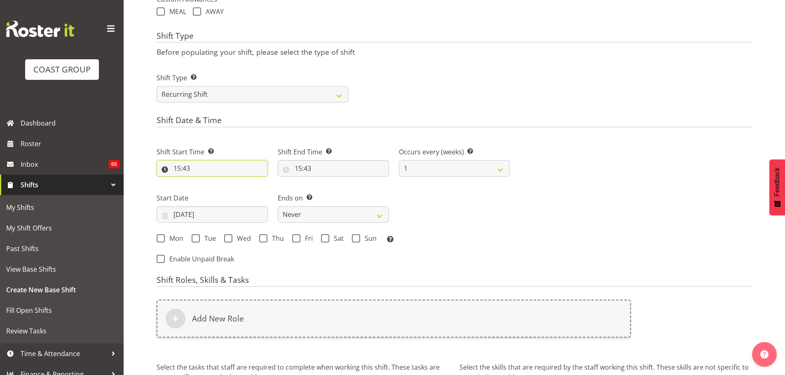
click at [178, 169] on input "15:43" at bounding box center [212, 168] width 111 height 16
click at [208, 186] on select "00 01 02 03 04 05 06 07 08 09 10 11 12 13 14 15 16 17 18 19 20 21 22 23" at bounding box center [213, 190] width 19 height 16
select select "12"
click at [204, 182] on select "00 01 02 03 04 05 06 07 08 09 10 11 12 13 14 15 16 17 18 19 20 21 22 23" at bounding box center [213, 190] width 19 height 16
type input "12:43"
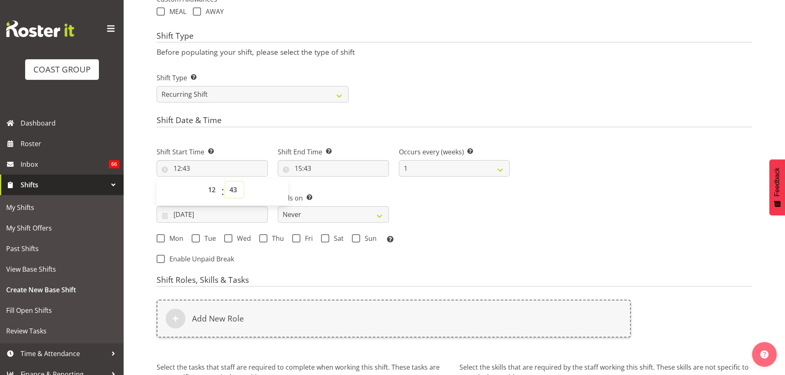
click at [227, 191] on select "00 01 02 03 04 05 06 07 08 09 10 11 12 13 14 15 16 17 18 19 20 21 22 23 24 25 2…" at bounding box center [234, 190] width 19 height 16
select select "30"
type input "12:30"
click at [307, 167] on input "15:43" at bounding box center [333, 168] width 111 height 16
click at [331, 190] on select "00 01 02 03 04 05 06 07 08 09 10 11 12 13 14 15 16 17 18 19 20 21 22 23" at bounding box center [334, 190] width 19 height 16
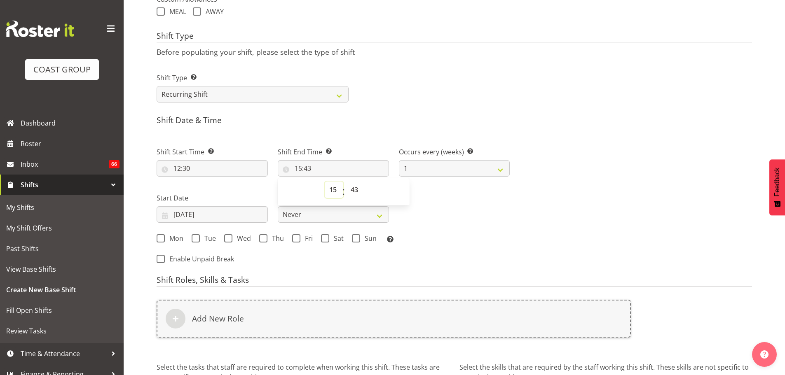
select select "14"
click at [325, 182] on select "00 01 02 03 04 05 06 07 08 09 10 11 12 13 14 15 16 17 18 19 20 21 22 23" at bounding box center [334, 190] width 19 height 16
type input "14:43"
click at [354, 190] on select "00 01 02 03 04 05 06 07 08 09 10 11 12 13 14 15 16 17 18 19 20 21 22 23 24 25 2…" at bounding box center [355, 190] width 19 height 16
select select "0"
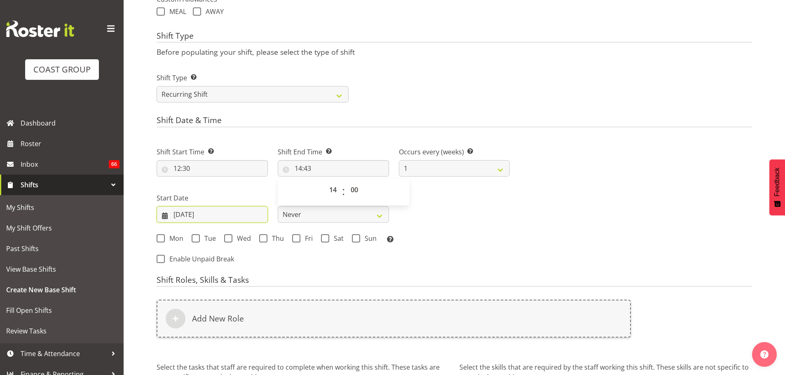
type input "14:00"
click at [204, 214] on input "09/10/2025" at bounding box center [212, 214] width 111 height 16
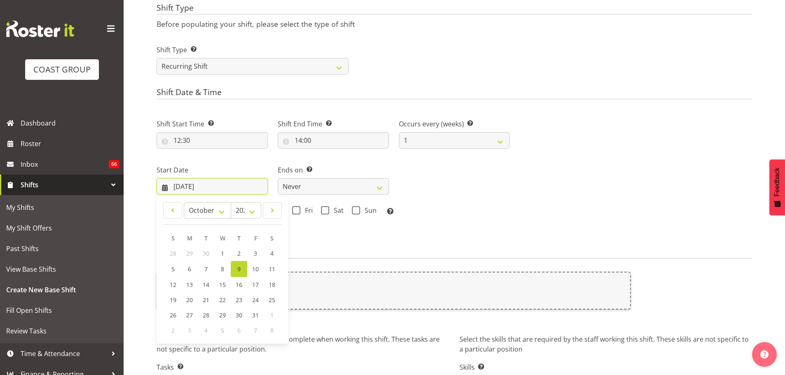
scroll to position [359, 0]
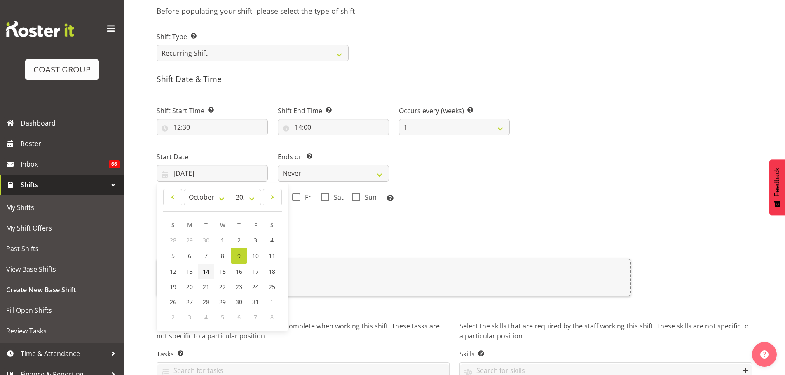
click at [211, 266] on link "14" at bounding box center [206, 271] width 16 height 15
type input "14/10/2025"
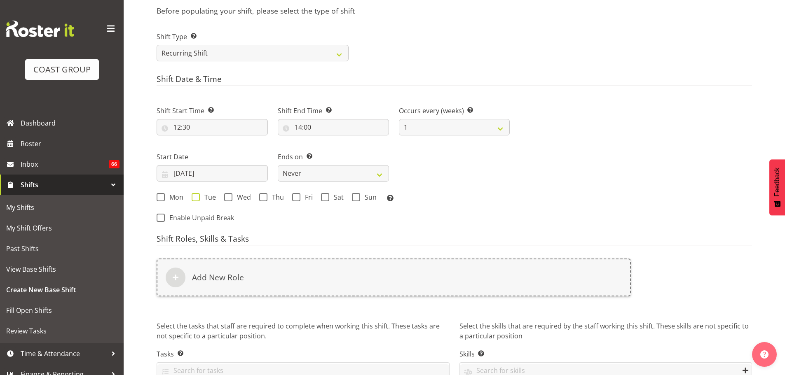
click at [192, 198] on span at bounding box center [196, 197] width 8 height 8
click at [192, 198] on input "Tue" at bounding box center [194, 196] width 5 height 5
checkbox input "true"
click at [230, 197] on span at bounding box center [228, 197] width 8 height 8
click at [230, 197] on input "Wed" at bounding box center [226, 196] width 5 height 5
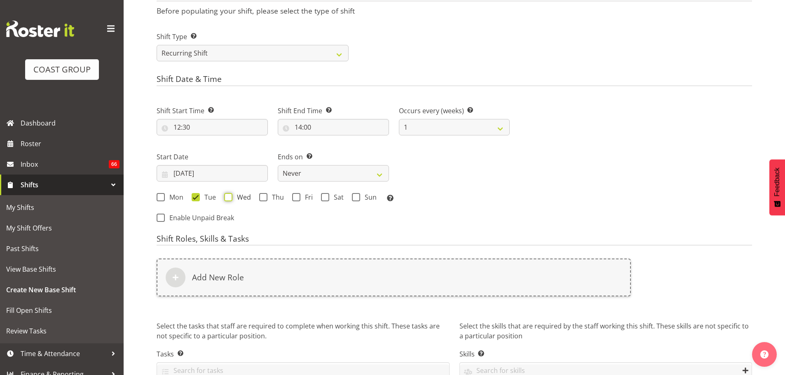
checkbox input "true"
click at [311, 175] on select "Never On Date" at bounding box center [333, 173] width 111 height 16
select select "date"
click at [278, 165] on select "Never On Date" at bounding box center [333, 173] width 111 height 16
click at [410, 173] on input "[DATE]" at bounding box center [454, 173] width 111 height 16
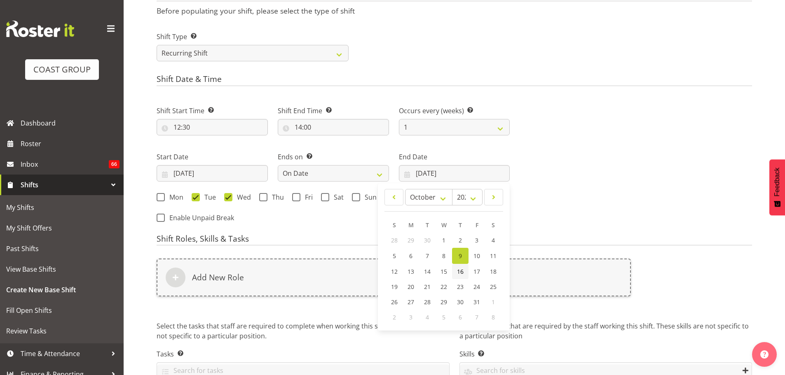
click at [460, 269] on span "16" at bounding box center [460, 272] width 7 height 8
type input "16/10/2025"
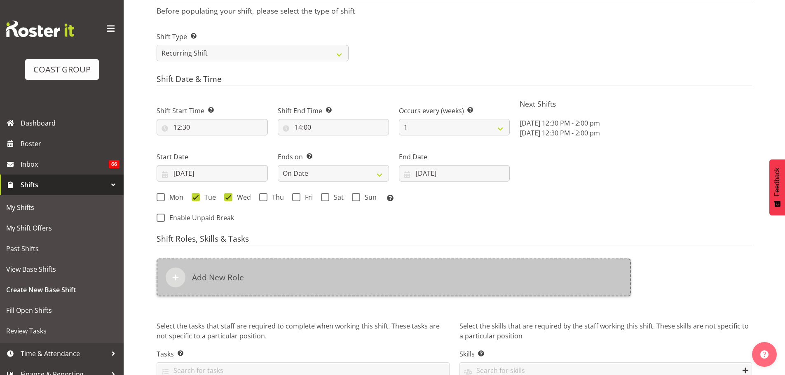
click at [438, 279] on div "Add New Role" at bounding box center [394, 278] width 474 height 38
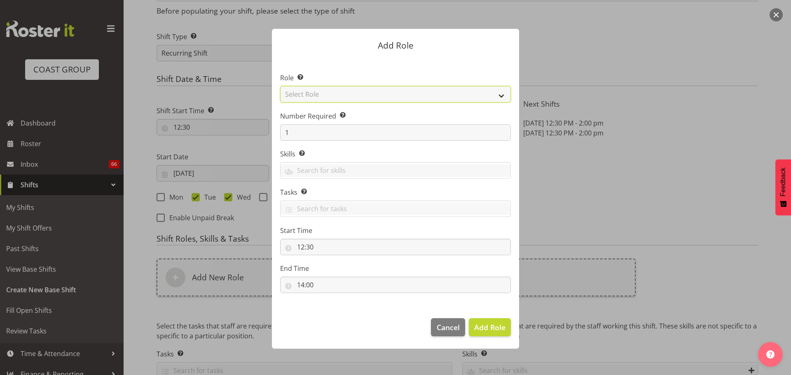
click at [381, 100] on select "Select Role ACCOUNT MANAGER ACCOUNT MANAGER DW ACCOUNTS [PERSON_NAME] VEHICLES …" at bounding box center [395, 94] width 231 height 16
select select "81"
click at [280, 86] on select "Select Role ACCOUNT MANAGER ACCOUNT MANAGER DW ACCOUNTS [PERSON_NAME] VEHICLES …" at bounding box center [395, 94] width 231 height 16
click at [499, 326] on span "Add Role" at bounding box center [489, 328] width 31 height 10
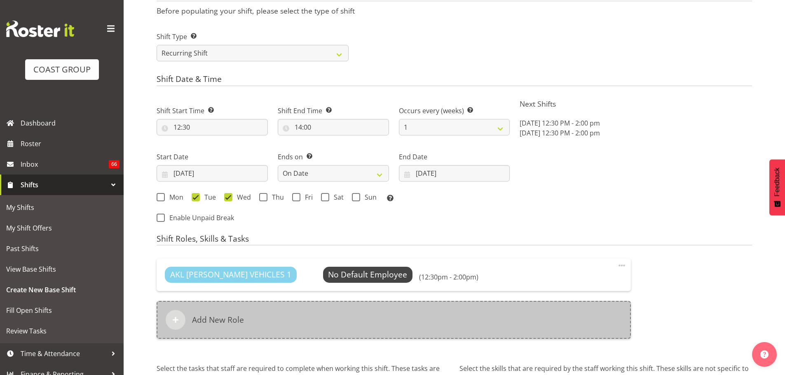
click at [272, 314] on div "Add New Role" at bounding box center [394, 320] width 474 height 38
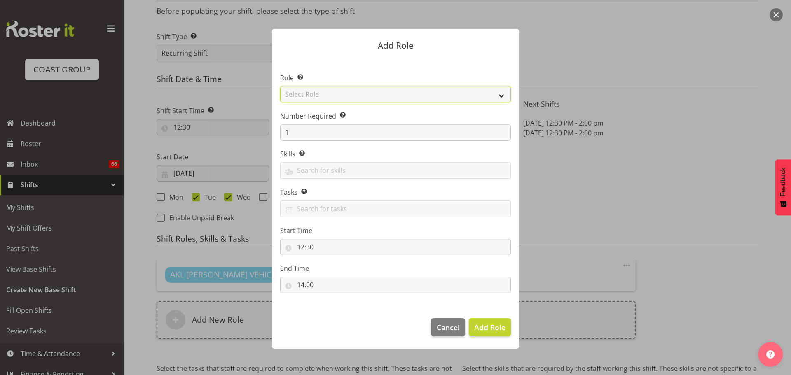
click at [321, 92] on select "Select Role ACCOUNT MANAGER ACCOUNT MANAGER DW ACCOUNTS [PERSON_NAME] VEHICLES …" at bounding box center [395, 94] width 231 height 16
select select "190"
click at [280, 86] on select "Select Role ACCOUNT MANAGER ACCOUNT MANAGER DW ACCOUNTS [PERSON_NAME] VEHICLES …" at bounding box center [395, 94] width 231 height 16
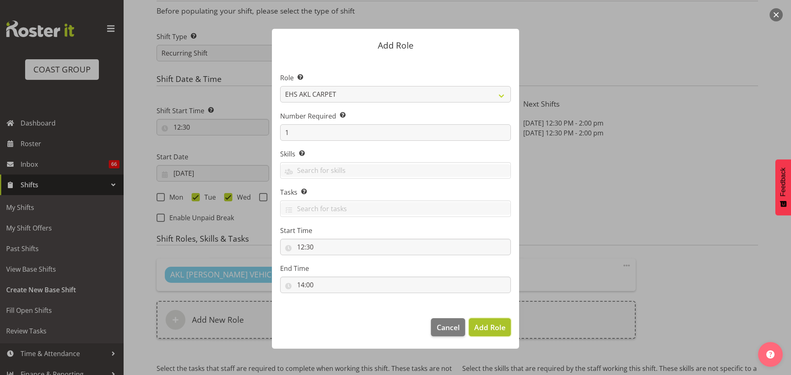
click at [483, 321] on button "Add Role" at bounding box center [490, 328] width 42 height 18
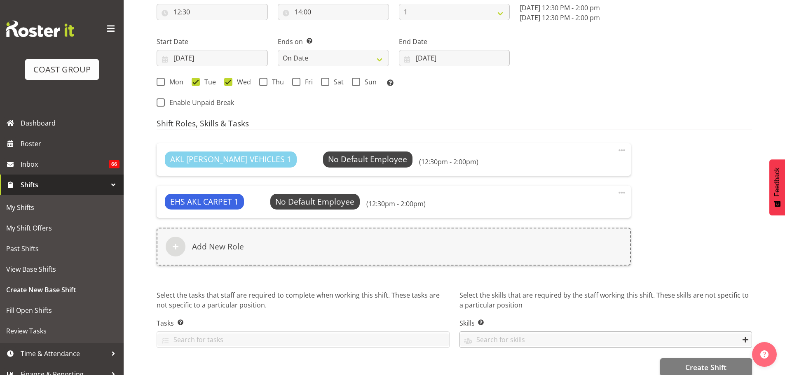
scroll to position [488, 0]
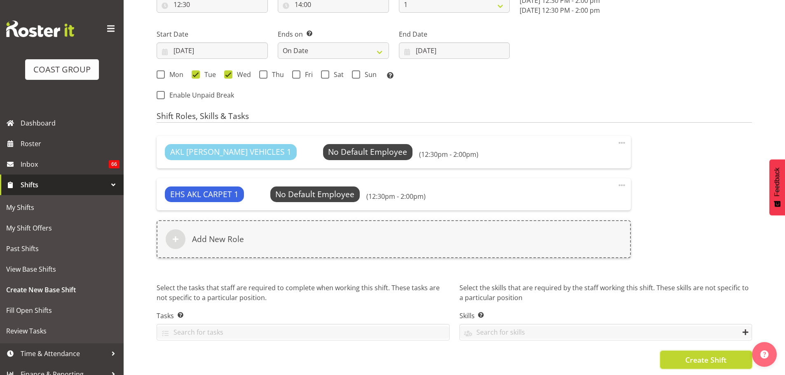
click at [670, 358] on button "Create Shift" at bounding box center [706, 360] width 92 height 18
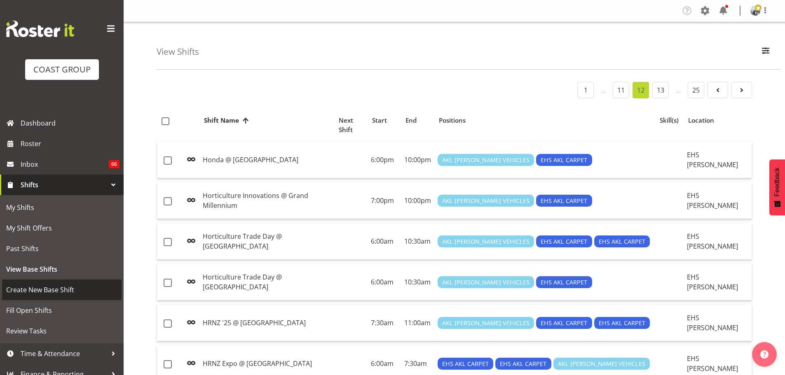
click at [50, 285] on span "Create New Base Shift" at bounding box center [61, 290] width 111 height 12
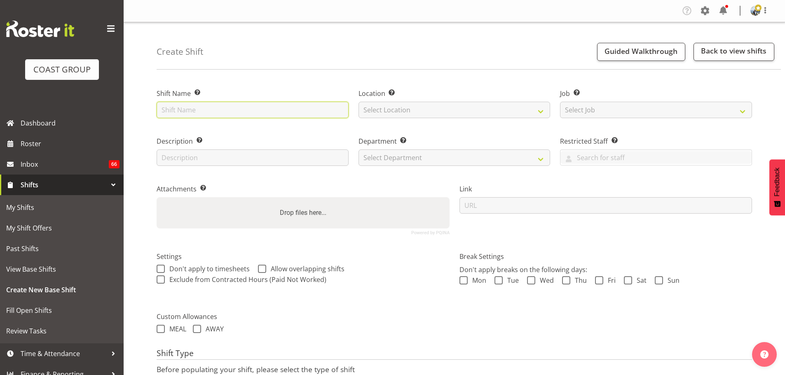
click at [194, 115] on input "text" at bounding box center [253, 110] width 192 height 16
type input "Best Place to Work '25 @ [GEOGRAPHIC_DATA]"
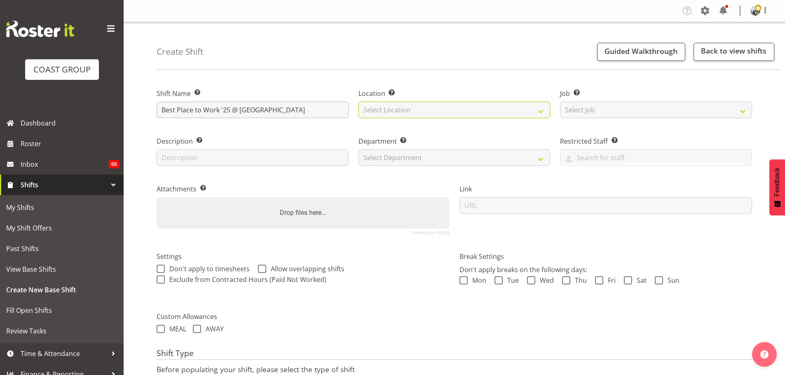
select select "35"
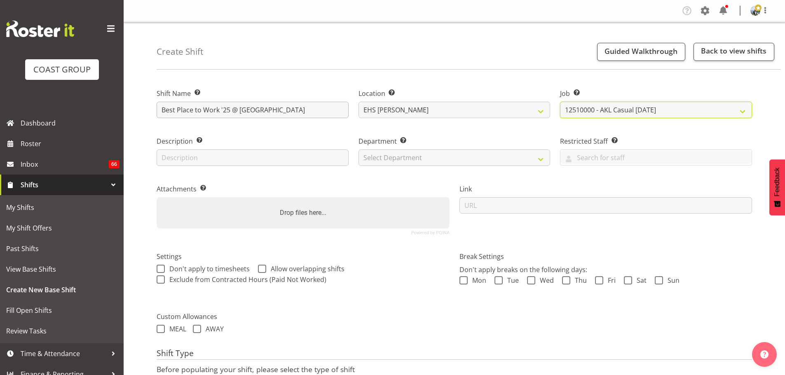
select select "8576"
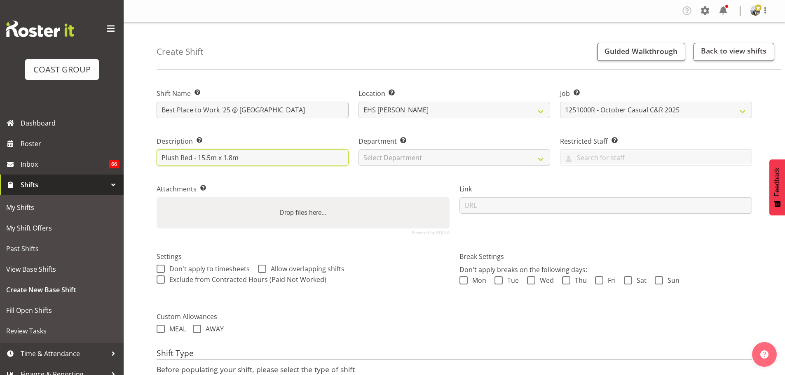
type input "Plush Red - 15.5m x 1.8m"
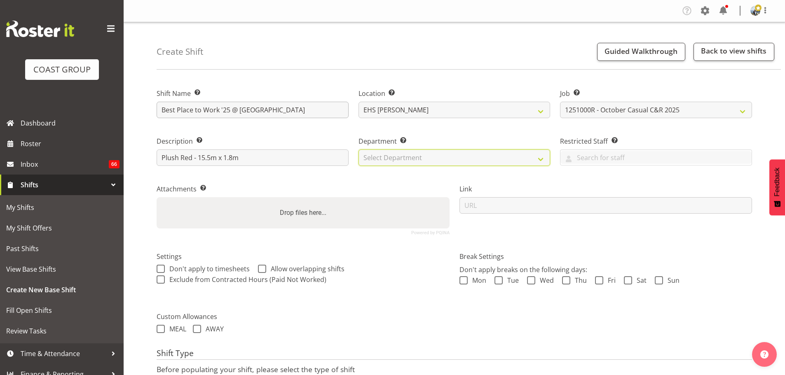
select select "35"
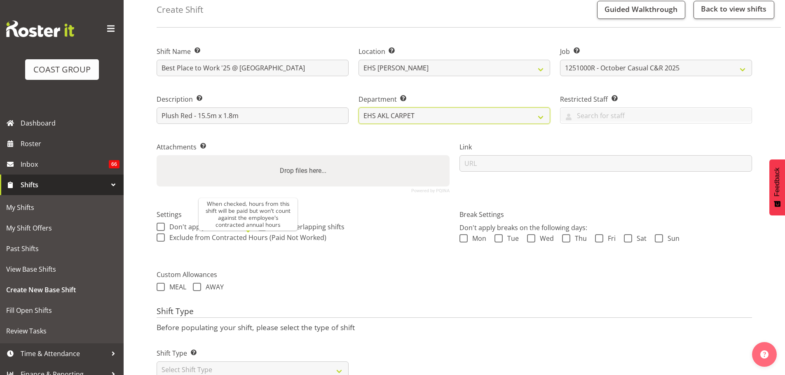
scroll to position [70, 0]
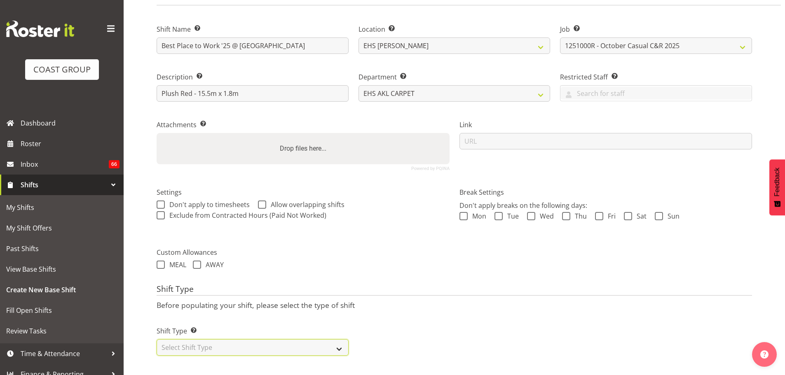
click at [274, 340] on select "Select Shift Type One Off Shift Recurring Shift Rotating Shift" at bounding box center [253, 348] width 192 height 16
select select "recurring"
click at [157, 340] on select "Select Shift Type One Off Shift Recurring Shift Rotating Shift" at bounding box center [253, 348] width 192 height 16
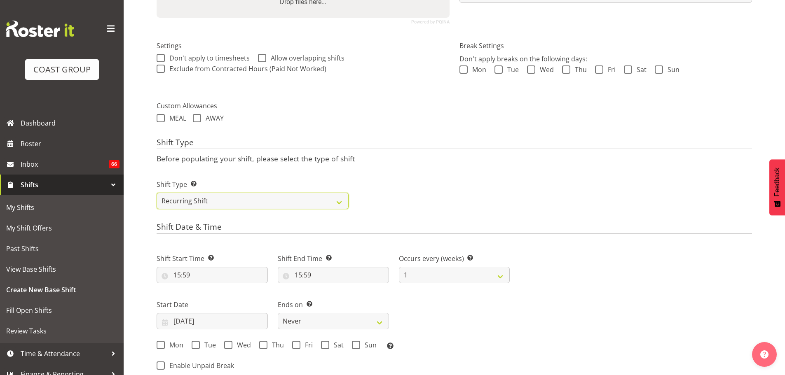
scroll to position [318, 0]
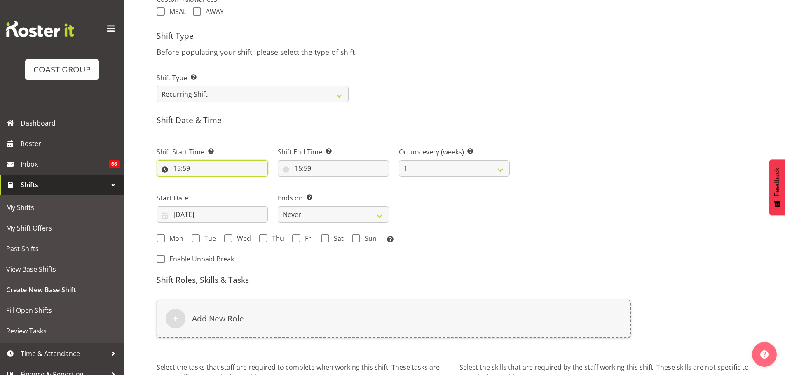
click at [178, 168] on input "15:59" at bounding box center [212, 168] width 111 height 16
click at [219, 187] on select "00 01 02 03 04 05 06 07 08 09 10 11 12 13 14 15 16 17 18 19 20 21 22 23" at bounding box center [213, 190] width 19 height 16
select select "9"
click at [204, 182] on select "00 01 02 03 04 05 06 07 08 09 10 11 12 13 14 15 16 17 18 19 20 21 22 23" at bounding box center [213, 190] width 19 height 16
type input "09:59"
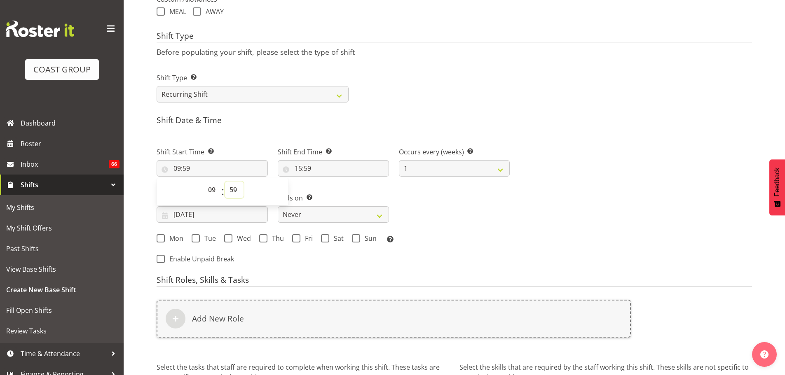
click at [237, 186] on select "00 01 02 03 04 05 06 07 08 09 10 11 12 13 14 15 16 17 18 19 20 21 22 23 24 25 2…" at bounding box center [234, 190] width 19 height 16
select select "30"
type input "09:30"
click at [299, 163] on input "15:59" at bounding box center [333, 168] width 111 height 16
click at [330, 192] on select "00 01 02 03 04 05 06 07 08 09 10 11 12 13 14 15 16 17 18 19 20 21 22 23" at bounding box center [334, 190] width 19 height 16
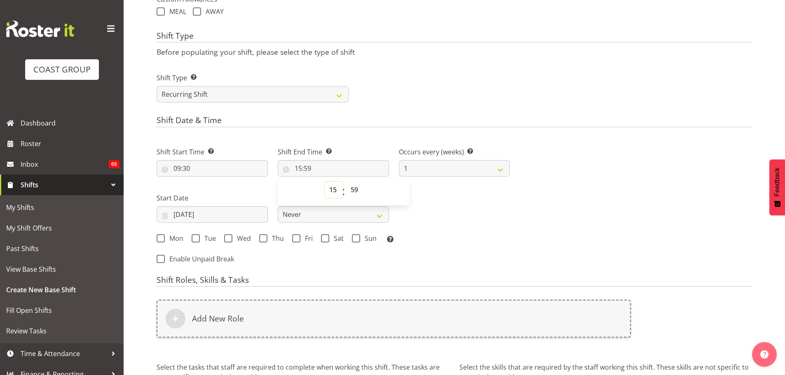
select select "11"
click at [325, 182] on select "00 01 02 03 04 05 06 07 08 09 10 11 12 13 14 15 16 17 18 19 20 21 22 23" at bounding box center [334, 190] width 19 height 16
type input "11:59"
click at [354, 194] on select "00 01 02 03 04 05 06 07 08 09 10 11 12 13 14 15 16 17 18 19 20 21 22 23 24 25 2…" at bounding box center [355, 190] width 19 height 16
select select "0"
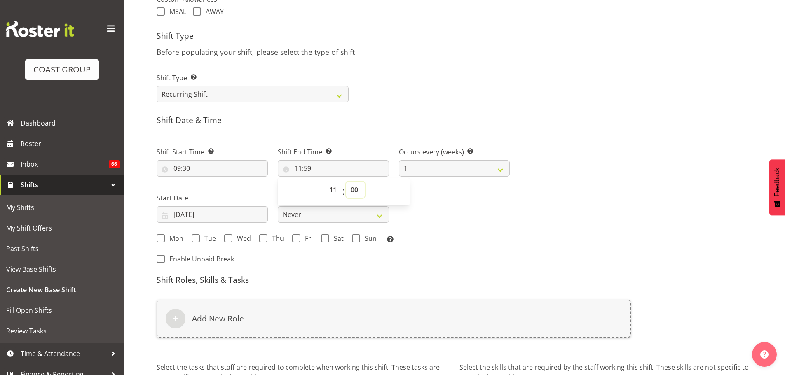
click at [346, 182] on select "00 01 02 03 04 05 06 07 08 09 10 11 12 13 14 15 16 17 18 19 20 21 22 23 24 25 2…" at bounding box center [355, 190] width 19 height 16
type input "11:00"
click at [225, 215] on input "09/10/2025" at bounding box center [212, 214] width 111 height 16
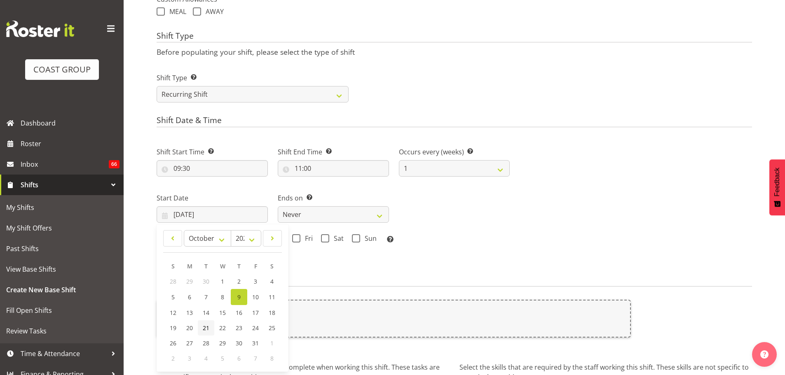
click at [205, 331] on span "21" at bounding box center [206, 328] width 7 height 8
type input "21/10/2025"
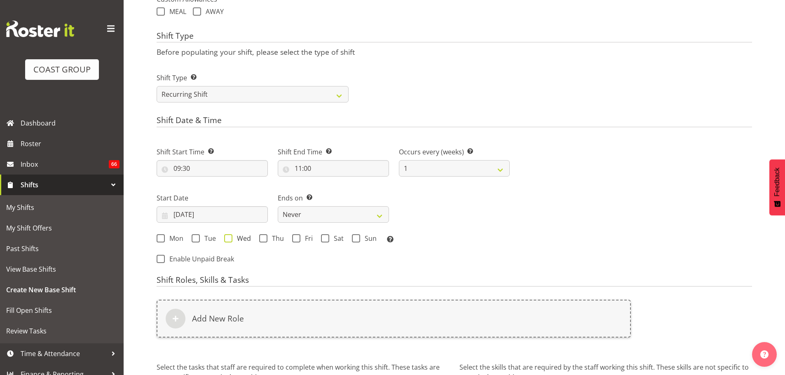
click at [235, 238] on span "Wed" at bounding box center [241, 238] width 19 height 8
click at [230, 238] on input "Wed" at bounding box center [226, 238] width 5 height 5
checkbox input "true"
click at [266, 237] on span at bounding box center [263, 238] width 8 height 8
click at [265, 237] on input "Thu" at bounding box center [261, 238] width 5 height 5
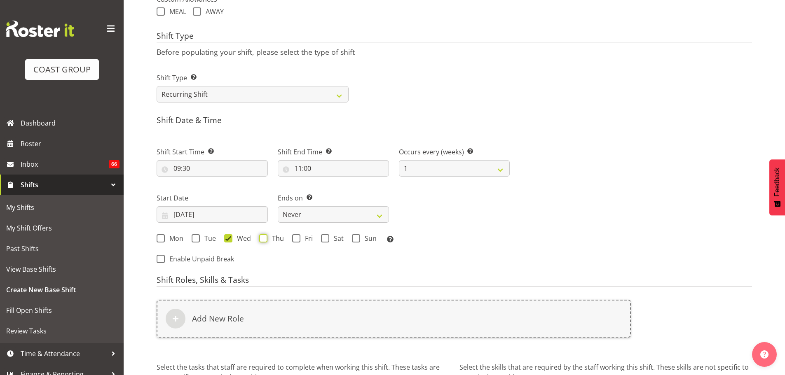
checkbox input "true"
click at [330, 214] on select "Never On Date" at bounding box center [333, 214] width 111 height 16
select select "date"
click at [278, 206] on select "Never On Date" at bounding box center [333, 214] width 111 height 16
click at [448, 218] on input "09/10/2025" at bounding box center [454, 214] width 111 height 16
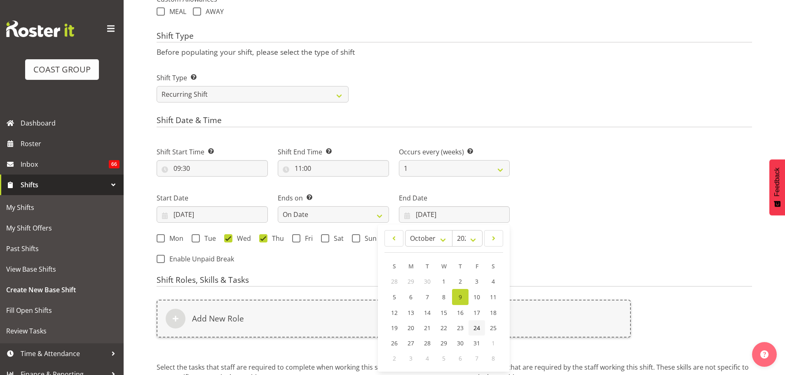
click at [482, 325] on link "24" at bounding box center [476, 328] width 16 height 15
type input "24/10/2025"
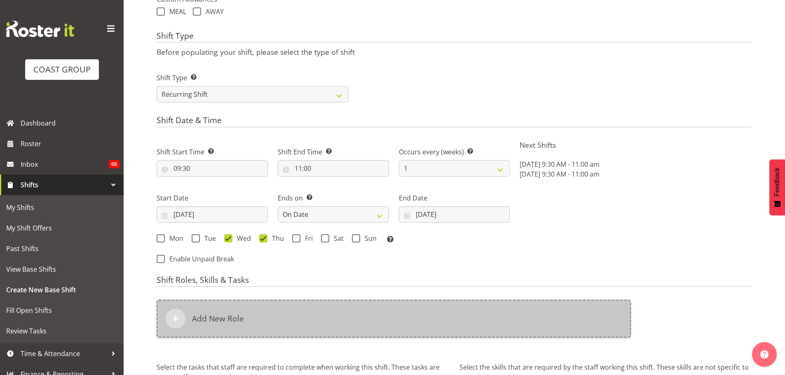
click at [446, 321] on div "Add New Role" at bounding box center [394, 319] width 474 height 38
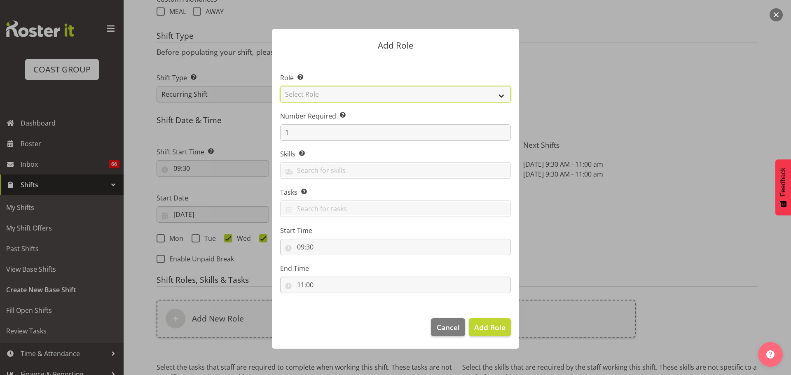
click at [329, 92] on select "Select Role ACCOUNT MANAGER ACCOUNT MANAGER DW ACCOUNTS AKL DIANNA VEHICLES AKL…" at bounding box center [395, 94] width 231 height 16
select select "81"
click at [280, 86] on select "Select Role ACCOUNT MANAGER ACCOUNT MANAGER DW ACCOUNTS AKL DIANNA VEHICLES AKL…" at bounding box center [395, 94] width 231 height 16
click at [490, 329] on span "Add Role" at bounding box center [489, 328] width 31 height 10
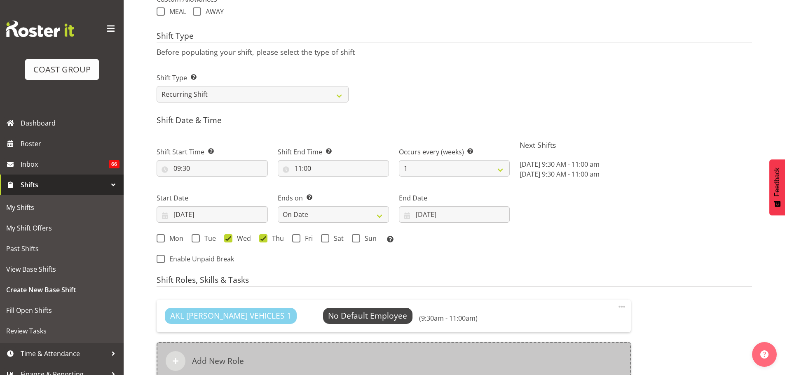
click at [255, 354] on div "Add New Role" at bounding box center [394, 361] width 474 height 38
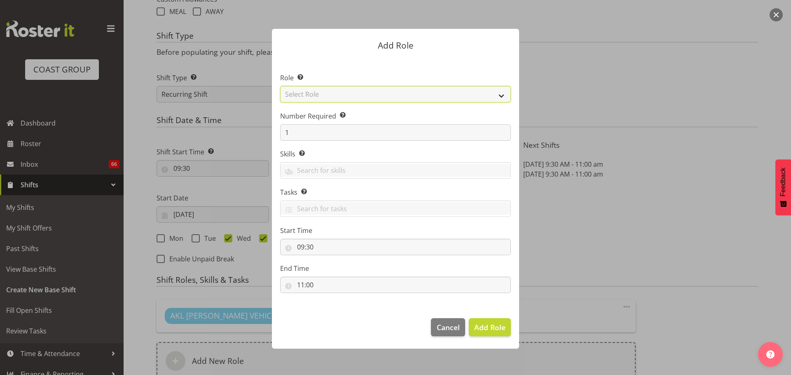
click at [295, 97] on select "Select Role ACCOUNT MANAGER ACCOUNT MANAGER DW ACCOUNTS AKL DIANNA VEHICLES AKL…" at bounding box center [395, 94] width 231 height 16
select select "190"
click at [280, 86] on select "Select Role ACCOUNT MANAGER ACCOUNT MANAGER DW ACCOUNTS AKL DIANNA VEHICLES AKL…" at bounding box center [395, 94] width 231 height 16
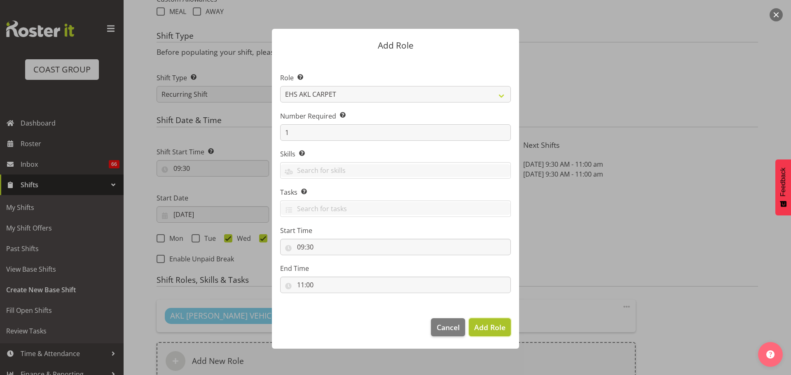
click at [495, 326] on span "Add Role" at bounding box center [489, 328] width 31 height 10
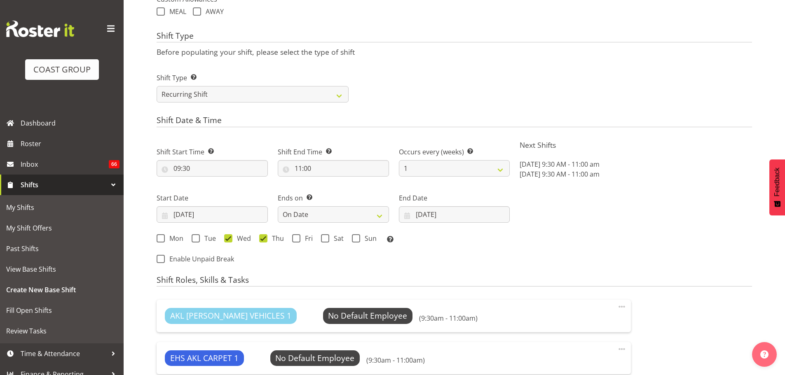
scroll to position [488, 0]
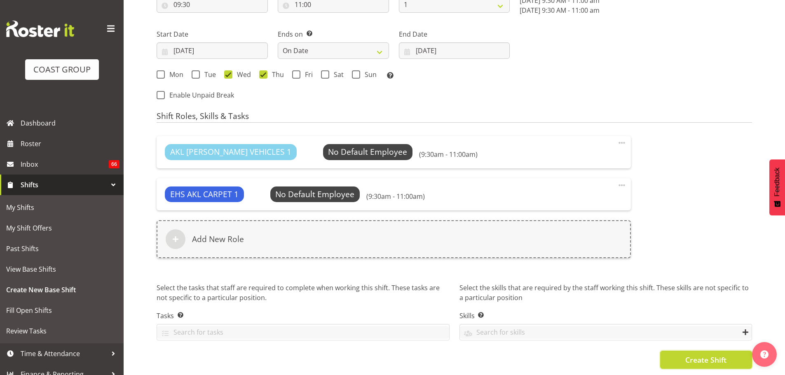
click at [697, 355] on span "Create Shift" at bounding box center [705, 360] width 41 height 11
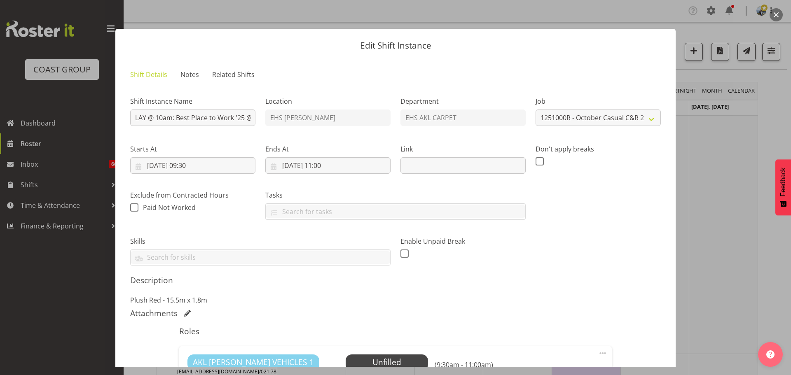
select select "8576"
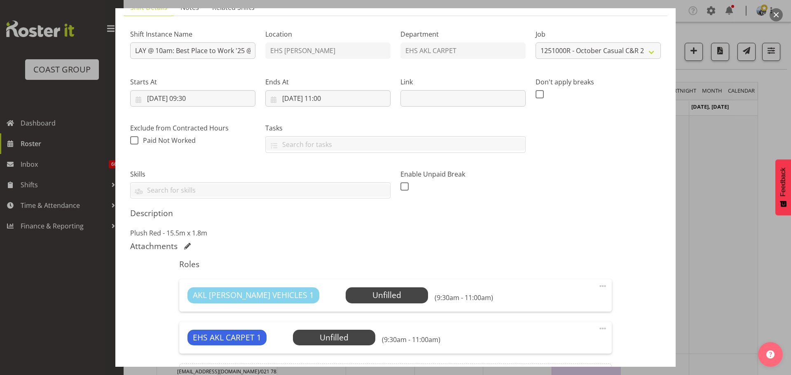
scroll to position [165, 0]
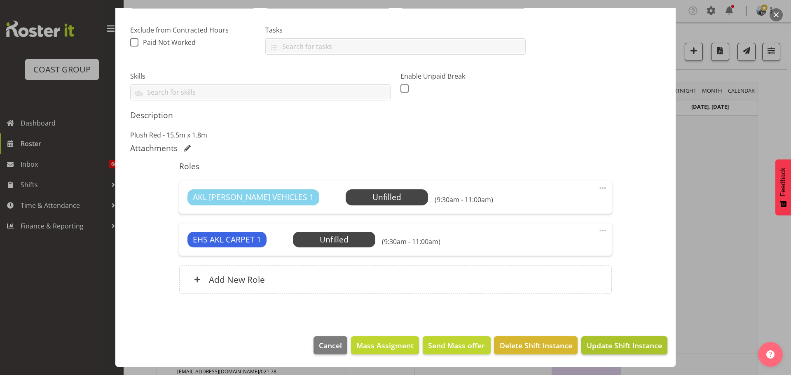
type input "LAY @ 10am: Best Place to Work '25 @ [GEOGRAPHIC_DATA]"
click at [616, 343] on span "Update Shift Instance" at bounding box center [624, 345] width 75 height 11
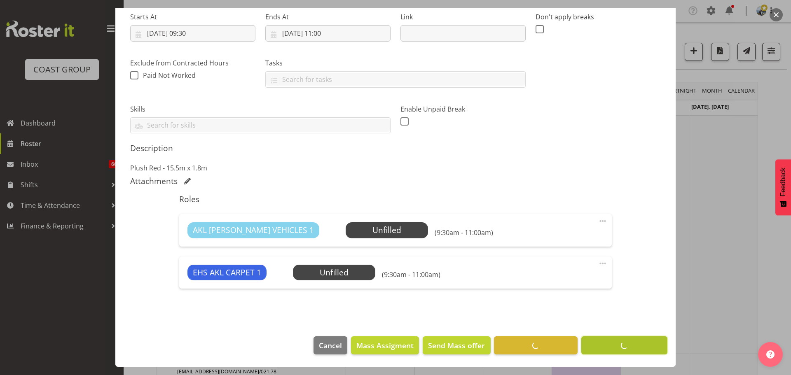
scroll to position [132, 0]
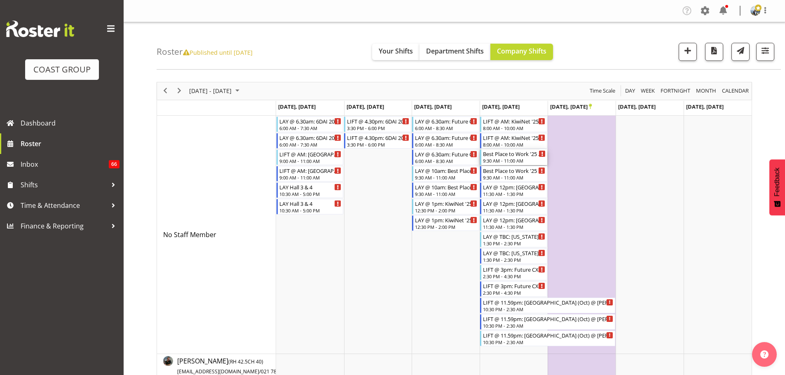
click at [516, 155] on div "Best Place to Work '25 @ [GEOGRAPHIC_DATA]" at bounding box center [514, 154] width 63 height 8
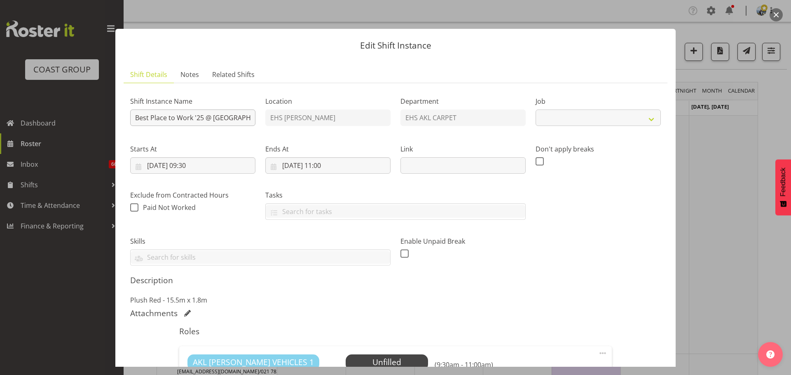
select select "8576"
click at [138, 119] on input "Best Place to Work '25 @ [GEOGRAPHIC_DATA]" at bounding box center [192, 118] width 125 height 16
click at [136, 118] on input "Best Place to Work '25 @ [GEOGRAPHIC_DATA]" at bounding box center [192, 118] width 125 height 16
type input "LIFT @ 11.59pm: Best Place to Work '25 @ [GEOGRAPHIC_DATA]"
click at [197, 166] on input "[DATE] 09:30" at bounding box center [192, 165] width 125 height 16
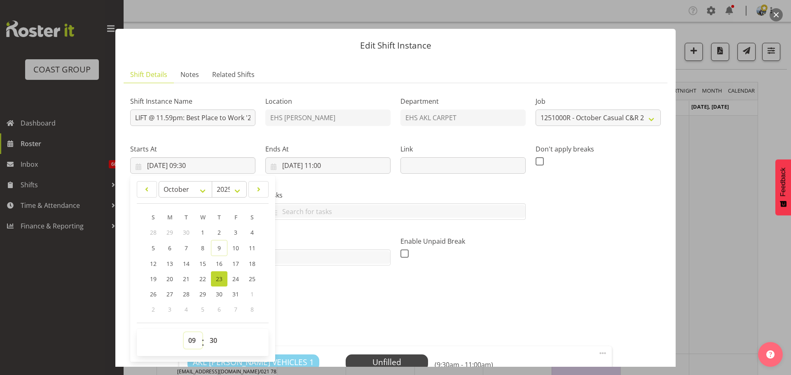
click at [189, 341] on select "00 01 02 03 04 05 06 07 08 09 10 11 12 13 14 15 16 17 18 19 20 21 22 23" at bounding box center [193, 341] width 19 height 16
select select "22"
click at [184, 333] on select "00 01 02 03 04 05 06 07 08 09 10 11 12 13 14 15 16 17 18 19 20 21 22 23" at bounding box center [193, 341] width 19 height 16
click at [202, 278] on span "22" at bounding box center [202, 279] width 7 height 8
type input "[DATE] 22:30"
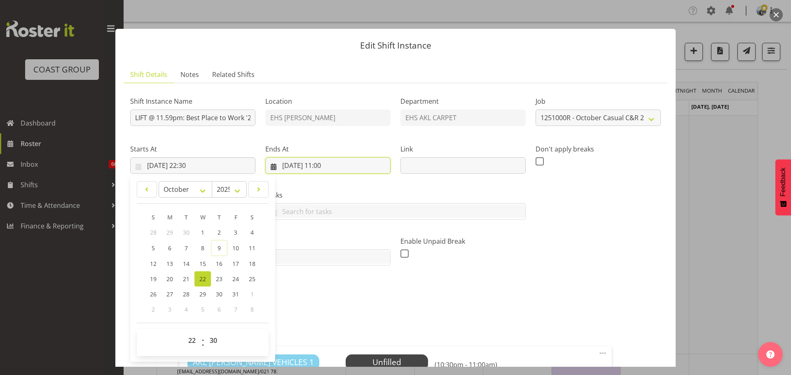
click at [327, 168] on input "[DATE] 11:00" at bounding box center [327, 165] width 125 height 16
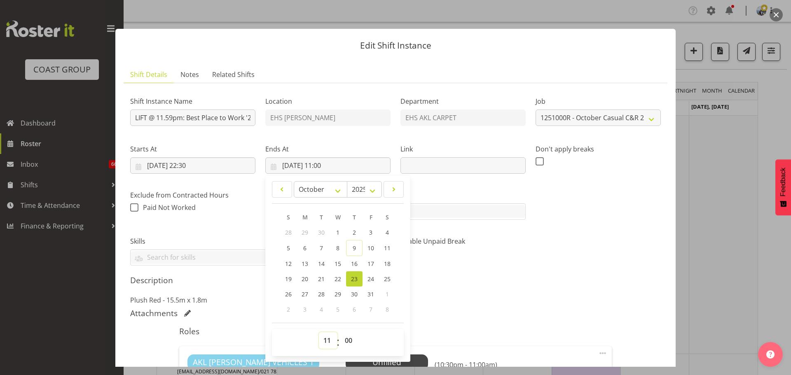
click at [326, 333] on select "00 01 02 03 04 05 06 07 08 09 10 11 12 13 14 15 16 17 18 19 20 21 22 23" at bounding box center [328, 341] width 19 height 16
select select "2"
click at [319, 333] on select "00 01 02 03 04 05 06 07 08 09 10 11 12 13 14 15 16 17 18 19 20 21 22 23" at bounding box center [328, 341] width 19 height 16
type input "[DATE] 02:00"
click at [345, 340] on select "00 01 02 03 04 05 06 07 08 09 10 11 12 13 14 15 16 17 18 19 20 21 22 23 24 25 2…" at bounding box center [349, 341] width 19 height 16
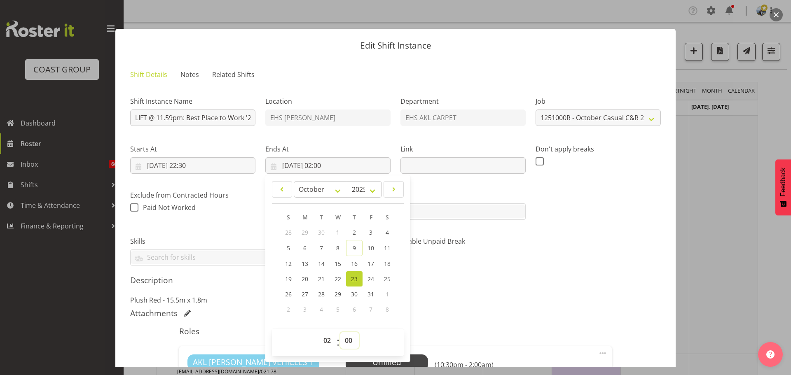
select select "30"
type input "[DATE] 02:30"
click at [582, 298] on p "Plush Red - 15.5m x 1.8m" at bounding box center [395, 300] width 531 height 10
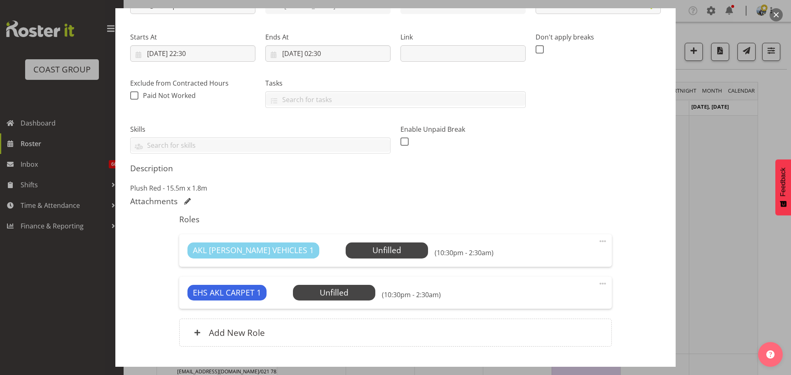
scroll to position [165, 0]
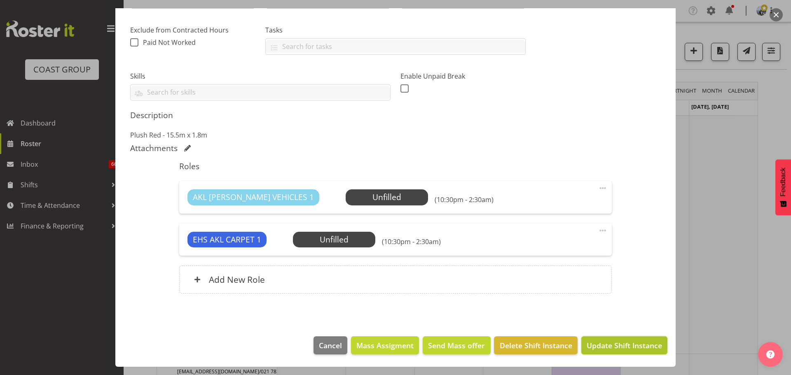
click at [642, 349] on span "Update Shift Instance" at bounding box center [624, 345] width 75 height 11
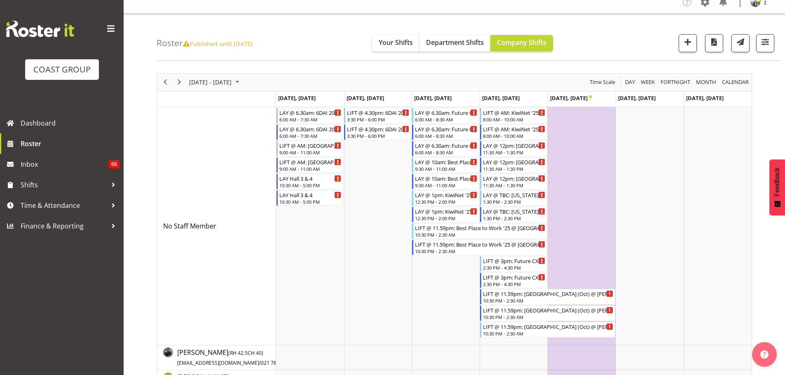
scroll to position [0, 0]
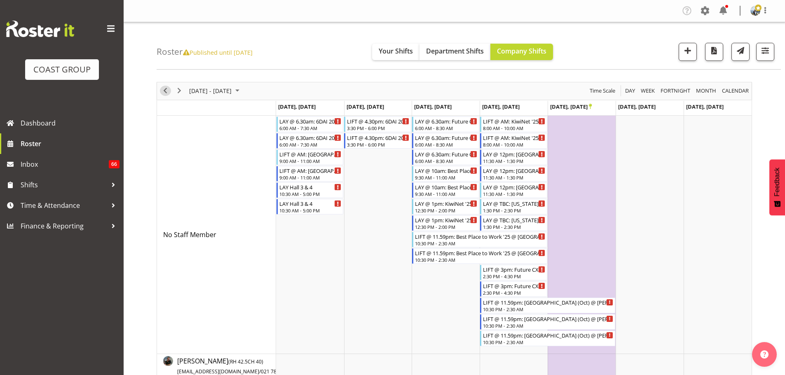
click at [169, 91] on span "Previous" at bounding box center [165, 91] width 10 height 10
